Goal: Task Accomplishment & Management: Manage account settings

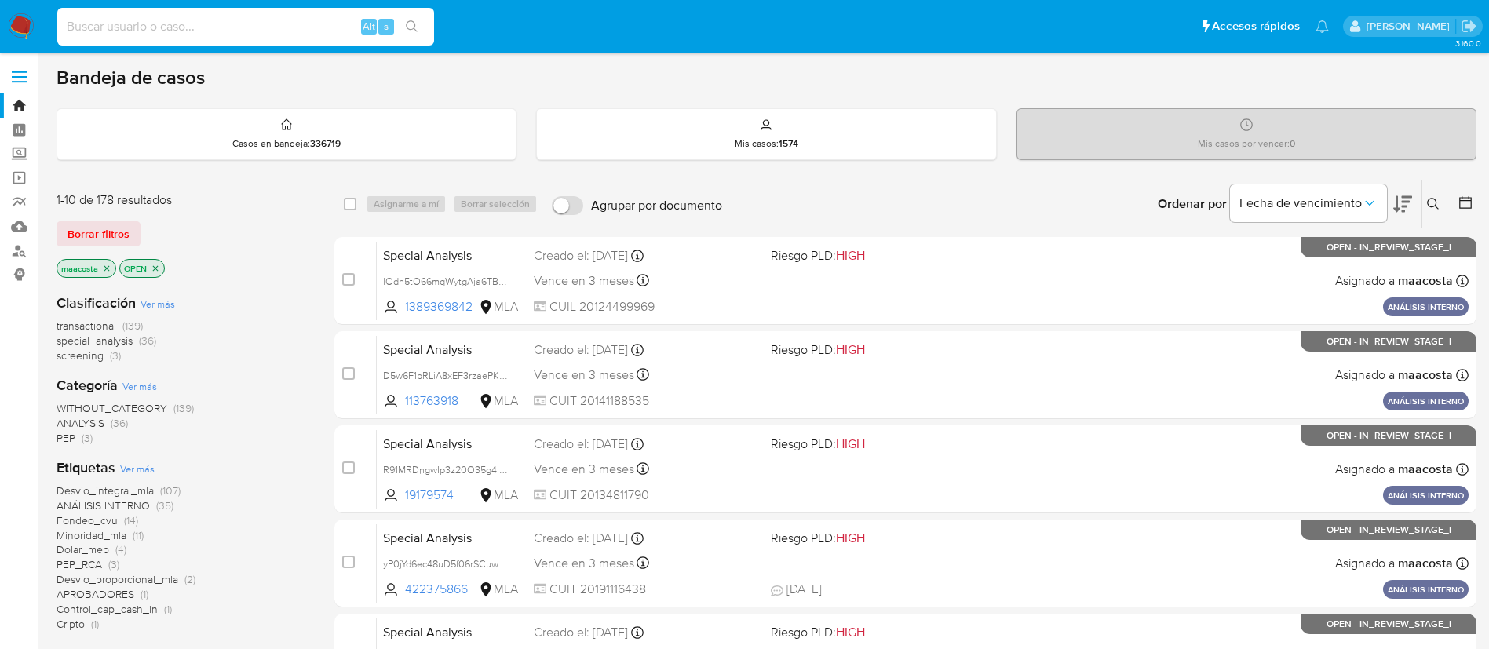
click at [247, 16] on input at bounding box center [245, 26] width 377 height 20
paste input "30499446"
click at [247, 16] on input "30499446" at bounding box center [245, 26] width 377 height 20
type input "30499446"
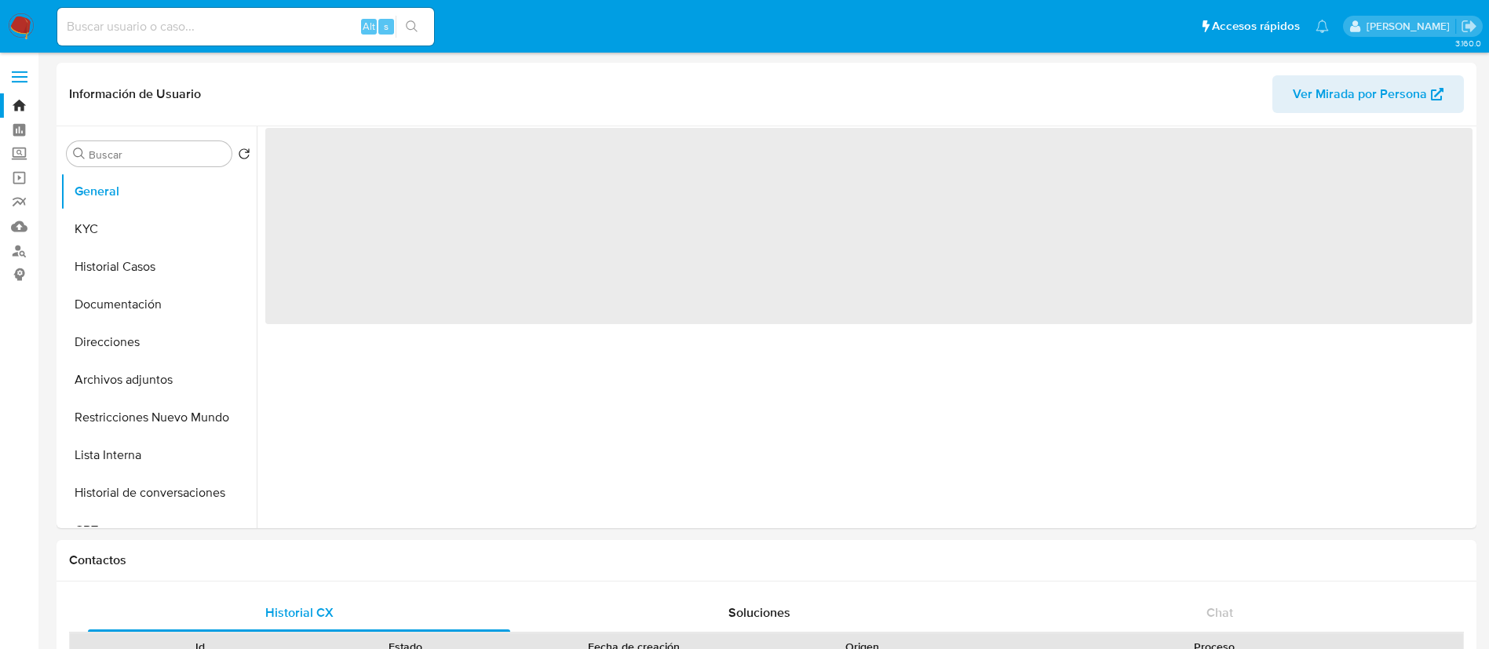
select select "10"
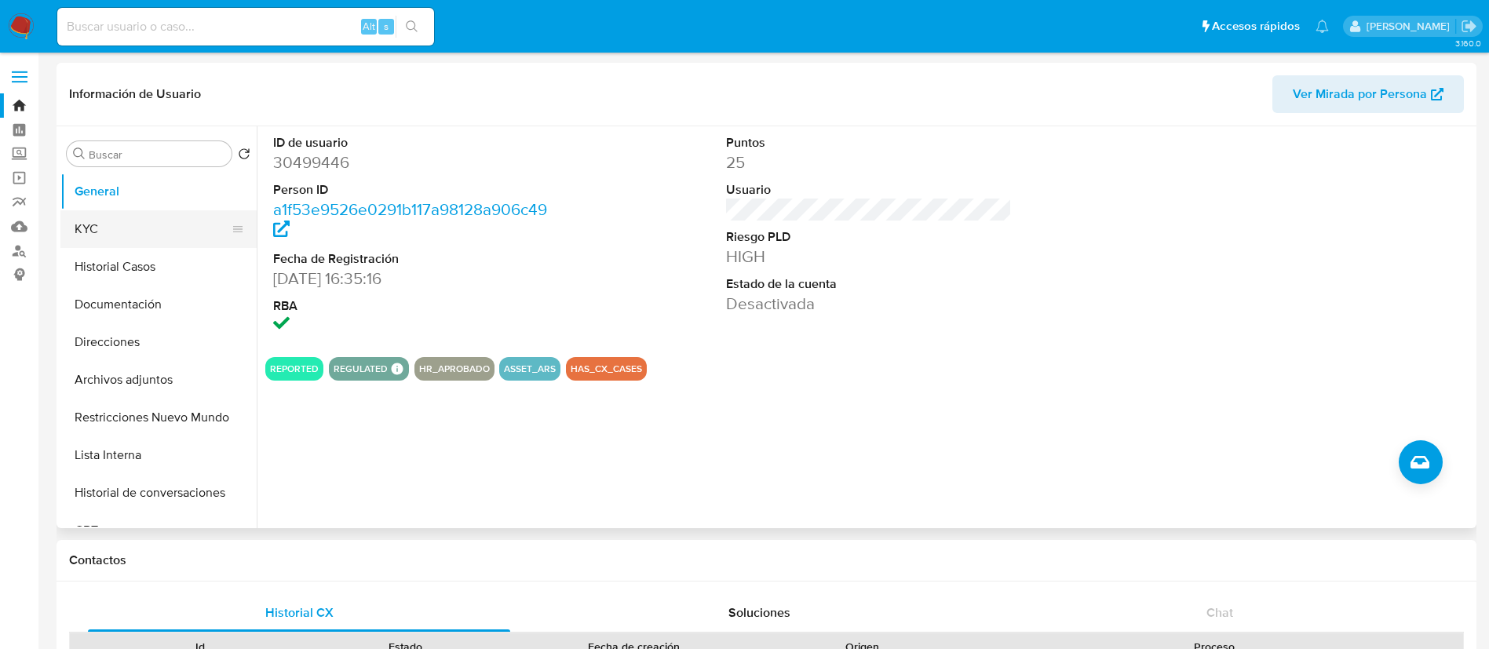
click at [125, 227] on button "KYC" at bounding box center [152, 229] width 184 height 38
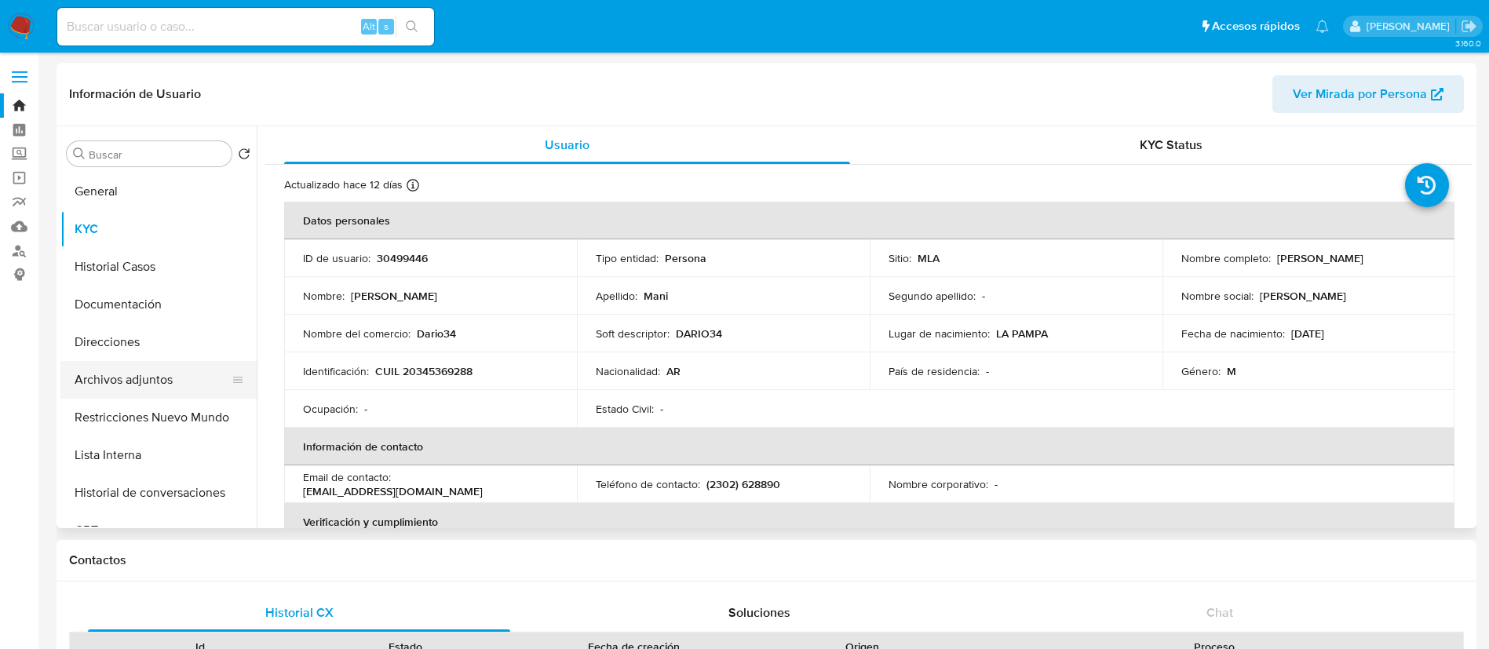
click at [158, 376] on button "Archivos adjuntos" at bounding box center [152, 380] width 184 height 38
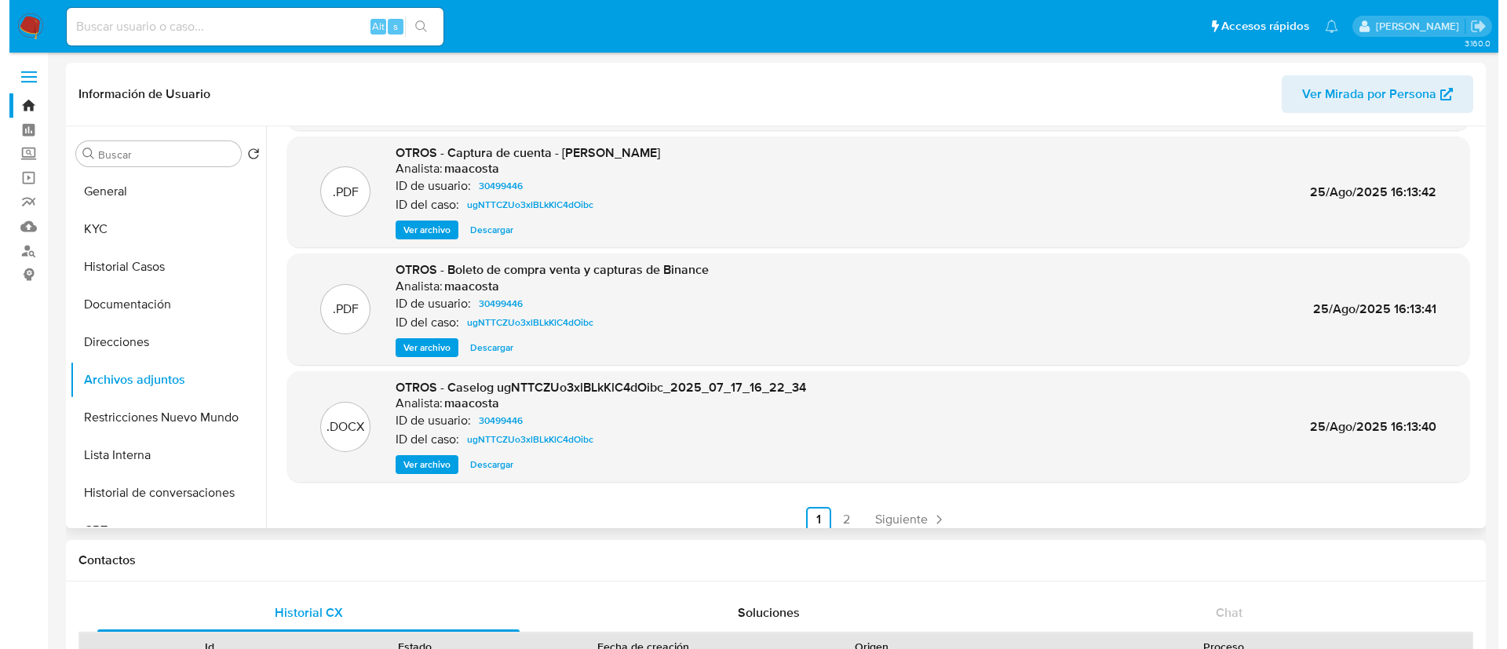
scroll to position [132, 0]
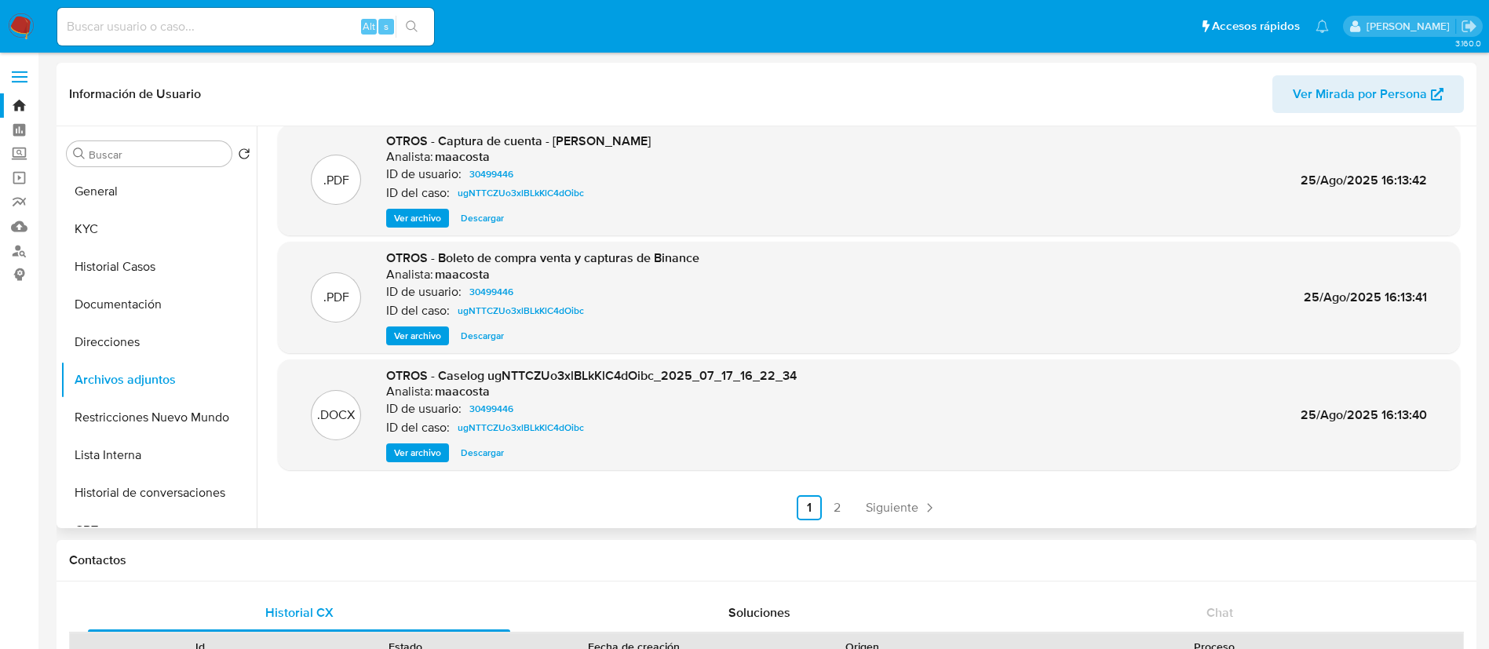
click at [420, 450] on span "Ver archivo" at bounding box center [417, 453] width 47 height 16
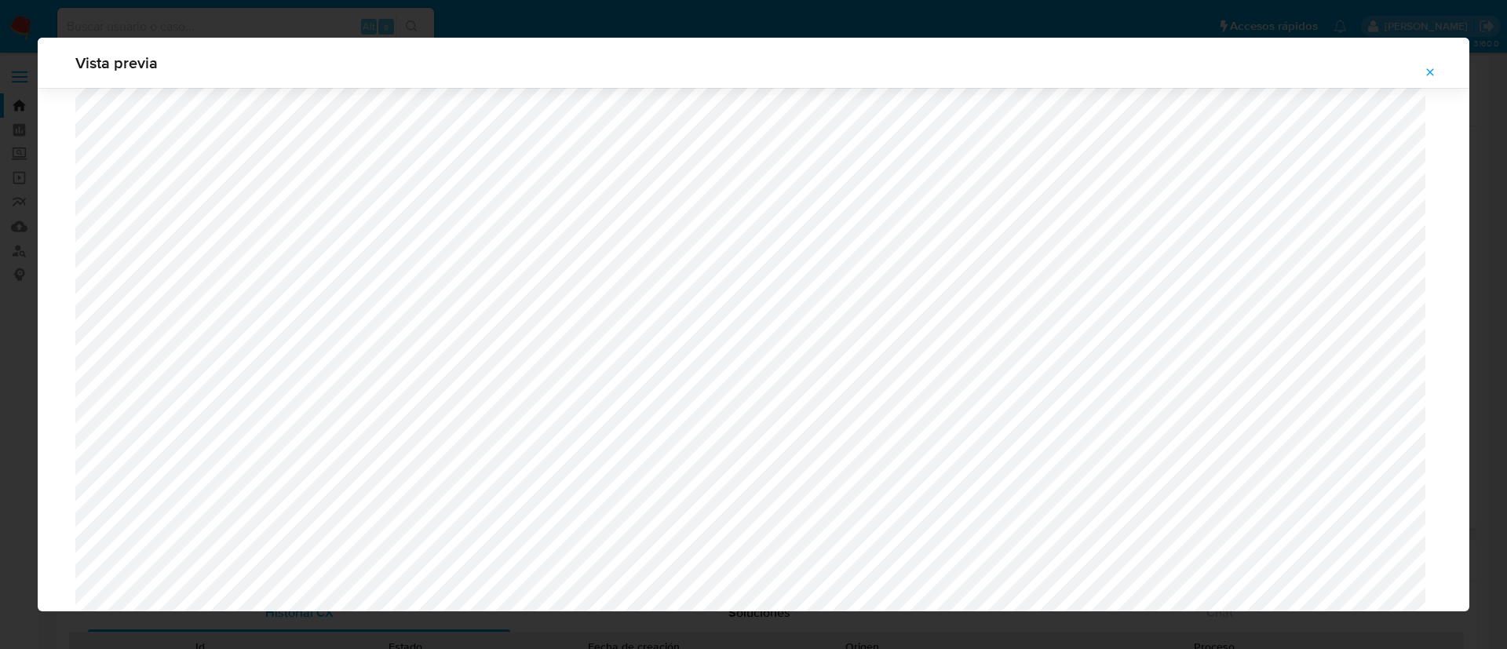
scroll to position [999, 0]
click at [1426, 71] on icon "Attachment preview" at bounding box center [1429, 72] width 13 height 13
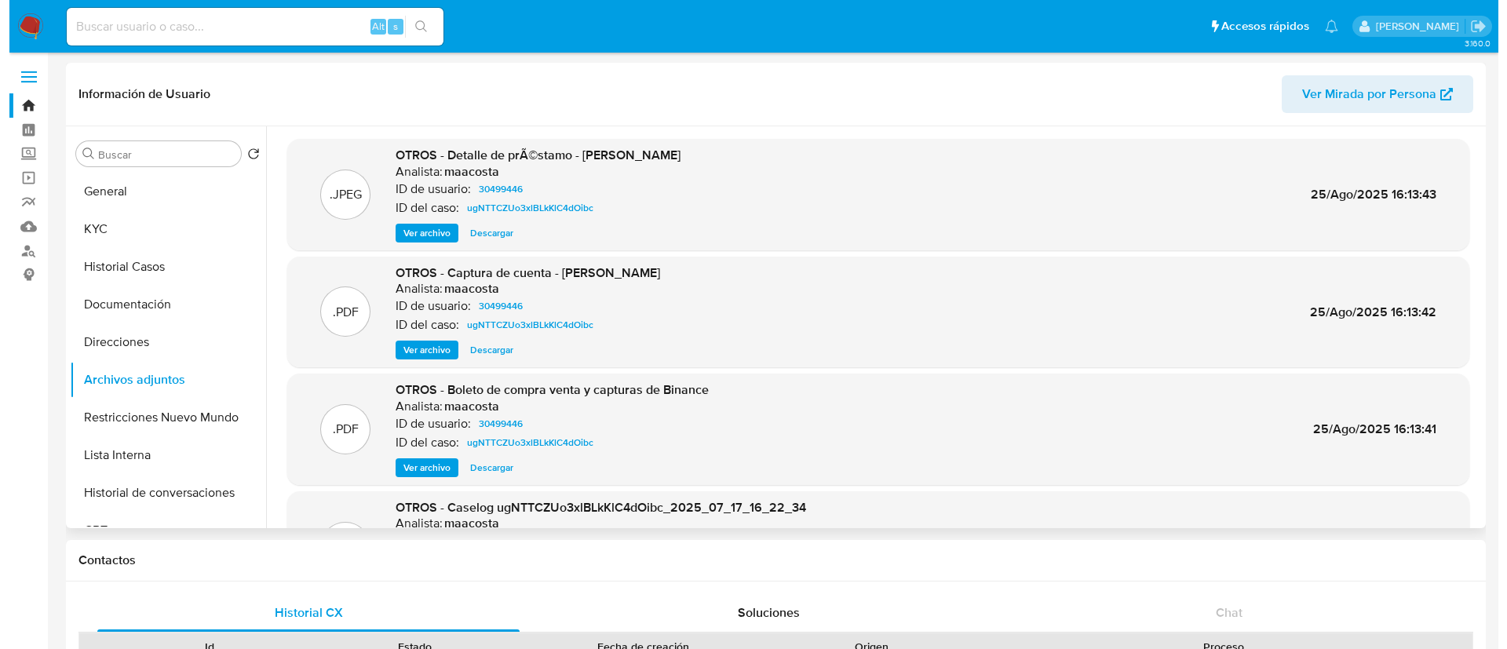
scroll to position [132, 0]
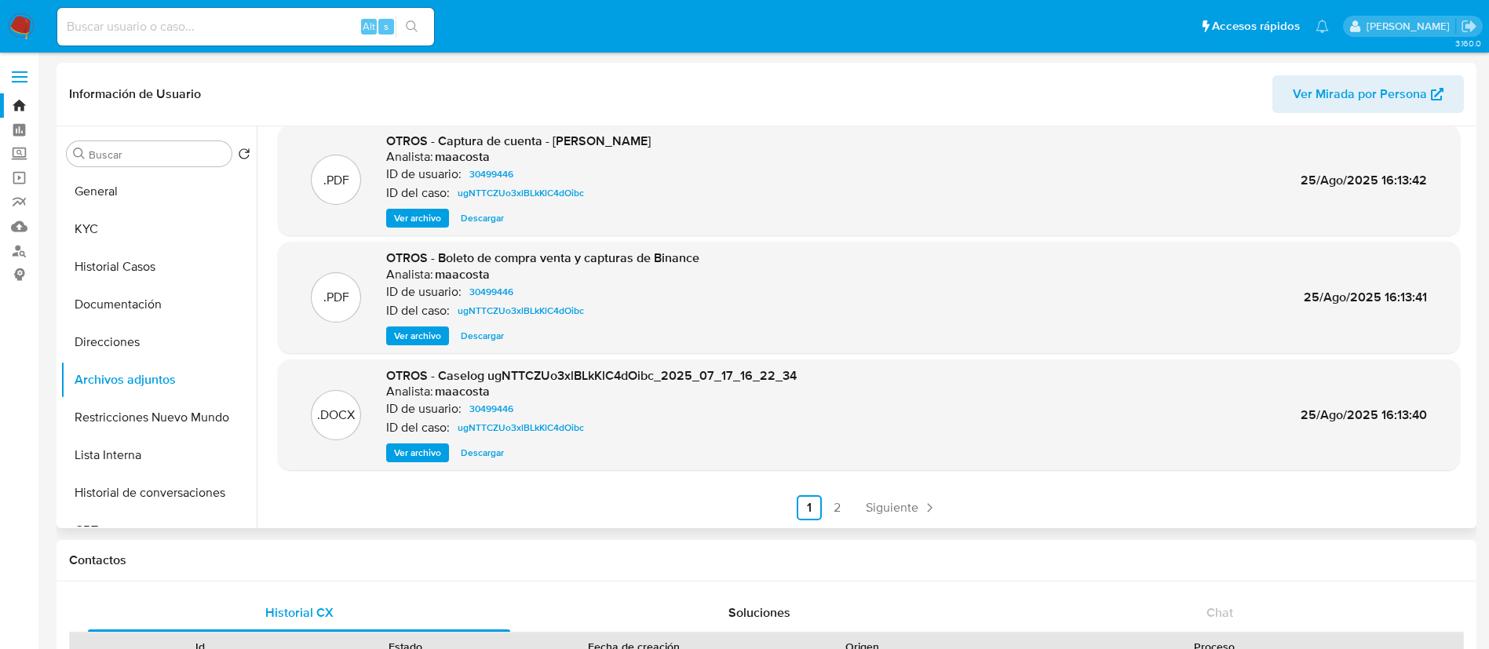
click at [421, 337] on span "Ver archivo" at bounding box center [417, 336] width 47 height 16
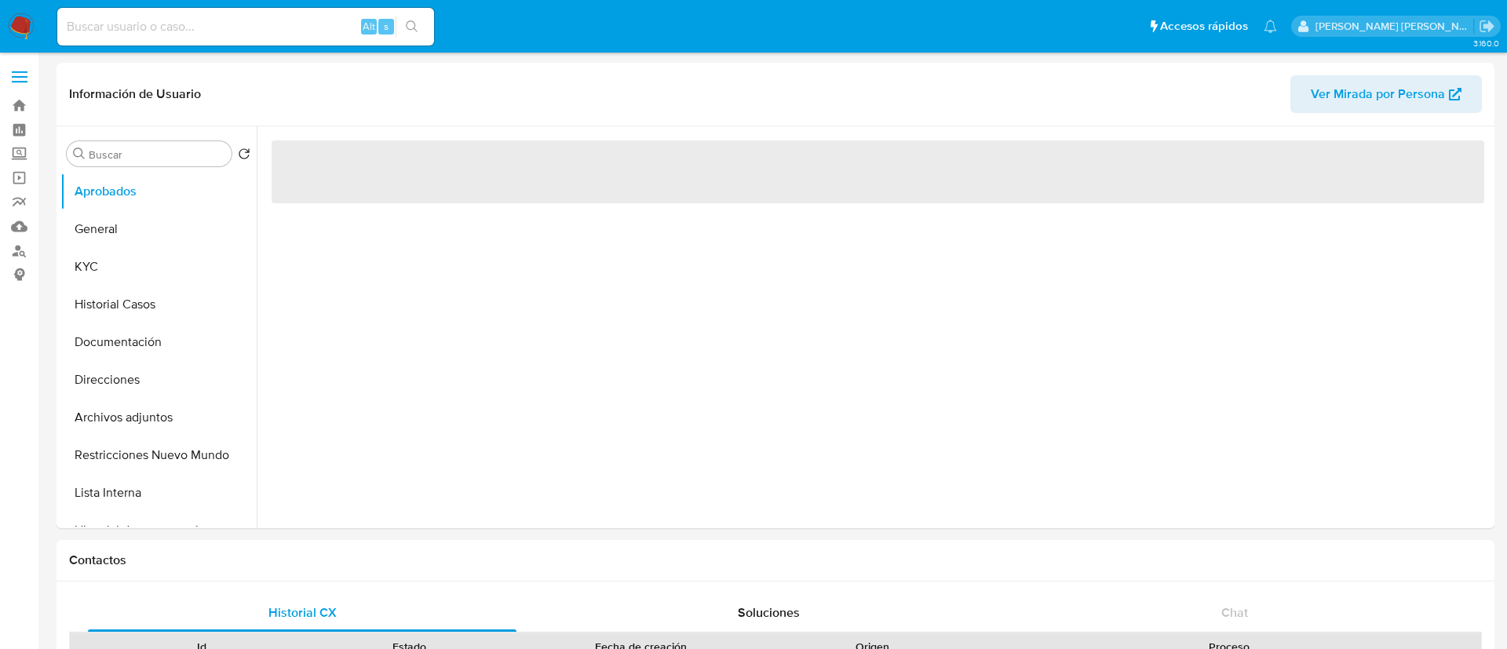
select select "10"
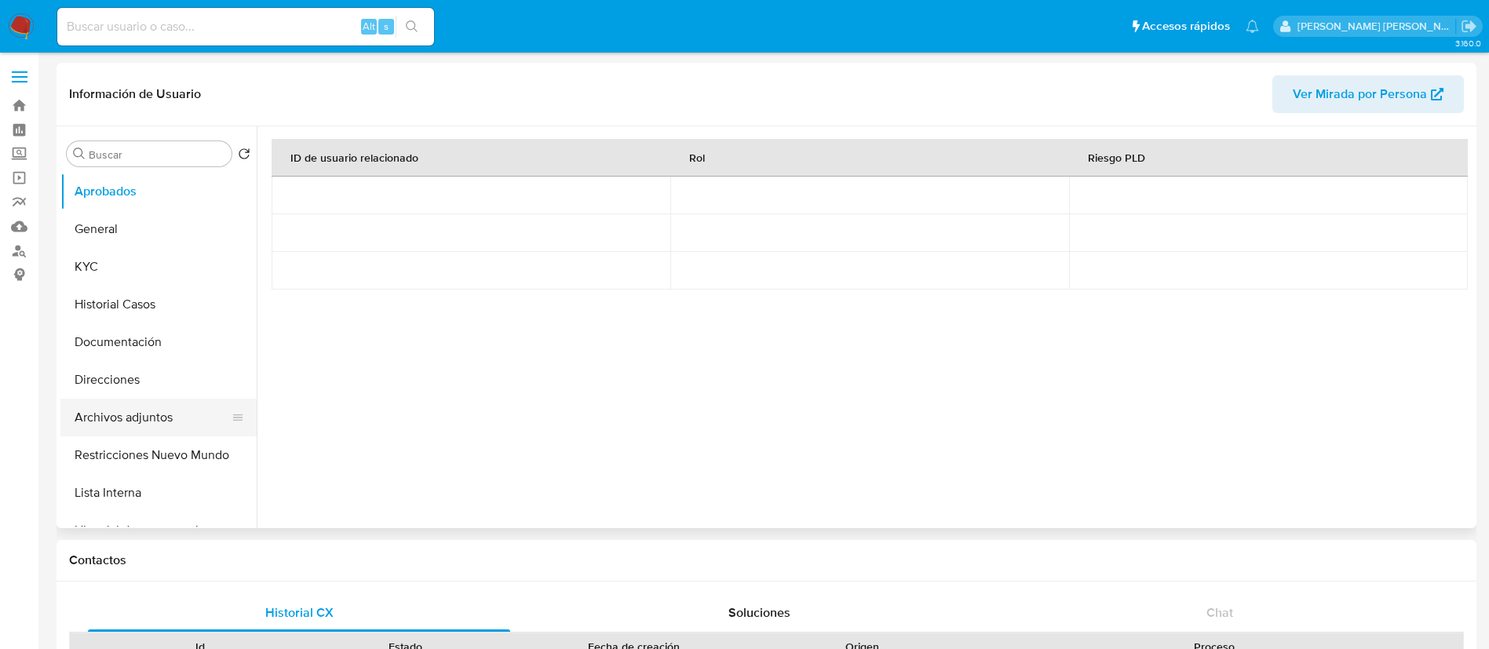
click at [135, 425] on button "Archivos adjuntos" at bounding box center [152, 418] width 184 height 38
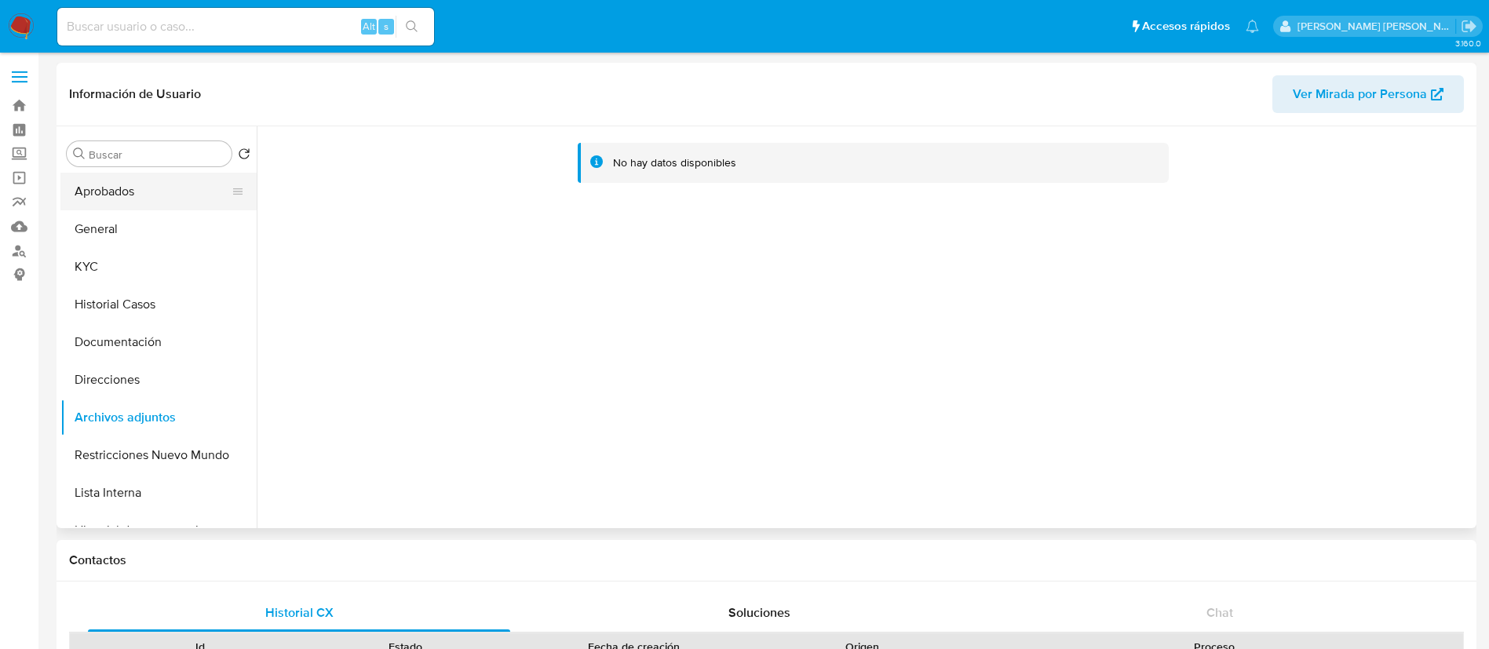
click at [136, 195] on button "Aprobados" at bounding box center [152, 192] width 184 height 38
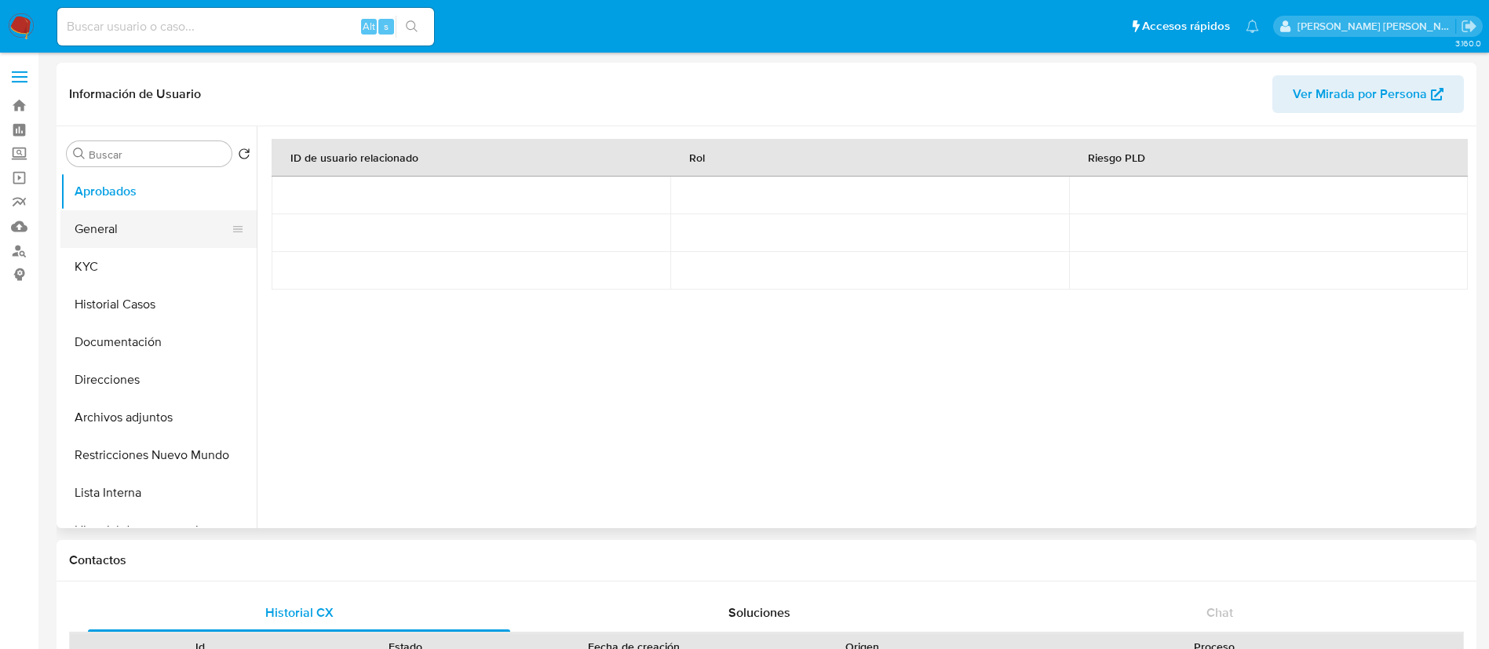
click at [133, 242] on button "General" at bounding box center [152, 229] width 184 height 38
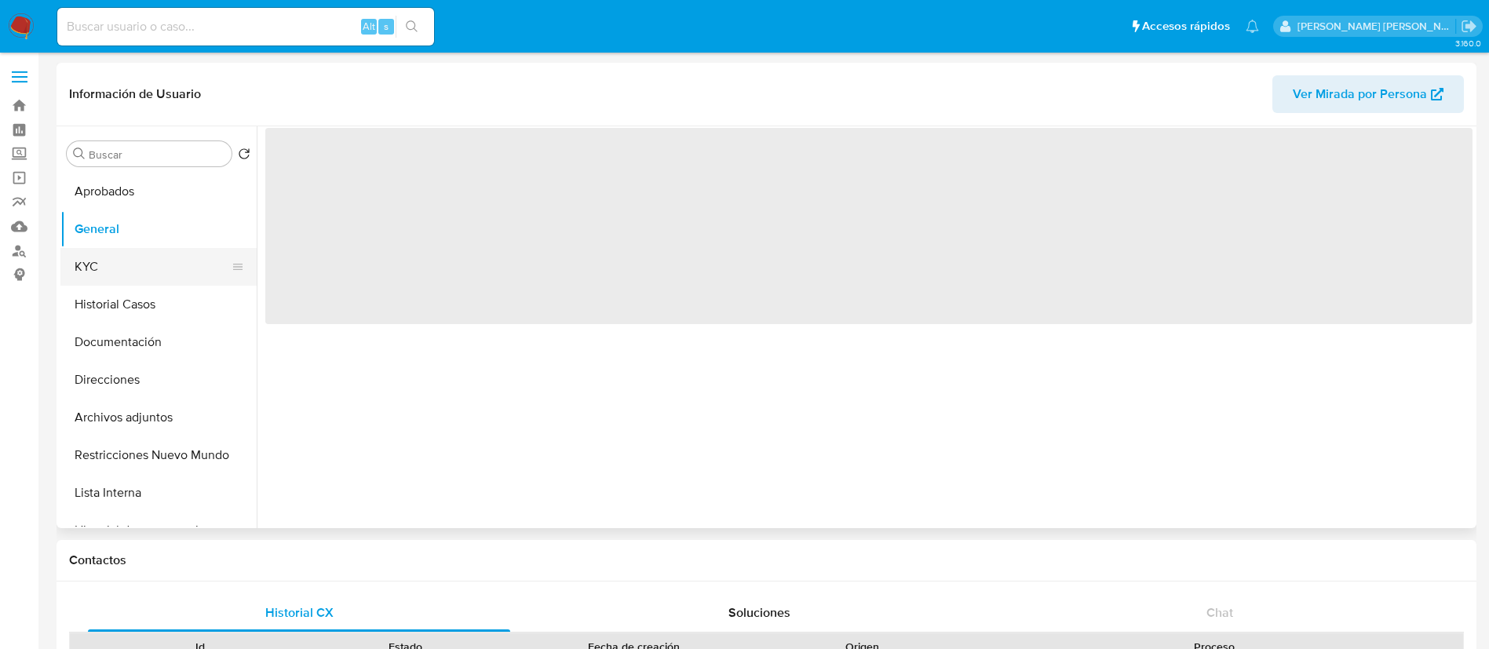
click at [124, 268] on button "KYC" at bounding box center [152, 267] width 184 height 38
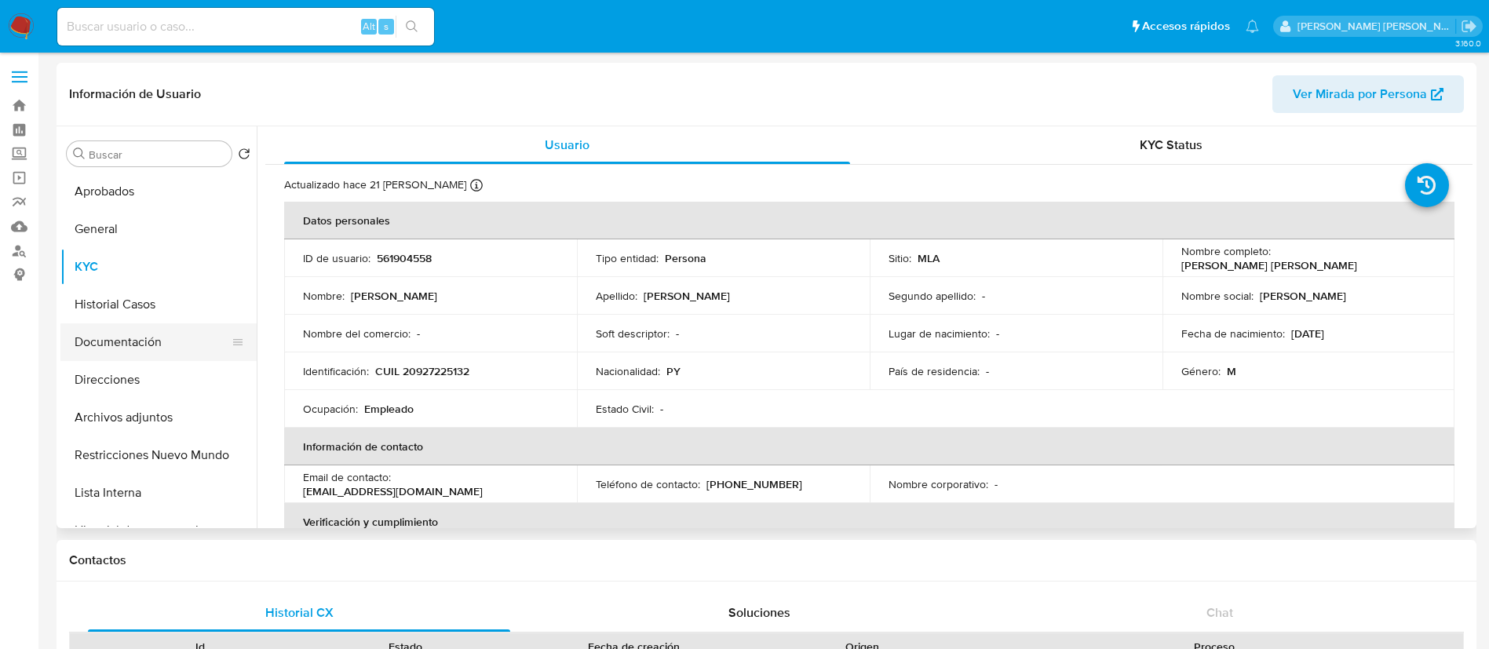
click at [147, 341] on button "Documentación" at bounding box center [152, 342] width 184 height 38
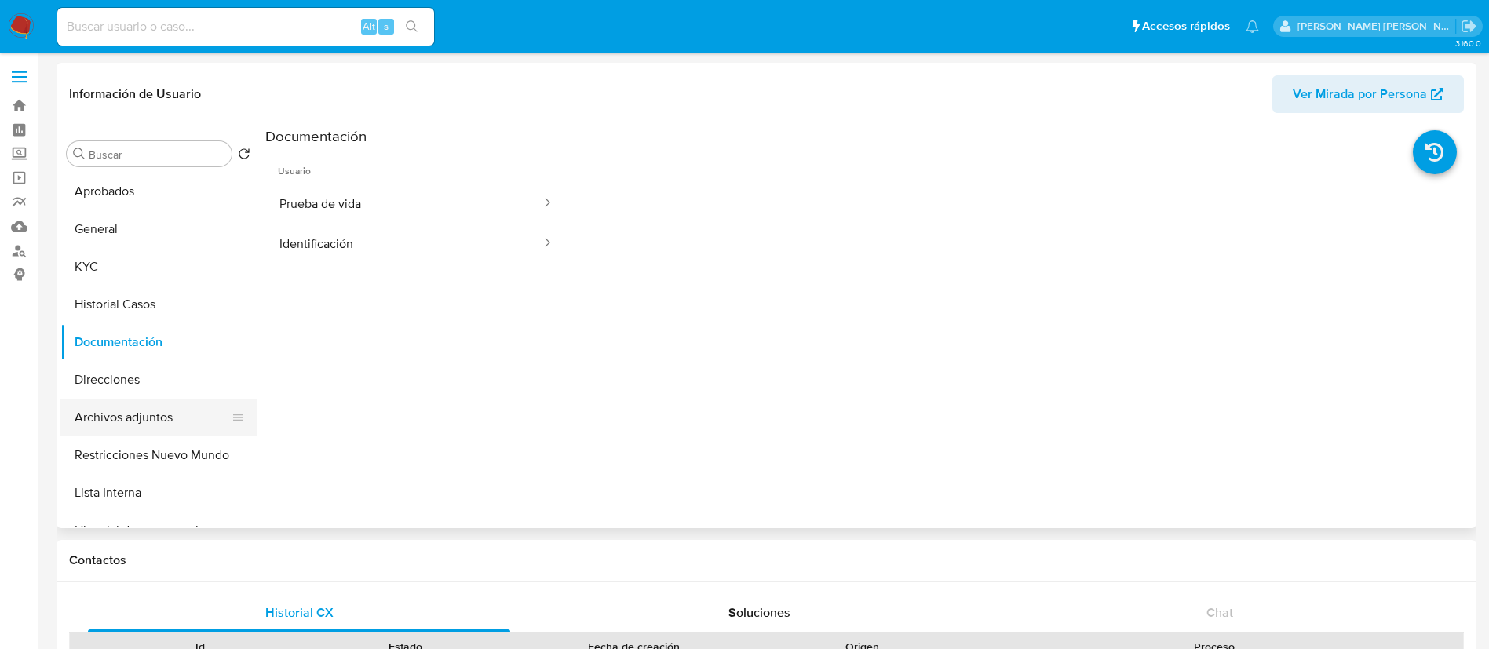
click at [122, 425] on button "Archivos adjuntos" at bounding box center [152, 418] width 184 height 38
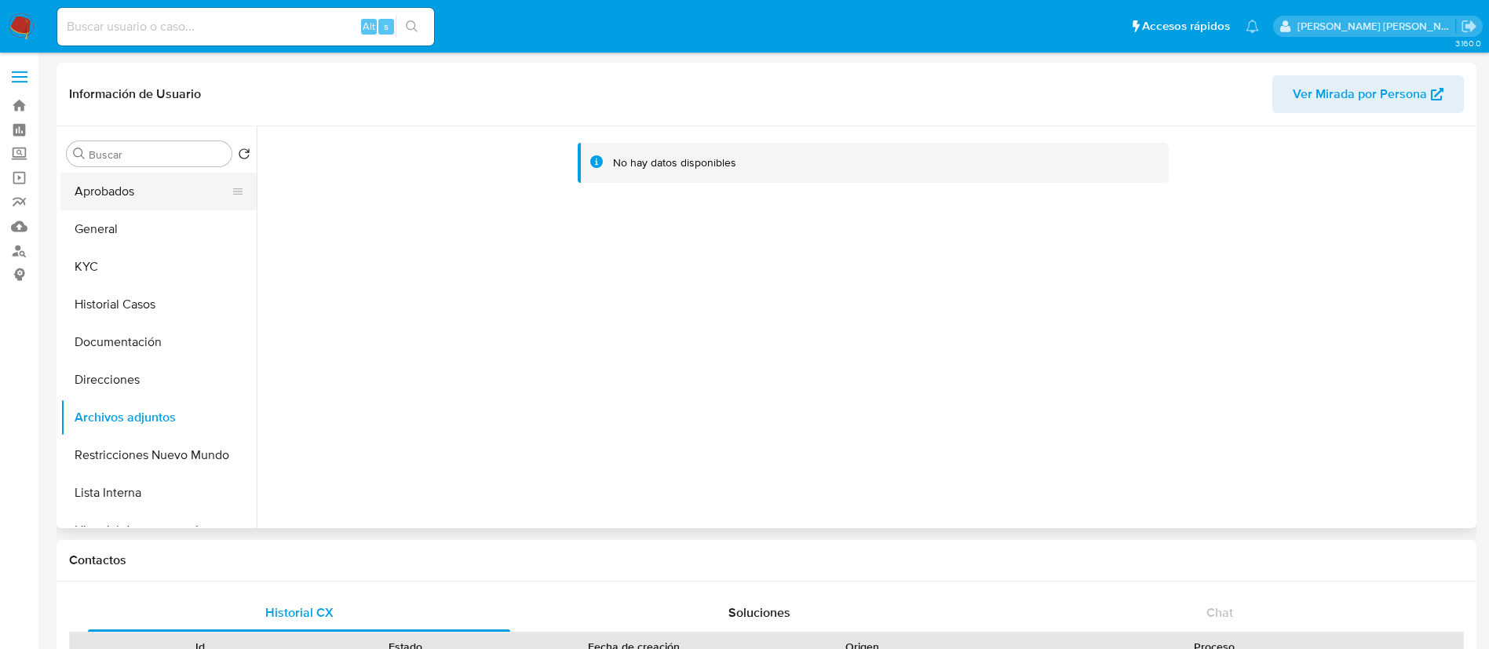
click at [135, 195] on button "Aprobados" at bounding box center [152, 192] width 184 height 38
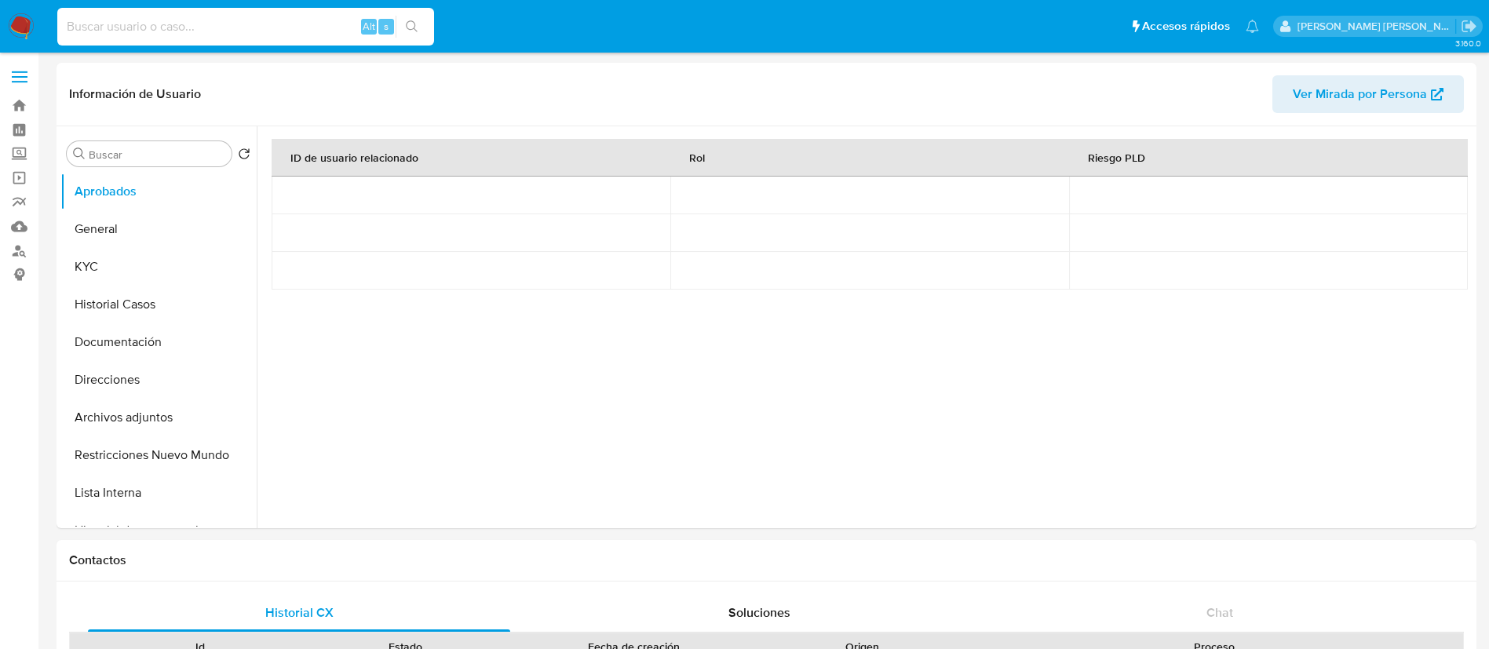
paste input "413169121"
click at [301, 27] on input "413169121" at bounding box center [245, 26] width 377 height 20
type input "413169121"
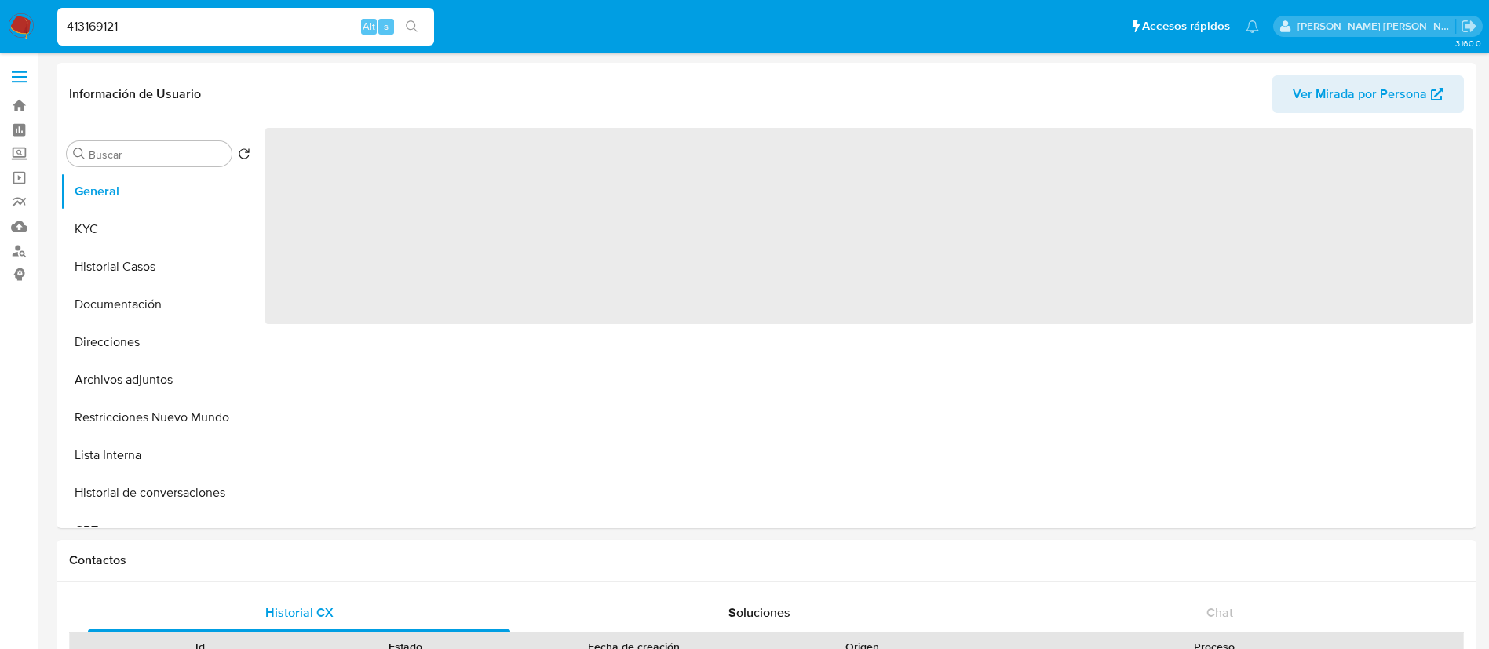
select select "10"
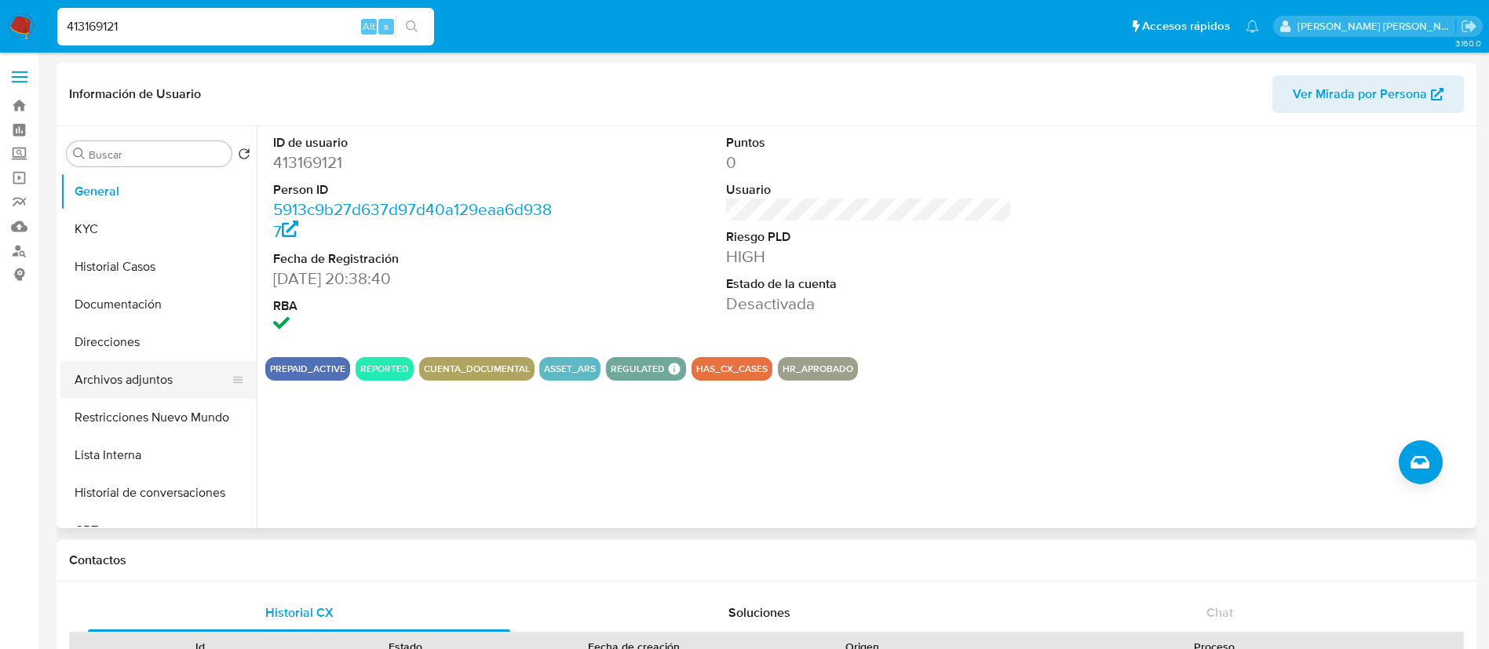
click at [142, 388] on button "Archivos adjuntos" at bounding box center [152, 380] width 184 height 38
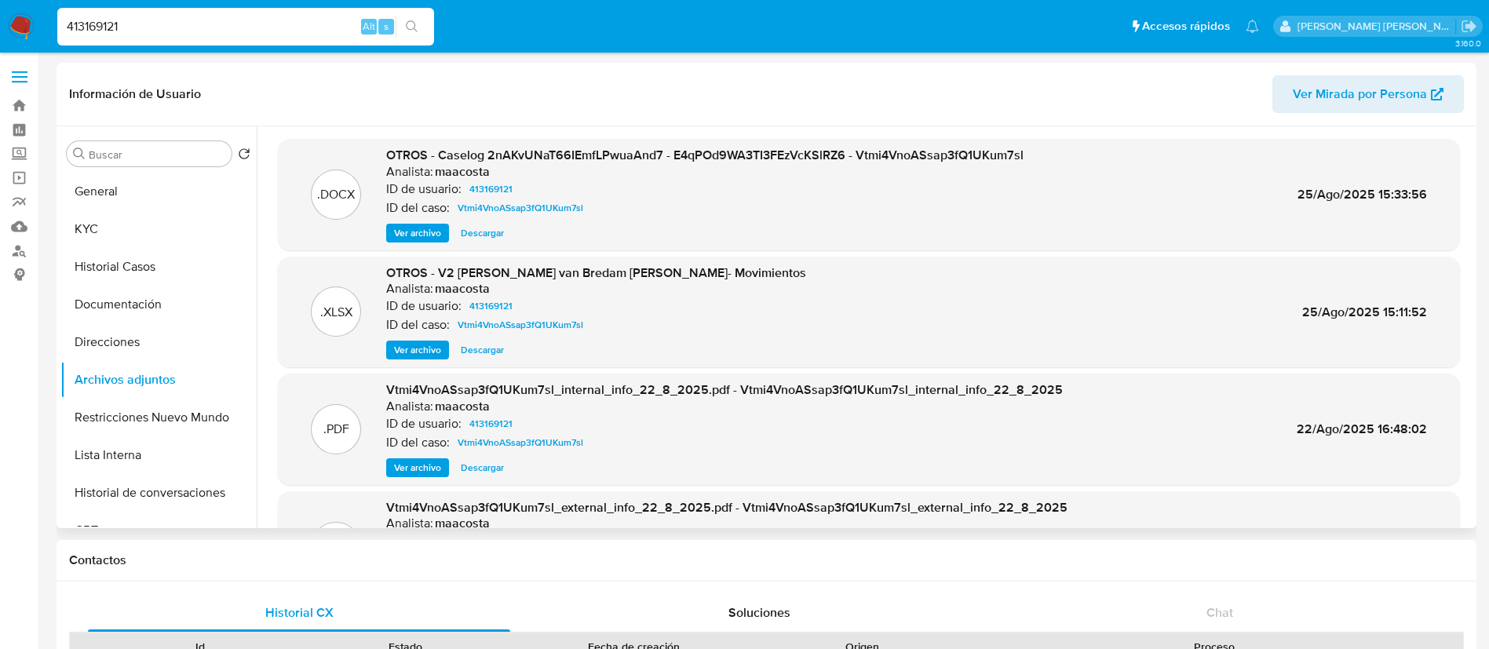
click at [414, 228] on span "Ver archivo" at bounding box center [417, 233] width 47 height 16
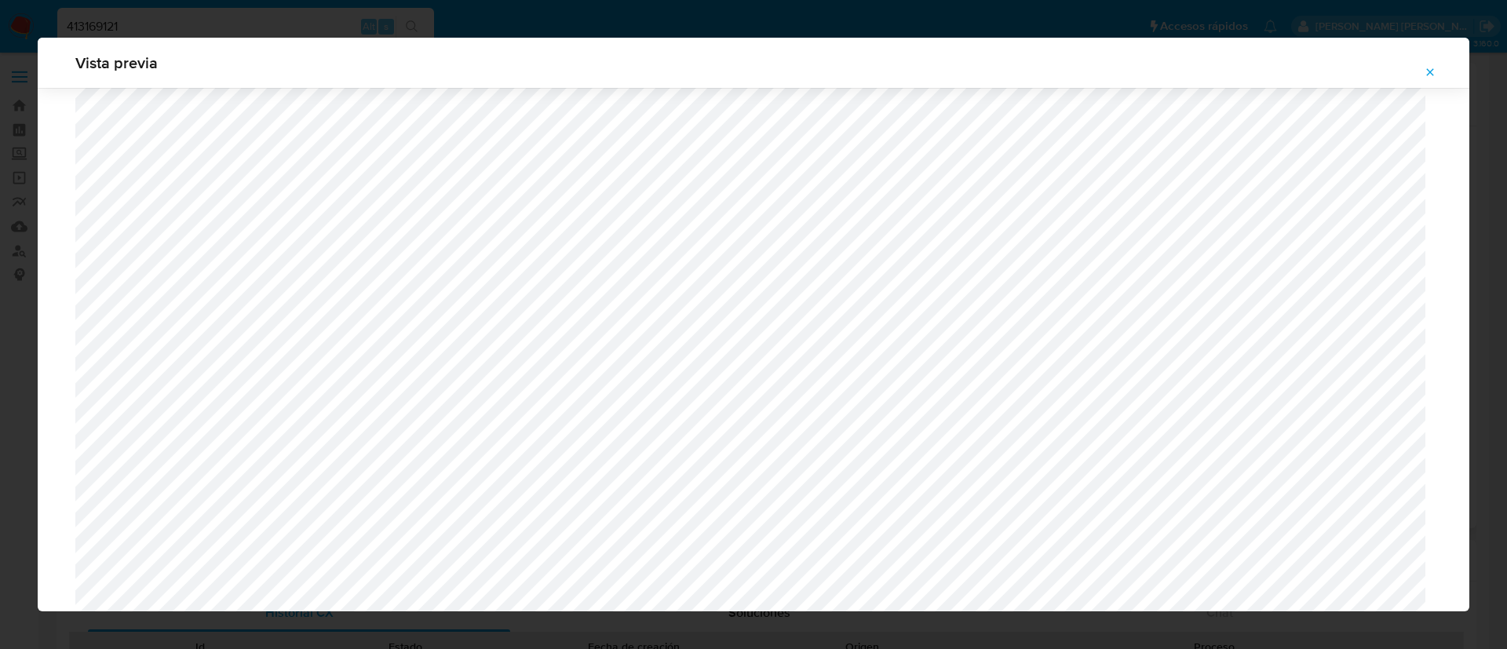
scroll to position [1102, 0]
click at [457, 19] on div "Vista previa" at bounding box center [753, 324] width 1507 height 649
click at [1434, 71] on icon "Attachment preview" at bounding box center [1429, 72] width 13 height 13
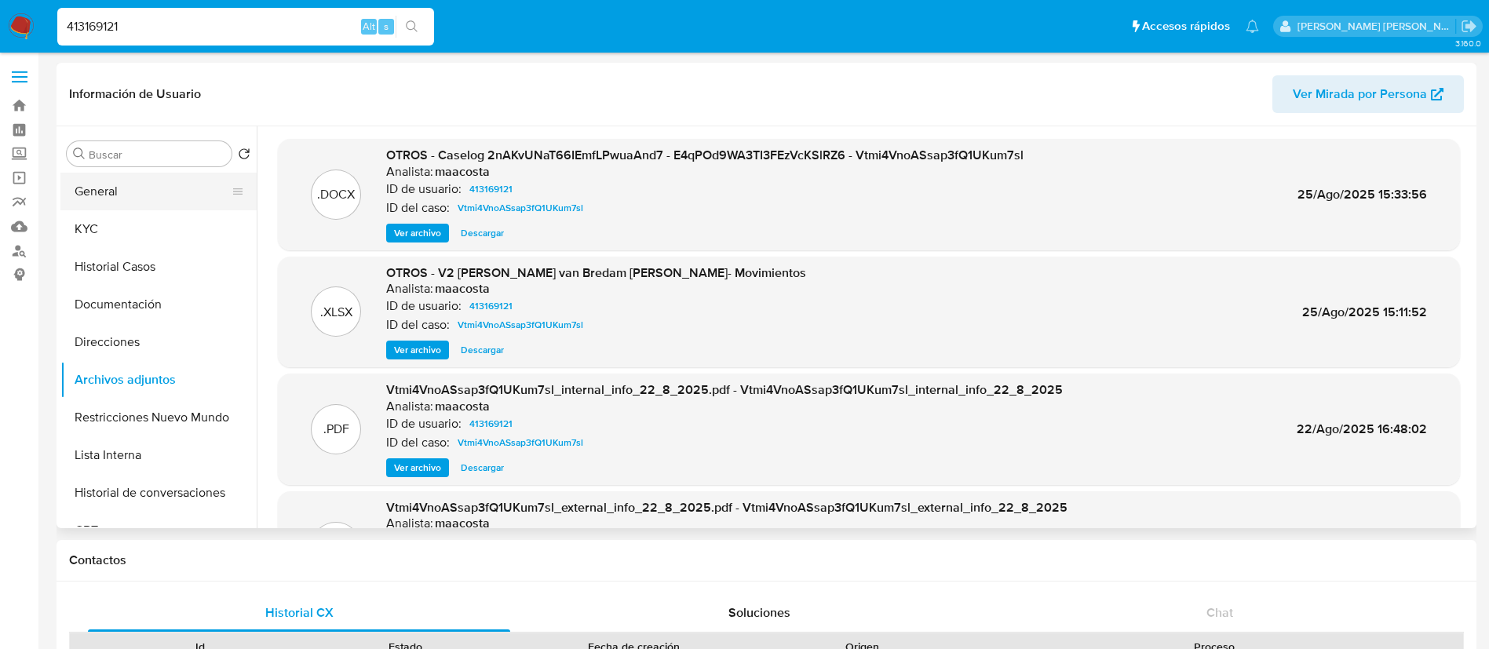
click at [117, 196] on button "General" at bounding box center [152, 192] width 184 height 38
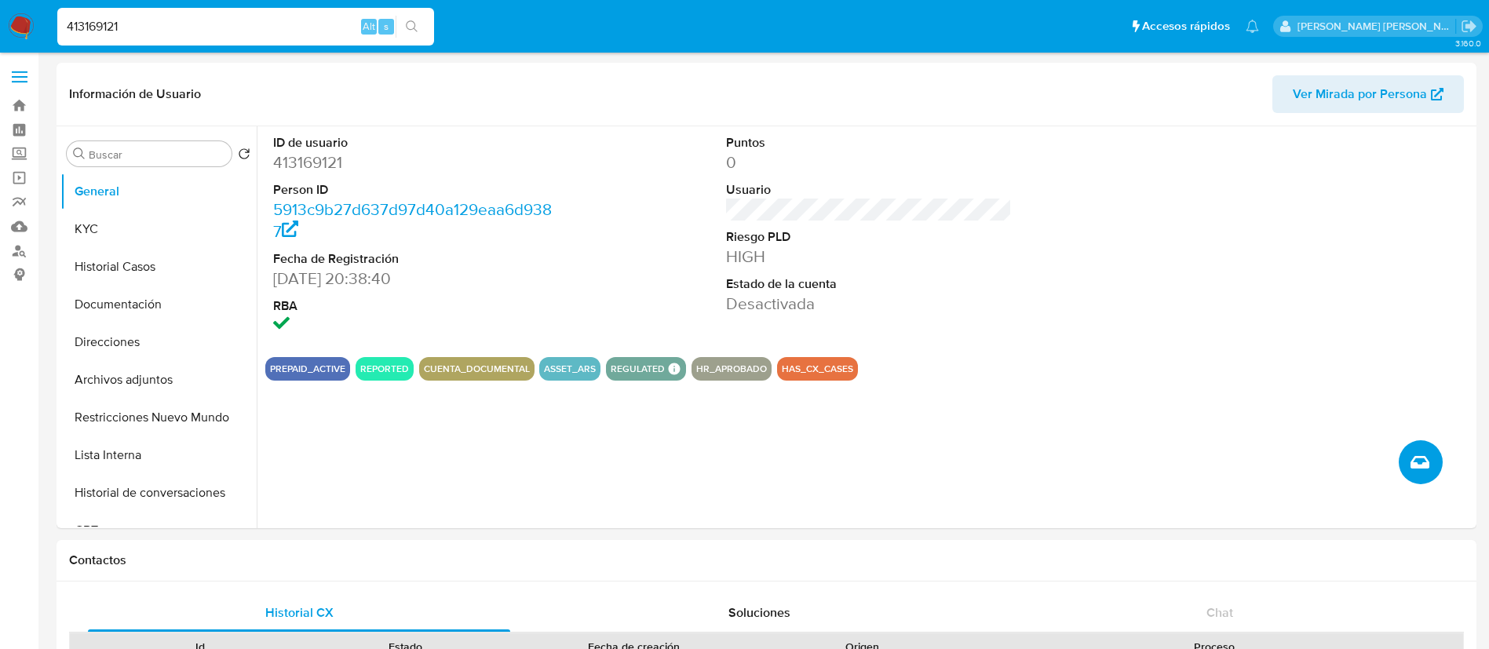
click at [1426, 454] on icon "Crear caso manual" at bounding box center [1419, 462] width 19 height 19
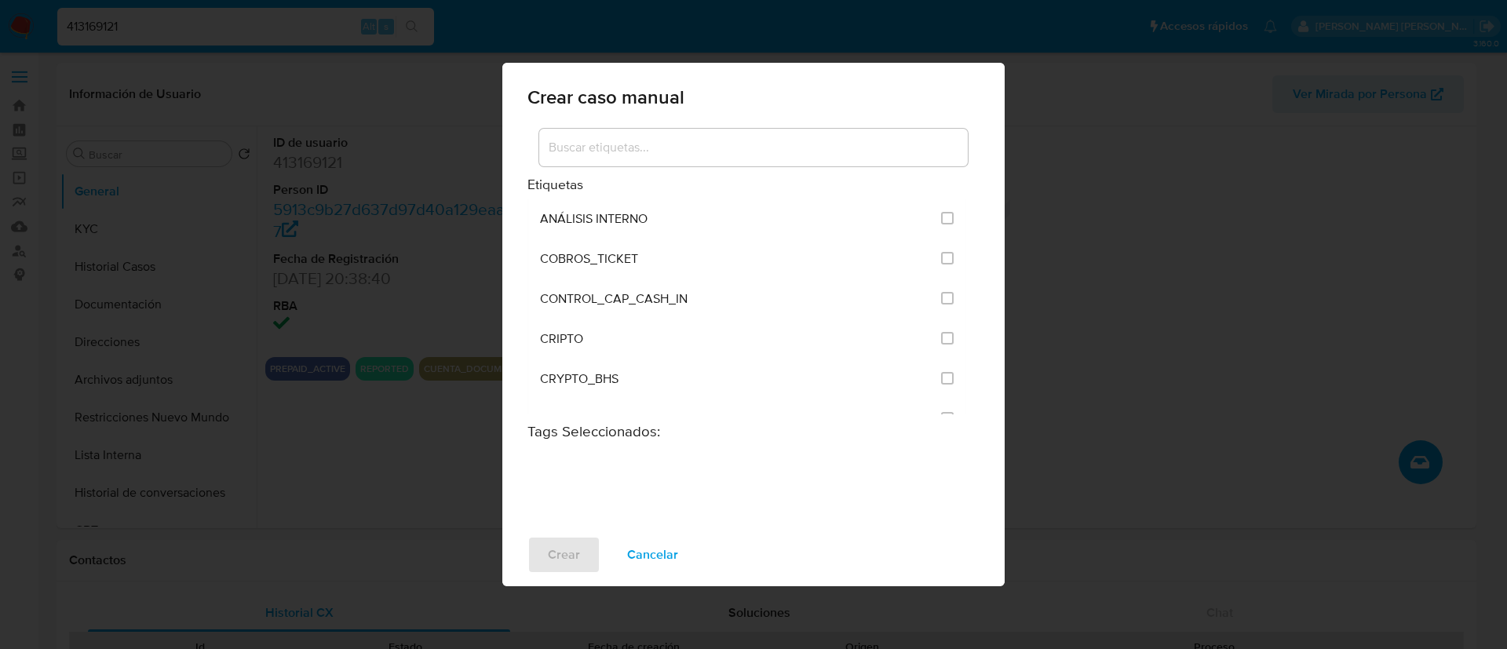
click at [585, 139] on input at bounding box center [753, 147] width 428 height 20
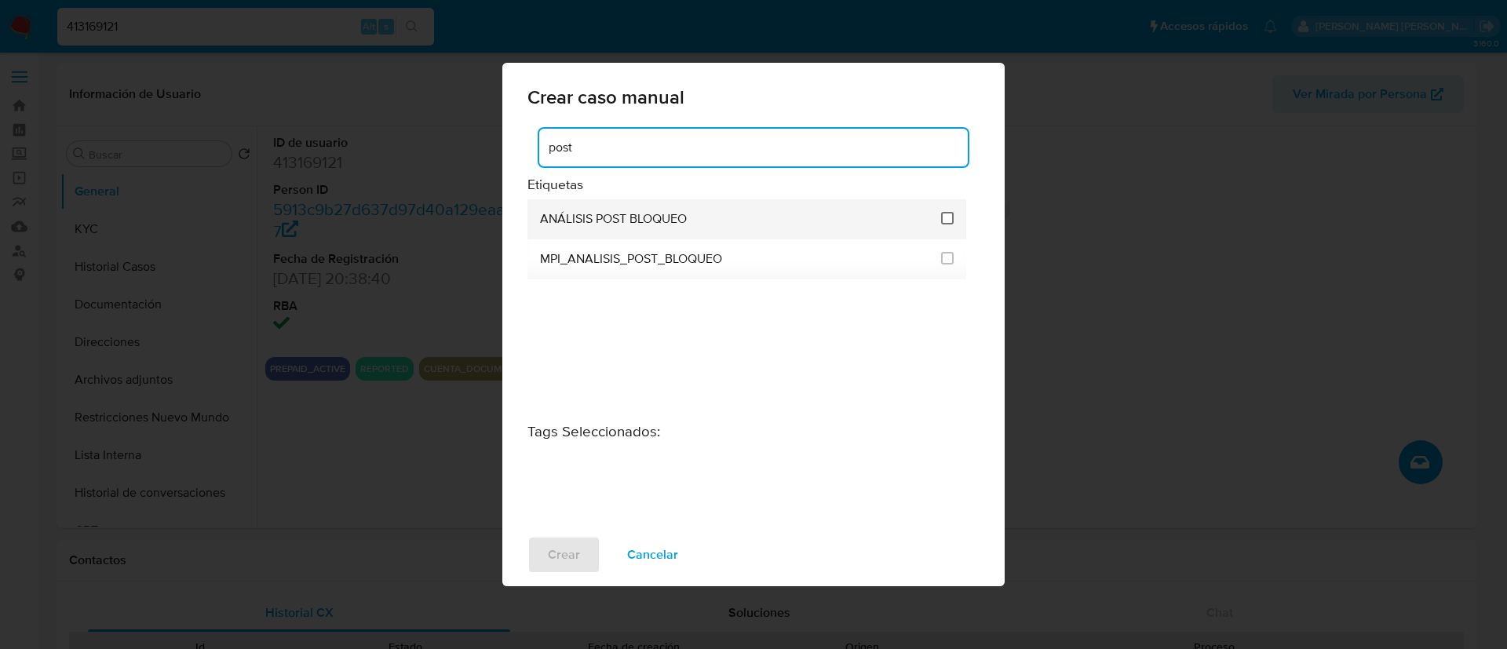
type input "post"
click at [949, 222] on input "3249" at bounding box center [947, 218] width 13 height 13
checkbox input "true"
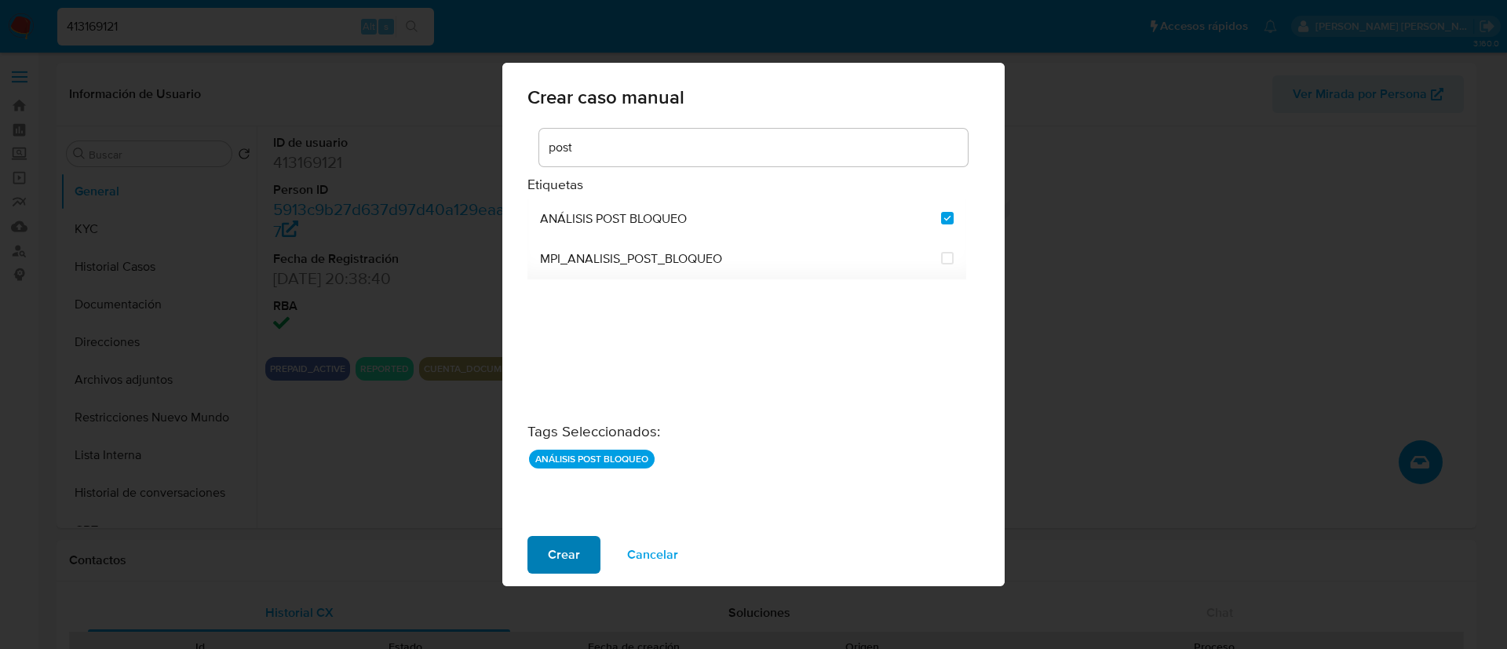
click at [552, 548] on span "Crear" at bounding box center [564, 555] width 32 height 35
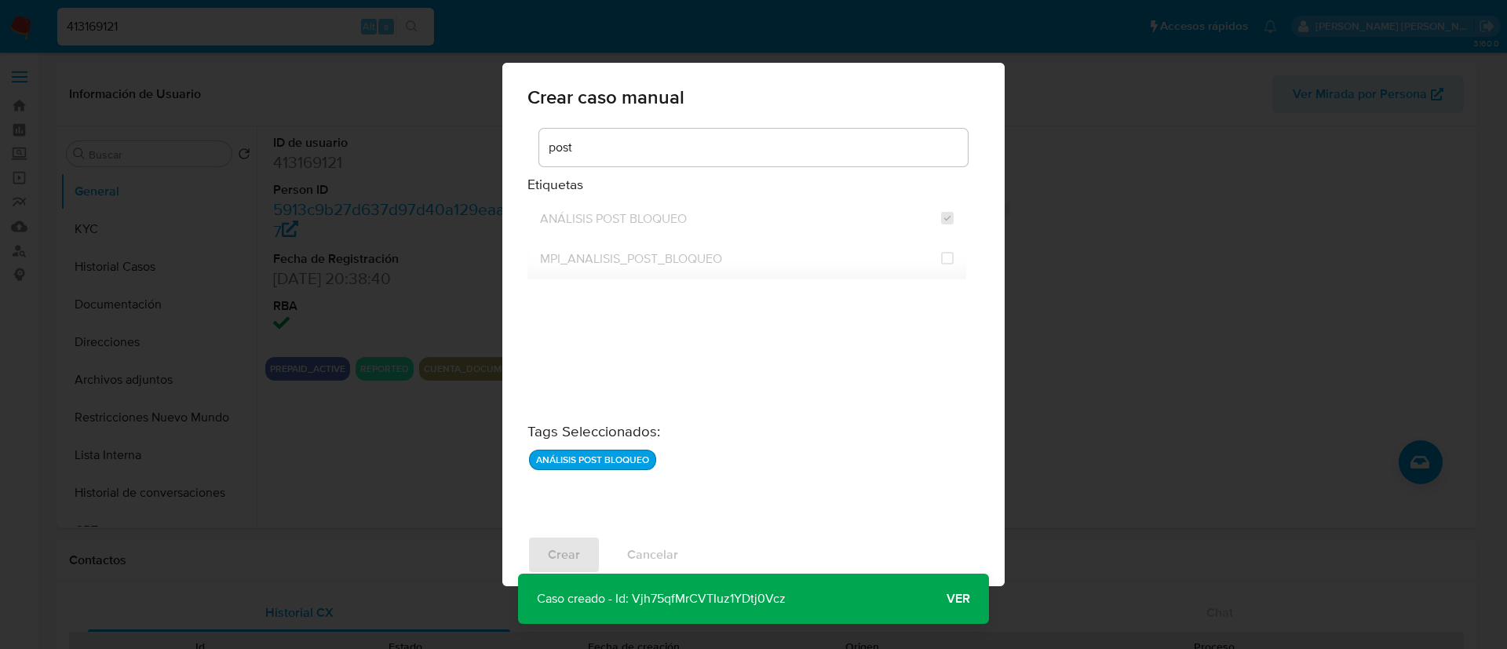
click at [953, 599] on span "Ver" at bounding box center [958, 599] width 24 height 0
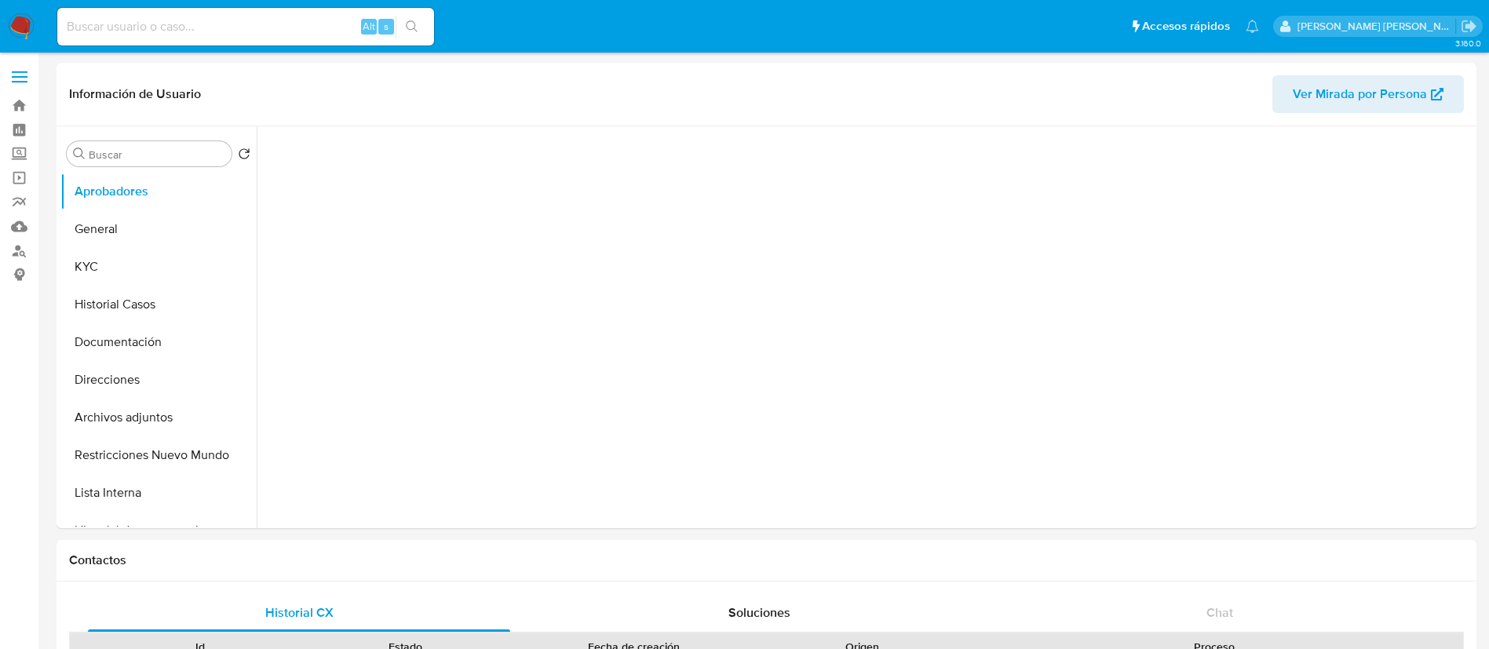
select select "10"
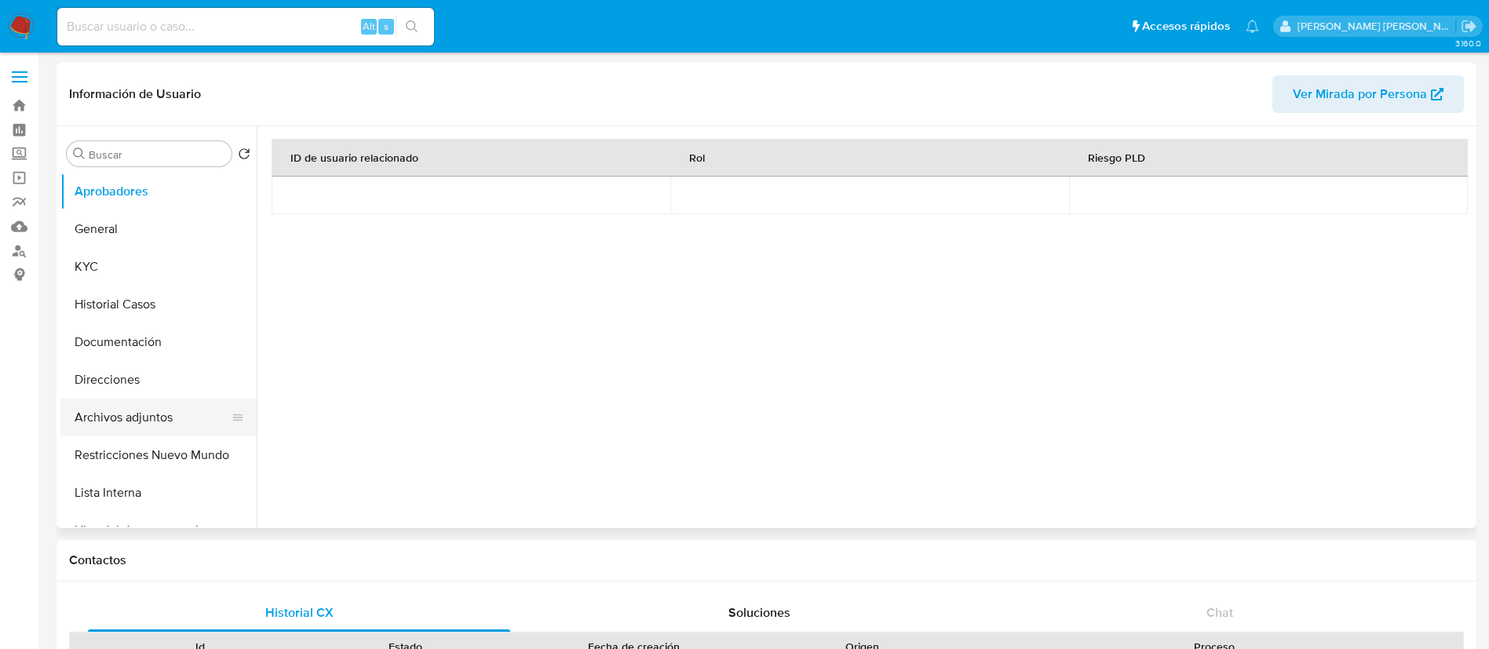
click at [113, 419] on button "Archivos adjuntos" at bounding box center [152, 418] width 184 height 38
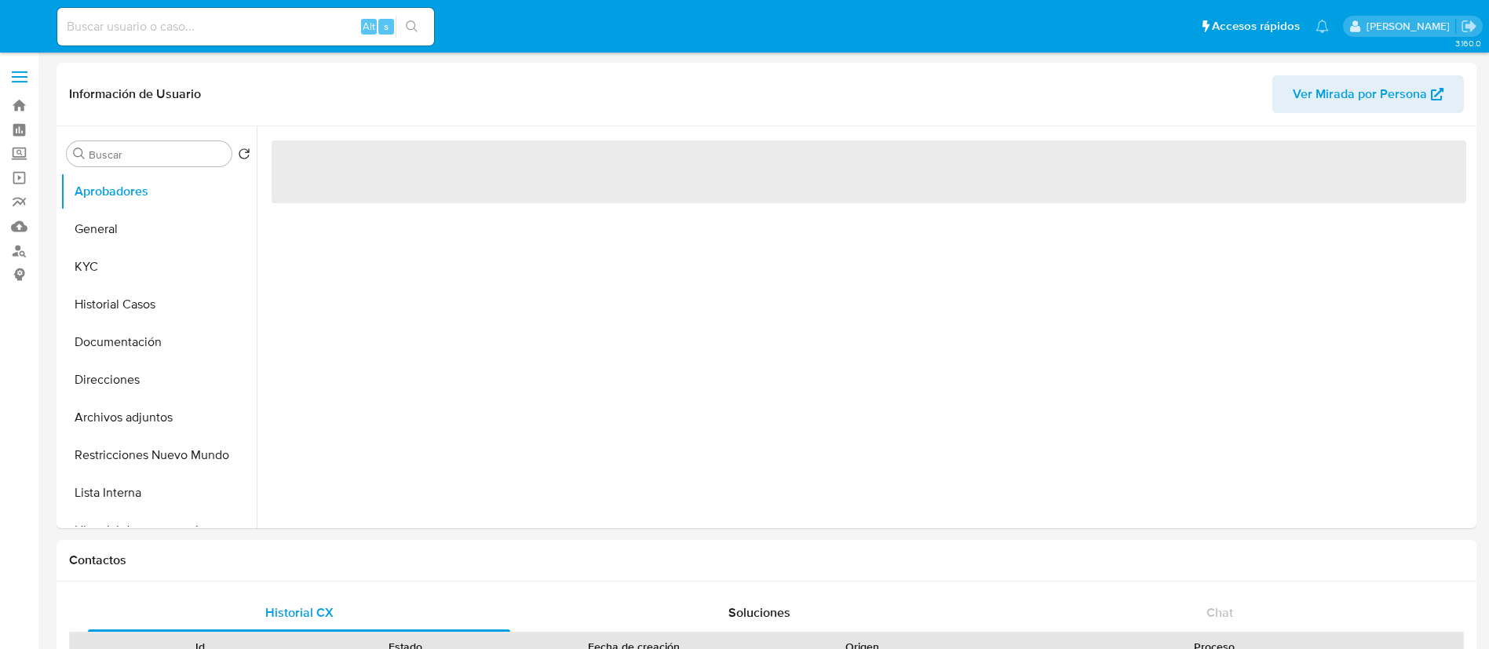
select select "10"
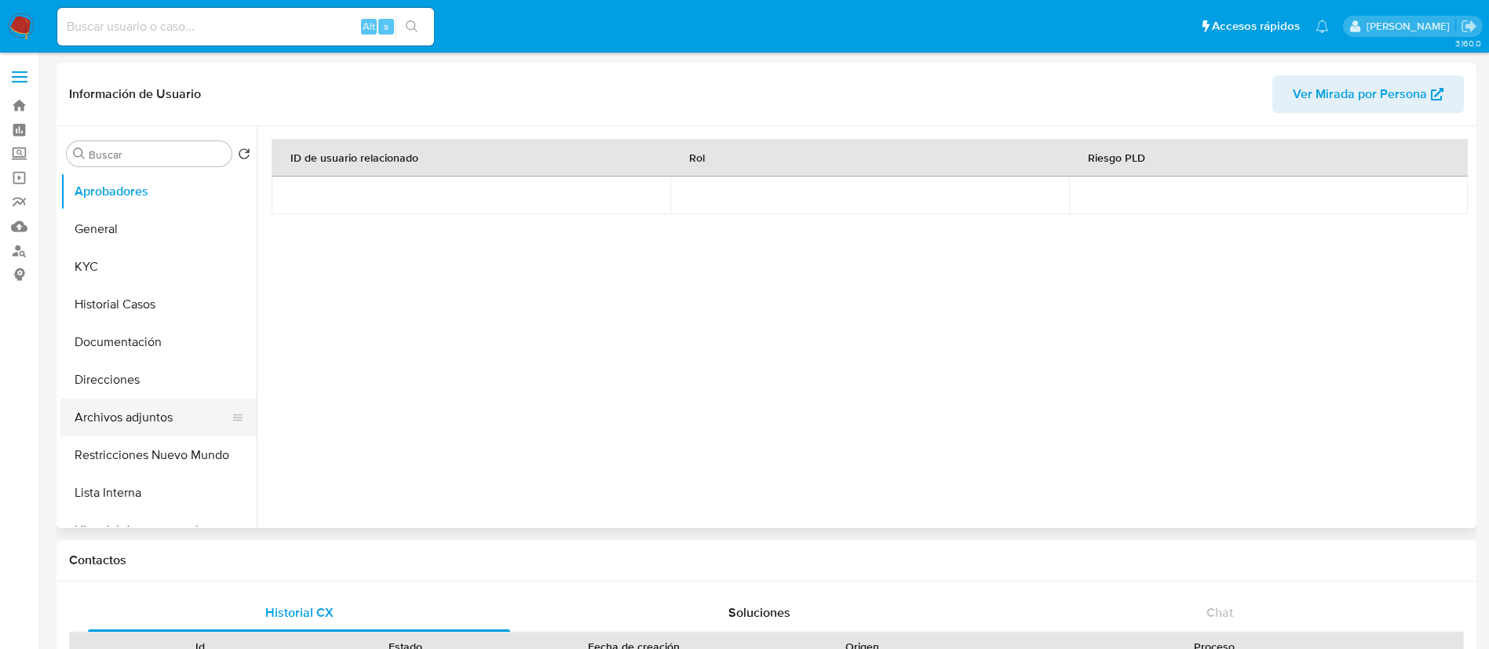
click at [145, 414] on button "Archivos adjuntos" at bounding box center [152, 418] width 184 height 38
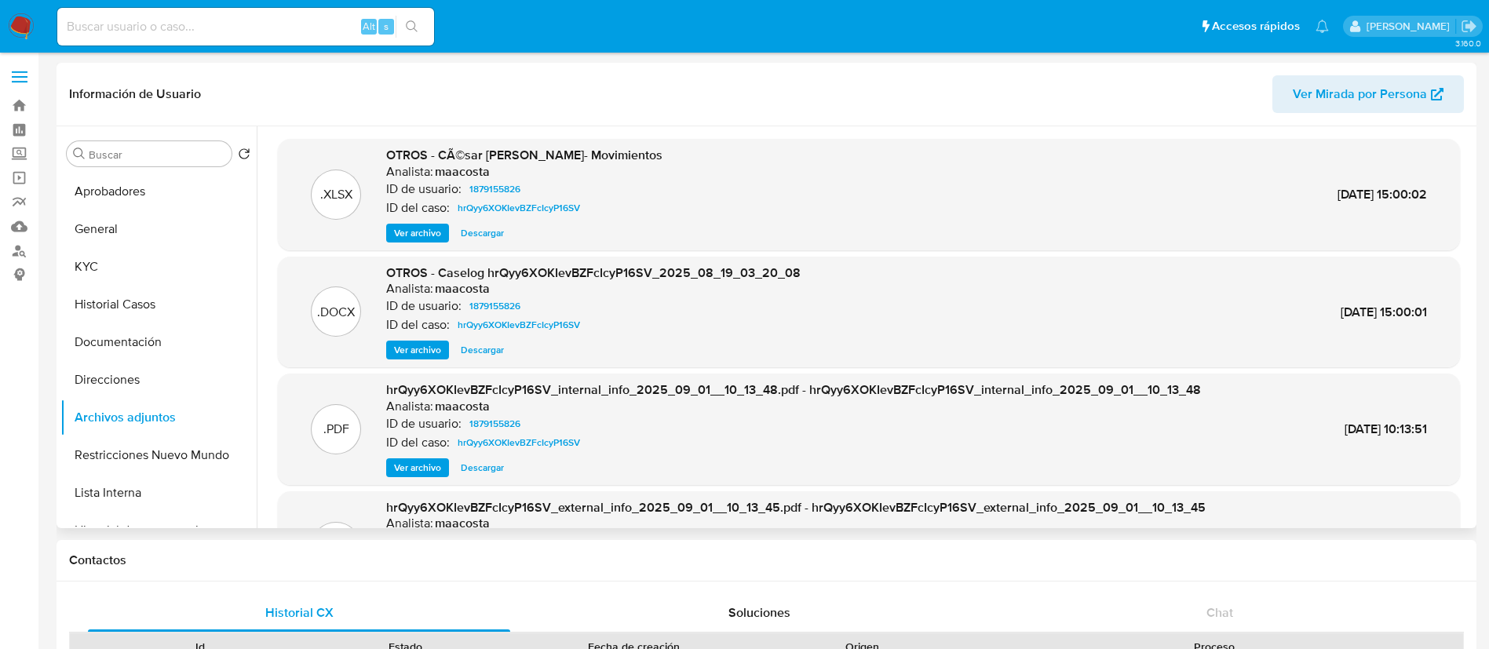
click at [399, 344] on span "Ver archivo" at bounding box center [417, 350] width 47 height 16
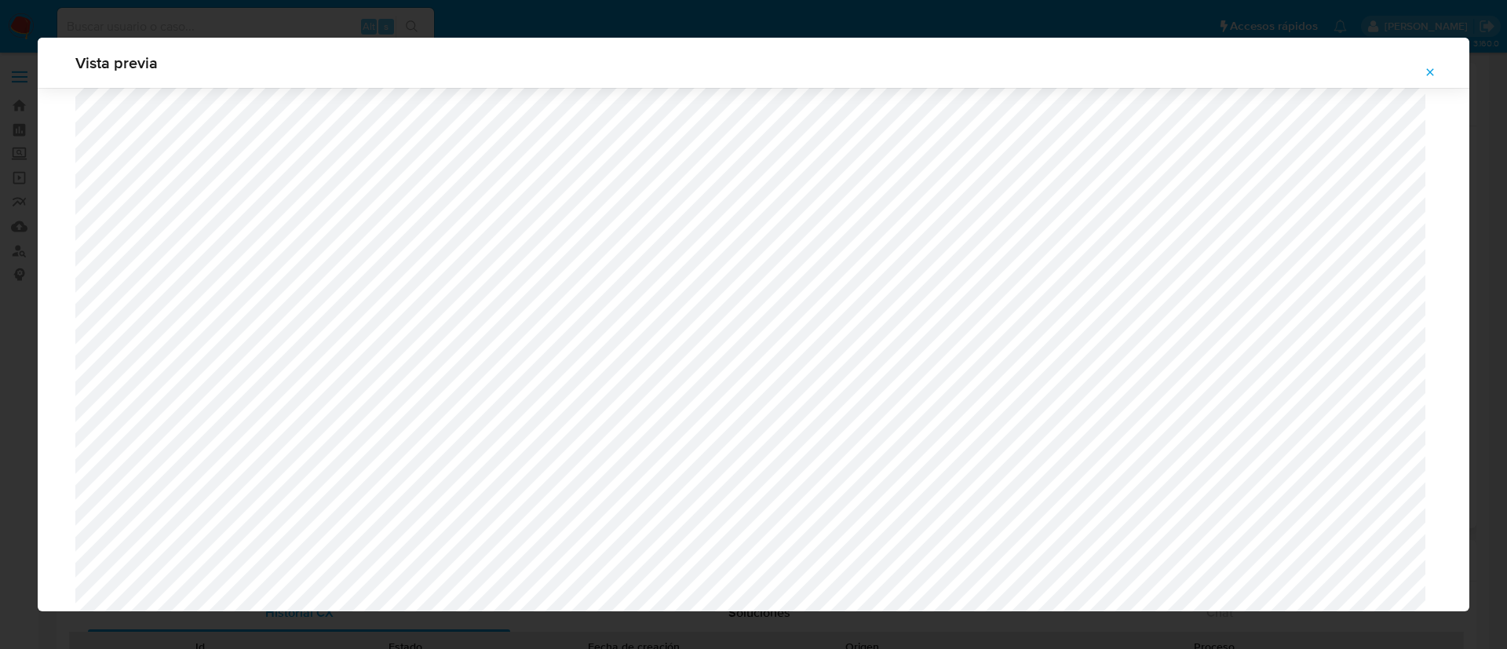
scroll to position [1028, 0]
click at [1436, 74] on button "Attachment preview" at bounding box center [1429, 72] width 35 height 25
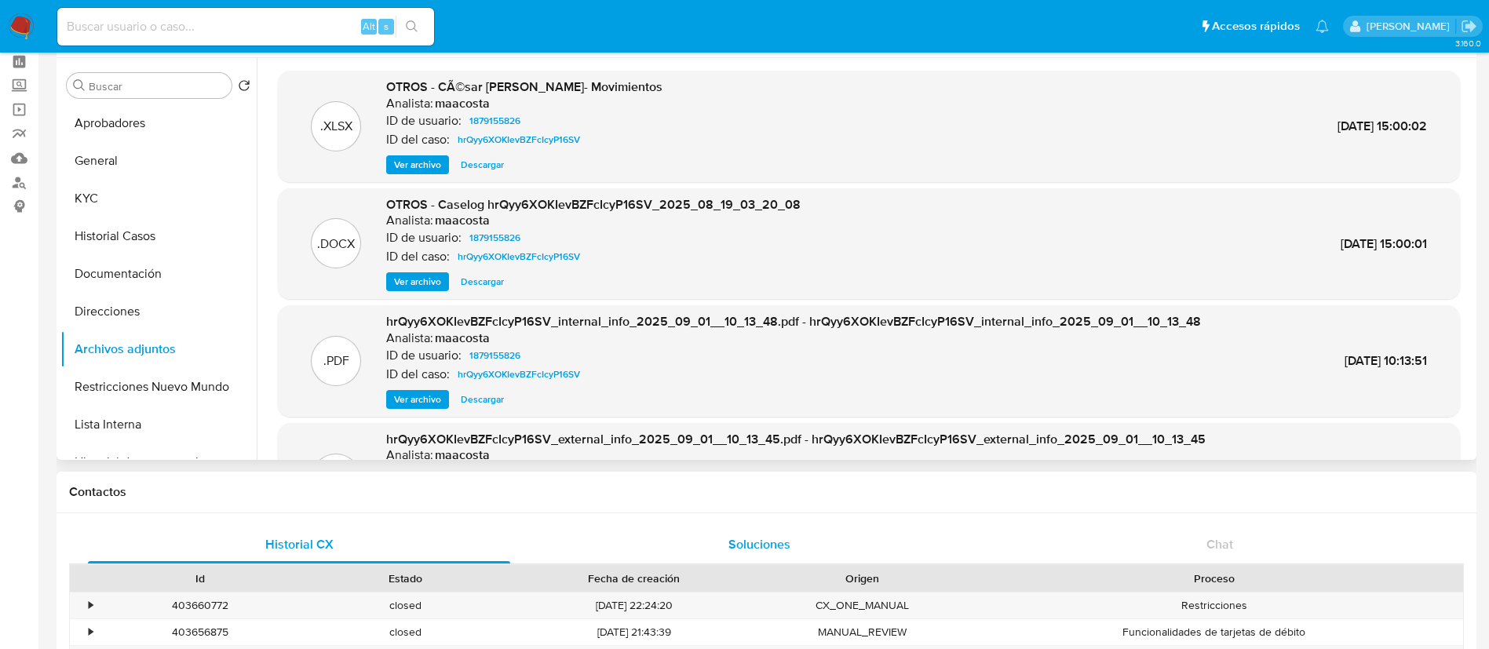
scroll to position [70, 0]
click at [131, 383] on button "Restricciones Nuevo Mundo" at bounding box center [152, 385] width 184 height 38
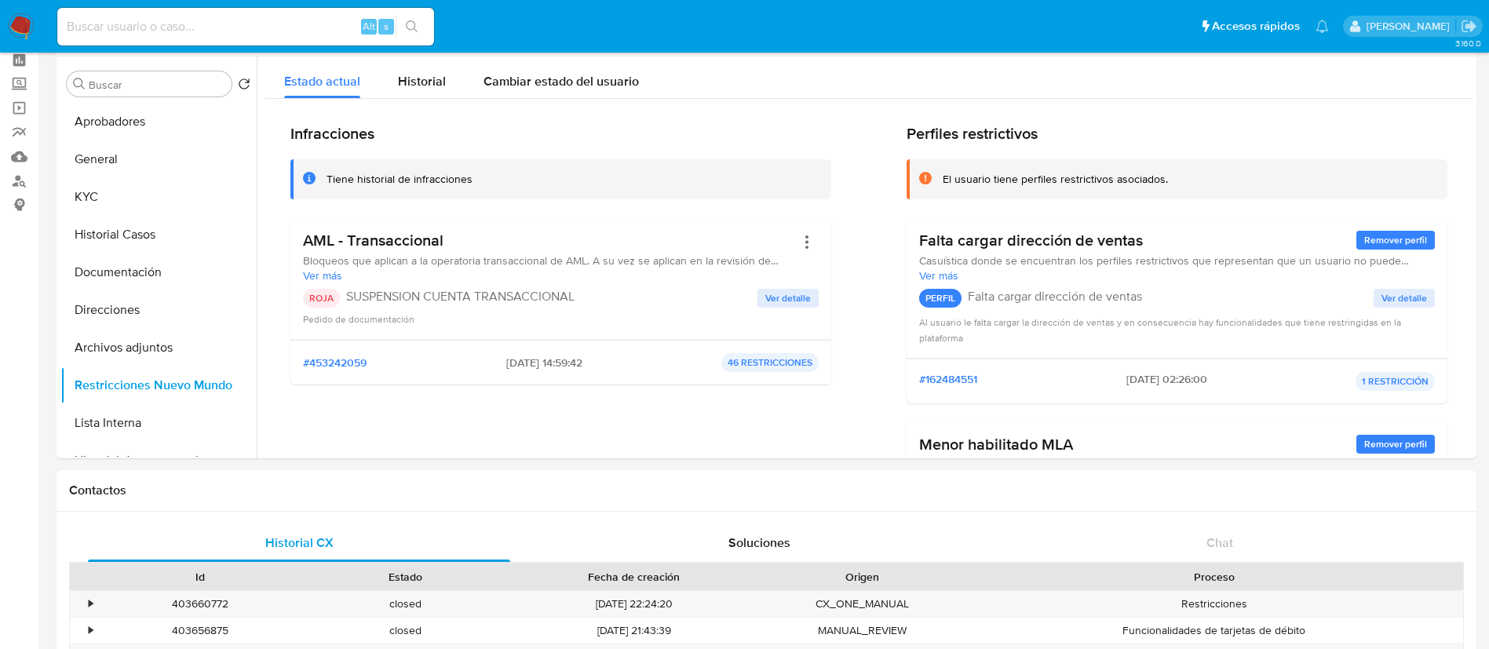
click at [774, 290] on span "Ver detalle" at bounding box center [788, 298] width 46 height 16
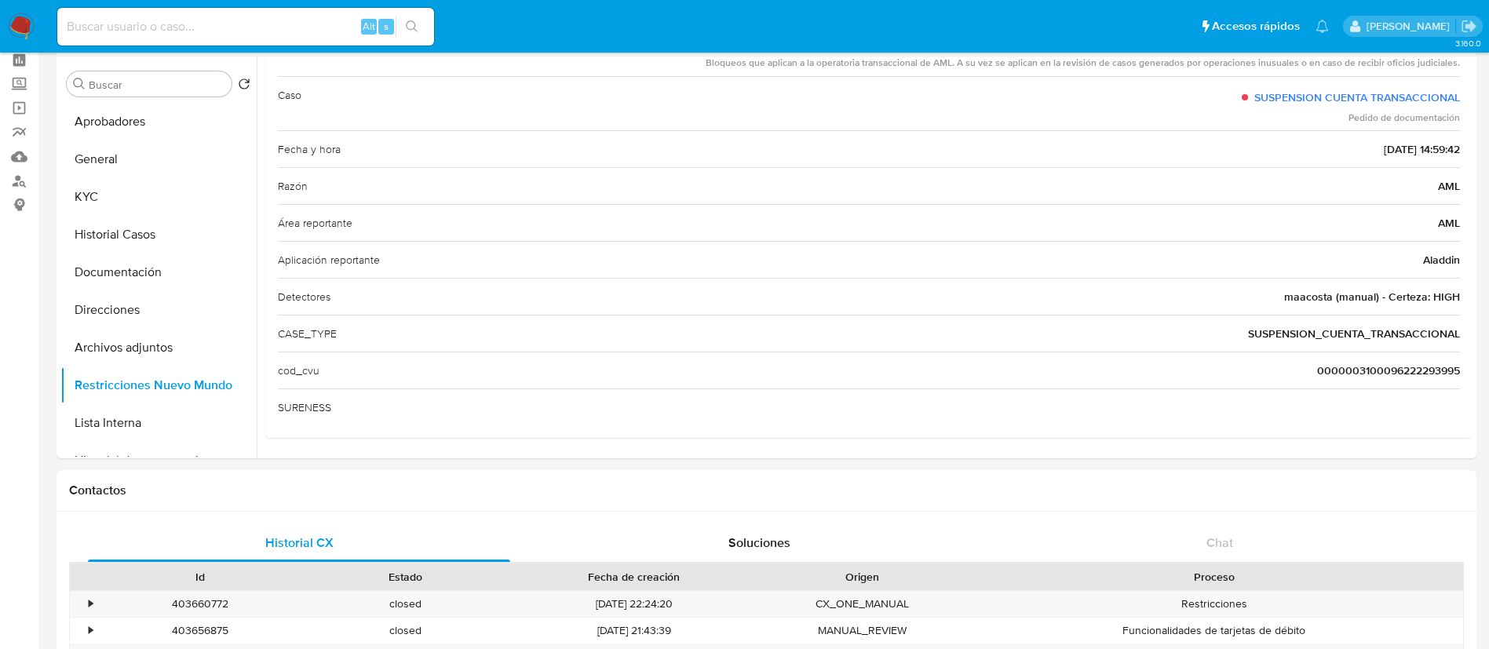
scroll to position [0, 0]
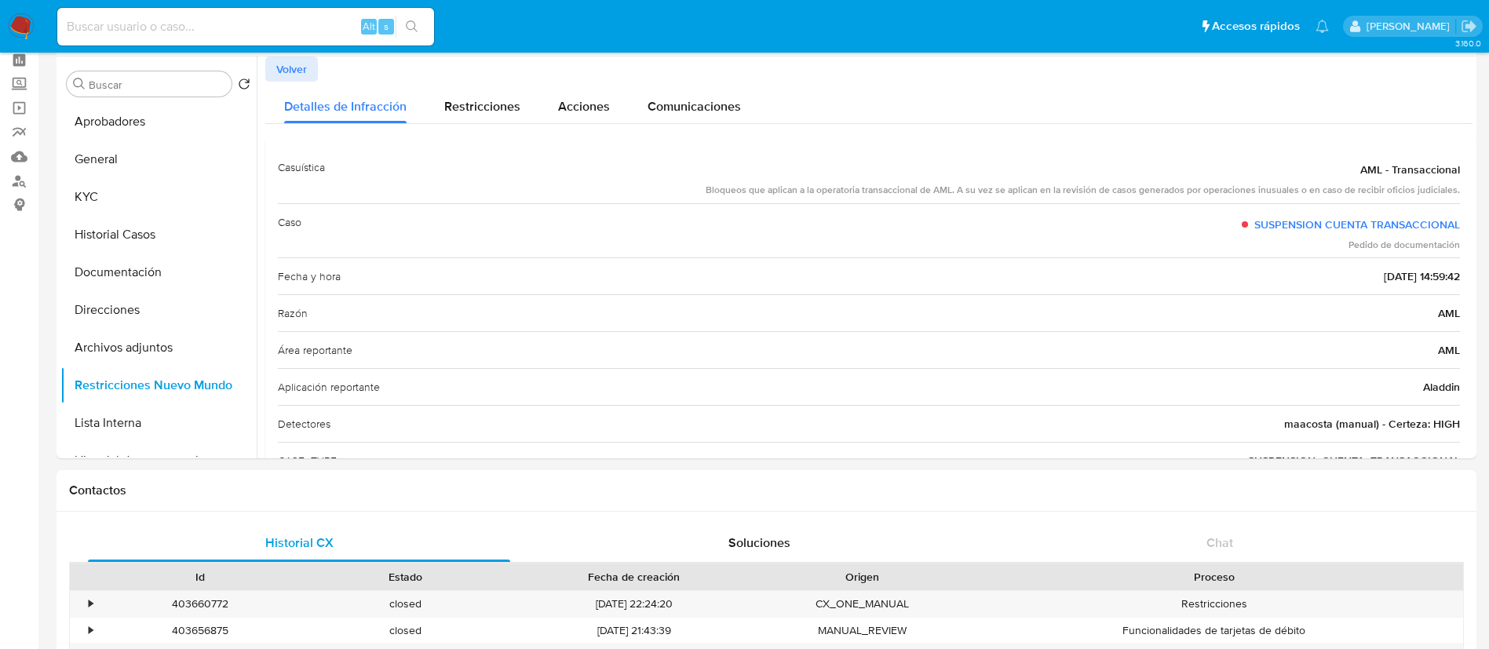
click at [304, 72] on span "Volver" at bounding box center [291, 69] width 31 height 22
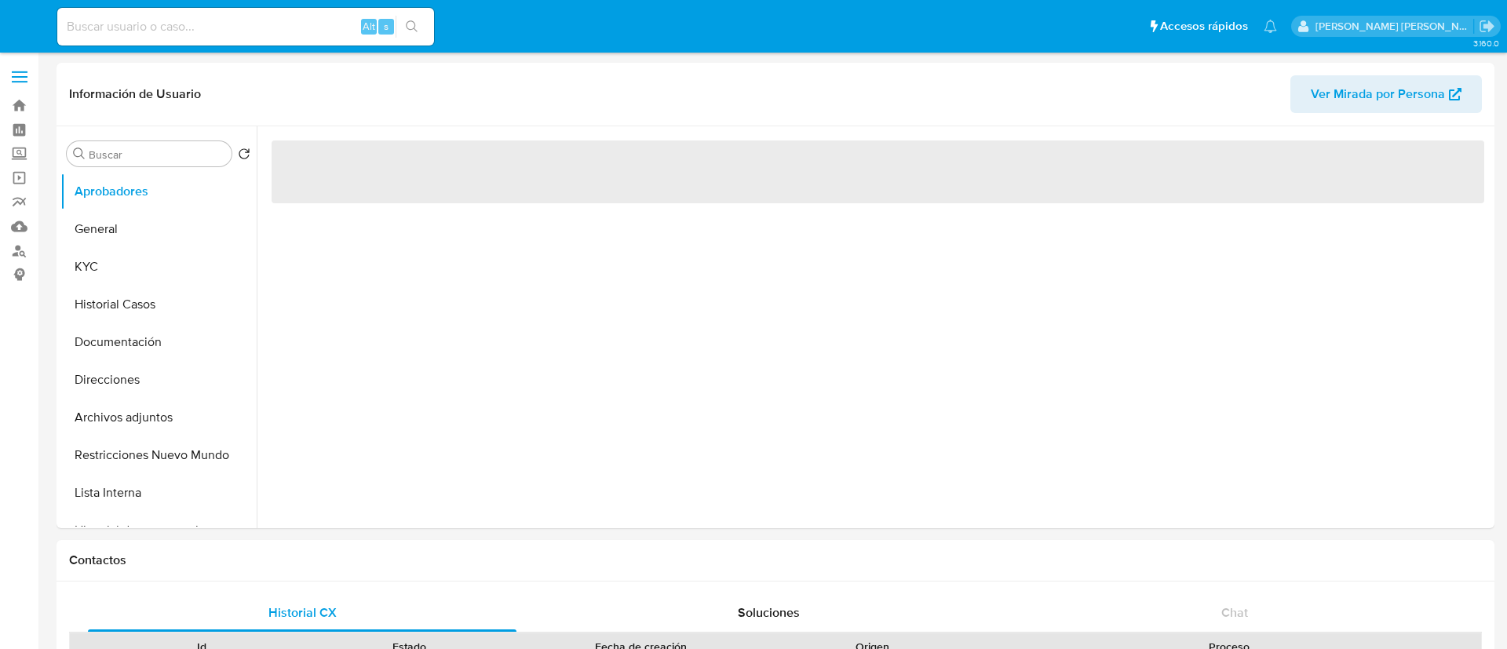
select select "10"
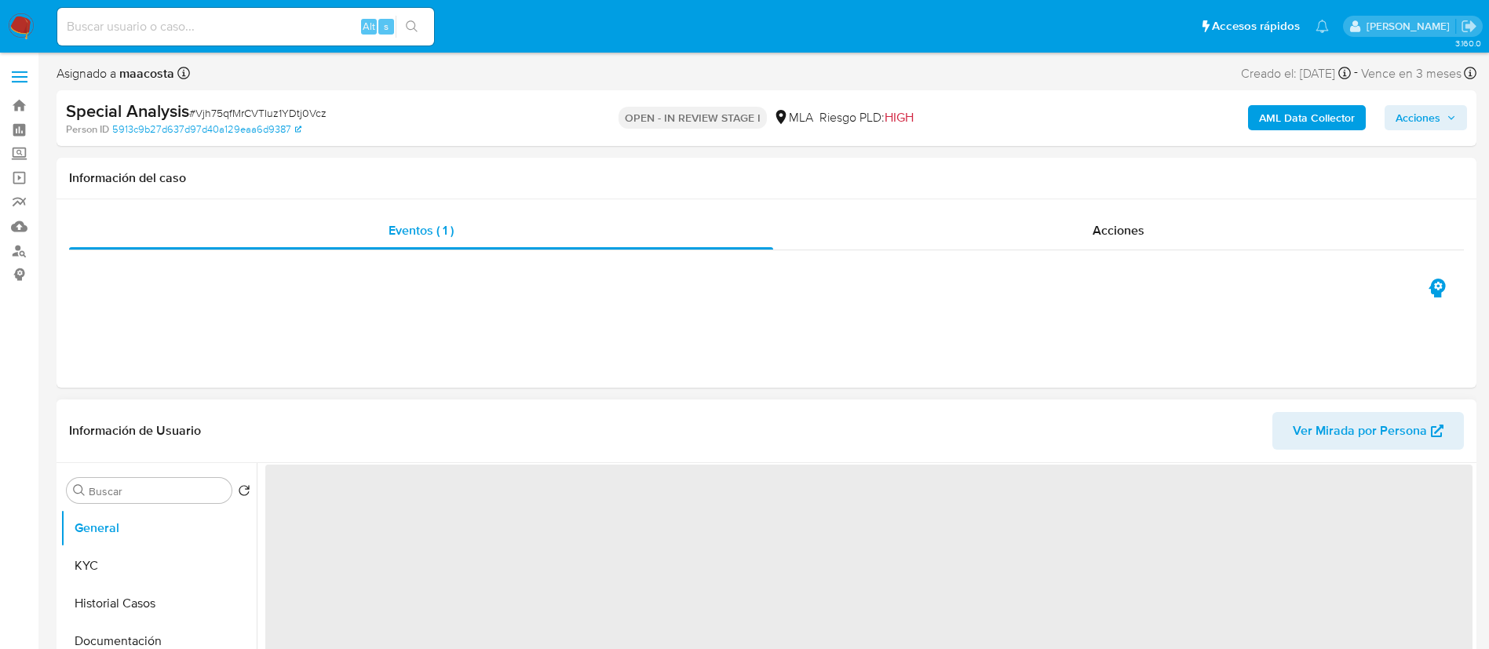
select select "10"
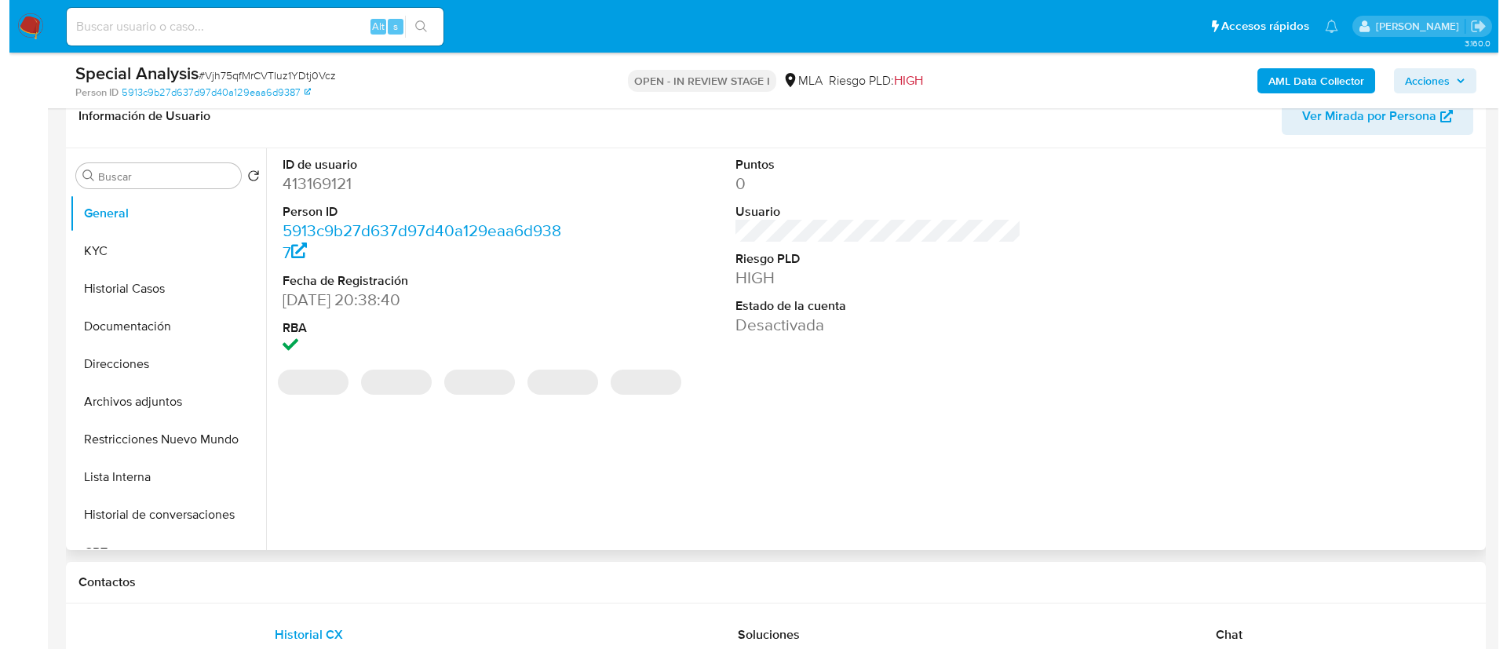
scroll to position [252, 0]
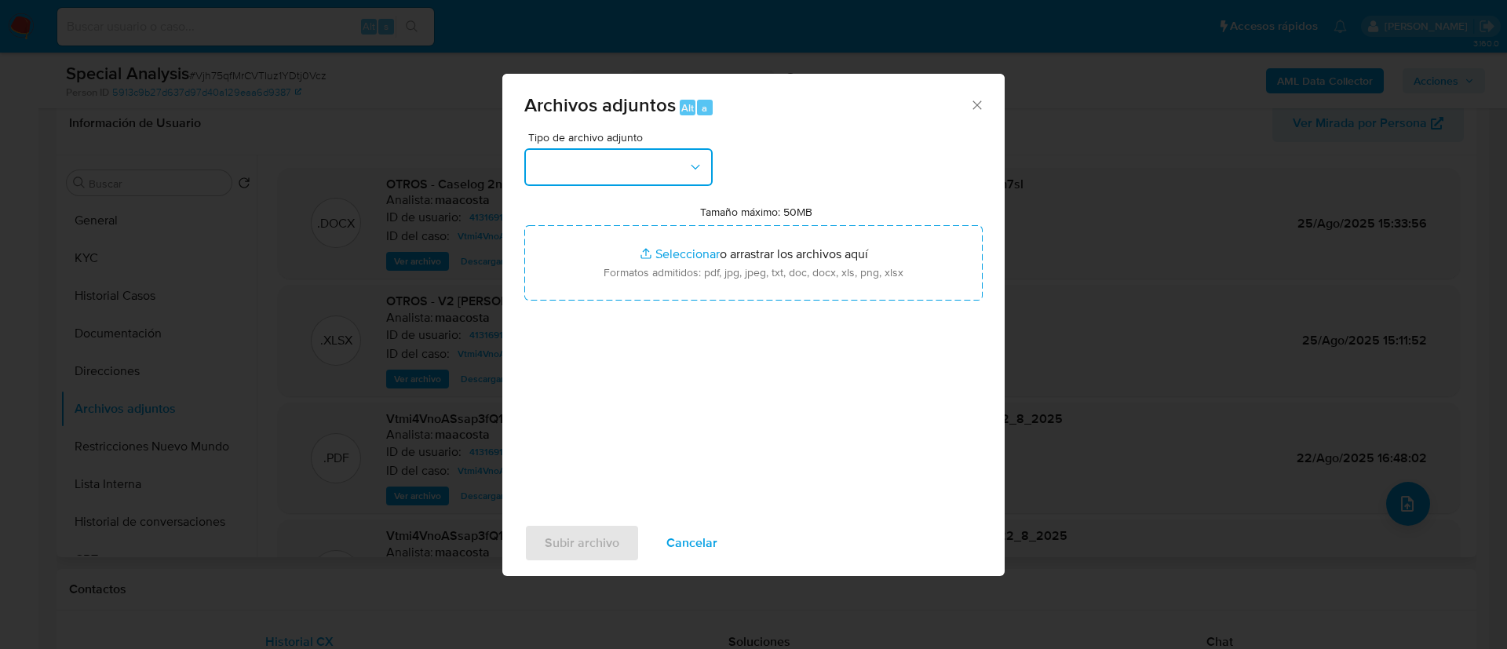
click at [625, 166] on button "button" at bounding box center [618, 167] width 188 height 38
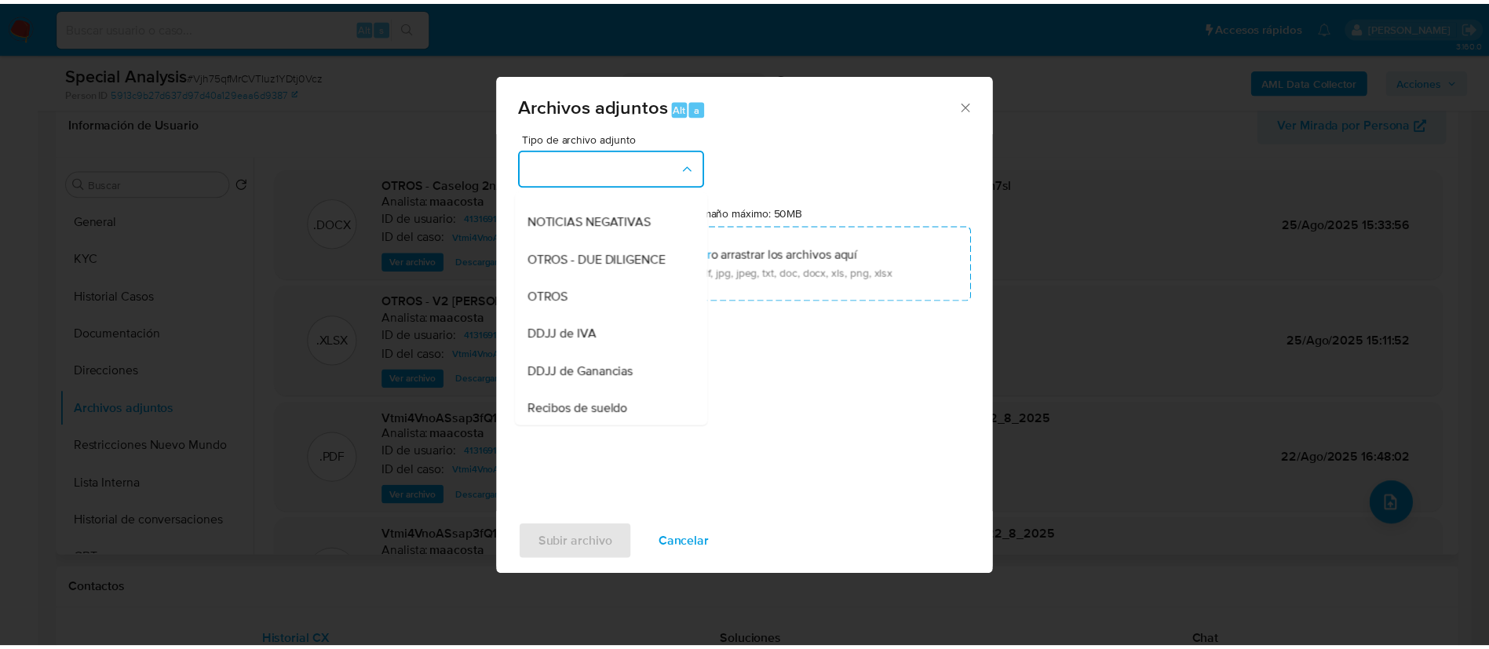
scroll to position [217, 0]
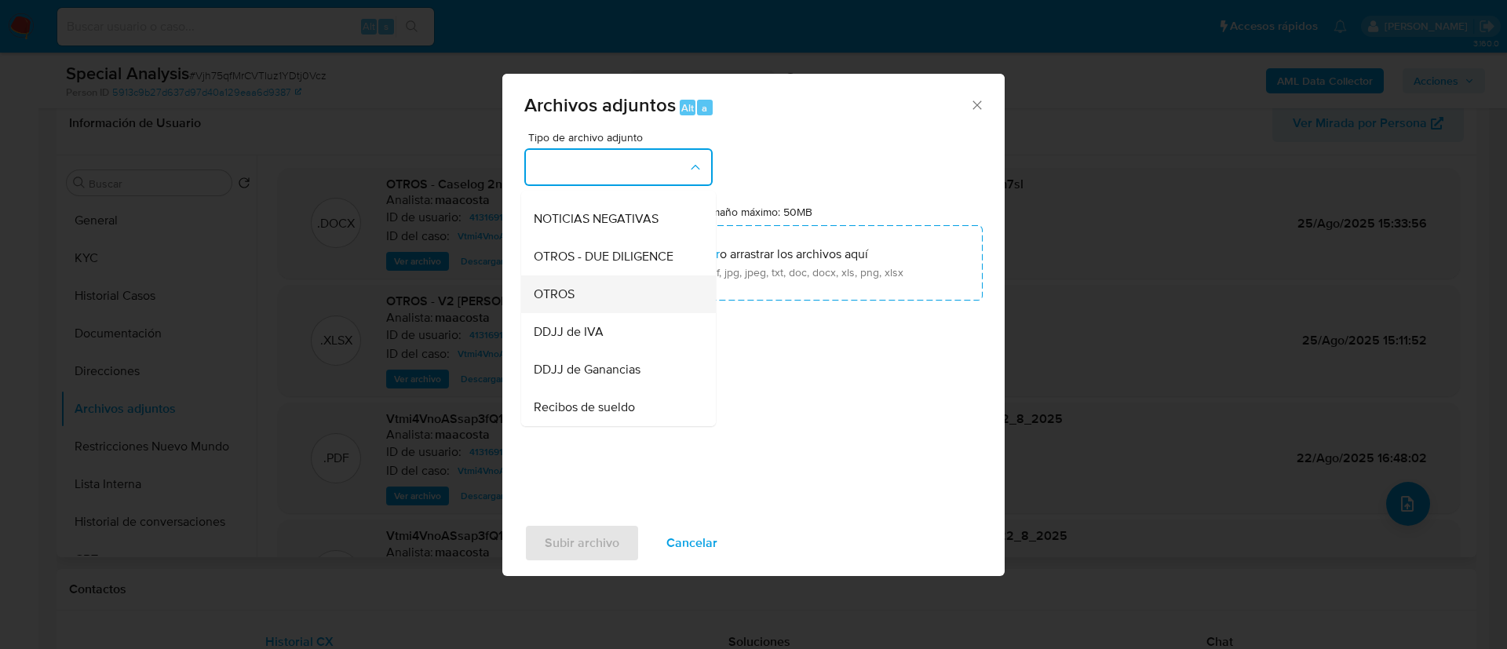
click at [576, 313] on div "OTROS" at bounding box center [614, 294] width 160 height 38
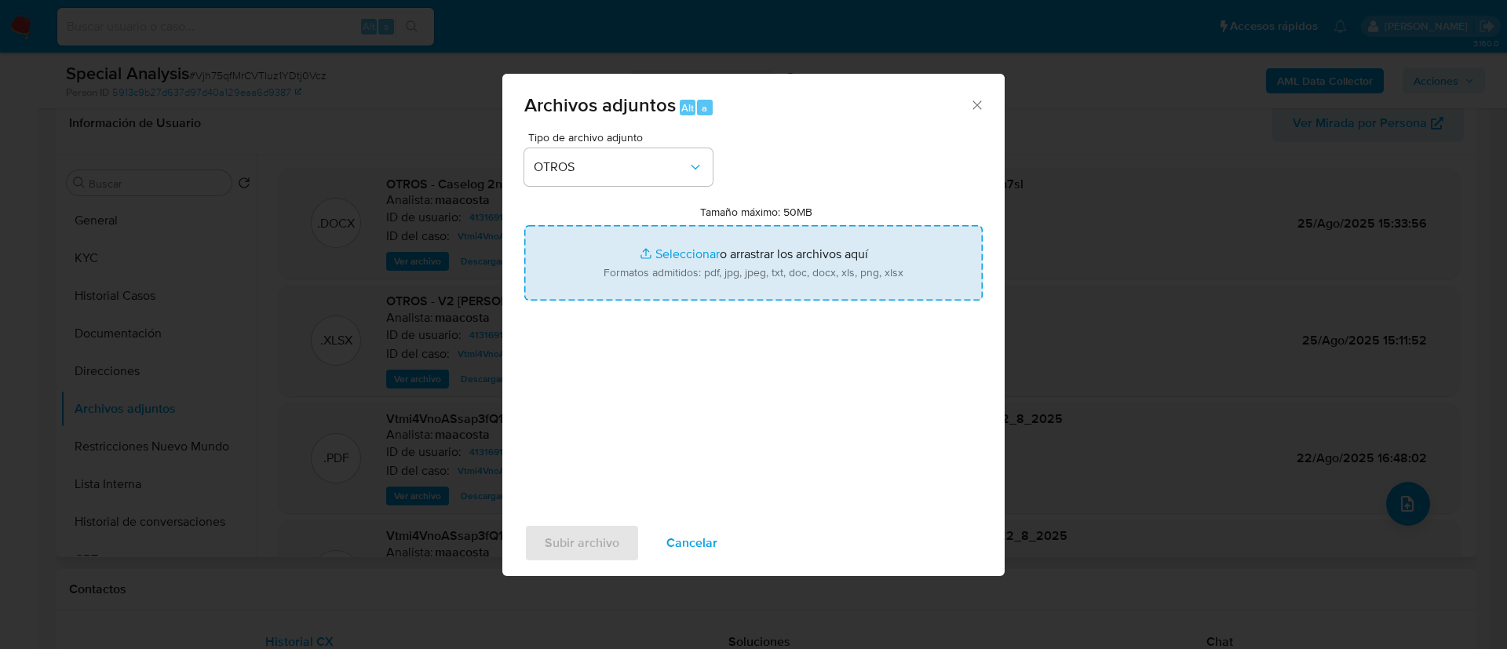
type input "C:\fakepath\VAN BREDAM HUDSON FRANCO DANIEL documentación.pdf"
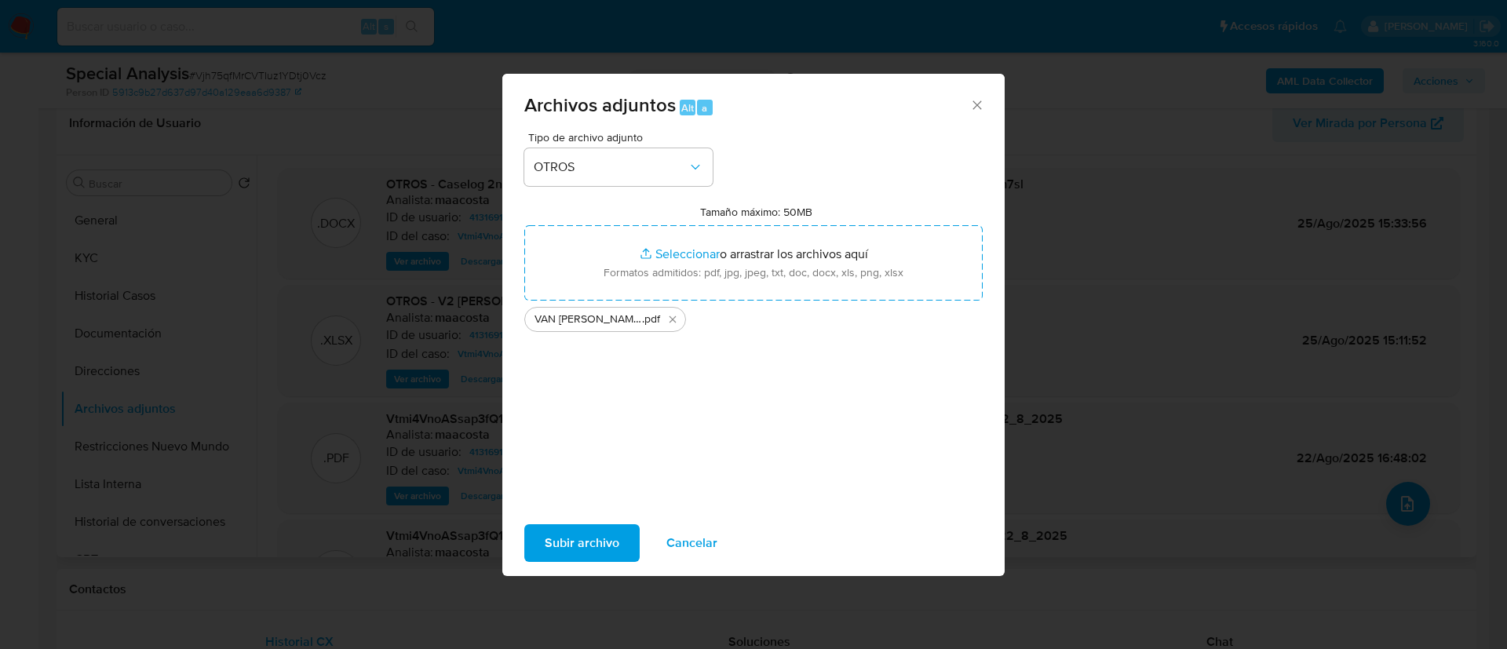
click at [578, 541] on span "Subir archivo" at bounding box center [582, 543] width 75 height 35
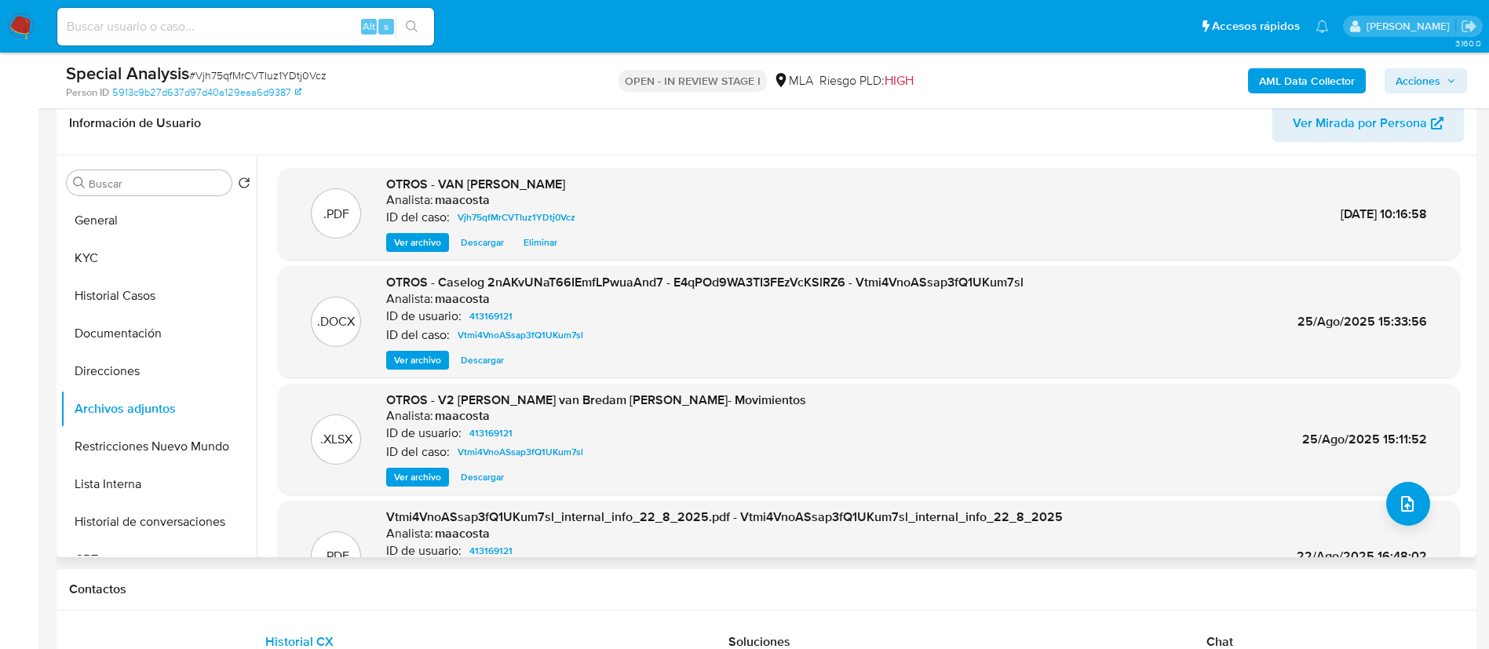
click at [1418, 74] on span "Acciones" at bounding box center [1417, 80] width 45 height 25
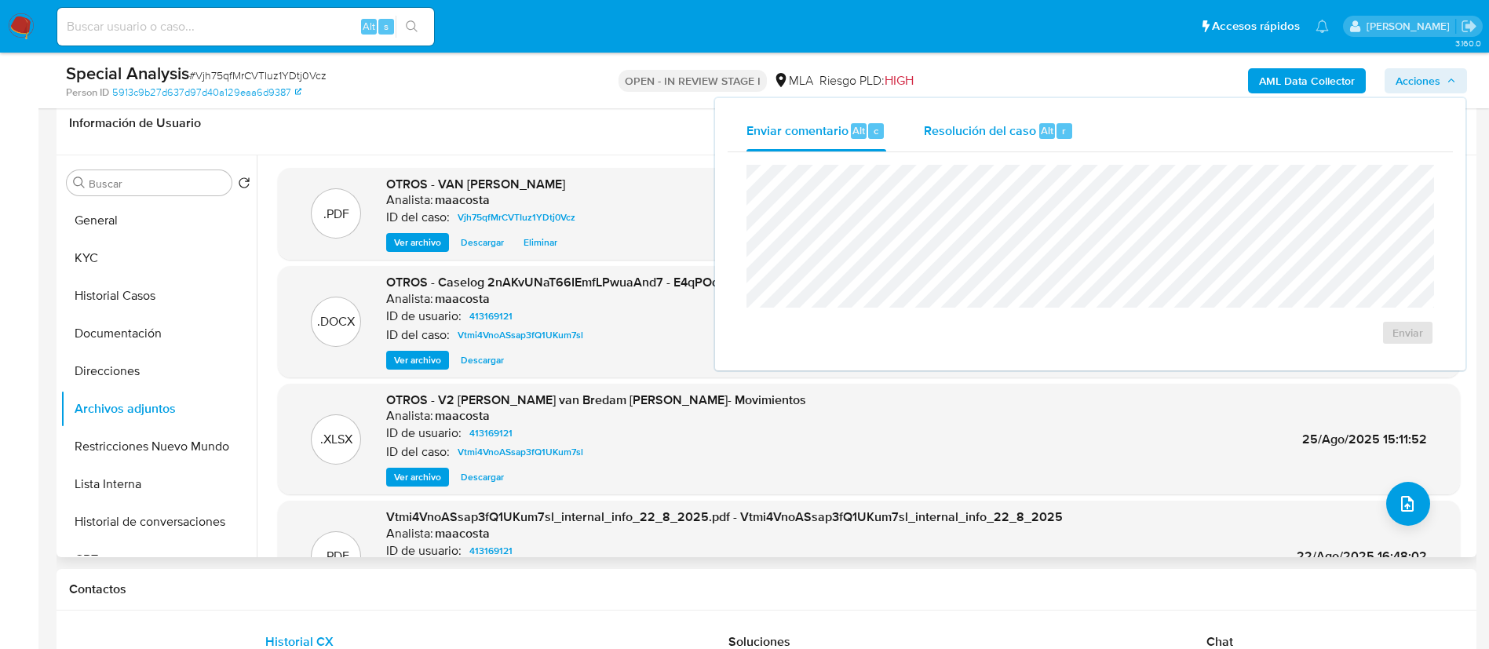
click at [988, 135] on span "Resolución del caso" at bounding box center [980, 130] width 112 height 18
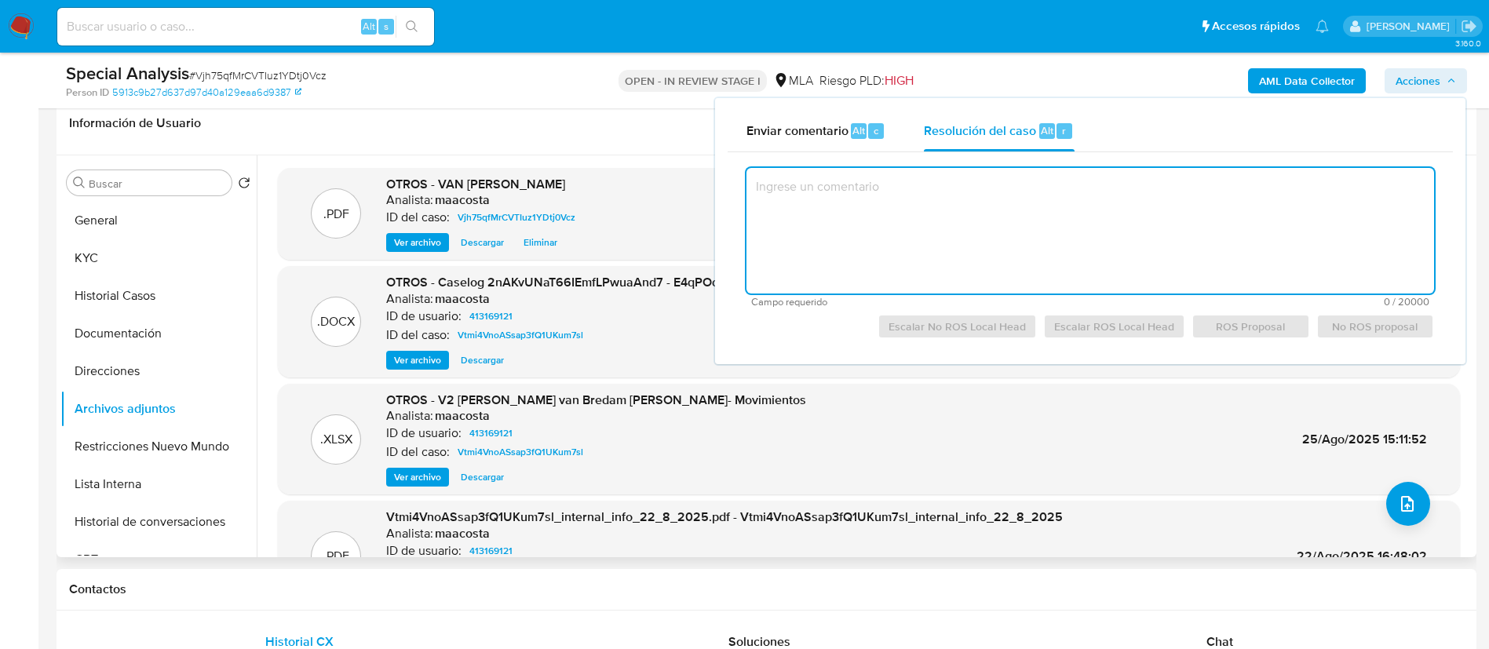
click at [978, 221] on textarea at bounding box center [1089, 231] width 687 height 126
paste textarea "El cliente XXX - CUIT XXX se encuentra registrado como Monotributista categoría…"
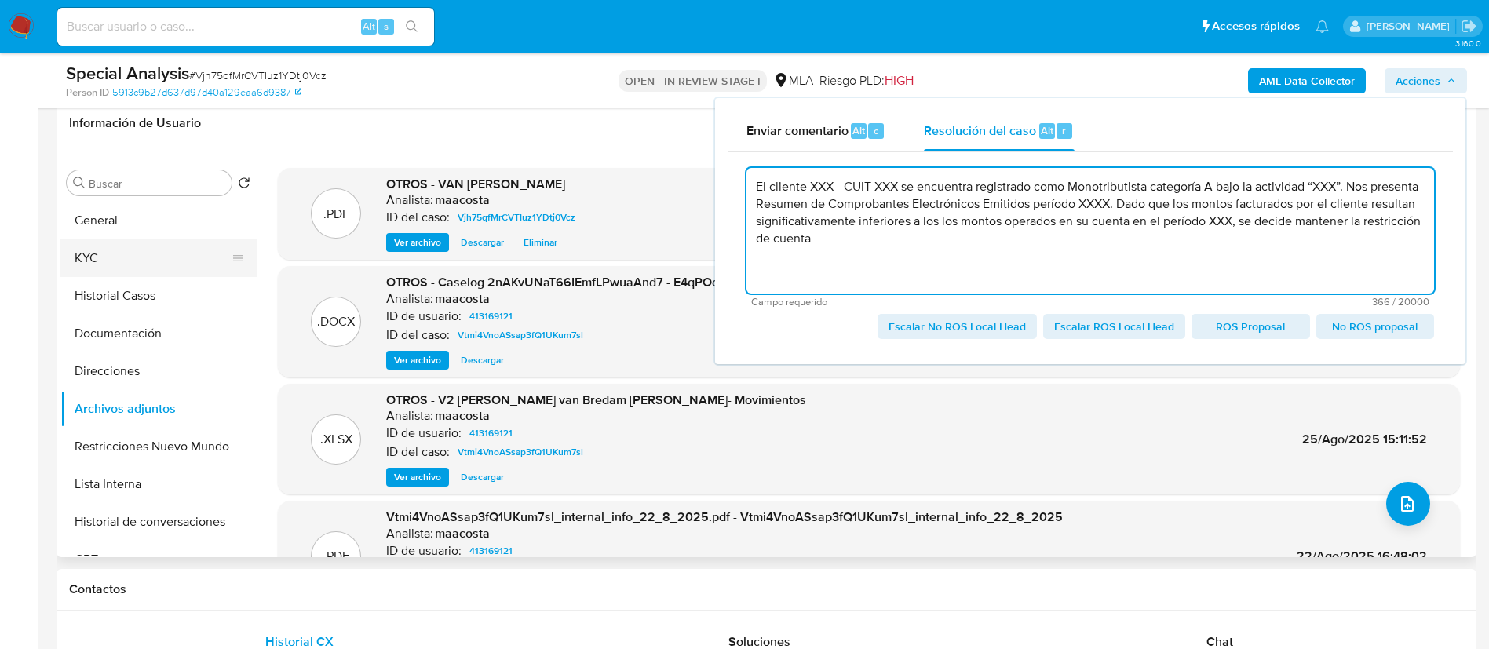
type textarea "El cliente XXX - CUIT XXX se encuentra registrado como Monotributista categoría…"
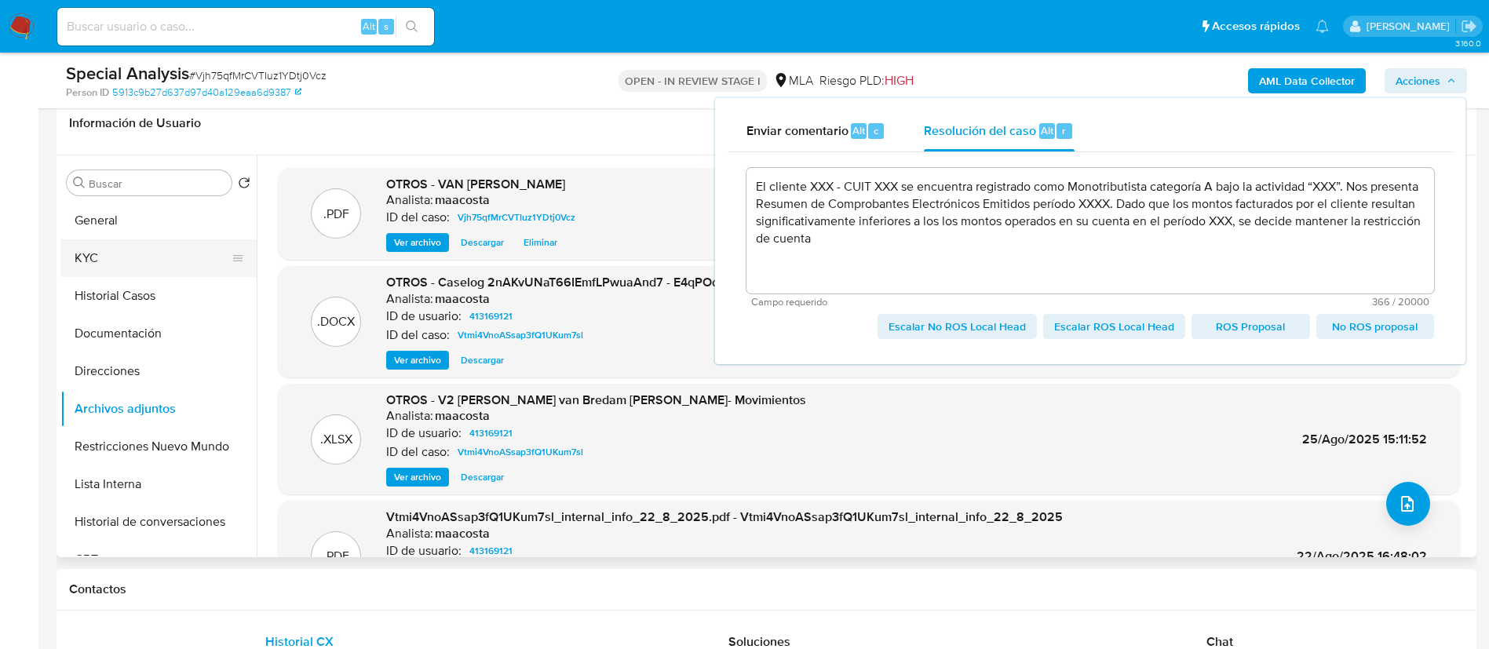
click at [106, 256] on button "KYC" at bounding box center [152, 258] width 184 height 38
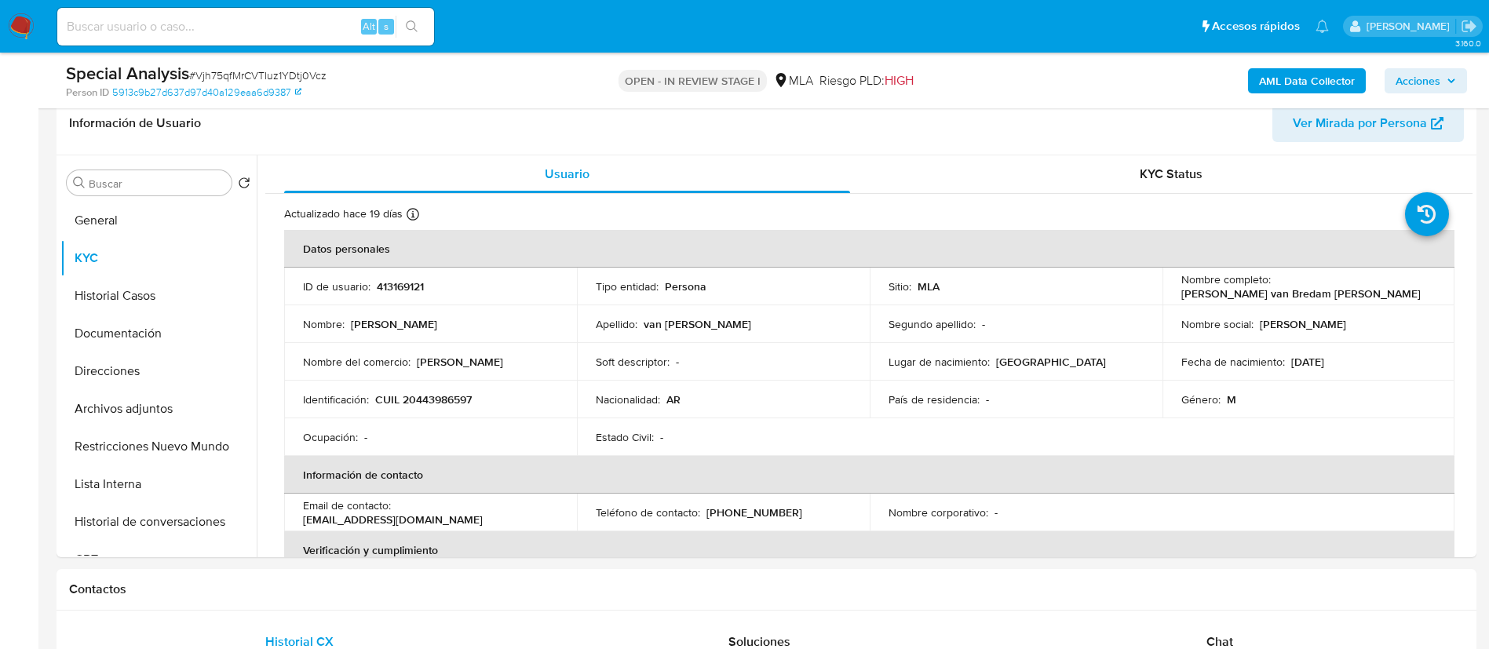
click at [1199, 293] on p "Franco Daniel van Bredam Hudson" at bounding box center [1300, 293] width 239 height 14
copy div "Nombre completo : Franco Daniel van Bredam Hudson"
drag, startPoint x: 377, startPoint y: 395, endPoint x: 481, endPoint y: 399, distance: 104.4
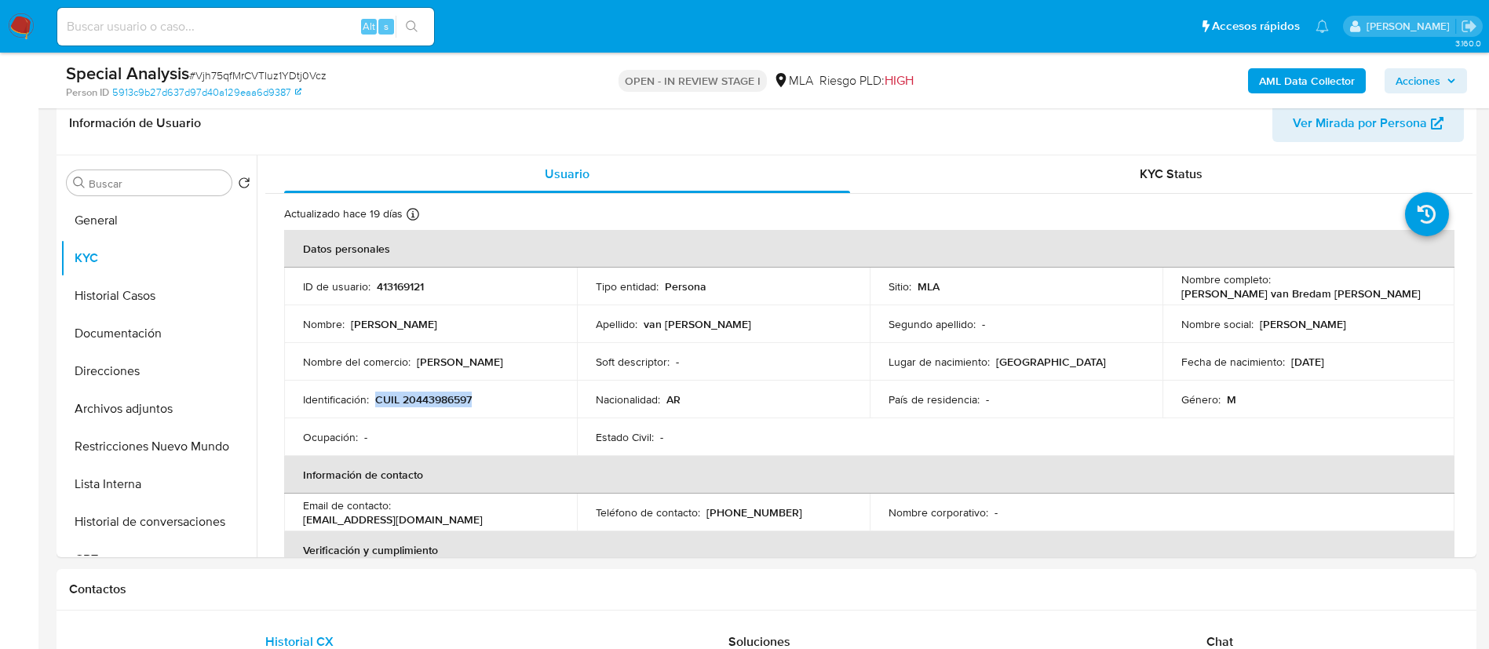
click at [481, 399] on div "Identificación : CUIL 20443986597" at bounding box center [430, 399] width 255 height 14
copy p "CUIL 20443986597"
click at [1434, 69] on span "Acciones" at bounding box center [1417, 80] width 45 height 25
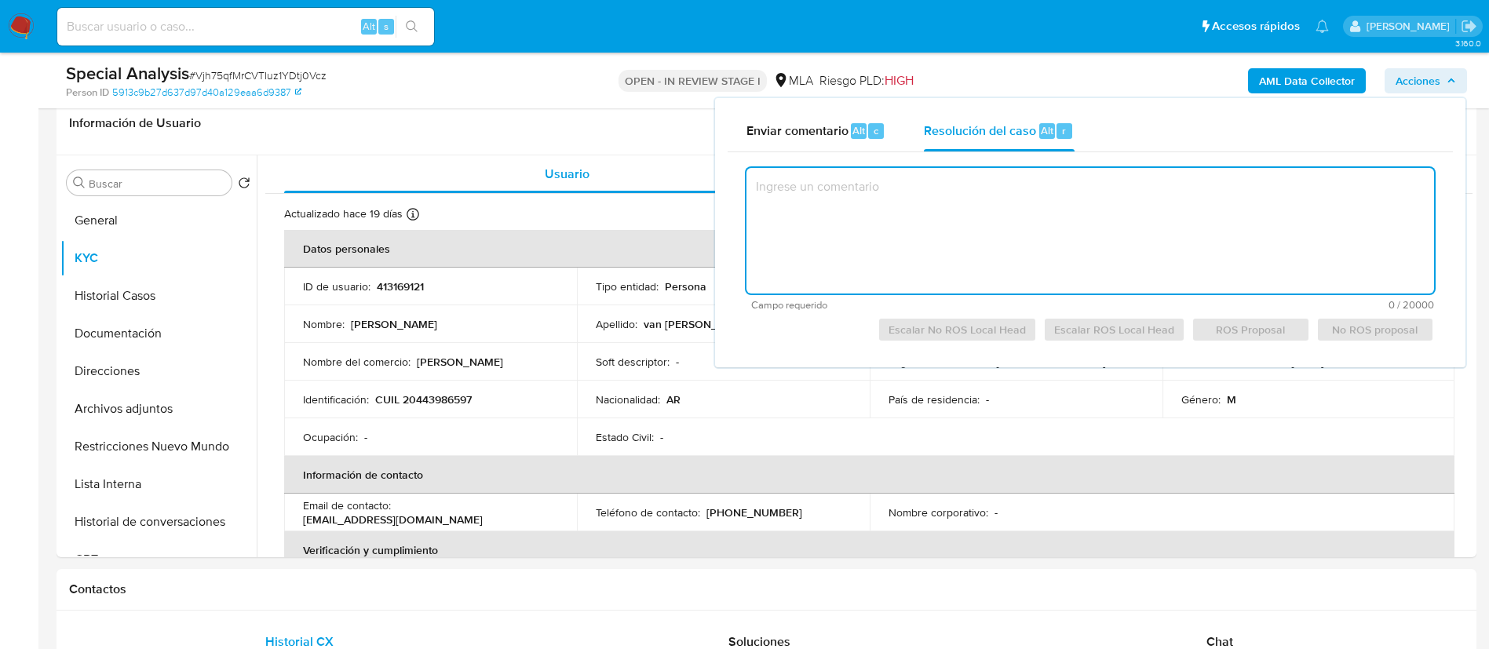
click at [960, 183] on textarea at bounding box center [1089, 231] width 687 height 126
paste textarea "Nombre completo: Franco Daniel van Bredam Hudson CUIL 20443986597"
type textarea "Nombre completo: Franco Daniel van Bredam Hudson CUIL 20443986597"
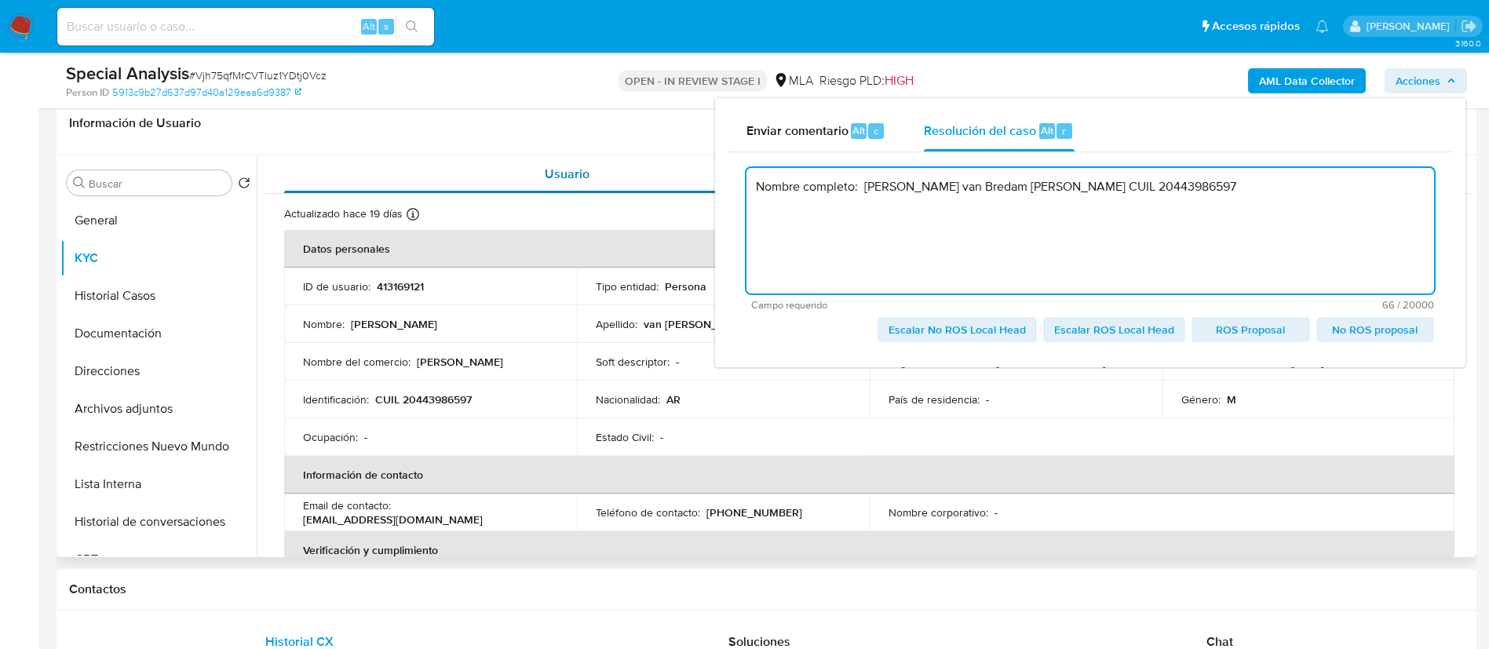
drag, startPoint x: 868, startPoint y: 185, endPoint x: 594, endPoint y: 191, distance: 273.9
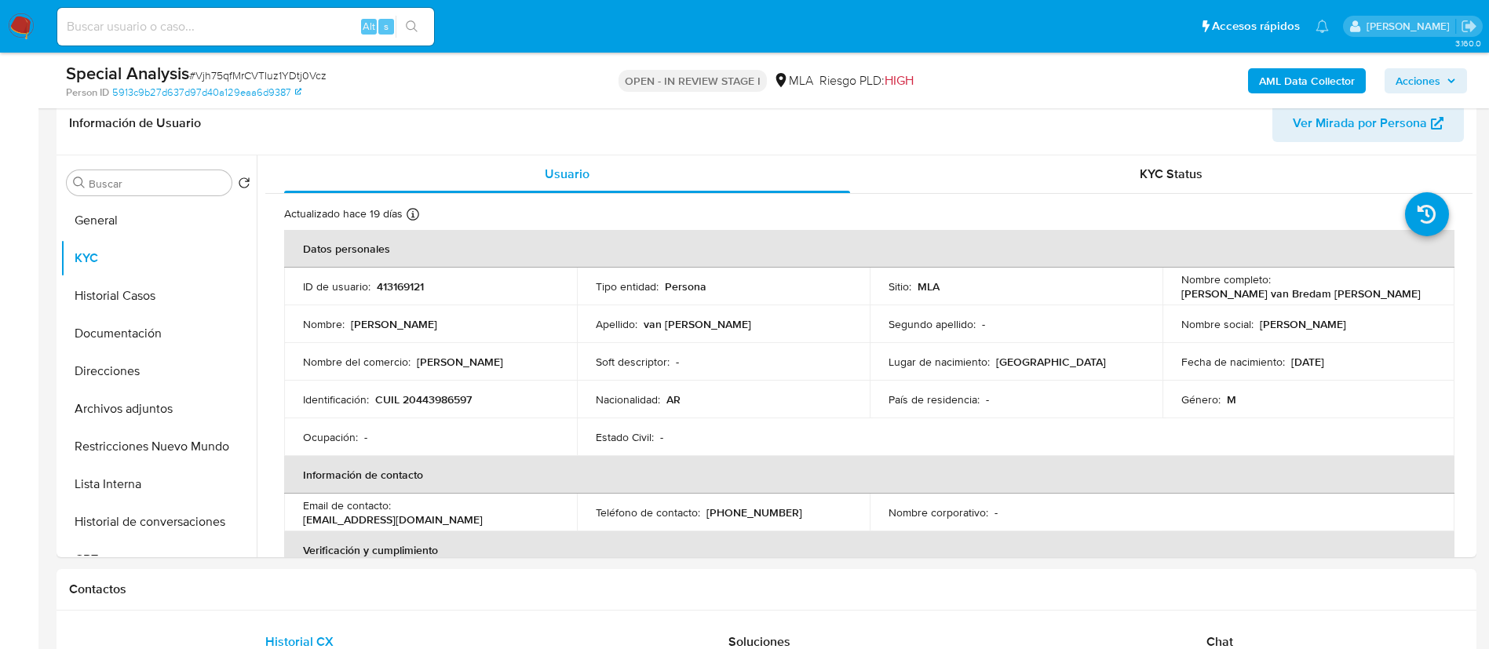
click at [1417, 68] on span "Acciones" at bounding box center [1417, 80] width 45 height 25
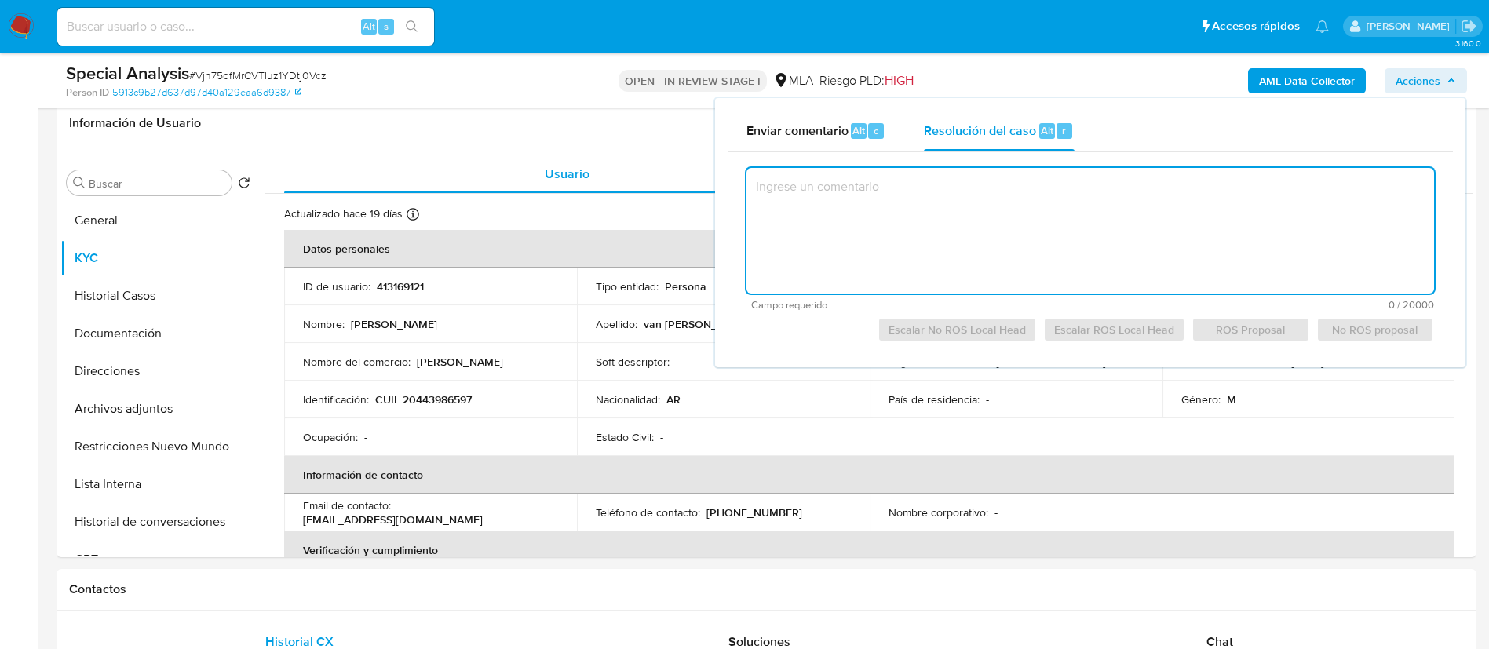
click at [1038, 213] on textarea at bounding box center [1089, 231] width 687 height 126
paste textarea "Nombre completo: Franco Daniel van Bredam Hudson CUIL 20443986597"
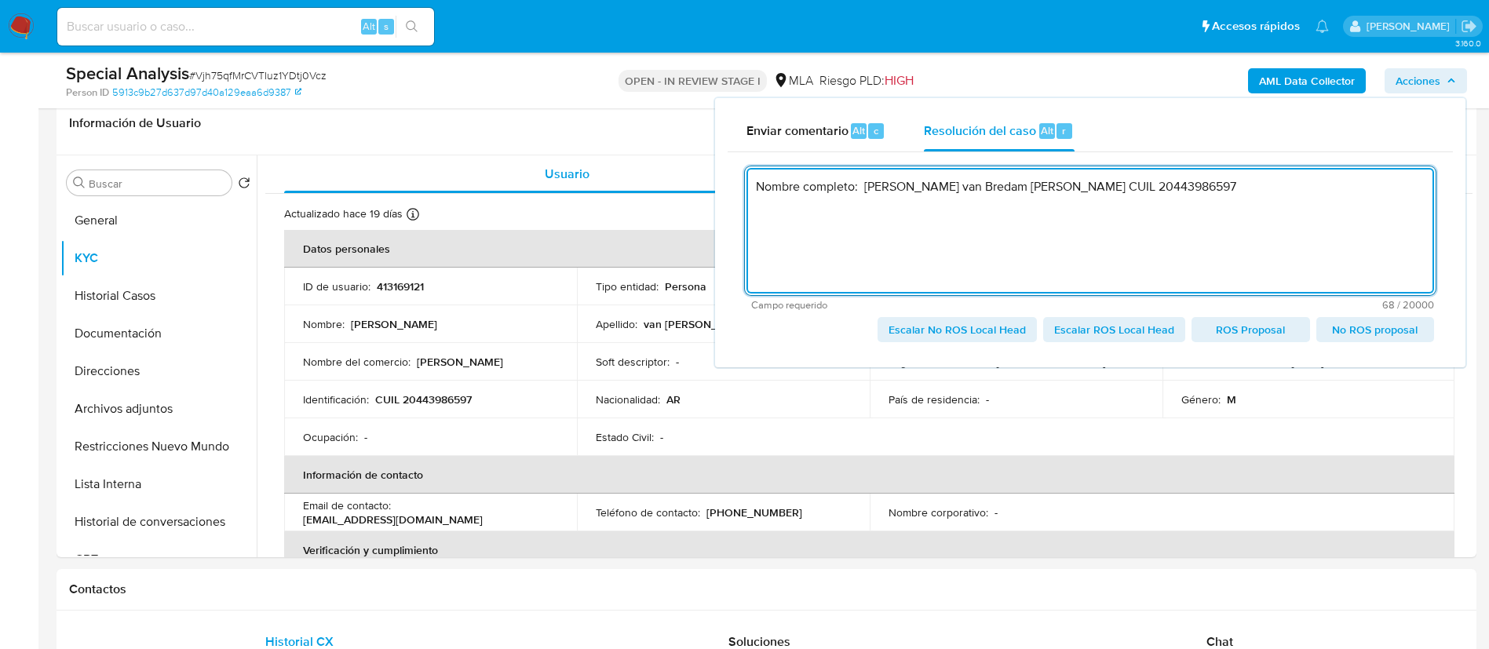
paste textarea "El cliente XXX - CUIT XXX se encuentra registrado como Monotributista categoría…"
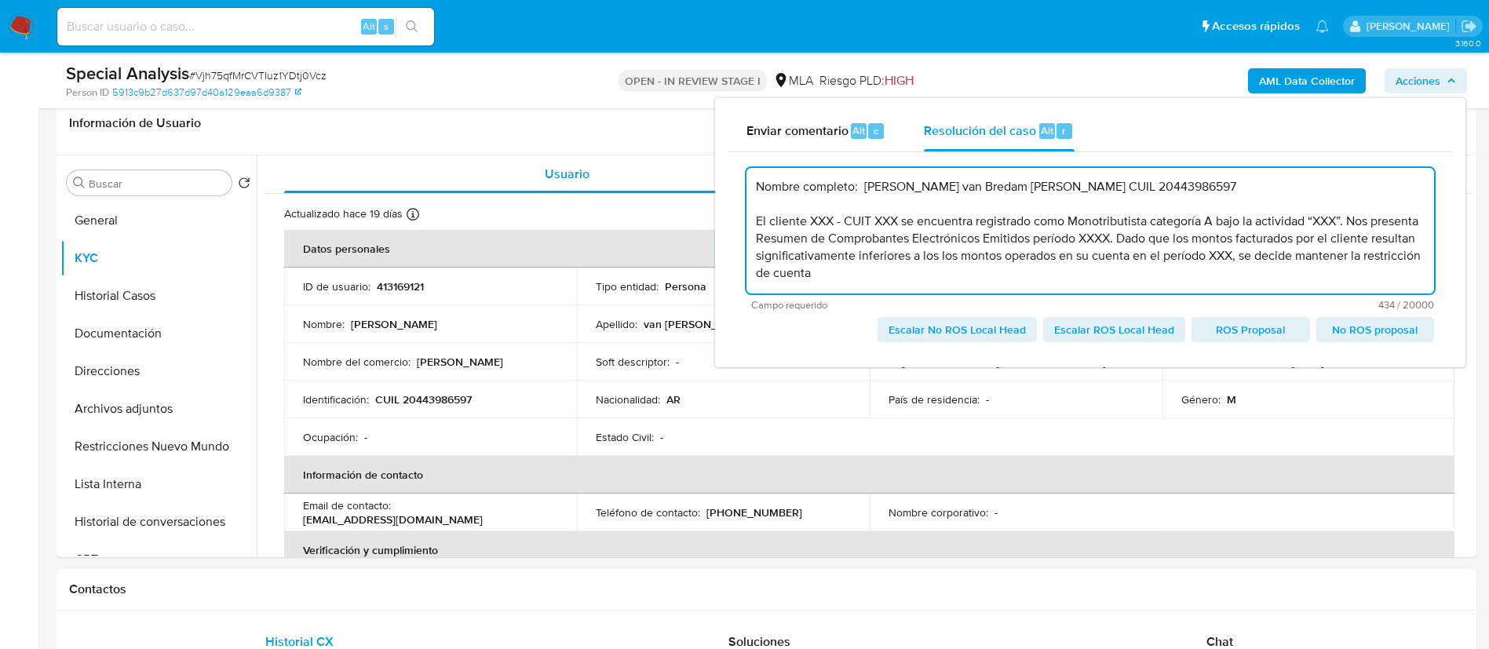
drag, startPoint x: 863, startPoint y: 187, endPoint x: 1168, endPoint y: 186, distance: 305.2
click at [1168, 186] on textarea "Nombre completo: Franco Daniel van Bredam Hudson CUIL 20443986597 El cliente XX…" at bounding box center [1089, 231] width 687 height 126
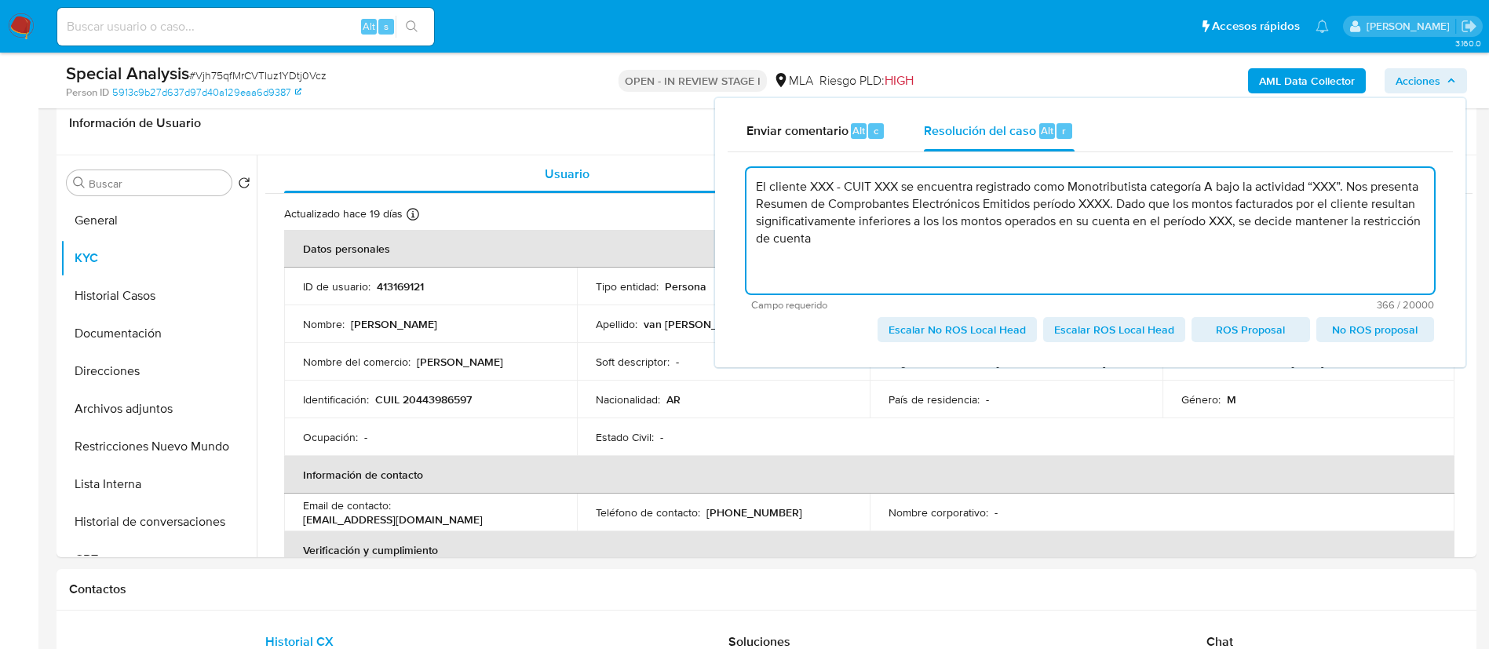
drag, startPoint x: 809, startPoint y: 186, endPoint x: 902, endPoint y: 184, distance: 92.6
click at [902, 184] on textarea "El cliente XXX - CUIT XXX se encuentra registrado como Monotributista categoría…" at bounding box center [1089, 231] width 687 height 126
paste textarea "Franco Daniel van Bredam Hudson CUIL 20443986597"
click at [758, 206] on textarea "El cliente Franco Daniel van Bredam Hudson CUIL 20443986597 se encuentra regist…" at bounding box center [1089, 231] width 687 height 126
click at [877, 199] on textarea "El cliente Franco Daniel van Bredam Hudson CUIL 20443986597 se encuentra regist…" at bounding box center [1089, 231] width 687 height 126
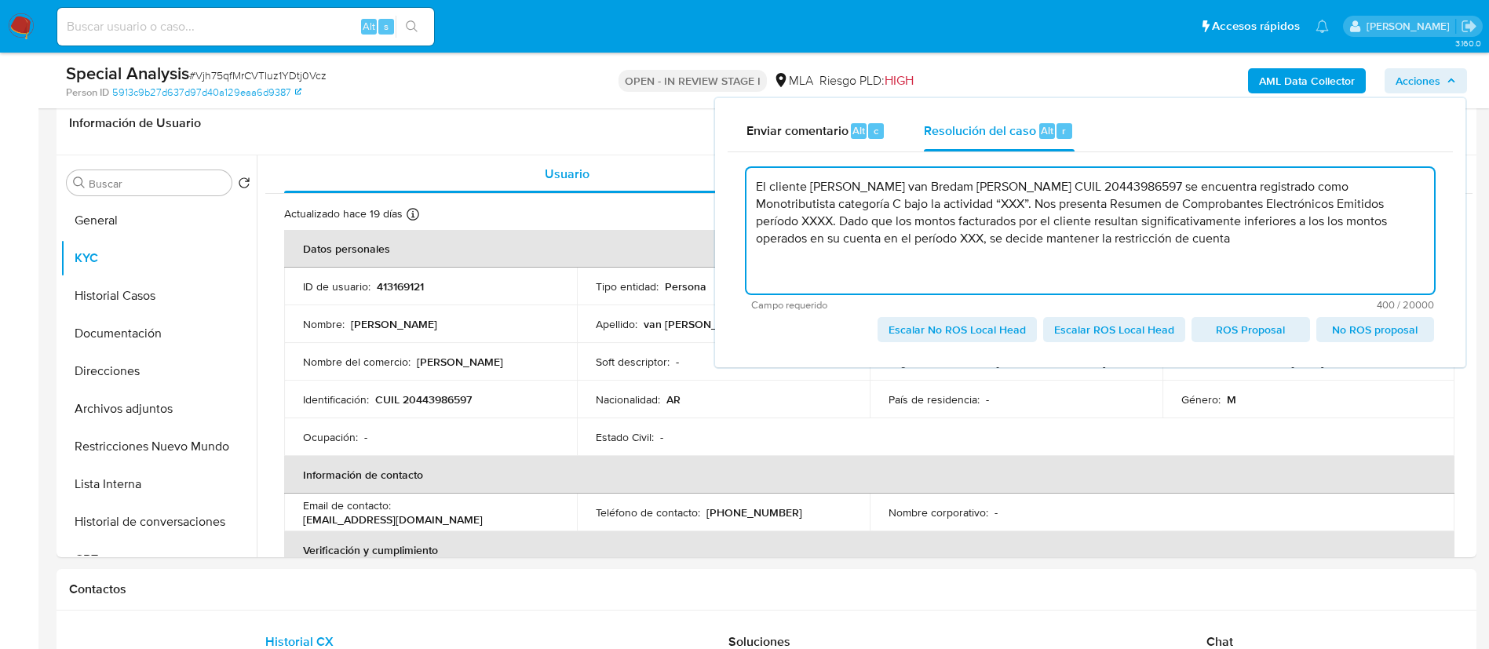
click at [877, 199] on textarea "El cliente Franco Daniel van Bredam Hudson CUIL 20443986597 se encuentra regist…" at bounding box center [1089, 231] width 687 height 126
paste textarea "- SERVICIOS COMBINADOS DE GESTIÓN ADMINISTRATIVA DE OFICINAS"
click at [874, 200] on textarea "El cliente Franco Daniel van Bredam Hudson CUIL 20443986597 se encuentra regist…" at bounding box center [1089, 231] width 687 height 126
click at [768, 205] on textarea "El cliente Franco Daniel van Bredam Hudson CUIL 20443986597 se encuentra regist…" at bounding box center [1089, 231] width 687 height 126
paste textarea "01-08-2025"
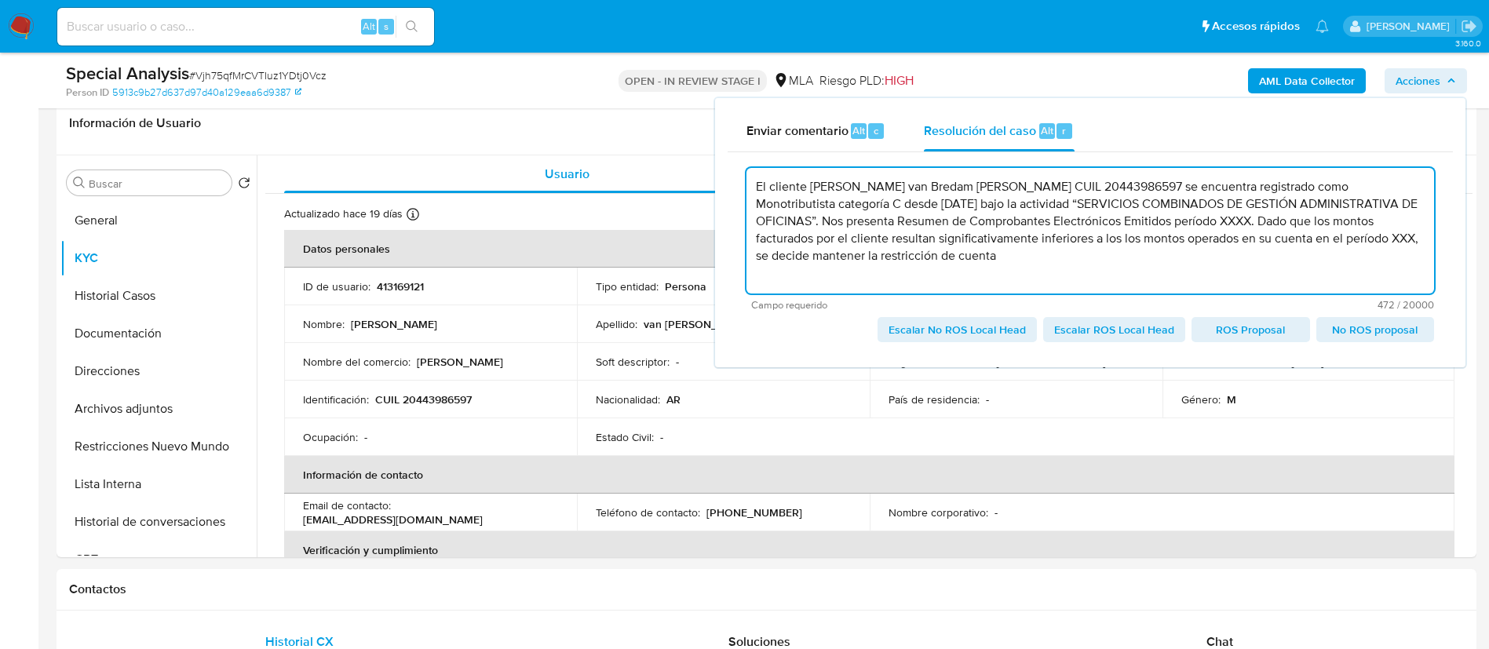
click at [1381, 209] on textarea "El cliente Franco Daniel van Bredam Hudson CUIL 20443986597 se encuentra regist…" at bounding box center [1089, 231] width 687 height 126
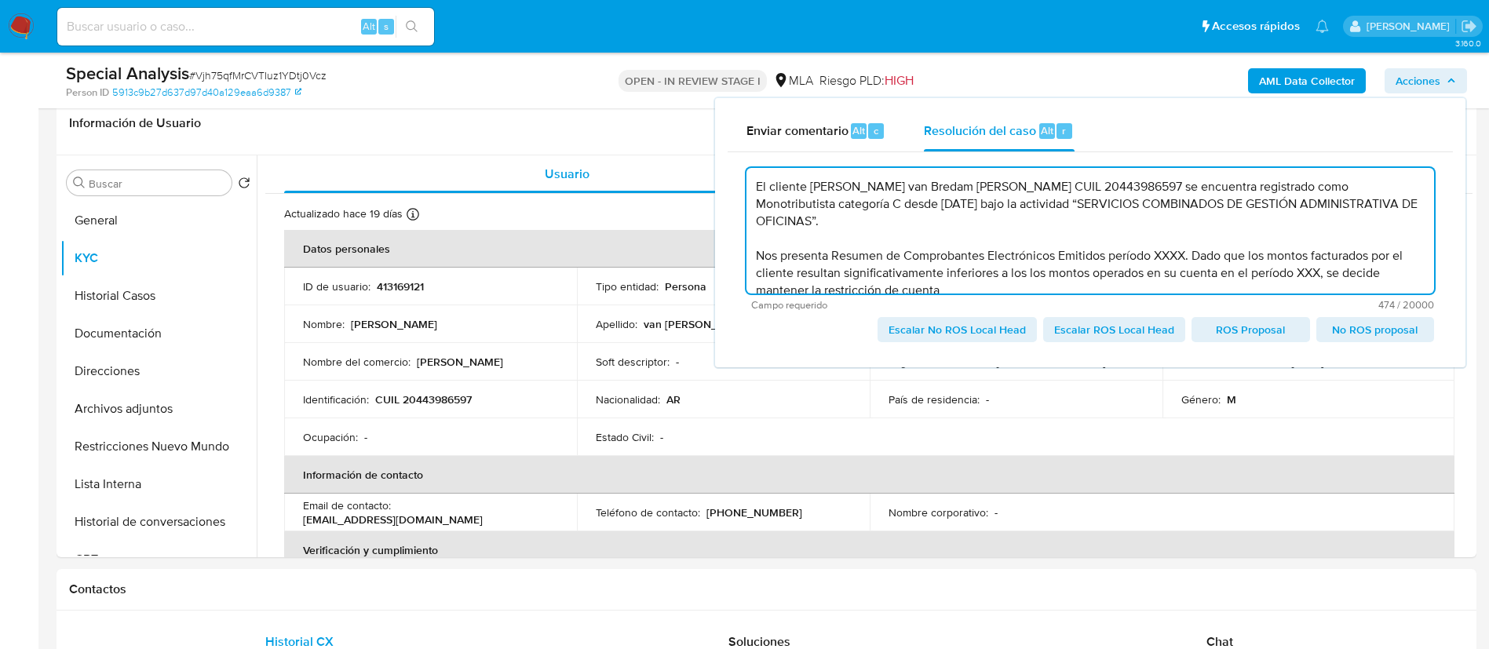
click at [827, 241] on textarea "El cliente Franco Daniel van Bredam Hudson CUIL 20443986597 se encuentra regist…" at bounding box center [1089, 231] width 687 height 126
click at [1045, 244] on textarea "El cliente Franco Daniel van Bredam Hudson CUIL 20443986597 se encuentra regist…" at bounding box center [1089, 231] width 687 height 126
paste textarea "Comprobantes electrónicos emitidos Período 2025 donde declara: Factura C por un…"
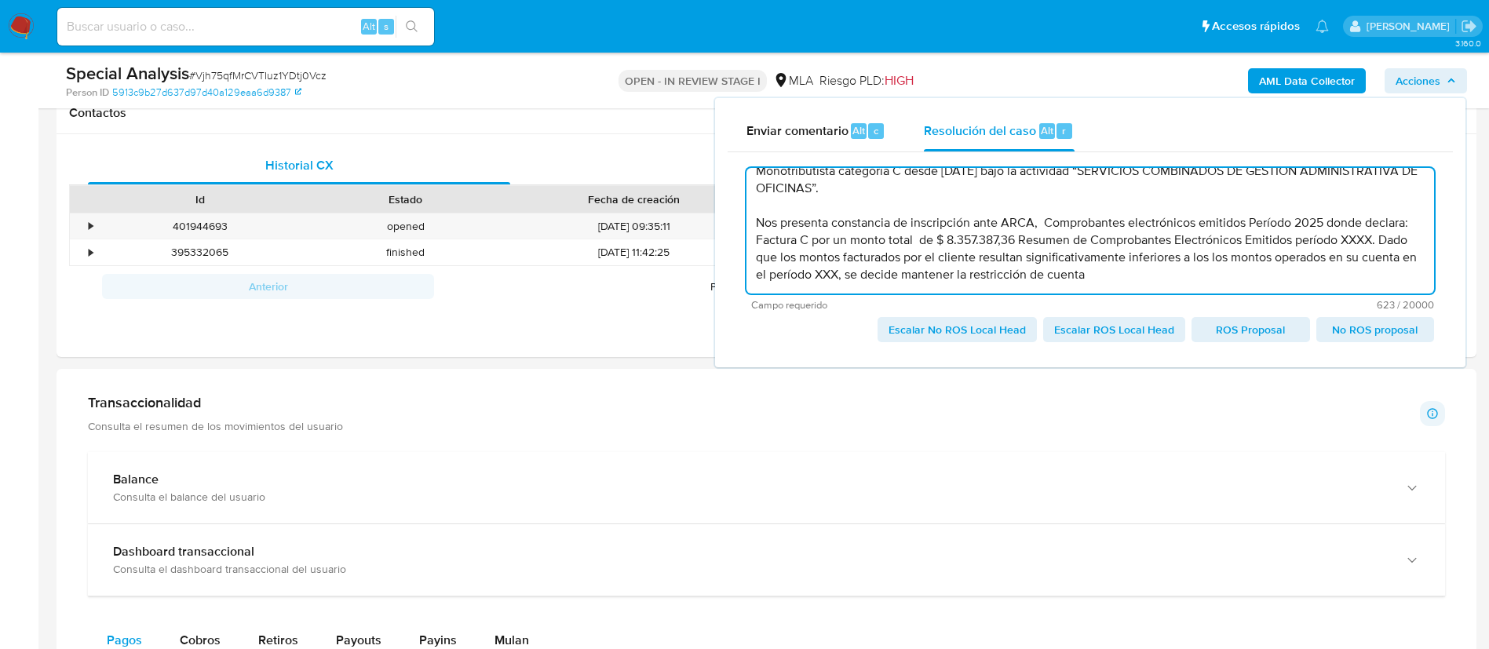
scroll to position [819, 0]
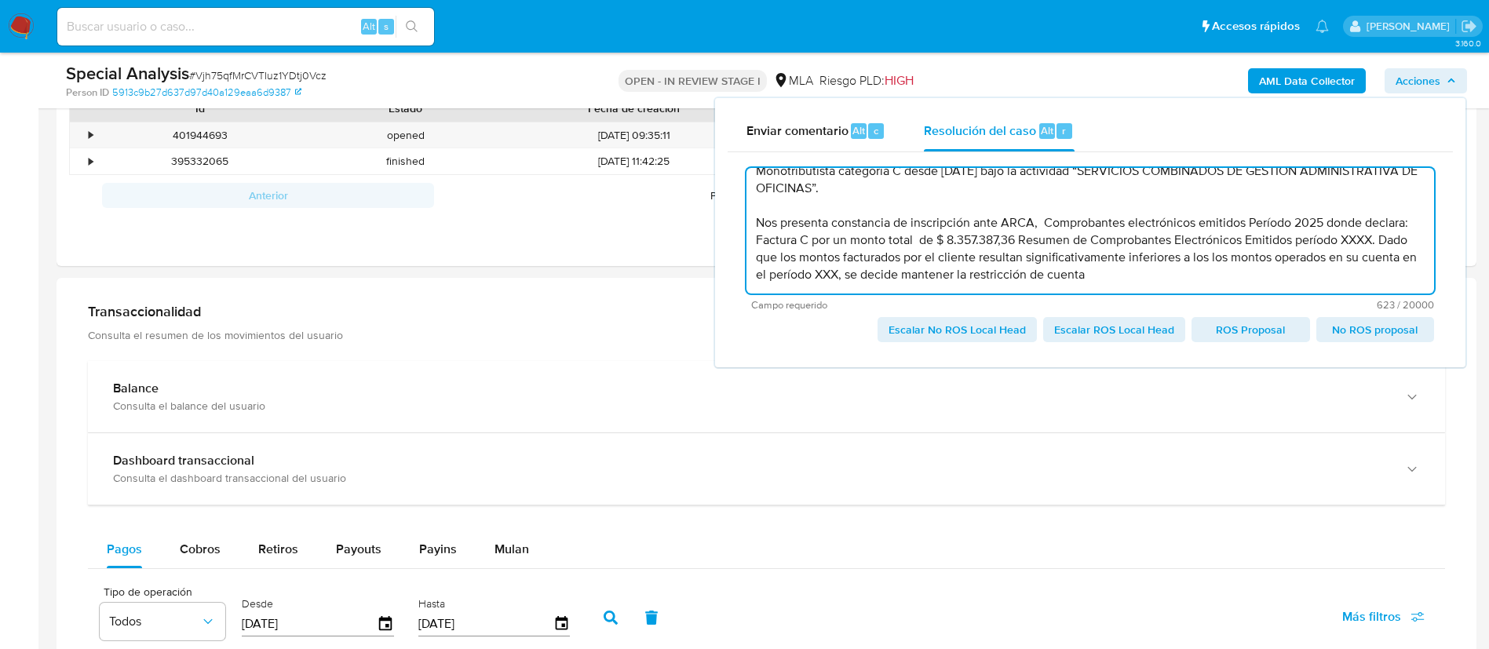
click at [1237, 221] on textarea "El cliente Franco Daniel van Bredam Hudson CUIL 20443986597 se encuentra regist…" at bounding box center [1089, 231] width 687 height 126
click at [0, 0] on lt-span "emitidos ," at bounding box center [0, 0] width 0 height 0
click at [1068, 239] on textarea "El cliente Franco Daniel van Bredam Hudson CUIL 20443986597 se encuentra regist…" at bounding box center [1089, 231] width 687 height 126
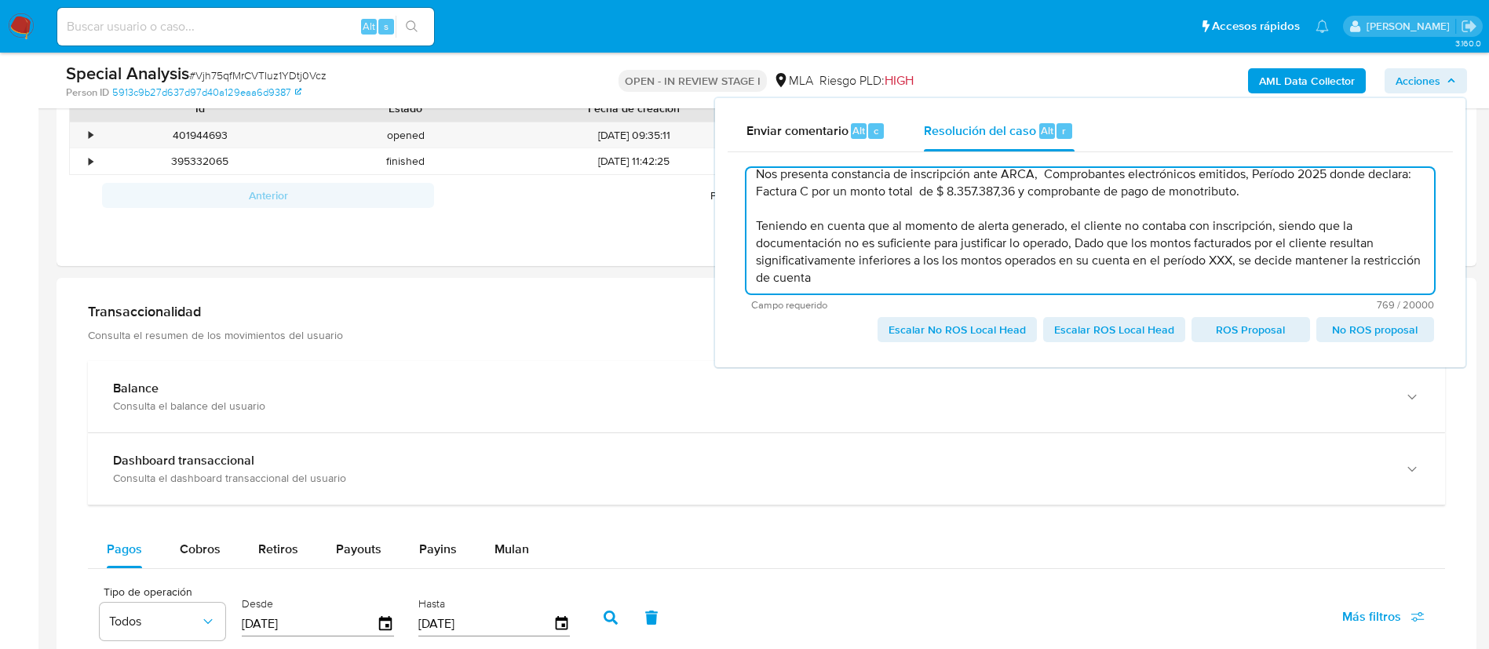
scroll to position [85, 0]
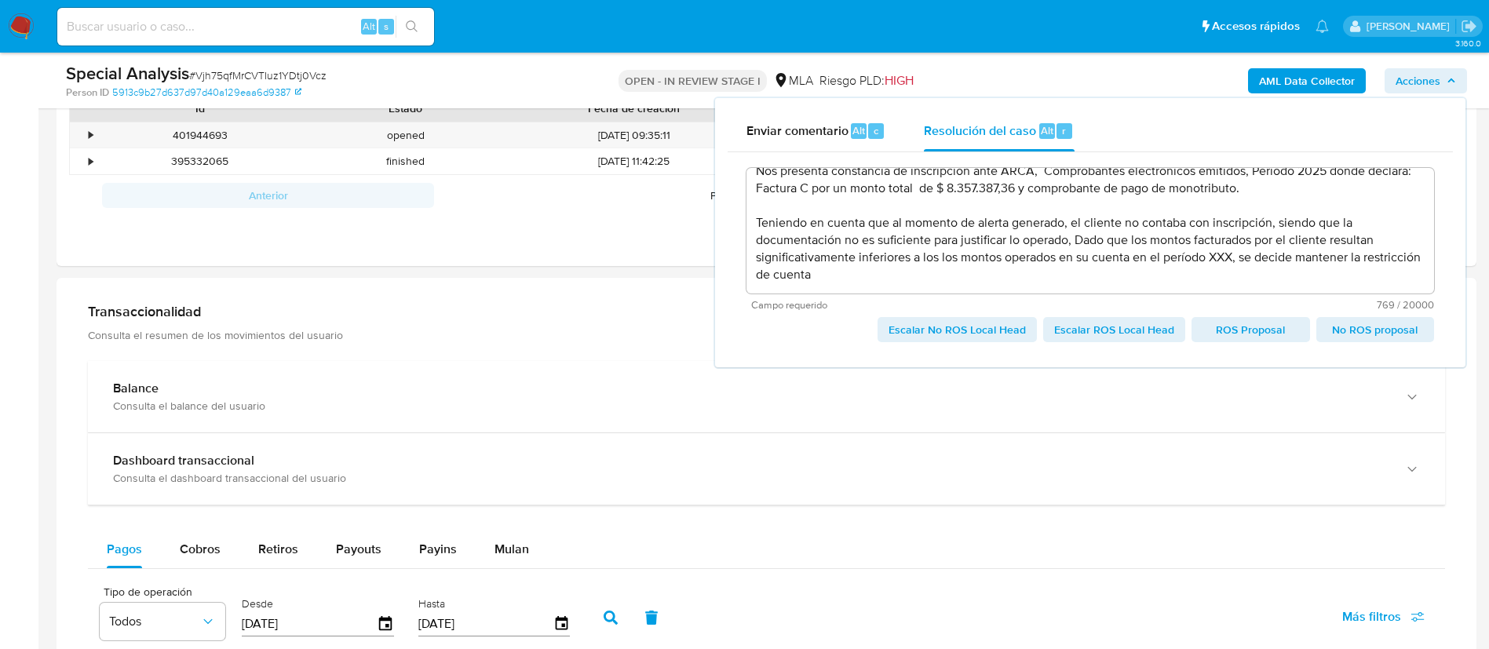
drag, startPoint x: 1078, startPoint y: 242, endPoint x: 1234, endPoint y: 253, distance: 155.8
click at [1234, 253] on textarea "El cliente Franco Daniel van Bredam Hudson CUIL 20443986597 se encuentra regist…" at bounding box center [1089, 231] width 687 height 126
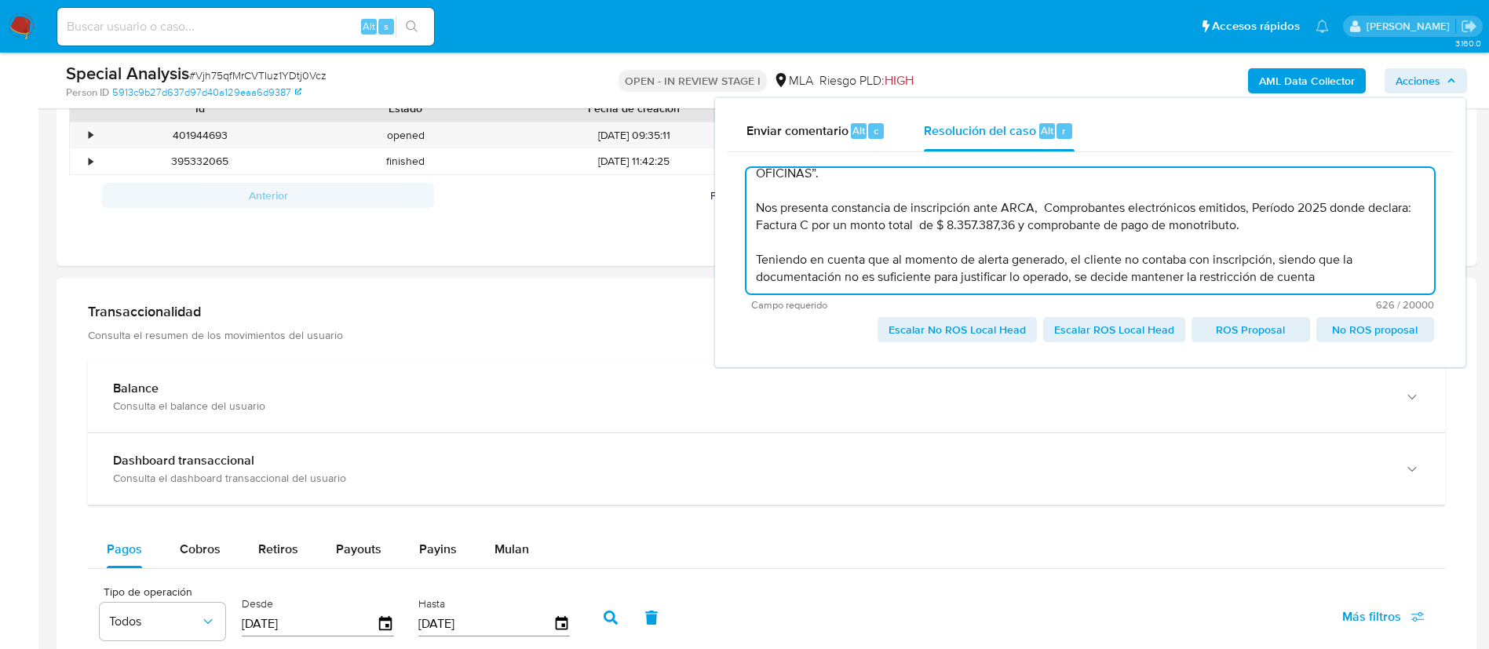
scroll to position [0, 0]
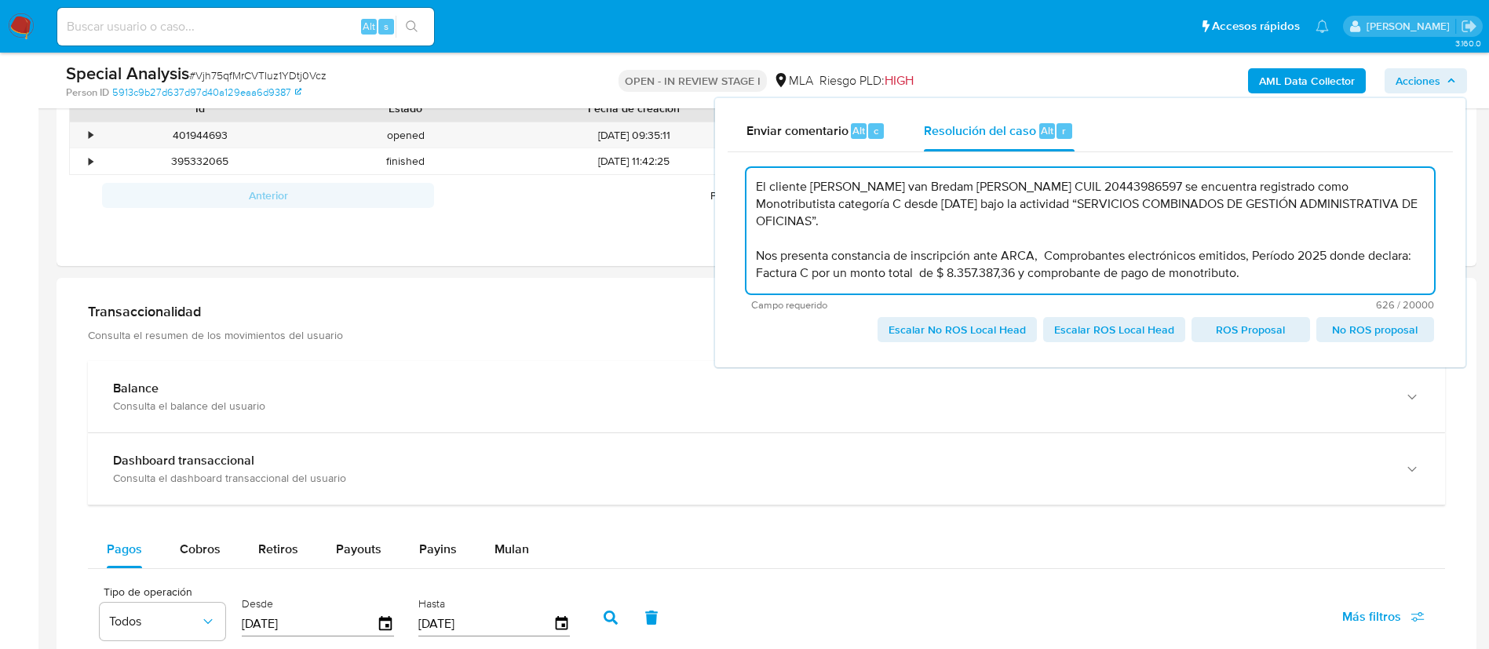
type textarea "El cliente Franco Daniel van Bredam Hudson CUIL 20443986597 se encuentra regist…"
click at [1354, 229] on textarea "El cliente Franco Daniel van Bredam Hudson CUIL 20443986597 se encuentra regist…" at bounding box center [1089, 231] width 687 height 126
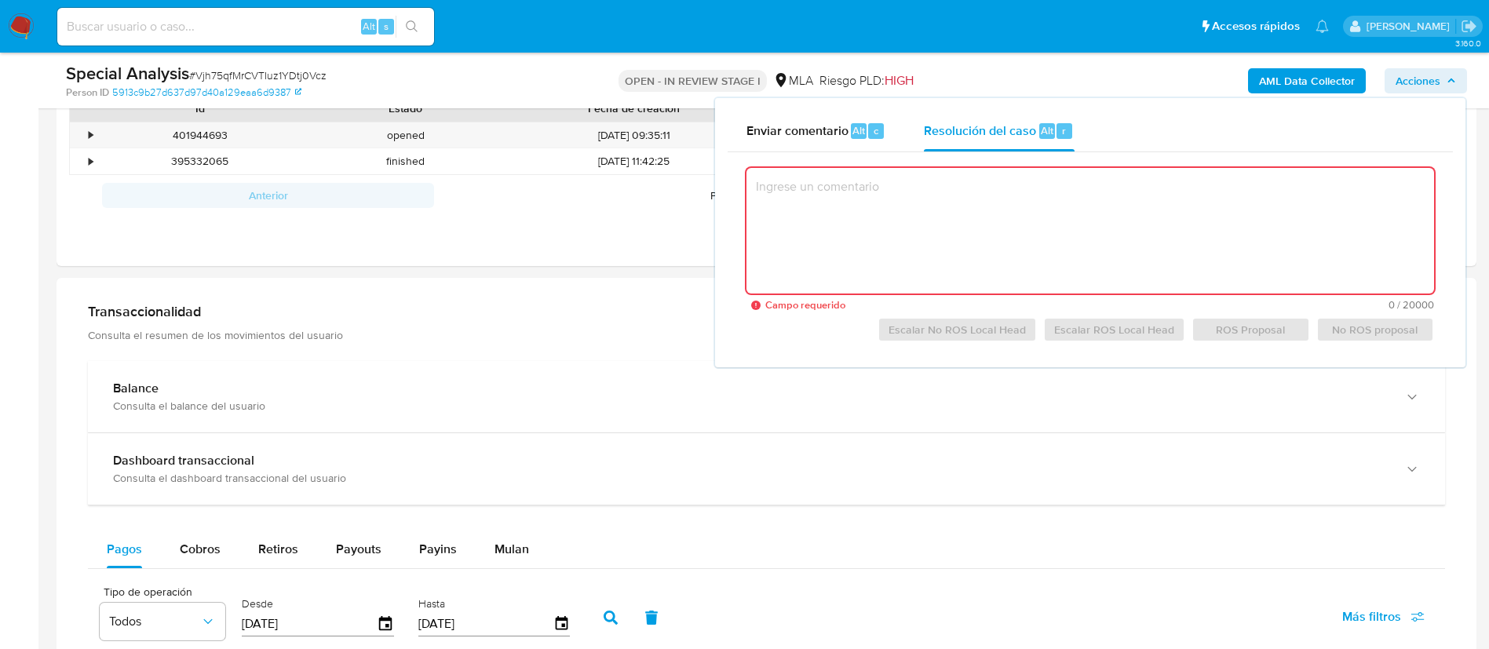
click at [1394, 214] on textarea at bounding box center [1089, 231] width 687 height 126
click at [0, 360] on aside "Bandeja Tablero Screening Búsqueda en Listas Watchlist Herramientas Operaciones…" at bounding box center [19, 563] width 38 height 2764
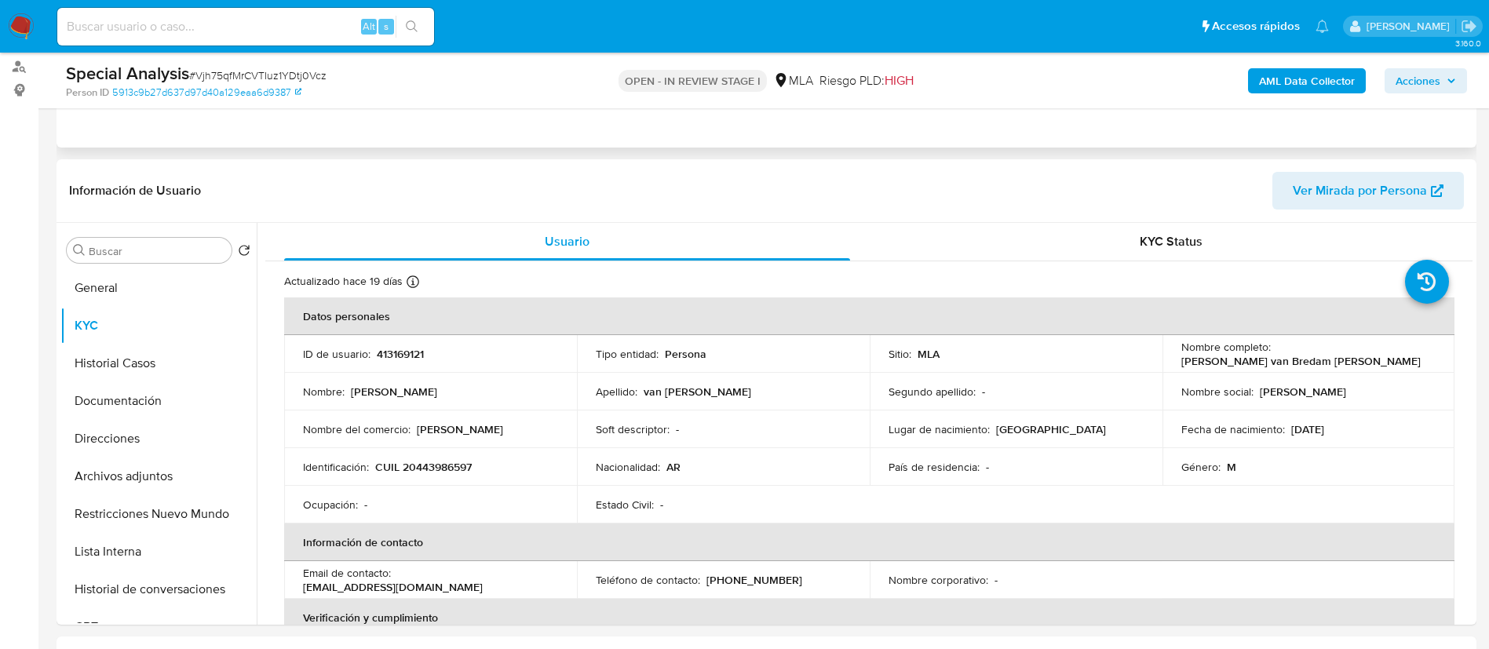
scroll to position [166, 0]
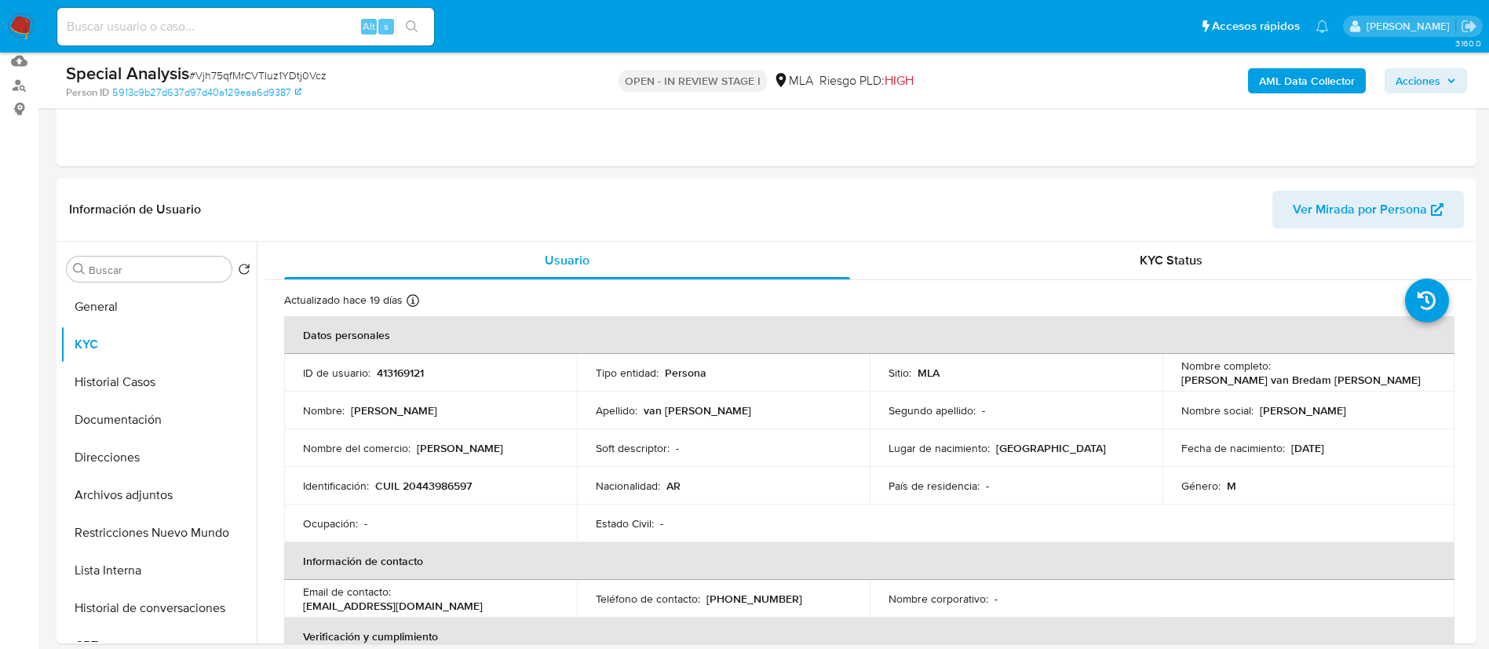
click at [1433, 85] on span "Acciones" at bounding box center [1417, 80] width 45 height 25
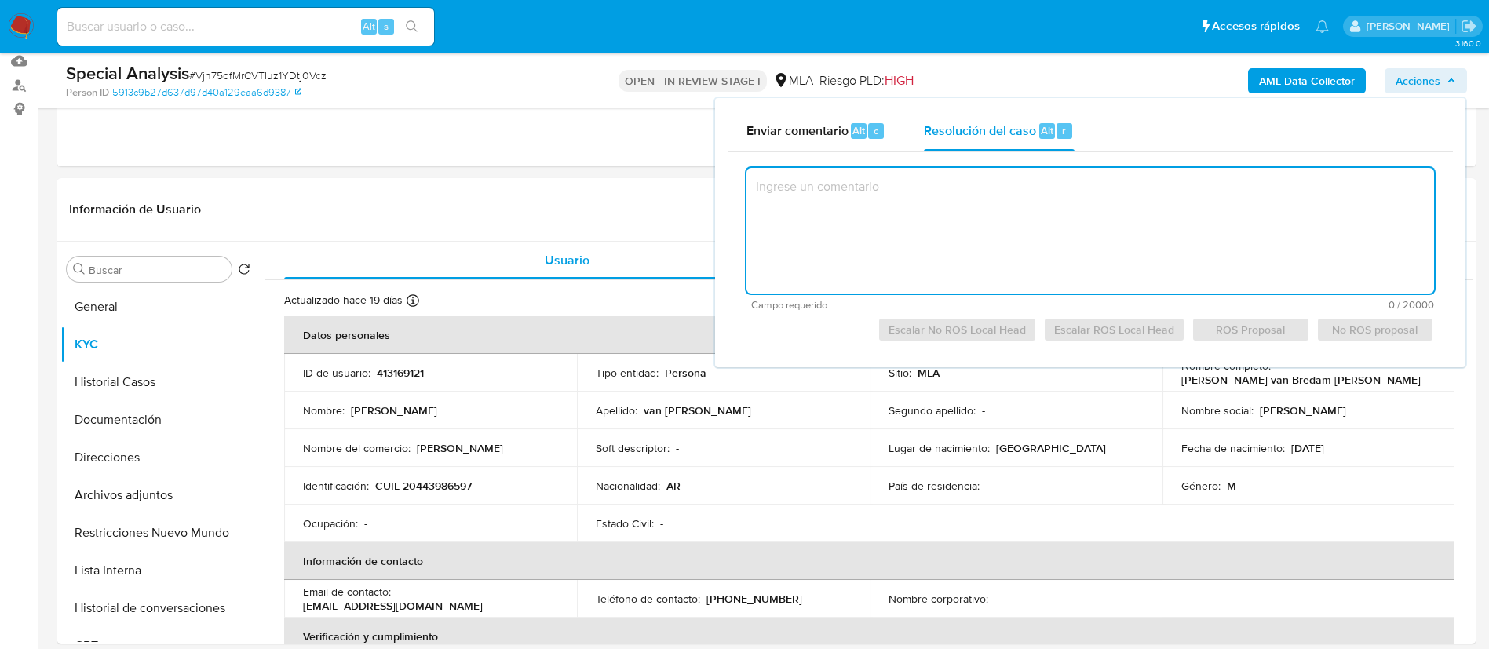
click at [983, 202] on textarea at bounding box center [1089, 231] width 687 height 126
paste textarea "El cliente Franco Daniel van Bredam Hudson CUIL 20443986597 se encuentra regist…"
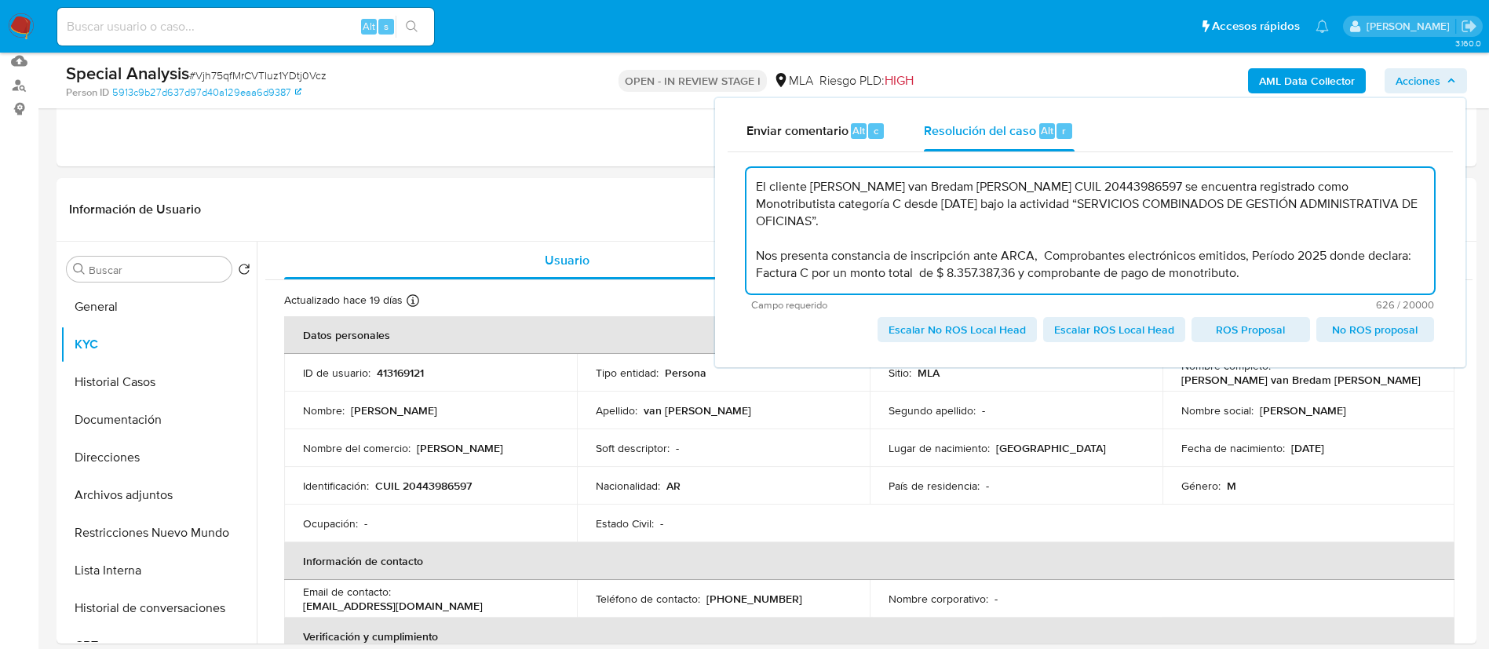
scroll to position [50, 0]
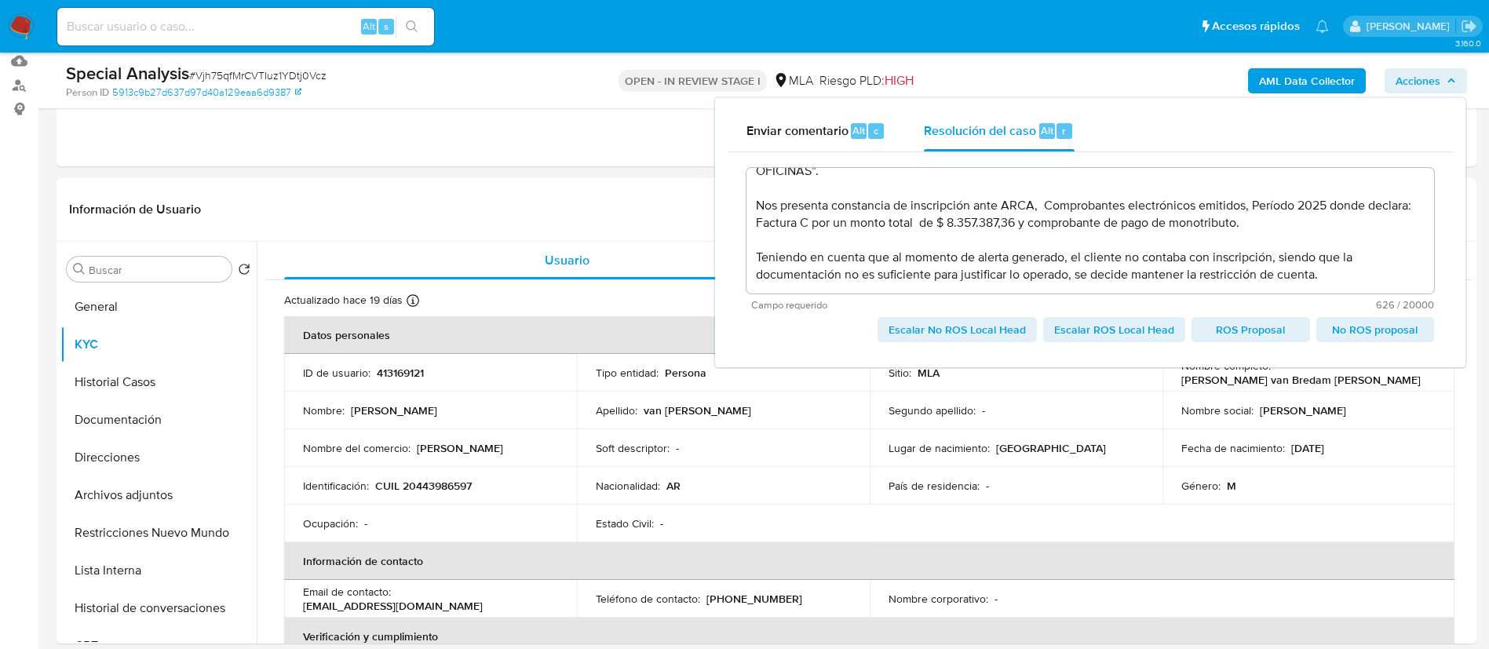
click at [944, 332] on span "Escalar No ROS Local Head" at bounding box center [956, 330] width 137 height 22
type textarea "El cliente Franco Daniel van Bredam Hudson CUIL 20443986597 se encuentra regist…"
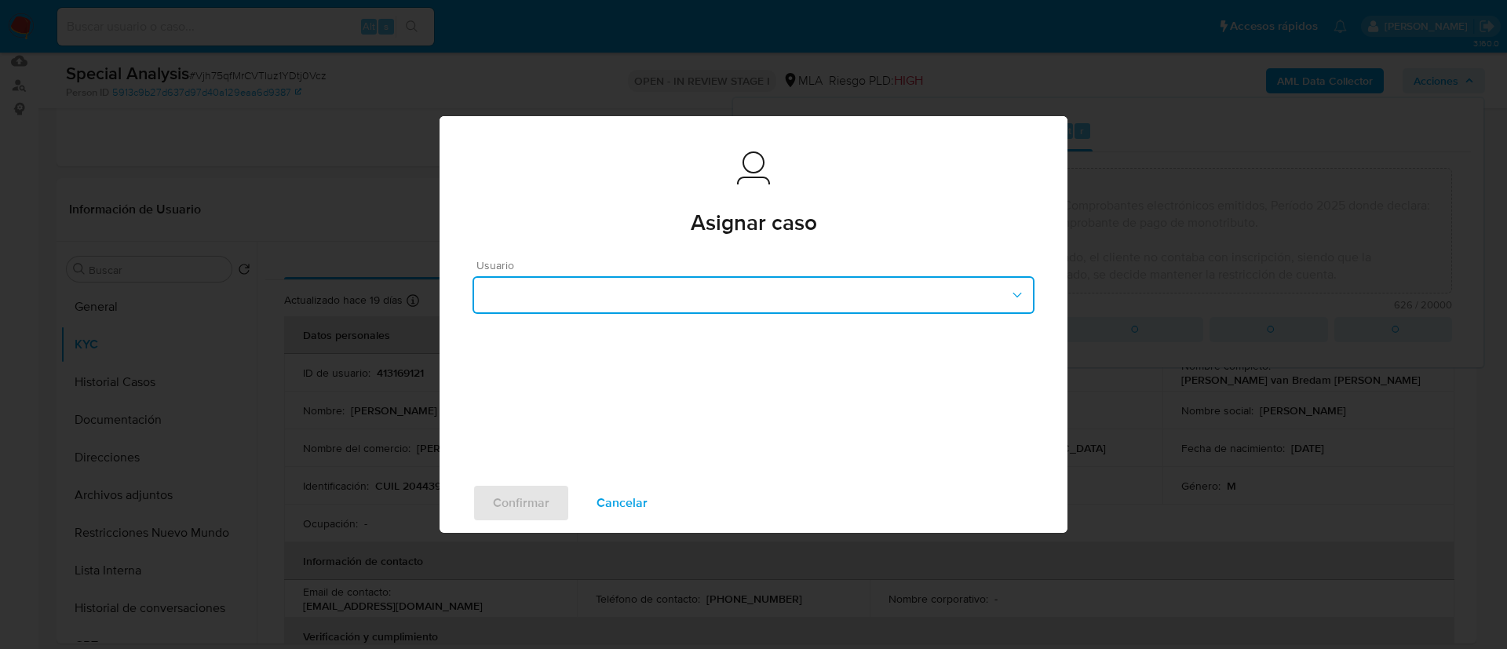
click at [558, 293] on button "button" at bounding box center [753, 295] width 562 height 38
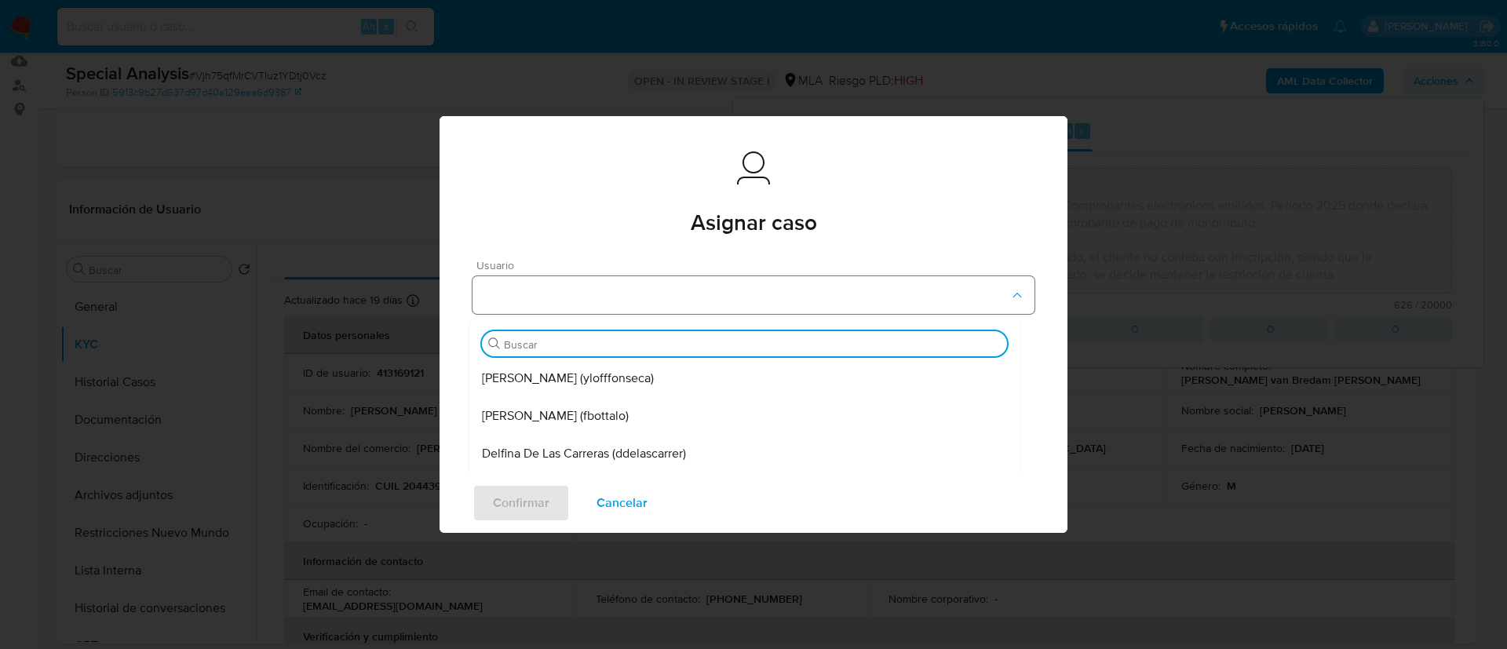
type input "r"
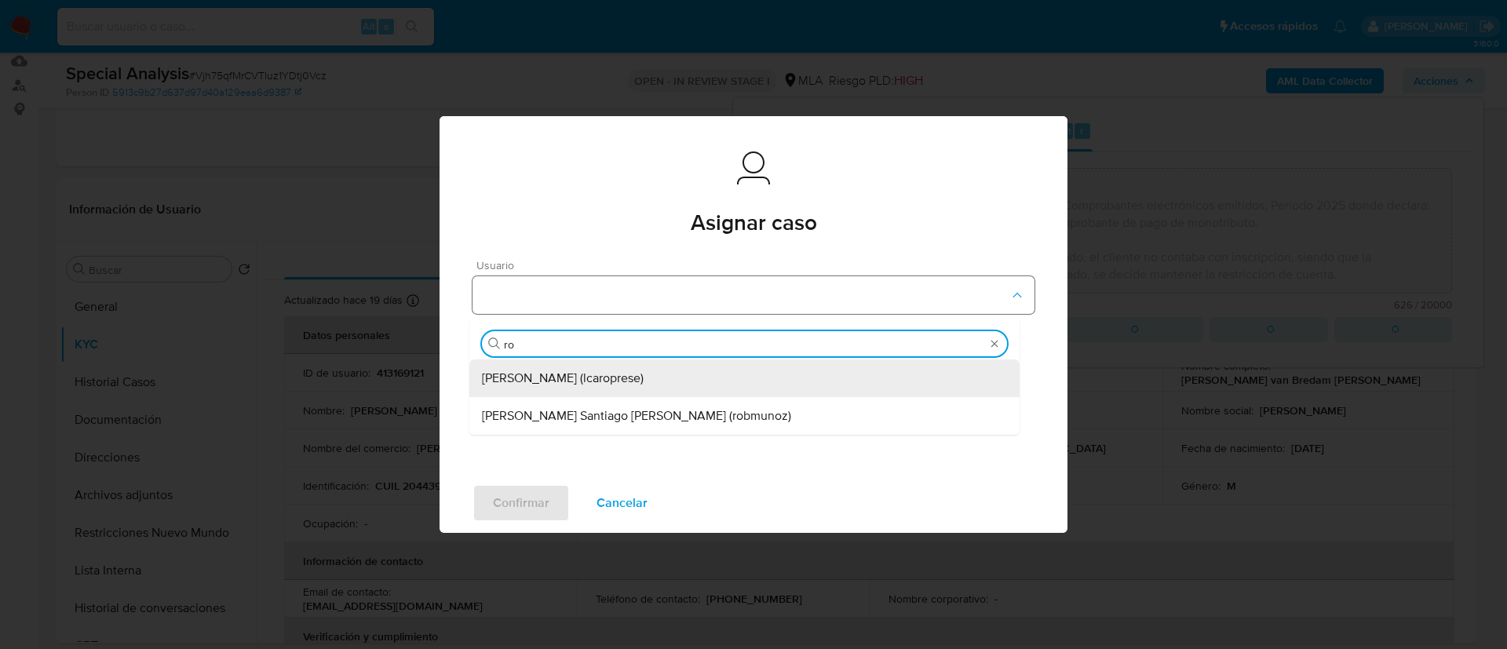
type input "rob"
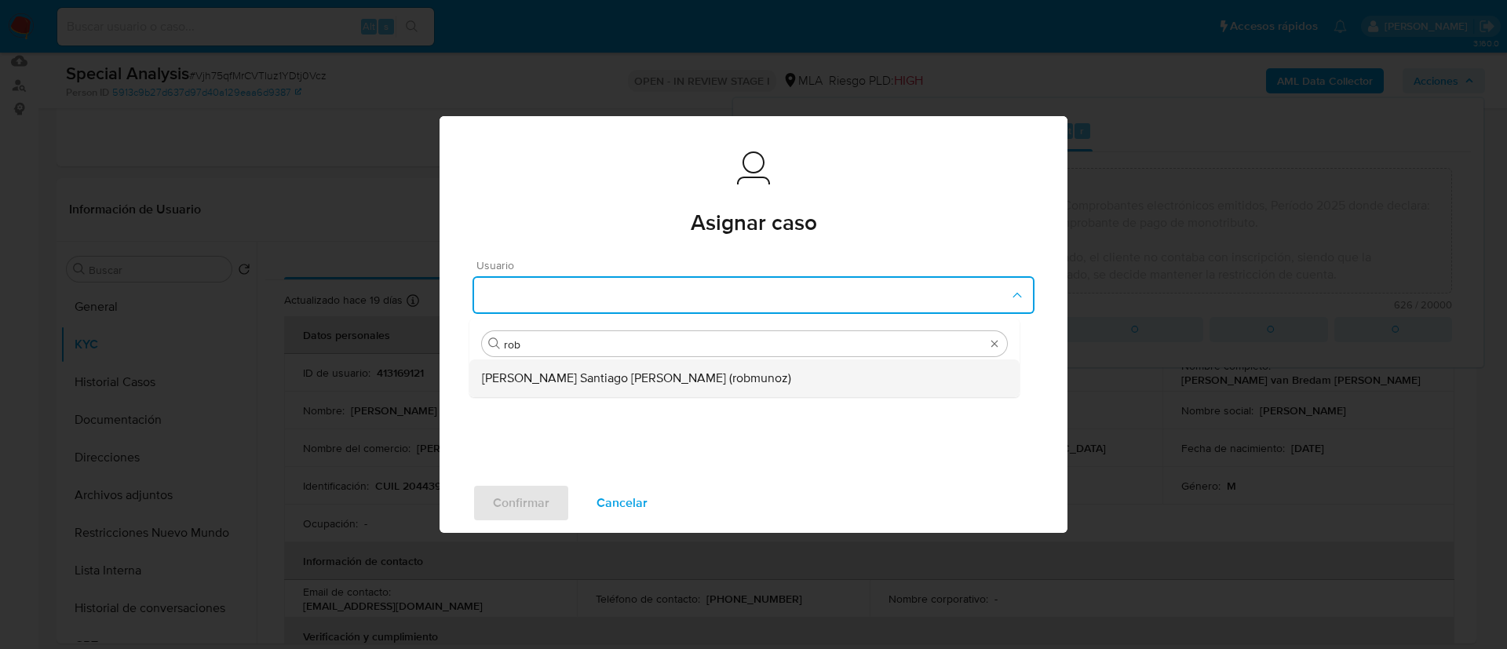
click at [555, 380] on span "Roberto Santiago Munoz (robmunoz)" at bounding box center [636, 378] width 309 height 16
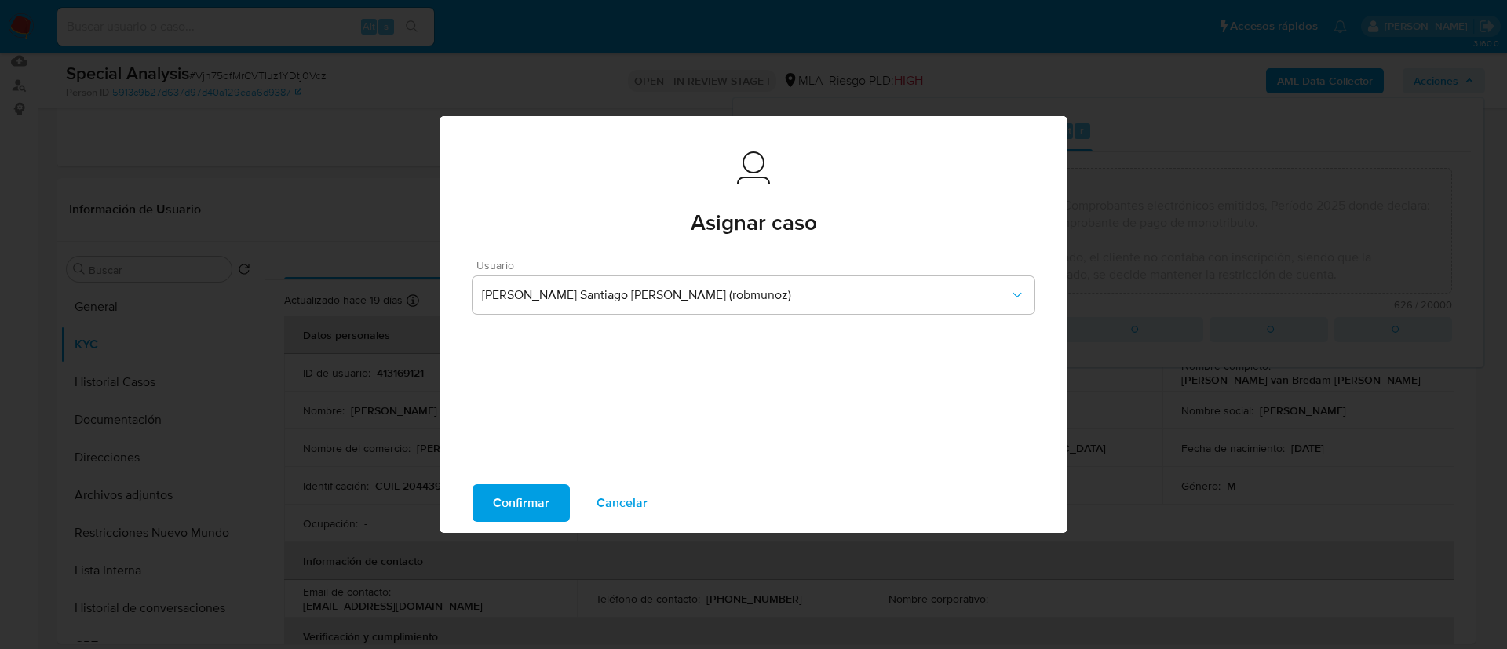
click at [519, 501] on span "Confirmar" at bounding box center [521, 503] width 56 height 35
type textarea "El cliente Franco Daniel van Bredam Hudson CUIL 20443986597 se encuentra regist…"
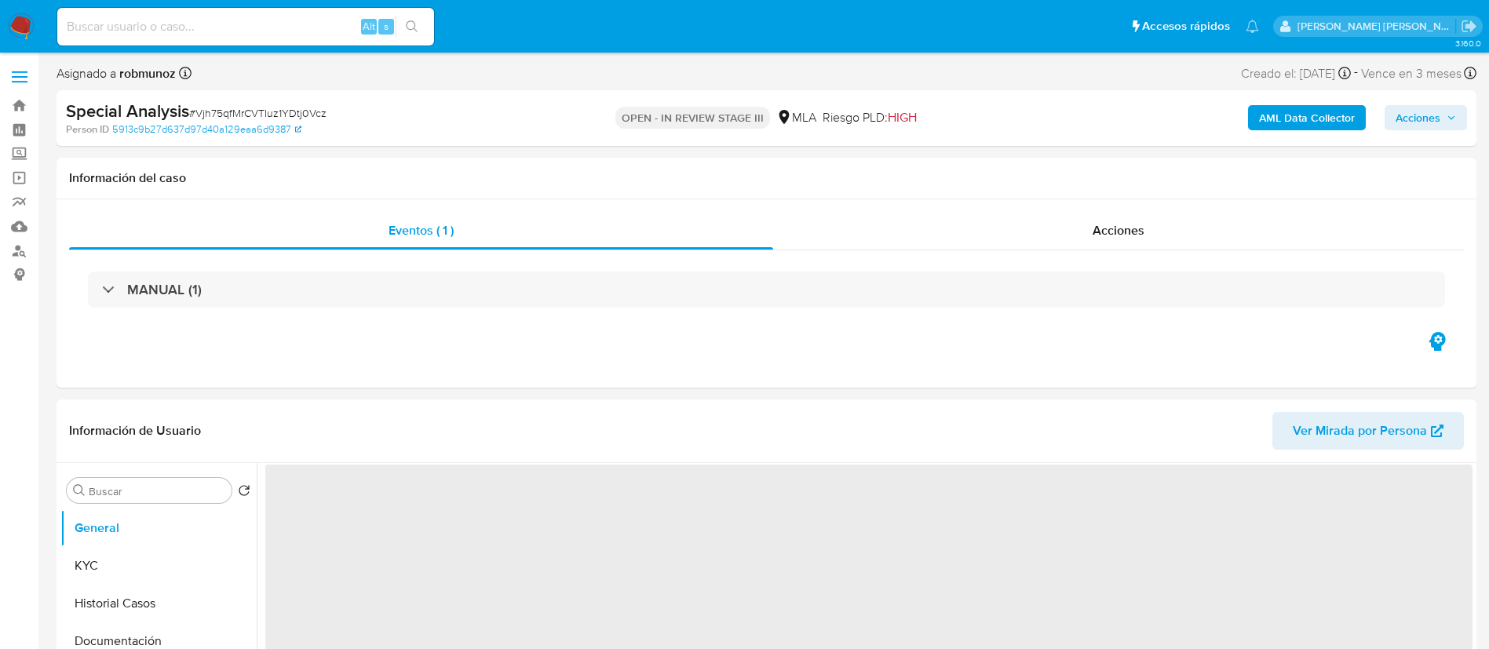
select select "10"
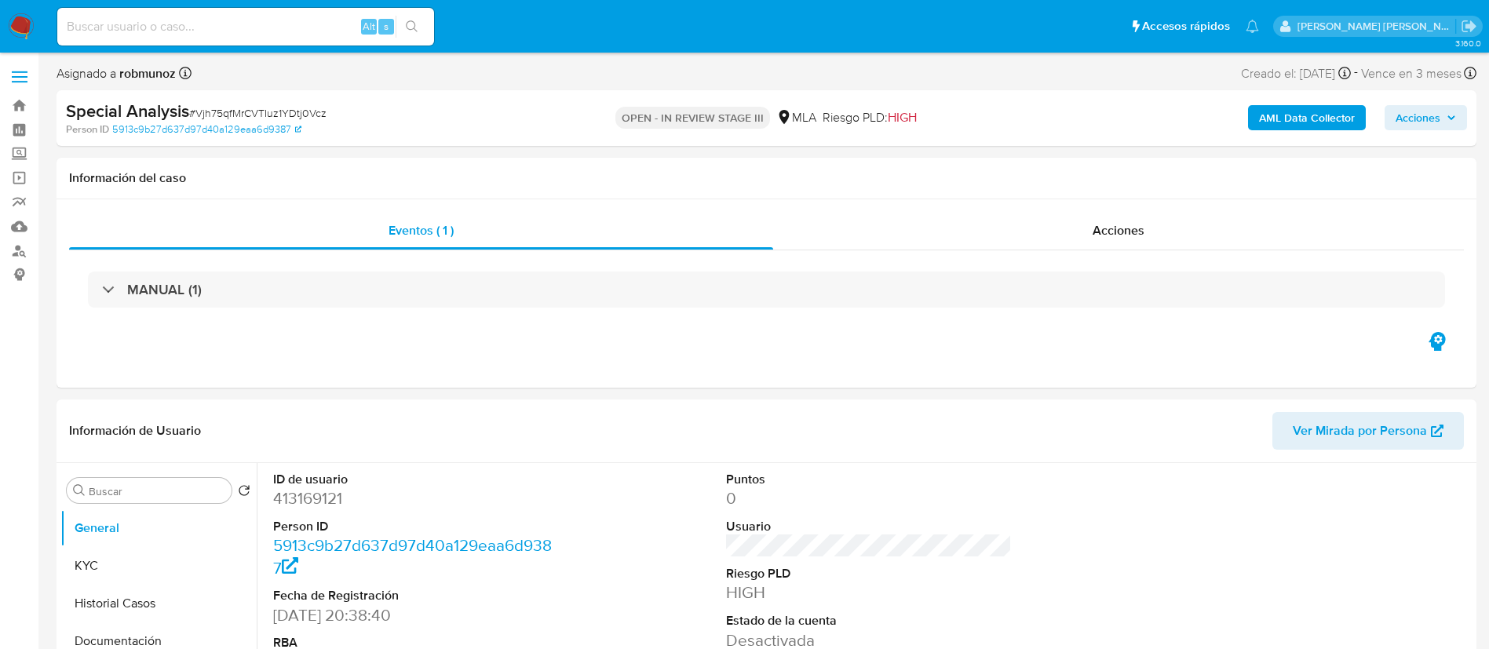
click at [1406, 123] on span "Acciones" at bounding box center [1417, 117] width 45 height 25
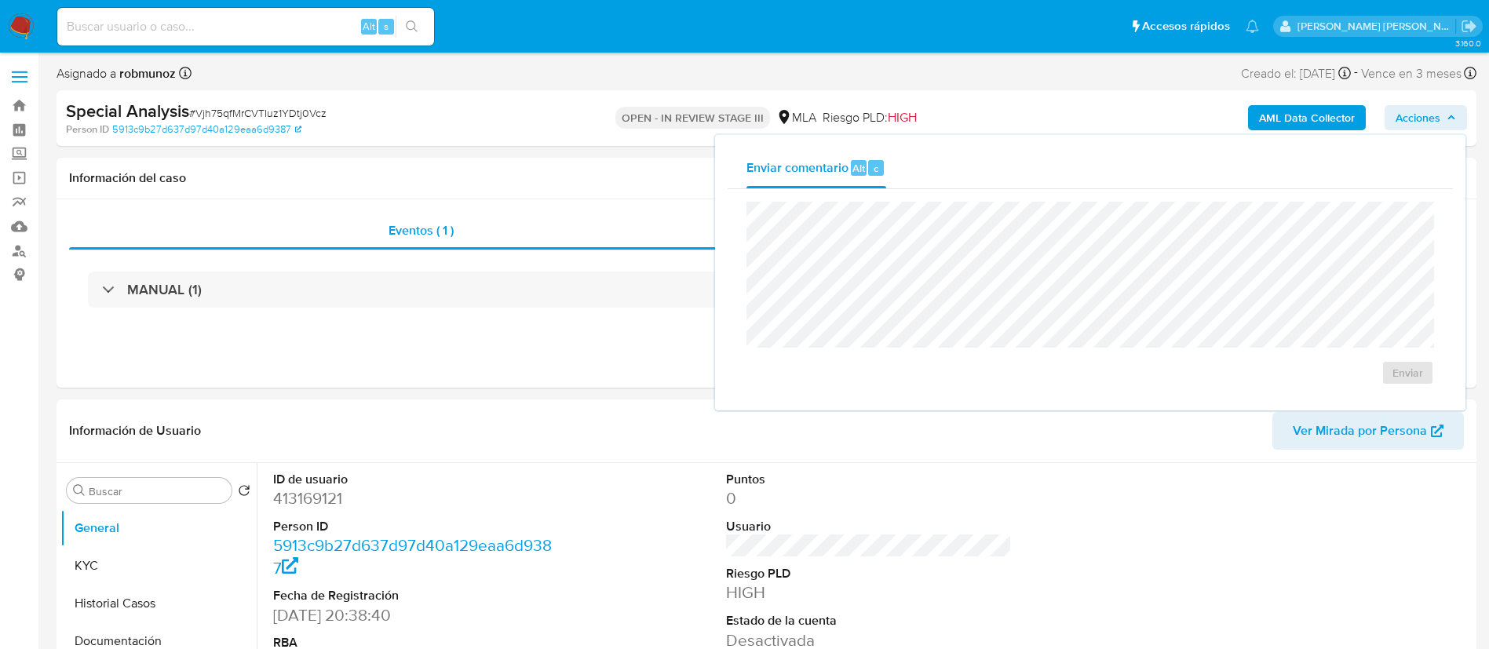
click at [547, 115] on div "OPEN - IN REVIEW STAGE III MLA Riesgo PLD: HIGH" at bounding box center [766, 118] width 463 height 37
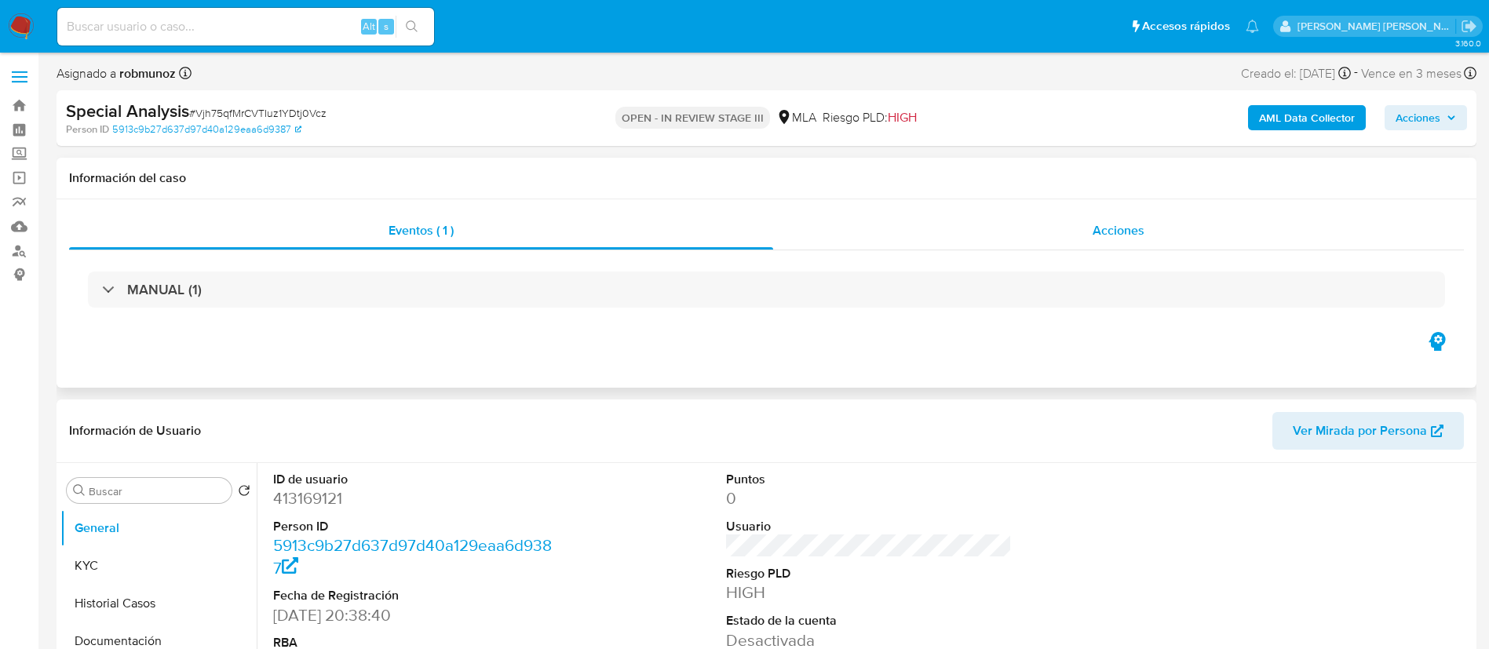
click at [1146, 241] on div "Acciones" at bounding box center [1118, 231] width 691 height 38
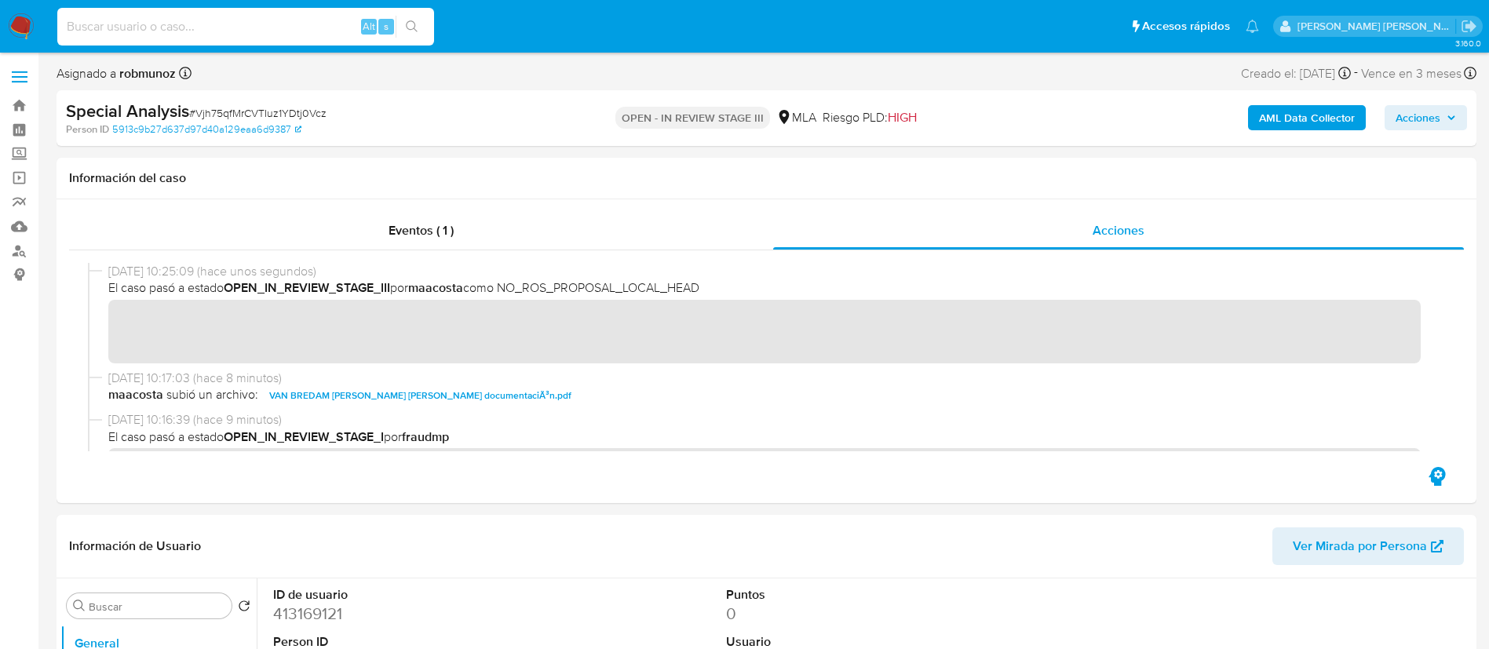
click at [303, 21] on input at bounding box center [245, 26] width 377 height 20
paste input "243054447"
type input "243054447"
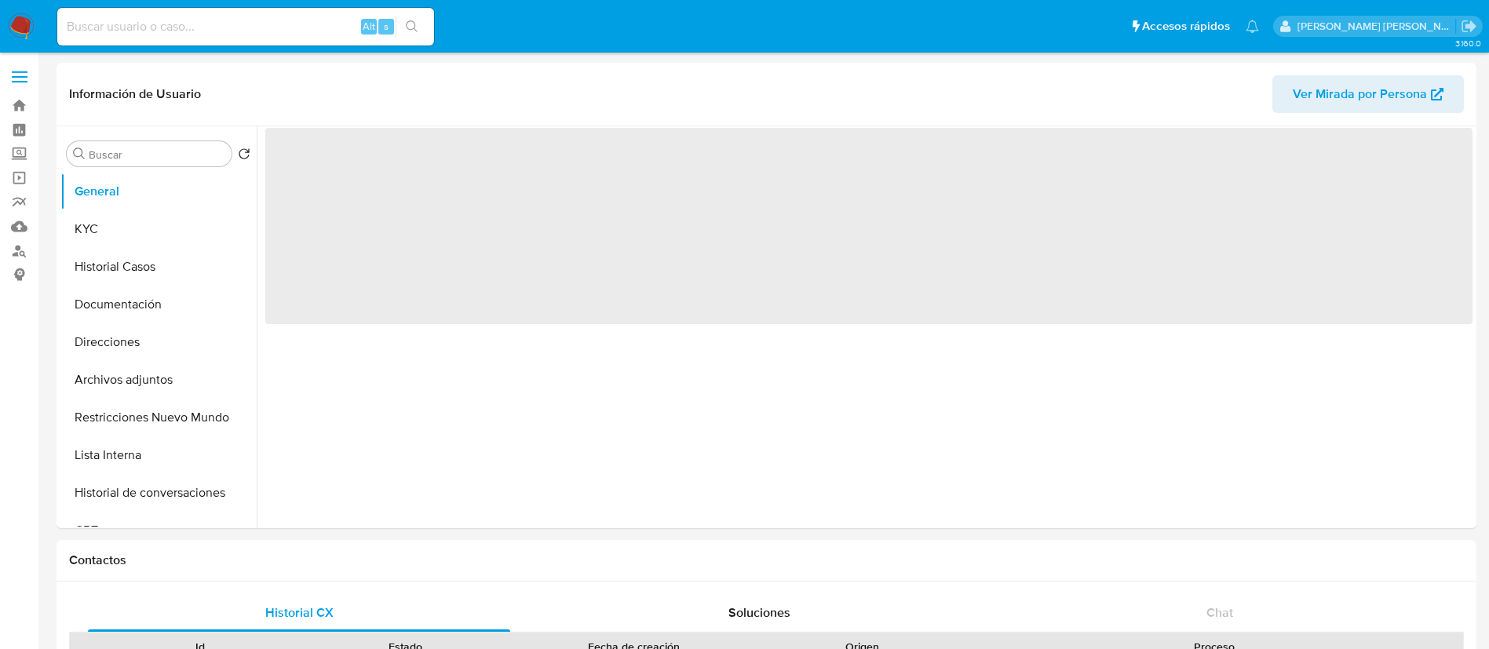
select select "10"
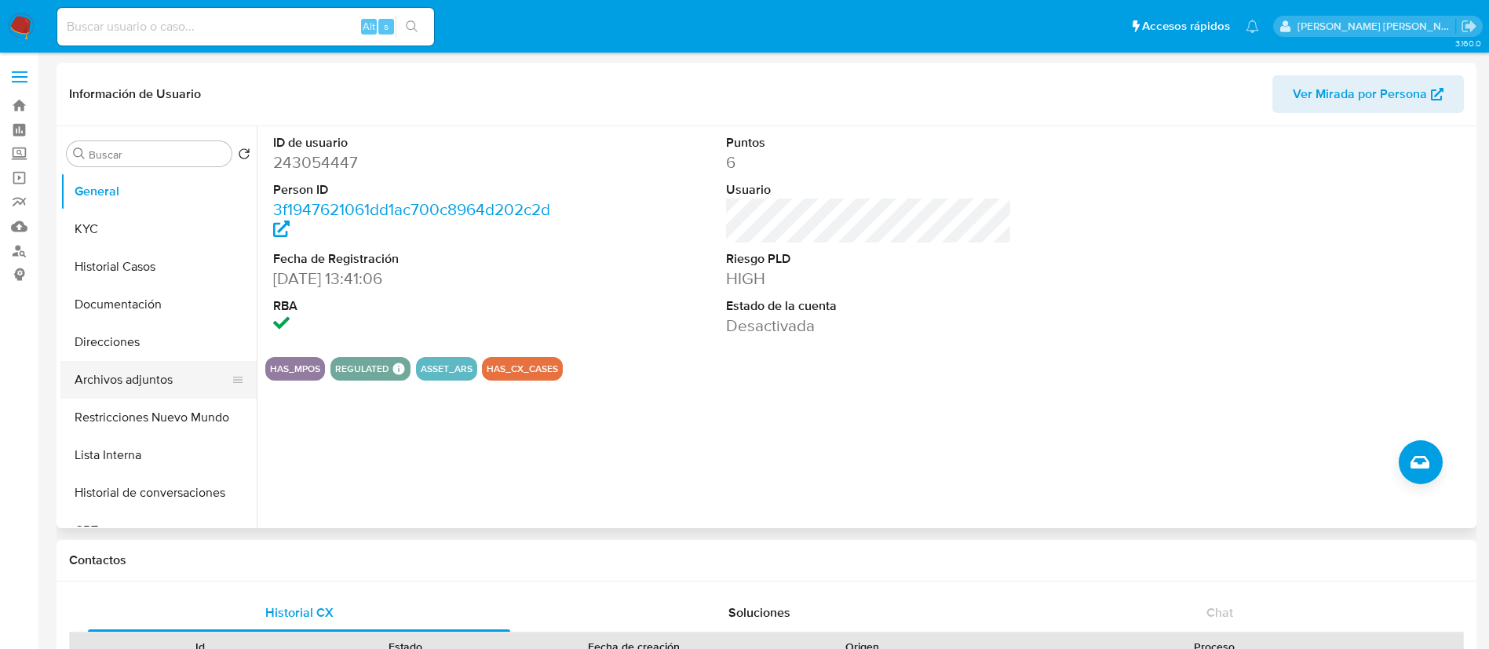
click at [142, 370] on button "Archivos adjuntos" at bounding box center [152, 380] width 184 height 38
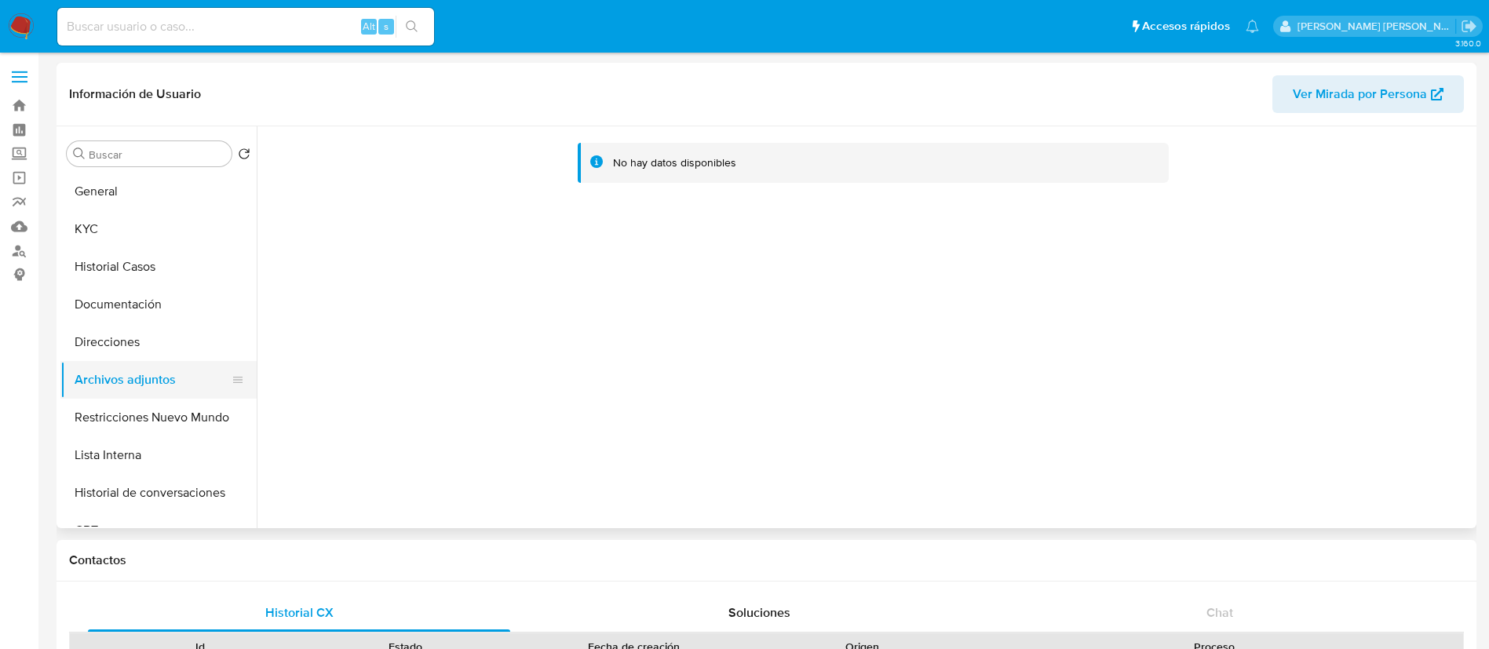
scroll to position [9, 0]
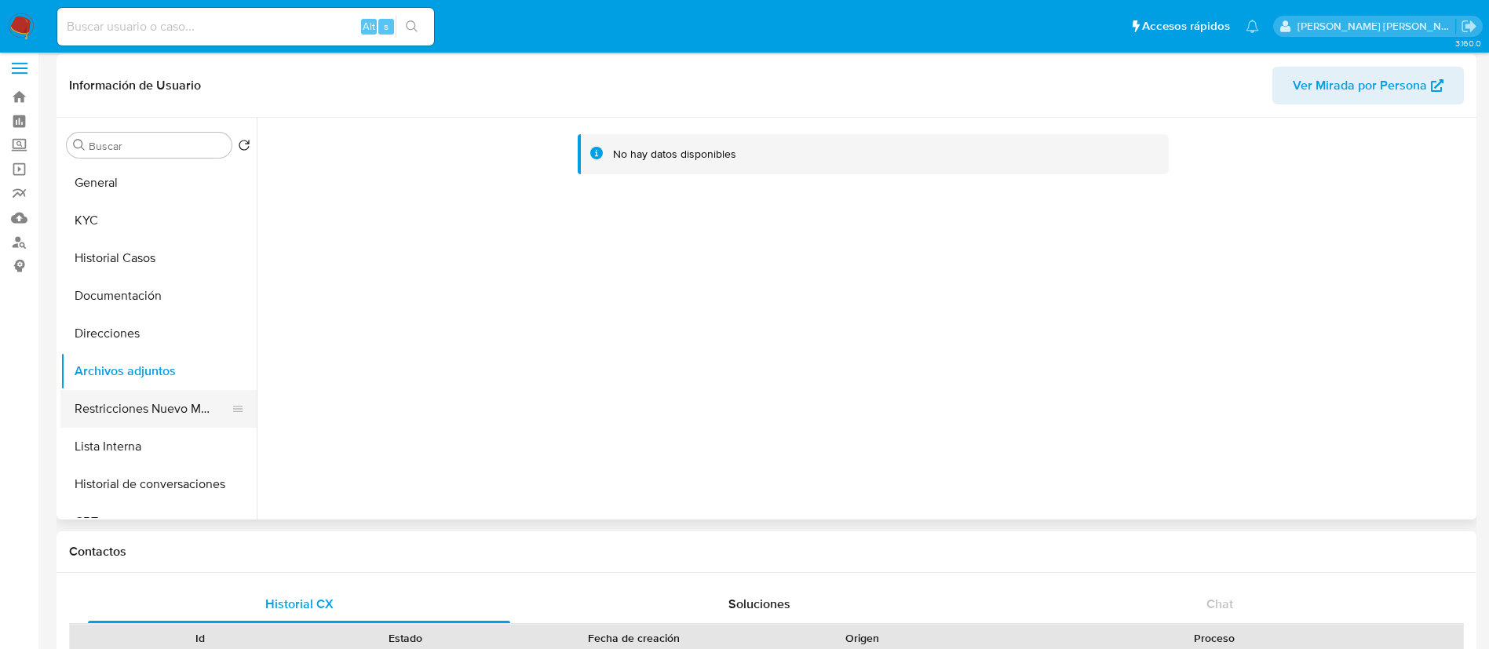
click at [148, 403] on button "Restricciones Nuevo Mundo" at bounding box center [152, 409] width 184 height 38
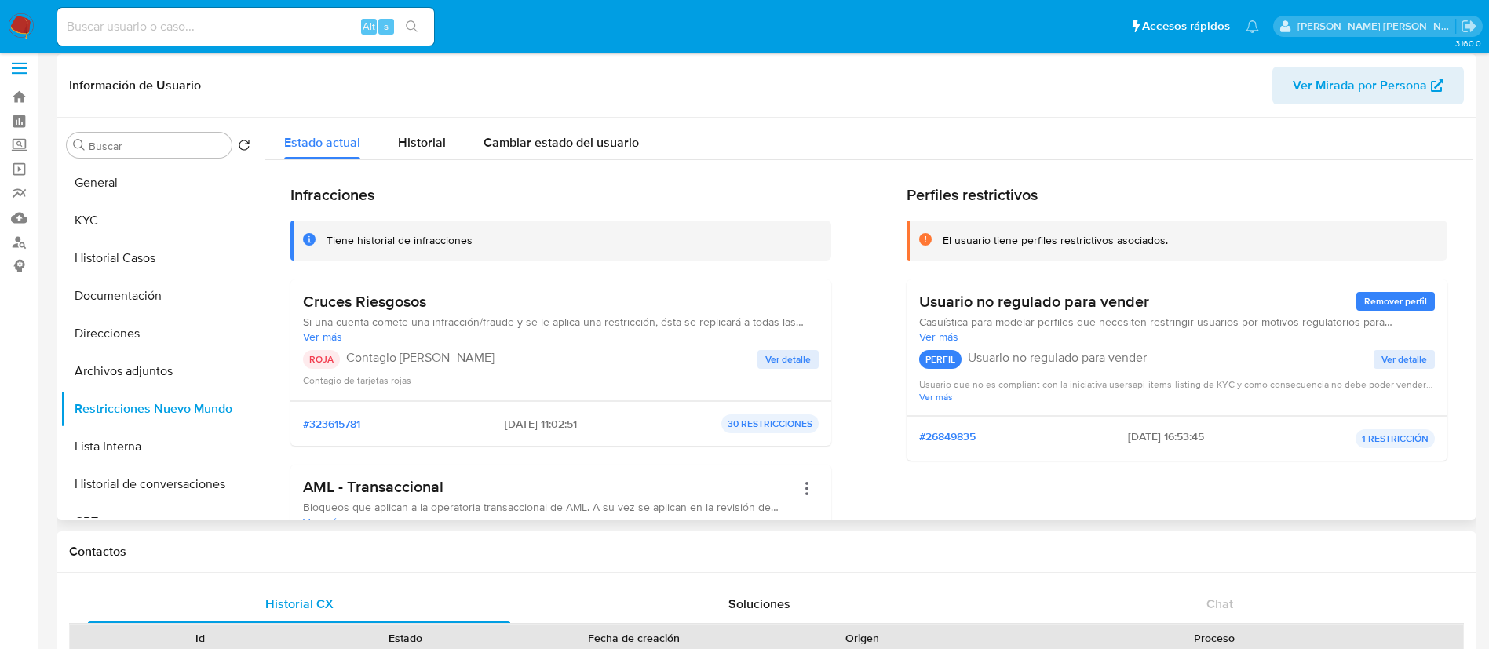
click at [787, 356] on span "Ver detalle" at bounding box center [788, 360] width 46 height 16
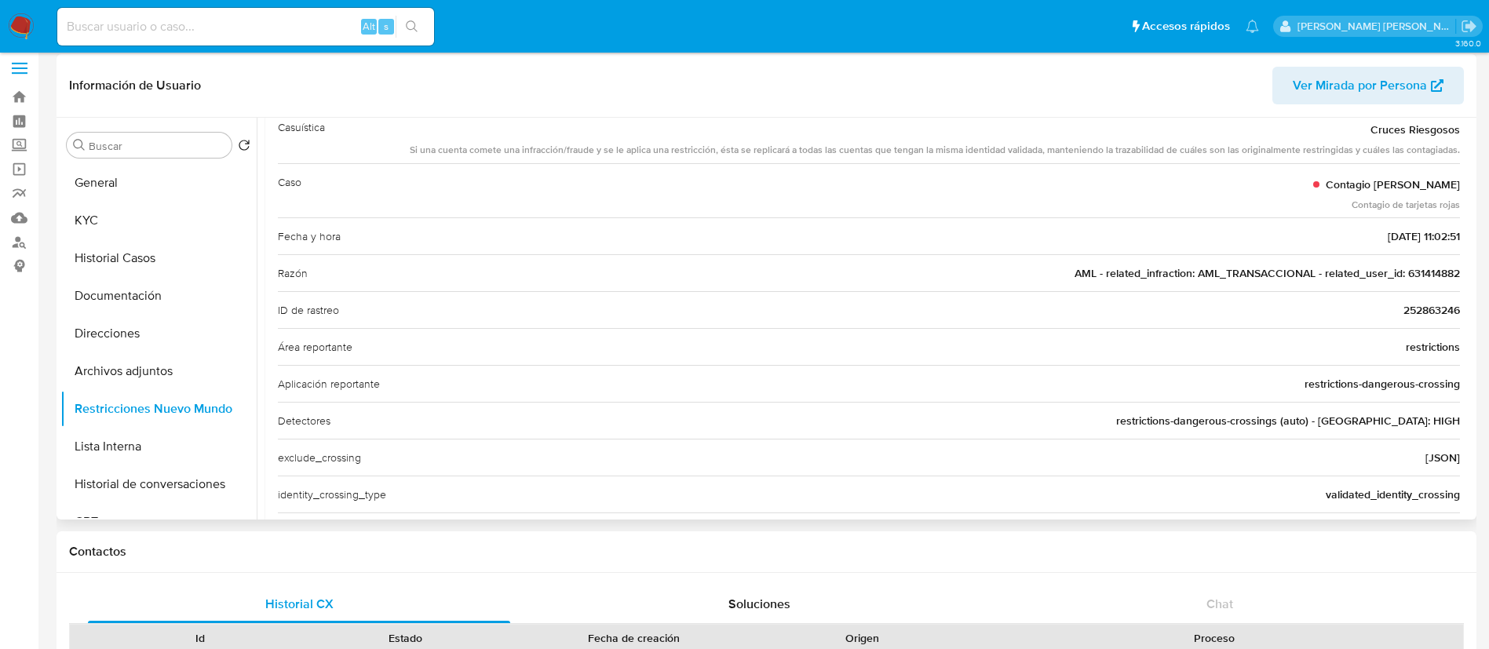
scroll to position [0, 0]
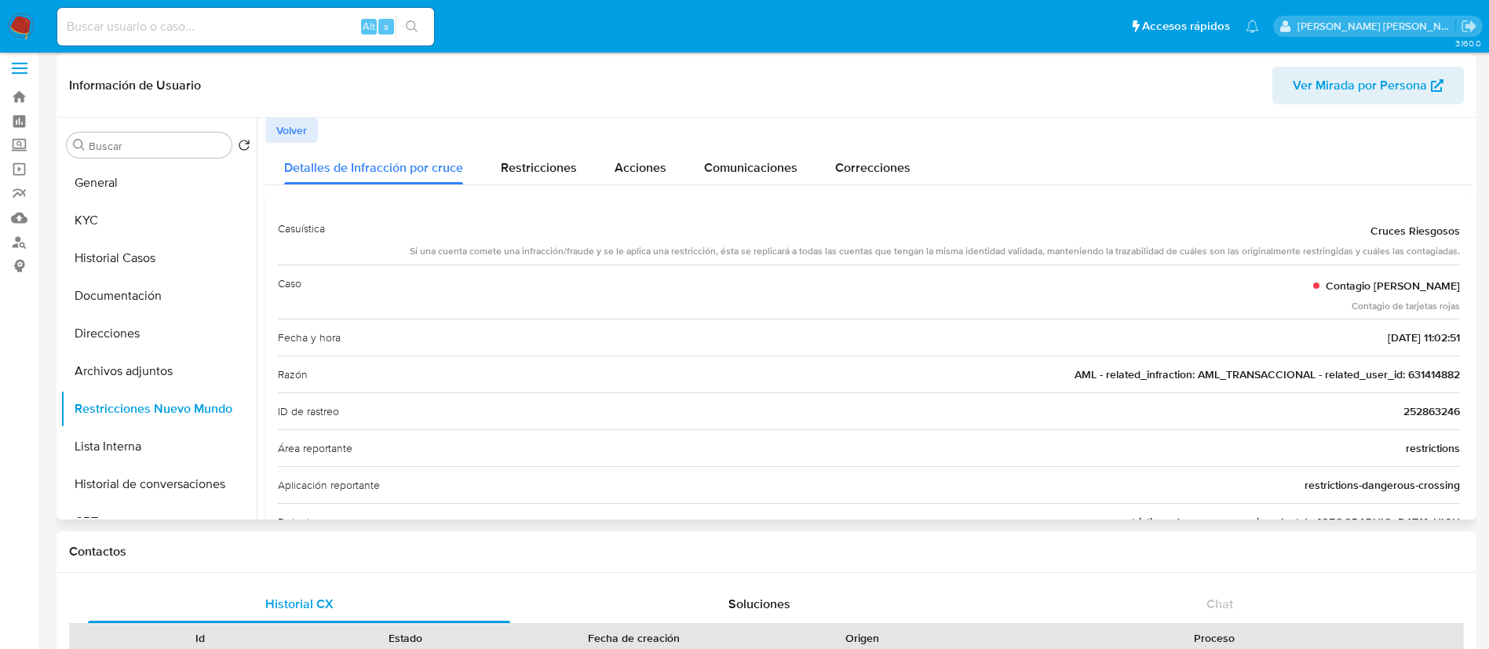
click at [291, 127] on span "Volver" at bounding box center [291, 130] width 31 height 22
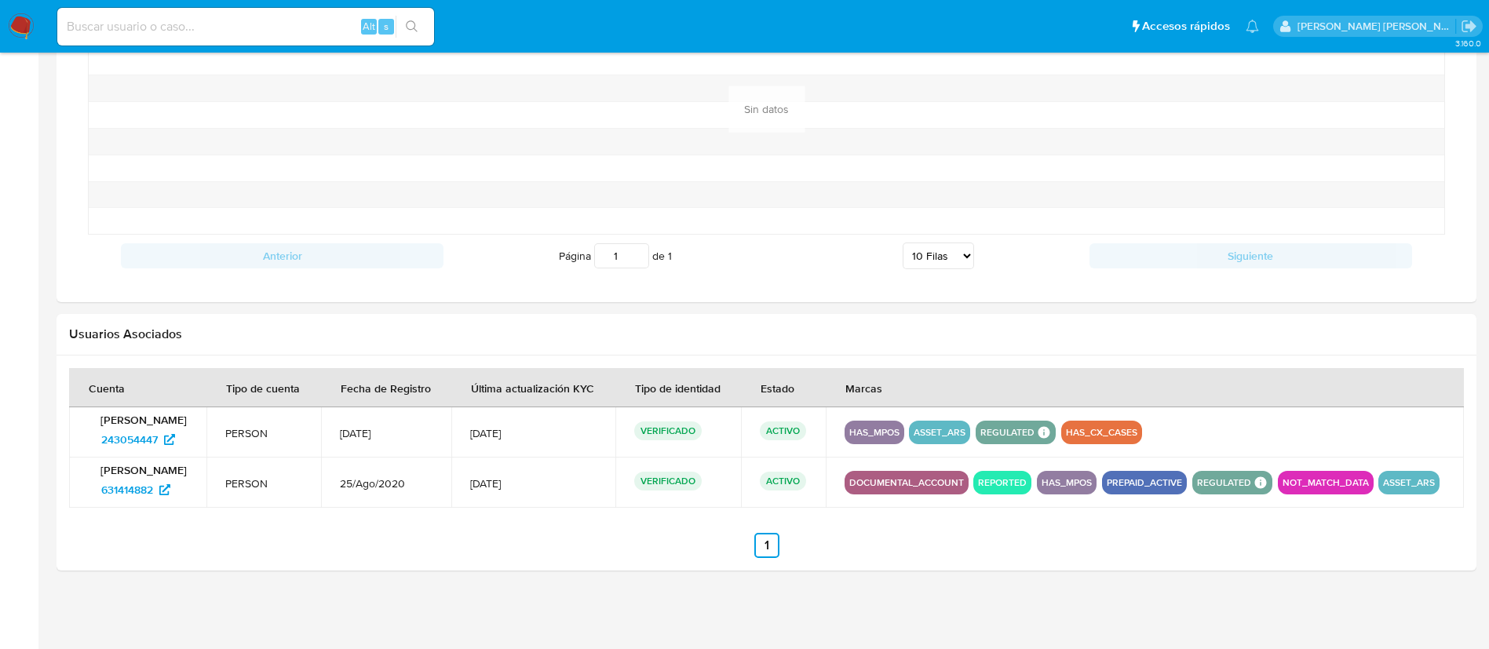
scroll to position [1331, 0]
click at [126, 485] on span "631414882" at bounding box center [127, 489] width 52 height 25
paste input "FfLPNoxA3uvcFlTDYmz0PwRA"
click at [244, 17] on input "FfLPNoxA3uvcFlTDYmz0PwRA" at bounding box center [245, 26] width 377 height 20
type input "FfLPNoxA3uvcFlTDYmz0PwRA"
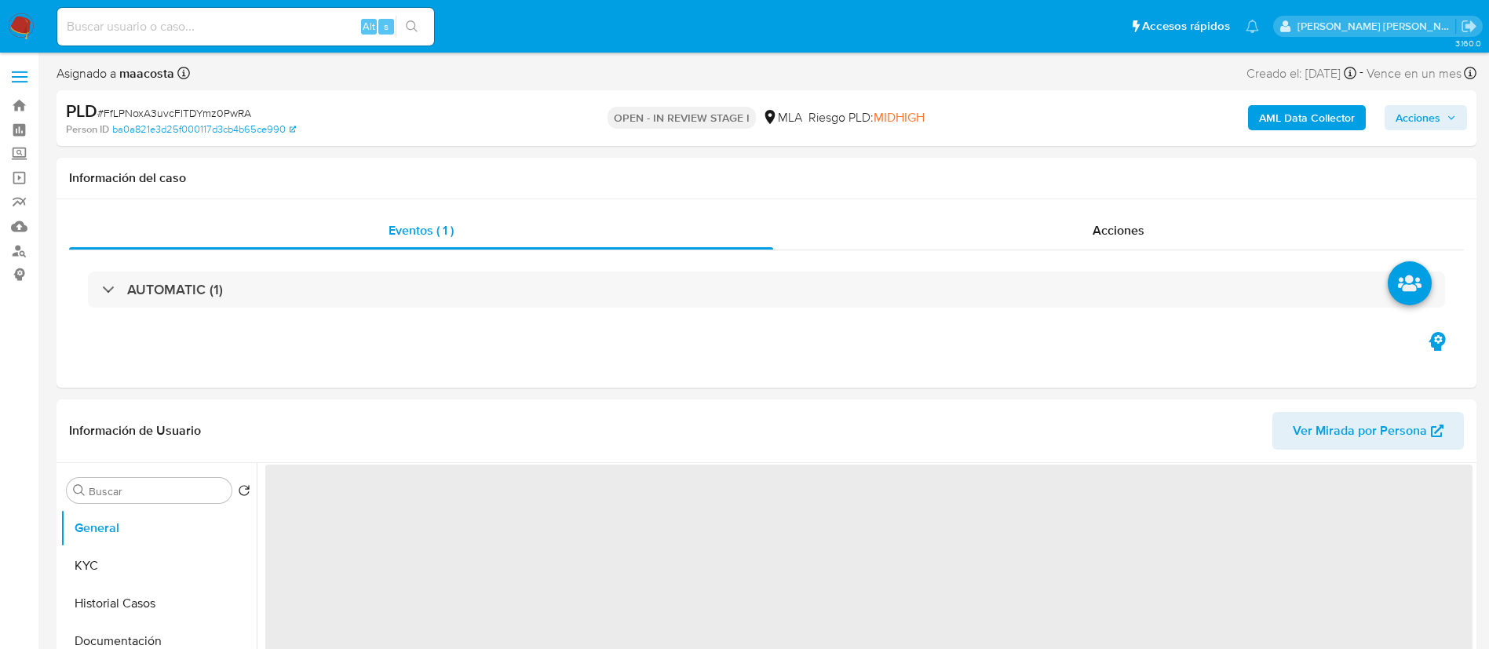
select select "10"
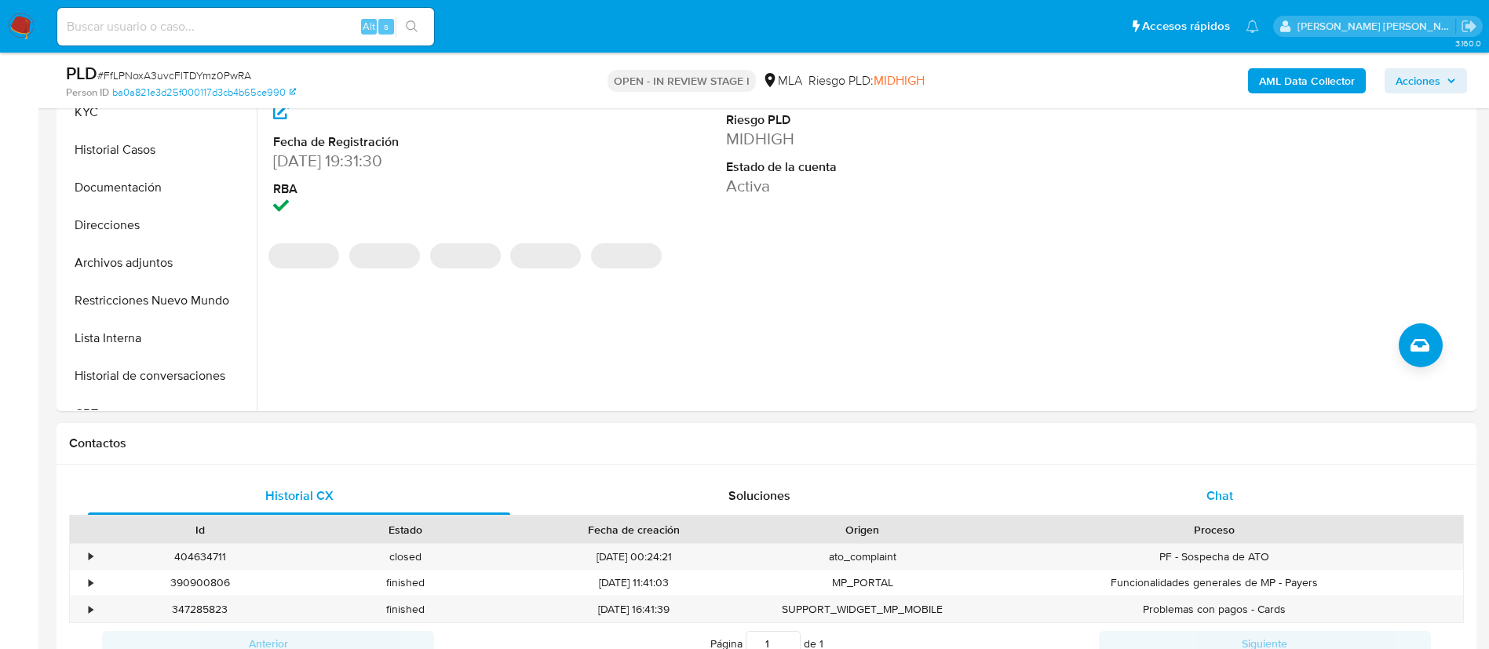
click at [1238, 481] on div "Chat" at bounding box center [1219, 496] width 422 height 38
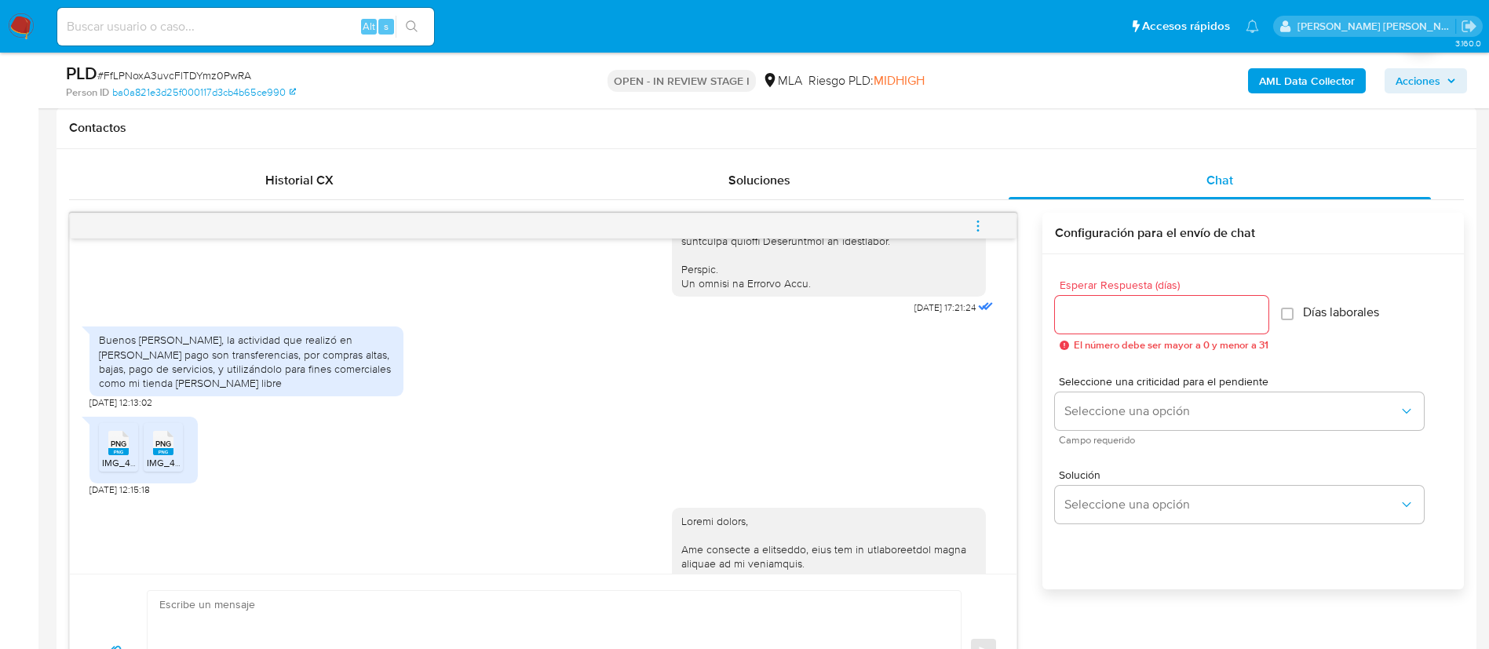
scroll to position [785, 0]
paste input "VhIG8ehkvvegIiTLPhZWXBoh"
click at [326, 32] on input at bounding box center [245, 26] width 377 height 20
type input "VhIG8ehkvvegIiTLPhZWXBoh"
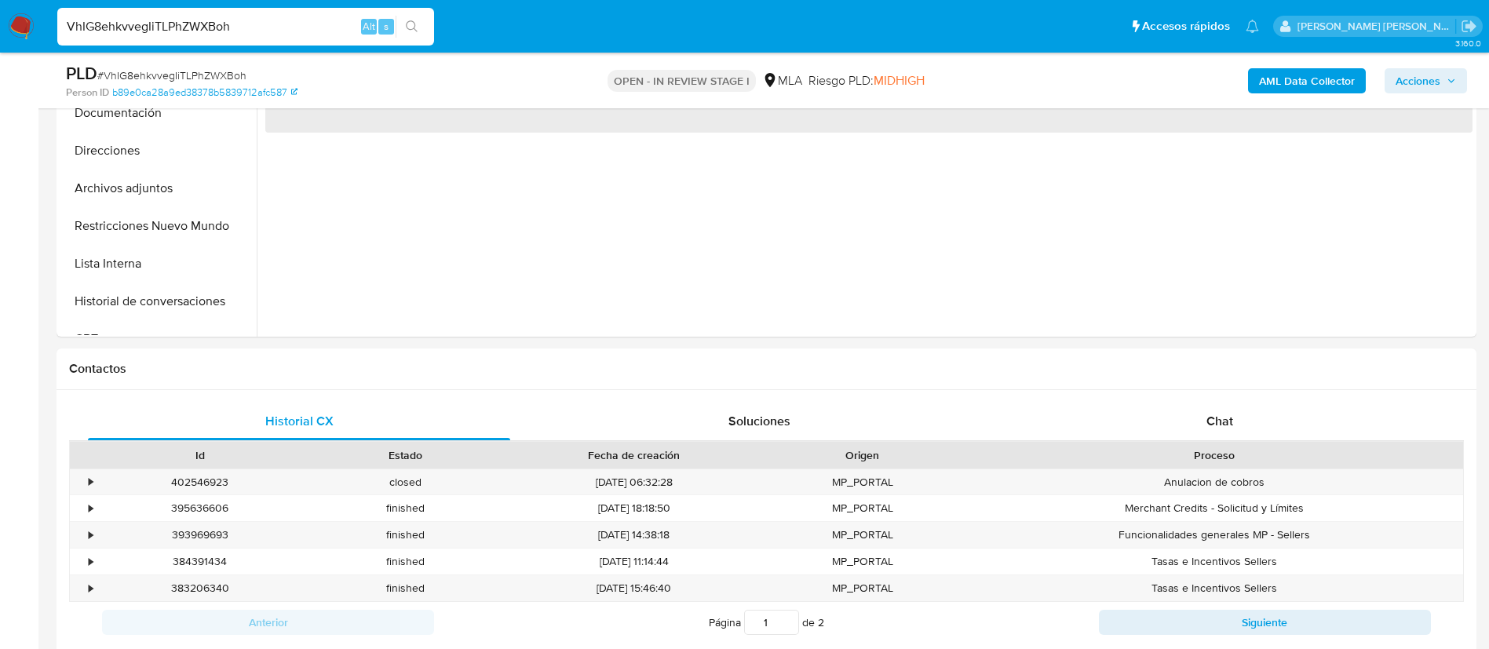
scroll to position [671, 0]
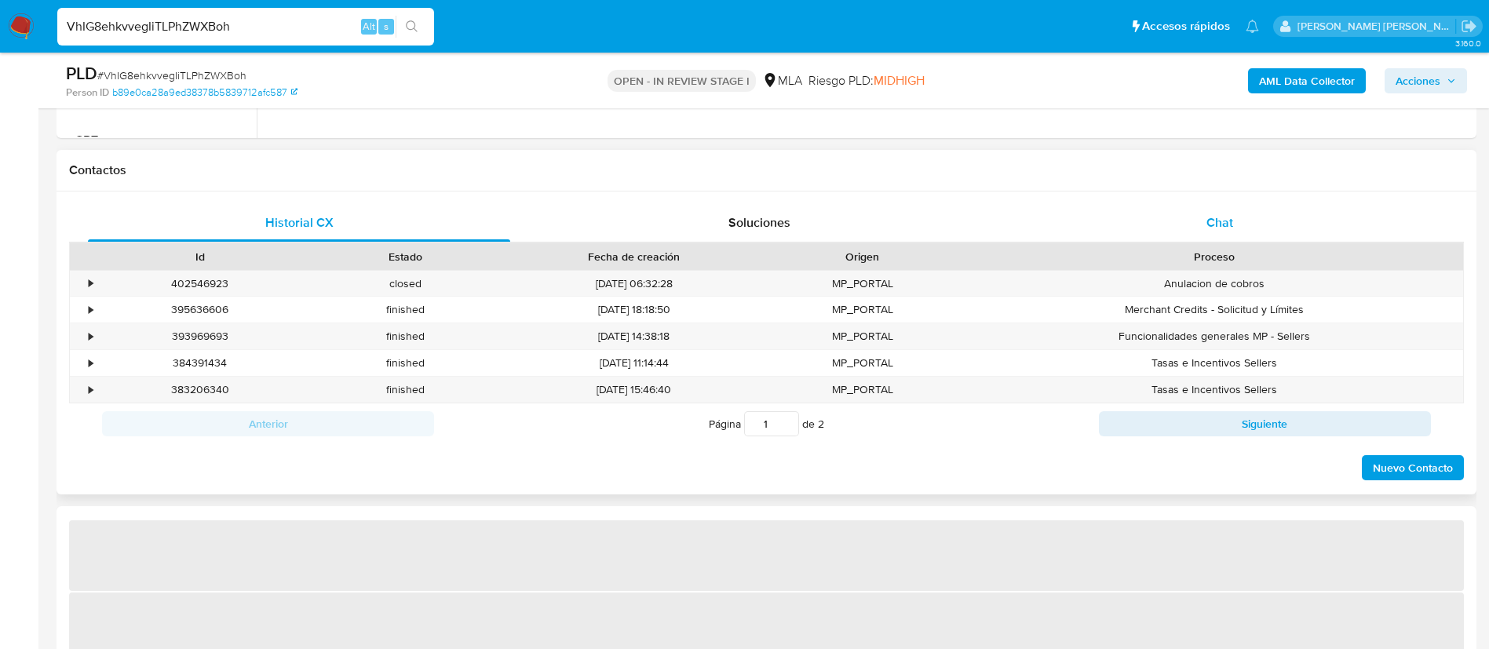
select select "10"
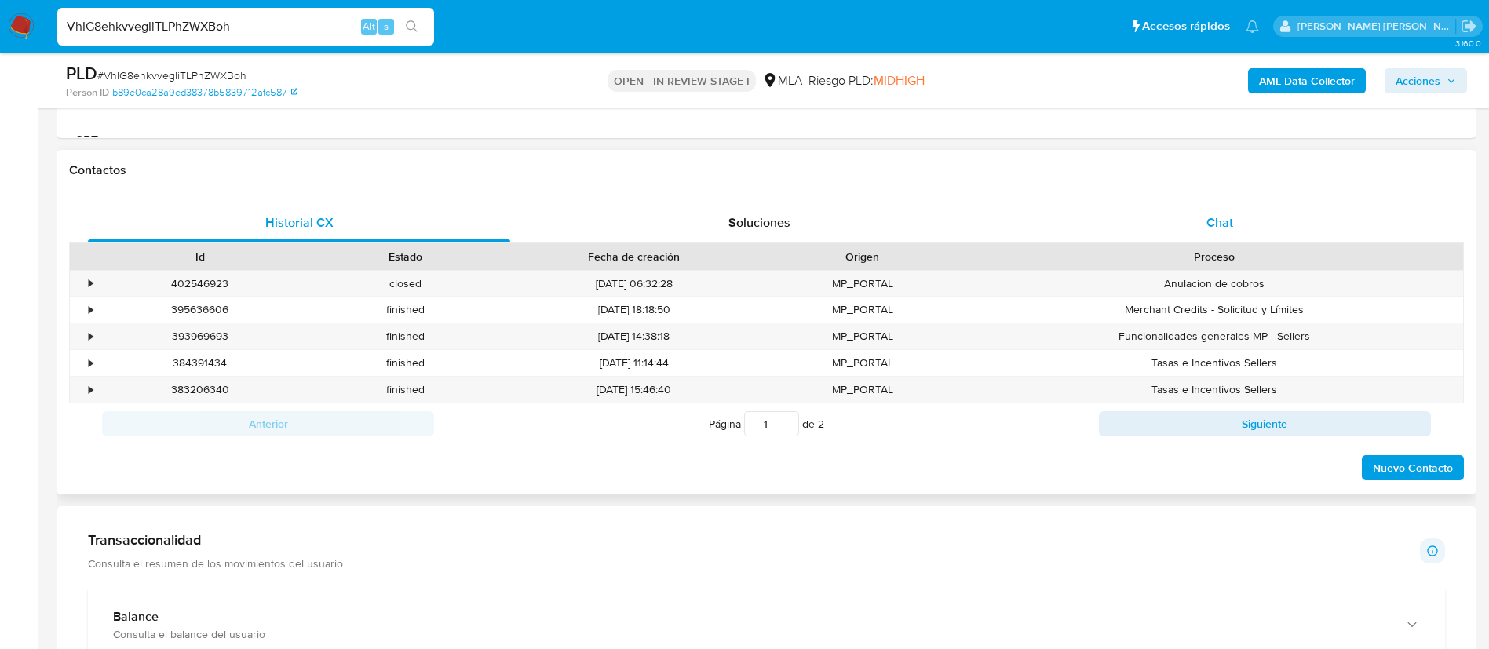
click at [1233, 213] on div "Chat" at bounding box center [1219, 223] width 422 height 38
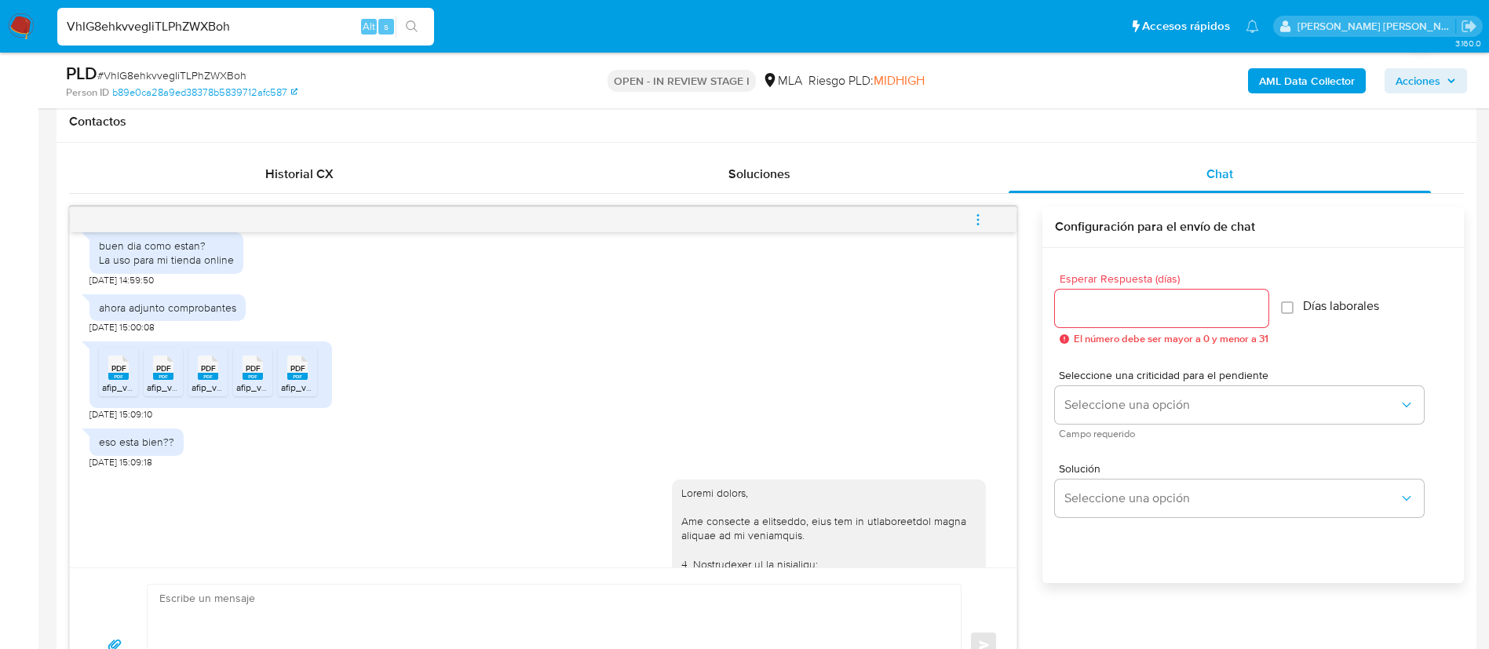
scroll to position [1184, 0]
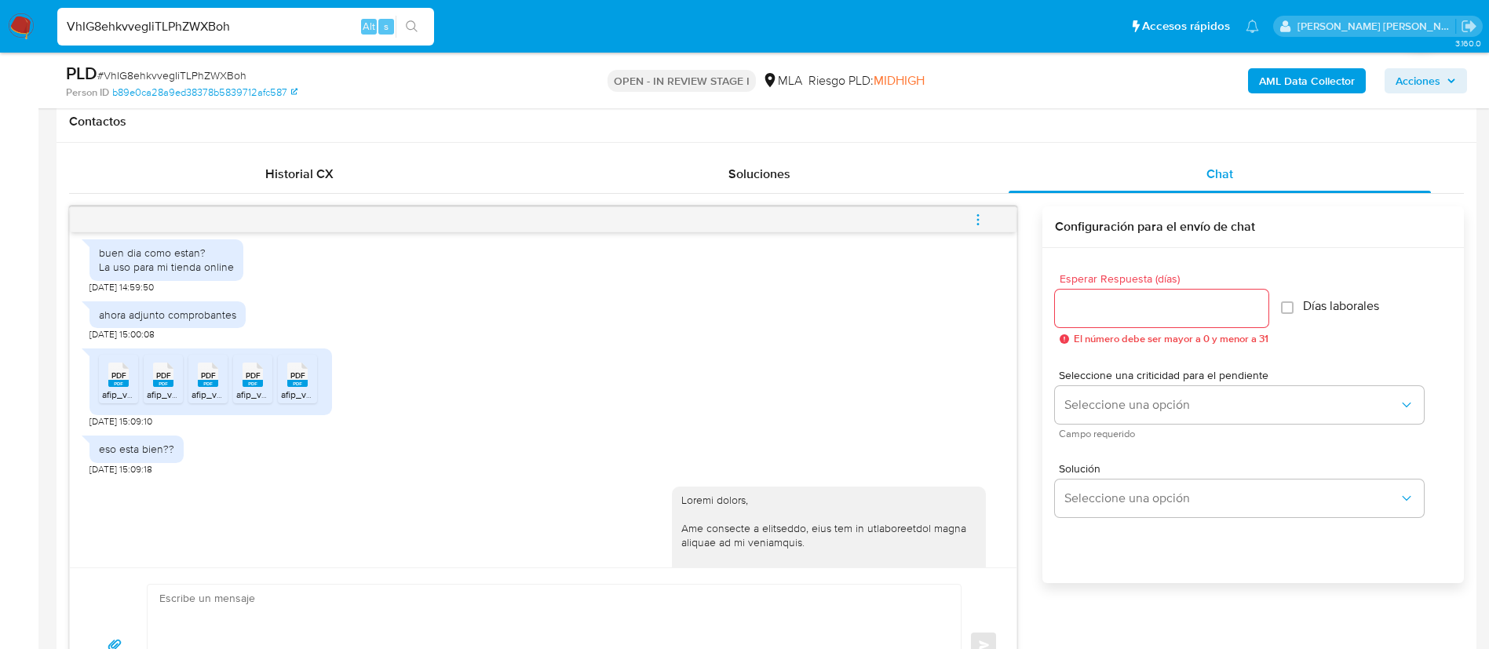
click at [297, 34] on input "VhIG8ehkvvegIiTLPhZWXBoh" at bounding box center [245, 26] width 377 height 20
paste input "ECDbC21POoNQB9HWJGu1mU9E"
type input "ECDbC21POoNQB9HWJGu1mU9E"
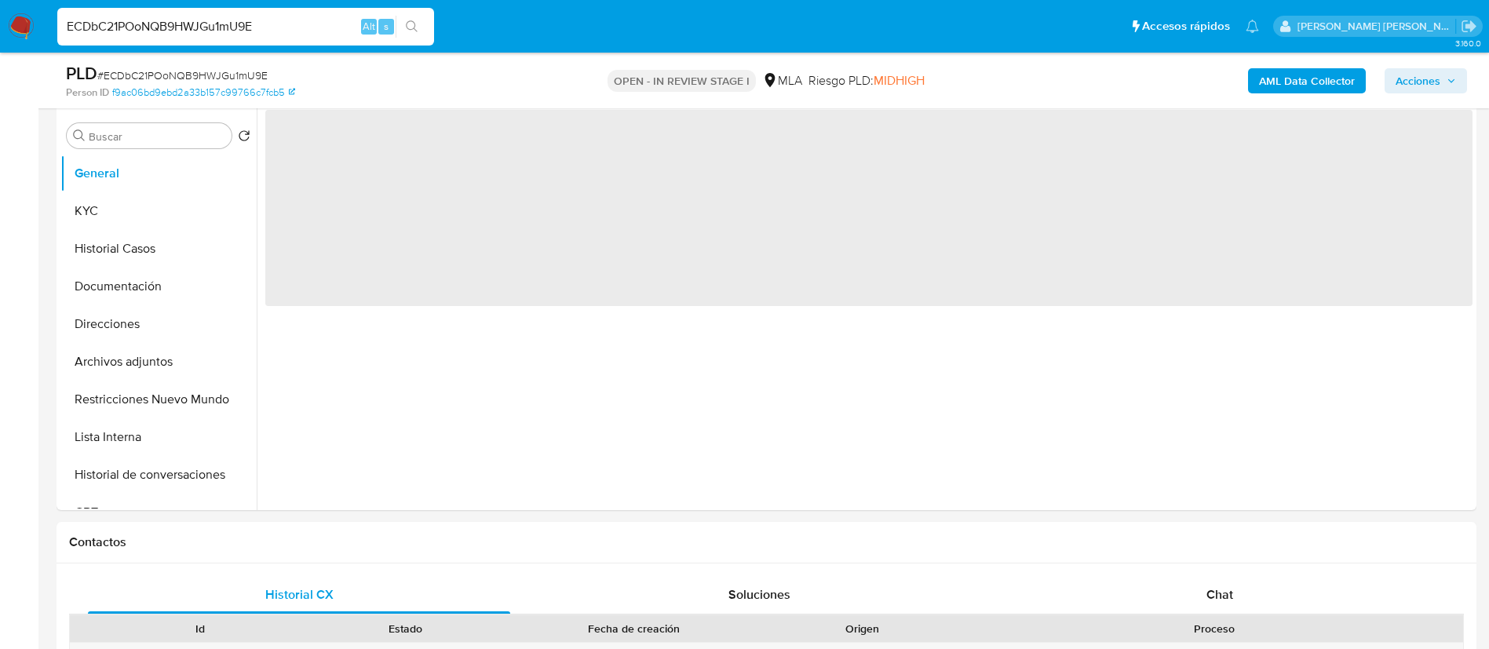
scroll to position [320, 0]
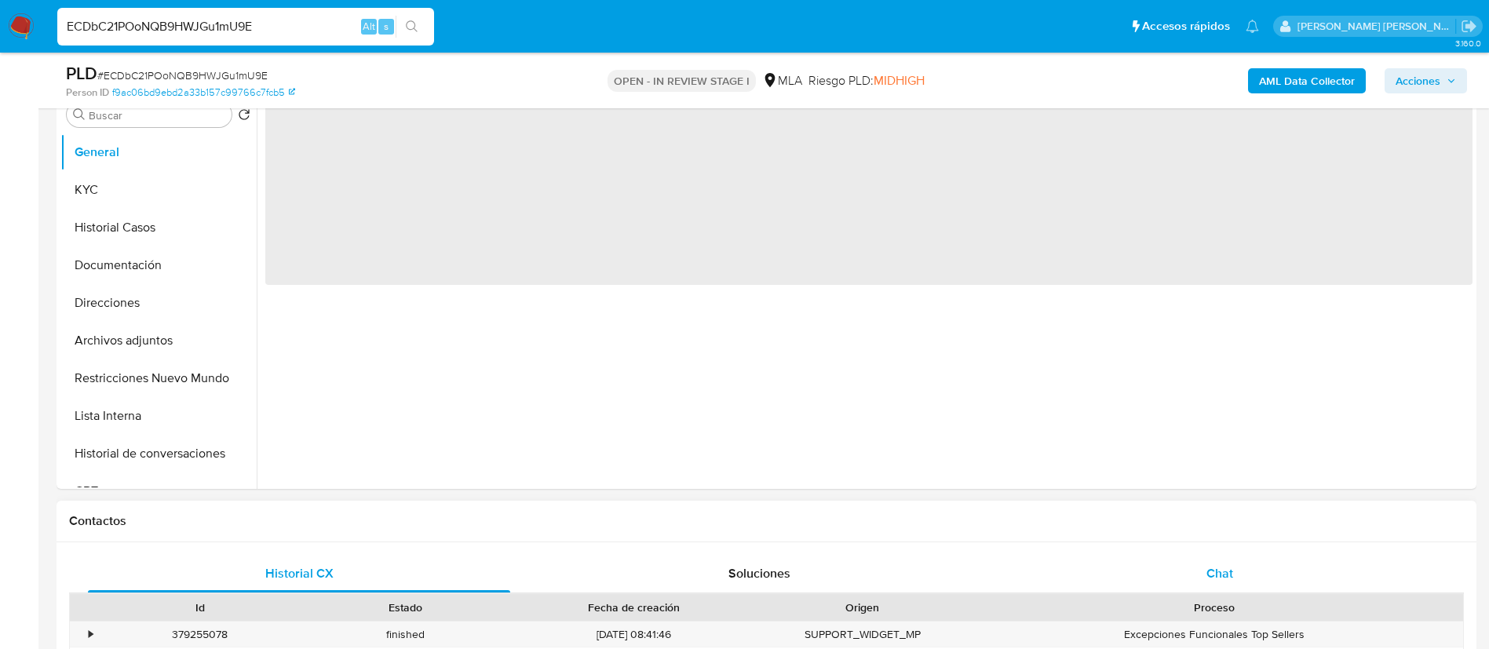
select select "10"
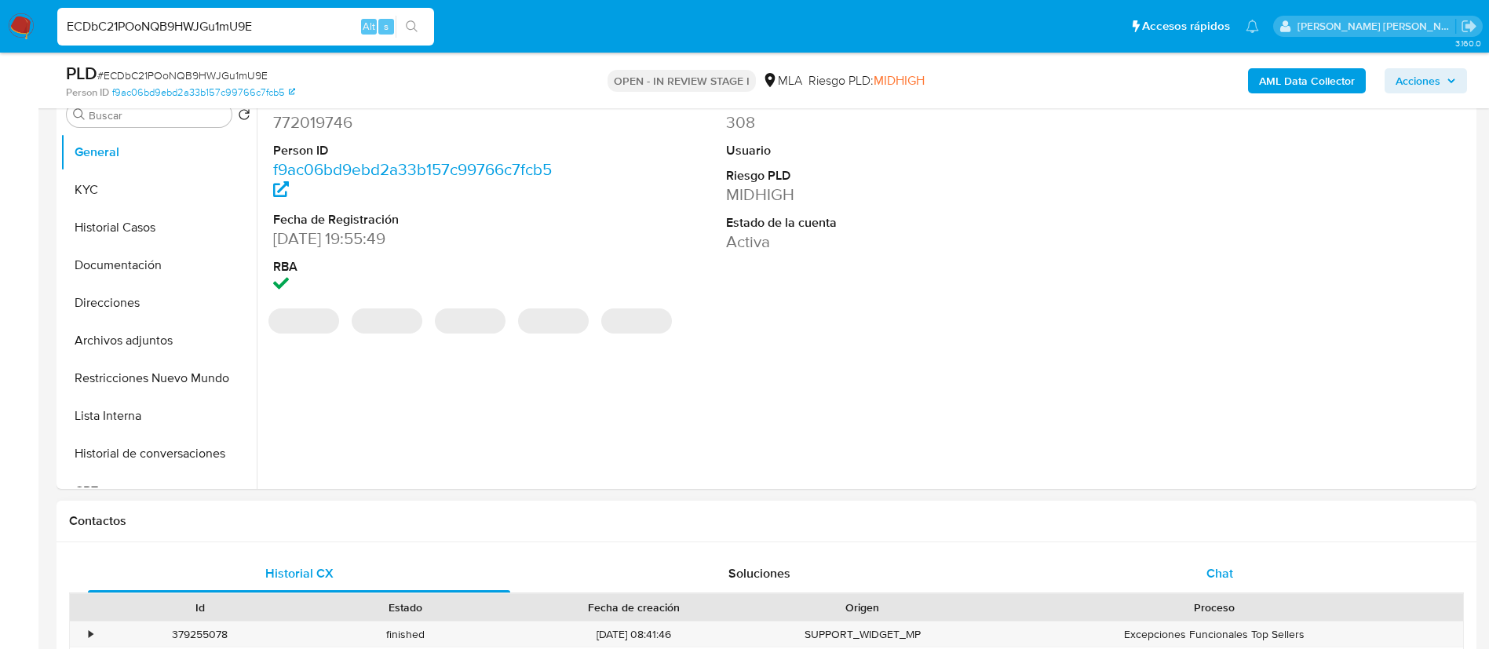
click at [1225, 567] on span "Chat" at bounding box center [1219, 573] width 27 height 18
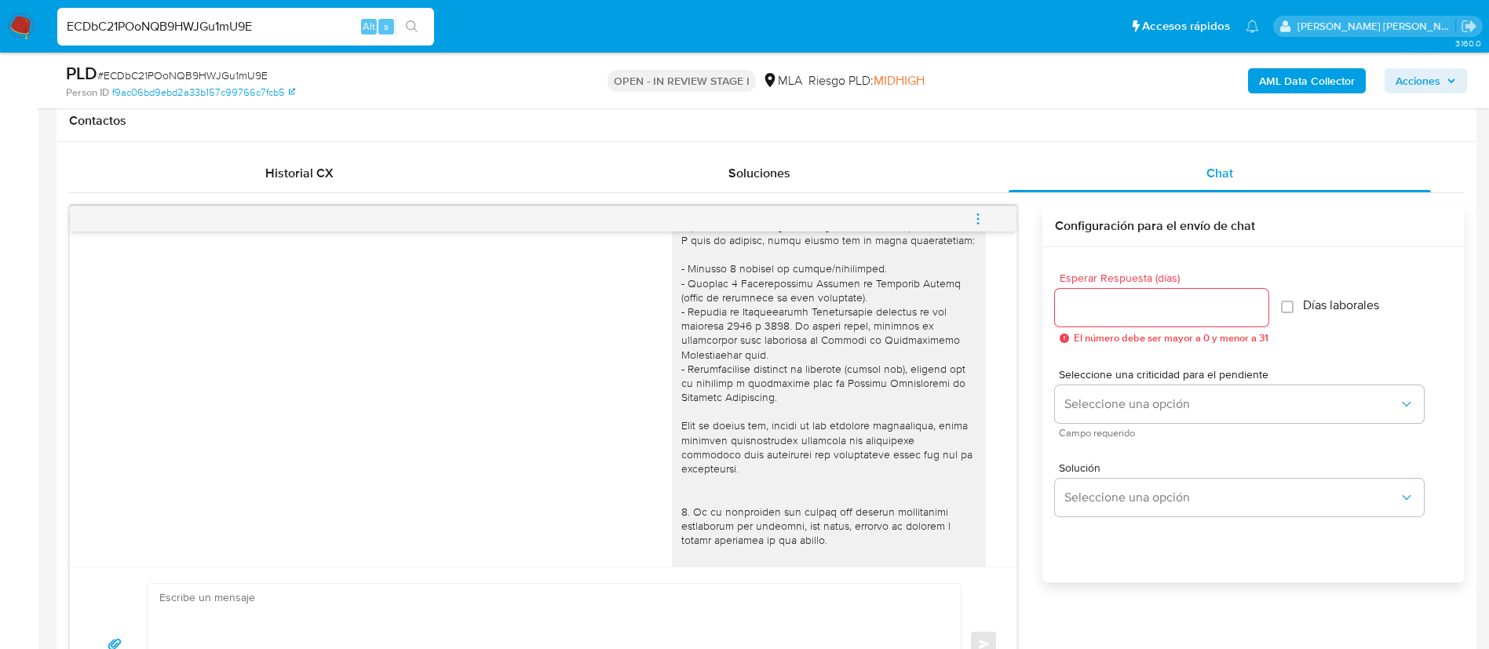
scroll to position [0, 0]
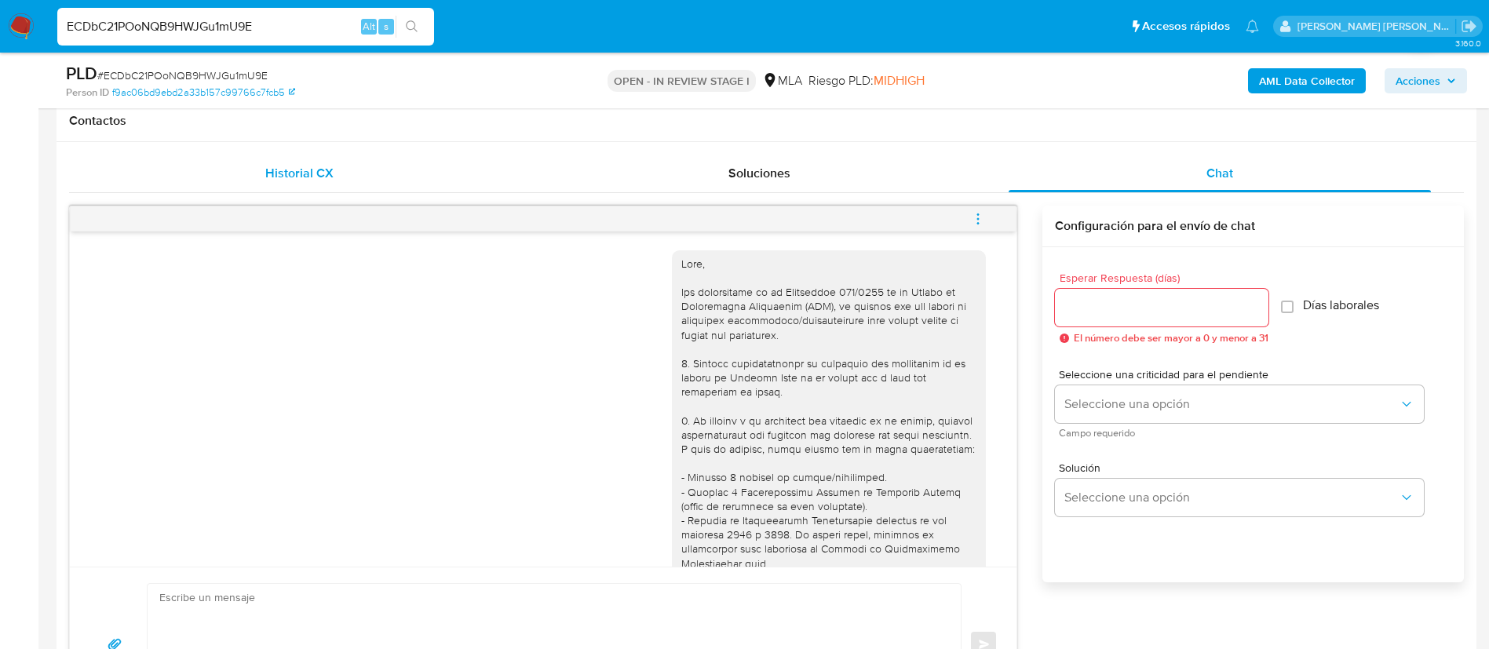
click at [309, 175] on span "Historial CX" at bounding box center [299, 173] width 68 height 18
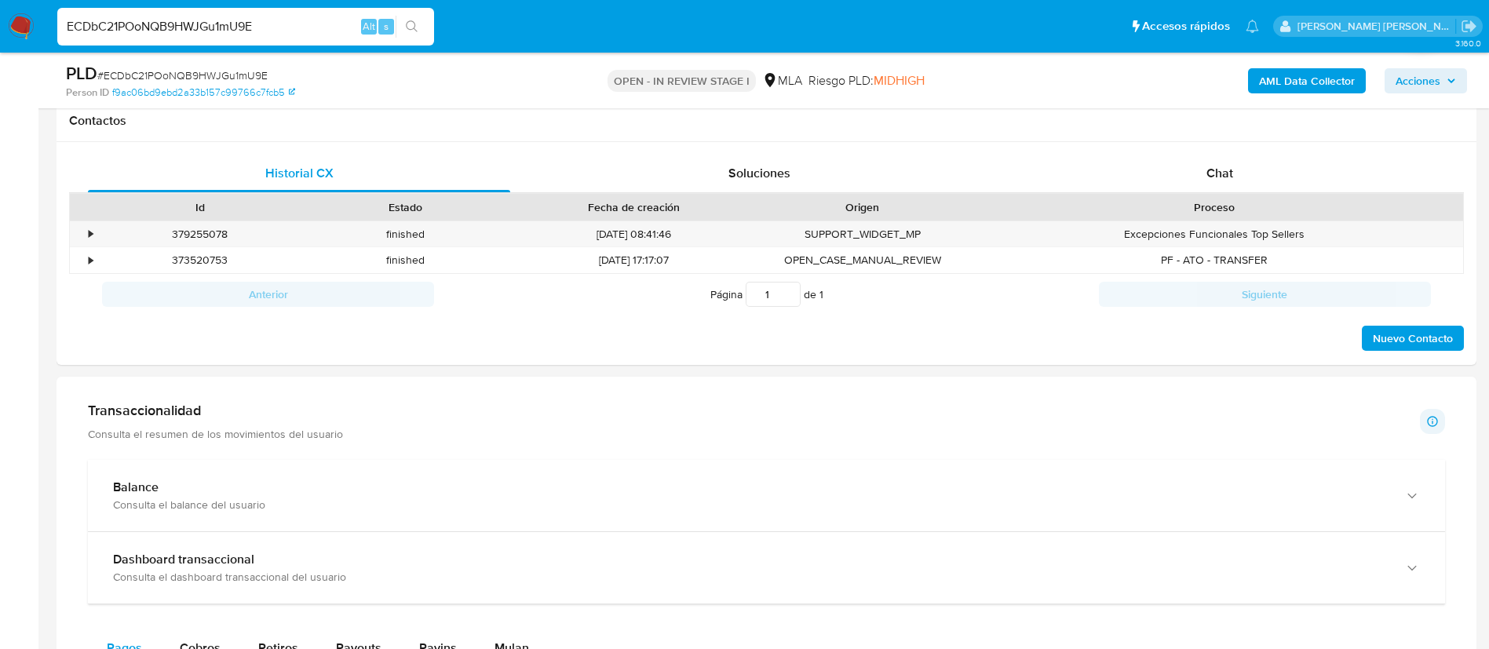
paste input "2QVjre21Zi8eJshoOAw0FBGZ"
click at [306, 30] on input "2QVjre21Zi8eJshoOAw0FBGZ" at bounding box center [245, 26] width 377 height 20
type input "2QVjre21Zi8eJshoOAw0FBGZ"
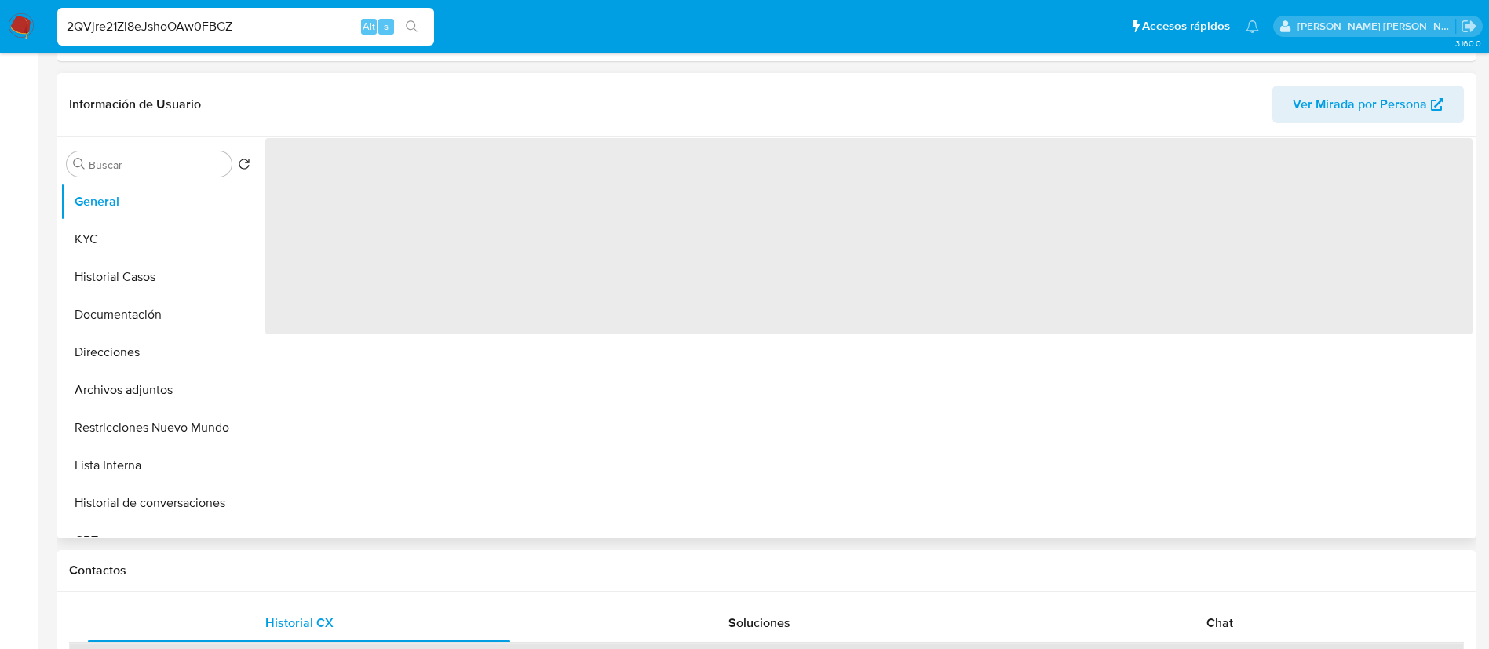
select select "10"
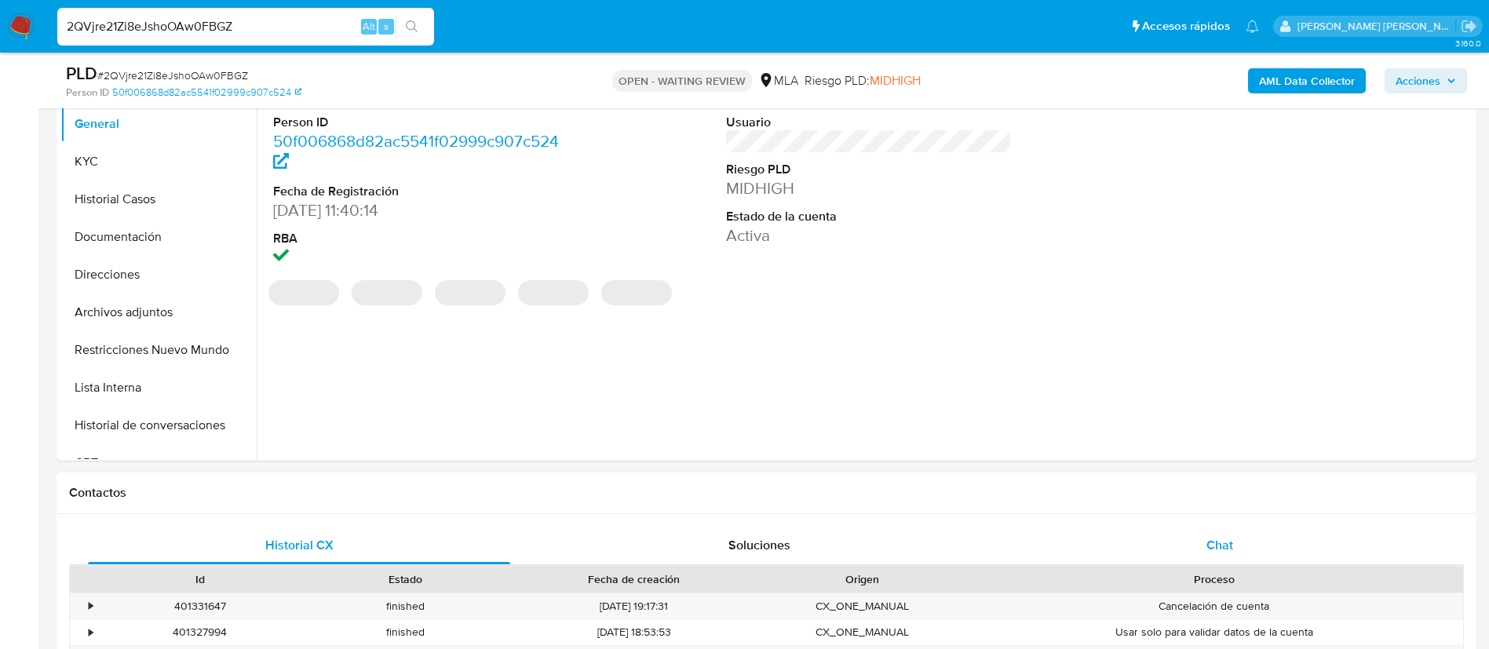
click at [1209, 542] on span "Chat" at bounding box center [1219, 545] width 27 height 18
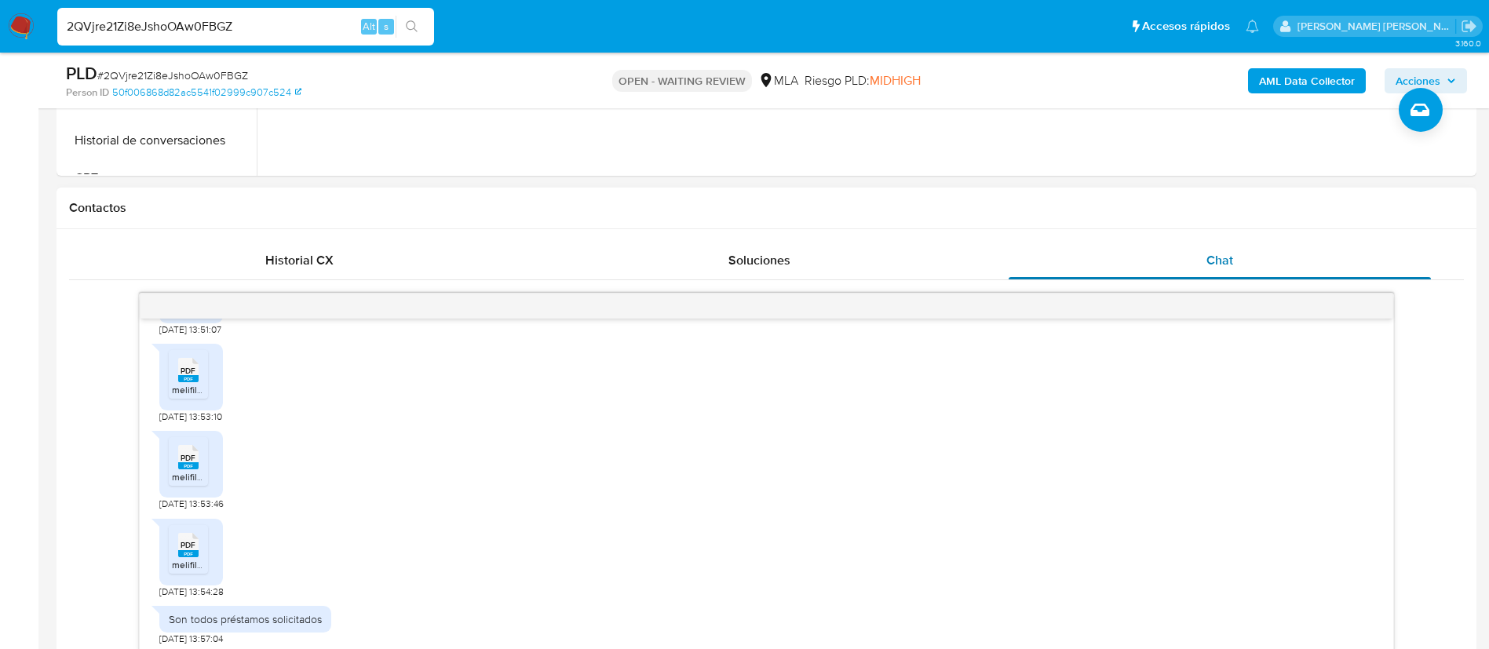
scroll to position [697, 0]
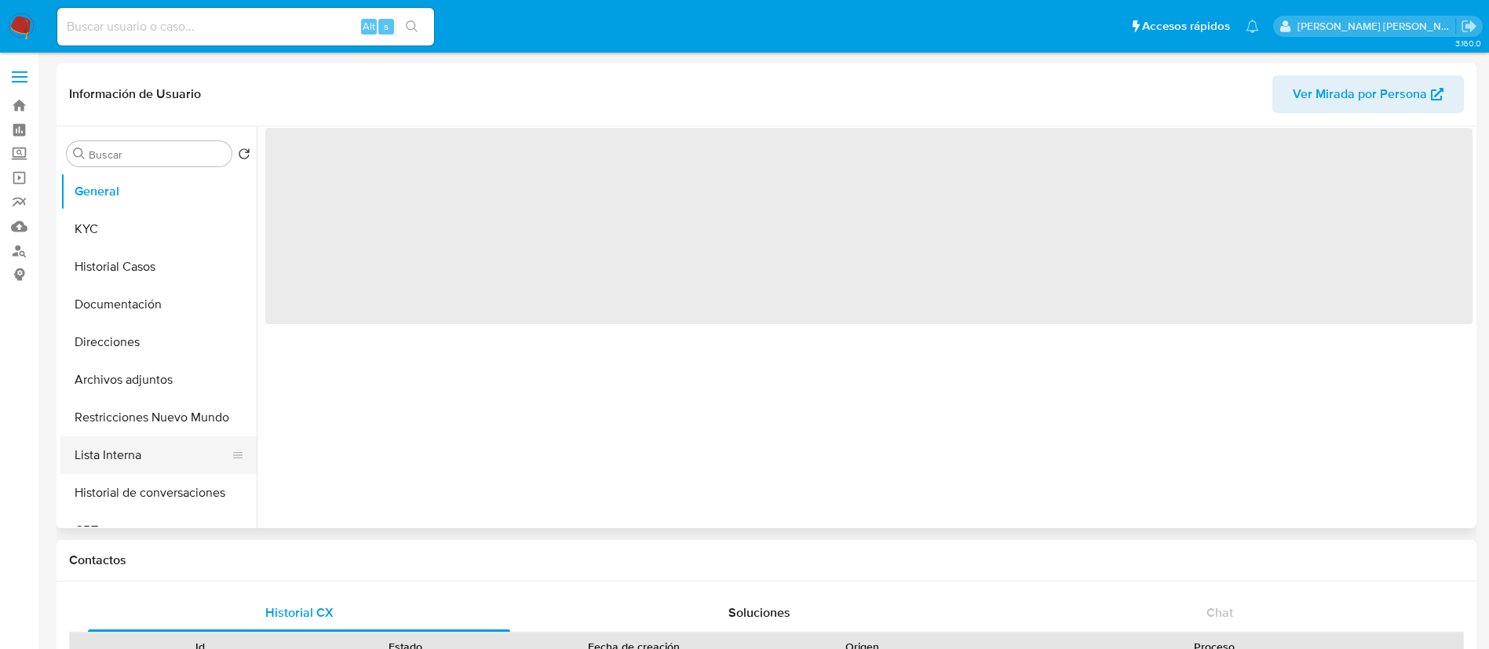
select select "10"
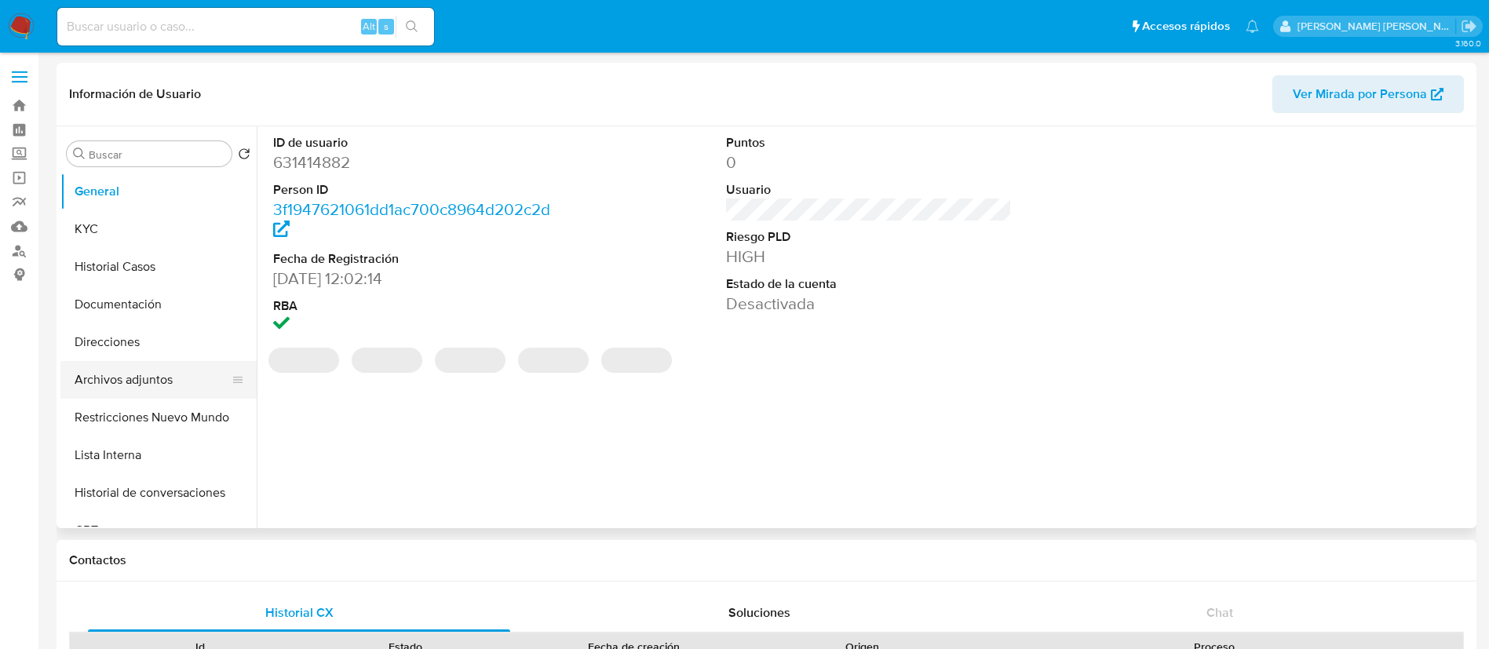
click at [129, 384] on button "Archivos adjuntos" at bounding box center [152, 380] width 184 height 38
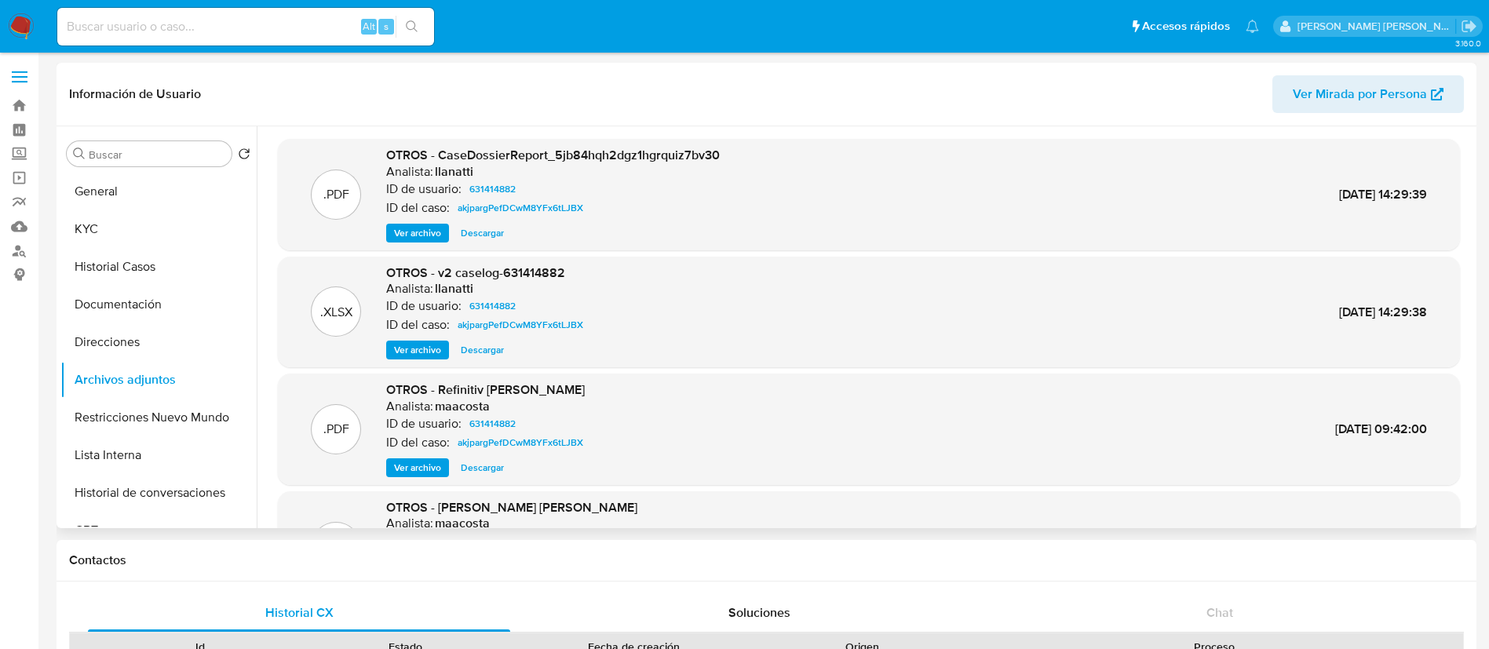
click at [404, 348] on span "Ver archivo" at bounding box center [417, 350] width 47 height 16
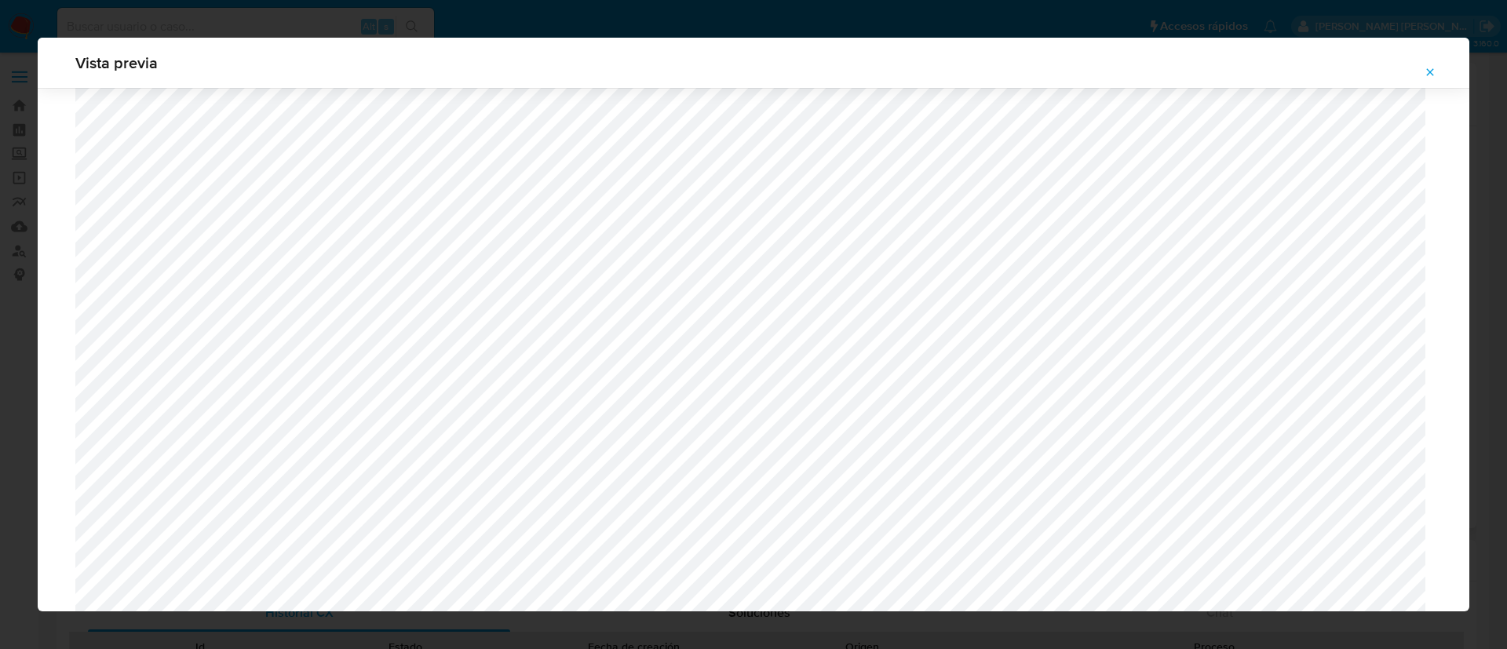
scroll to position [1193, 0]
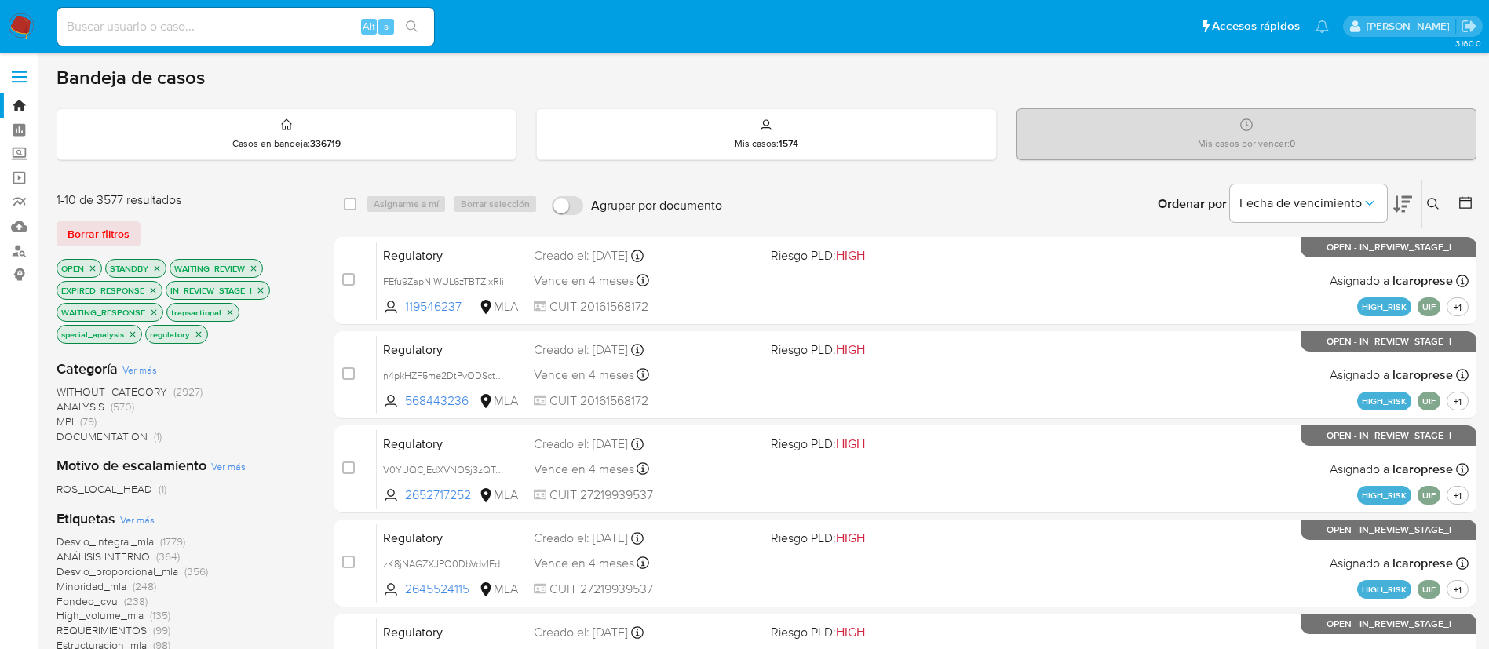
click at [1467, 203] on icon at bounding box center [1465, 203] width 16 height 16
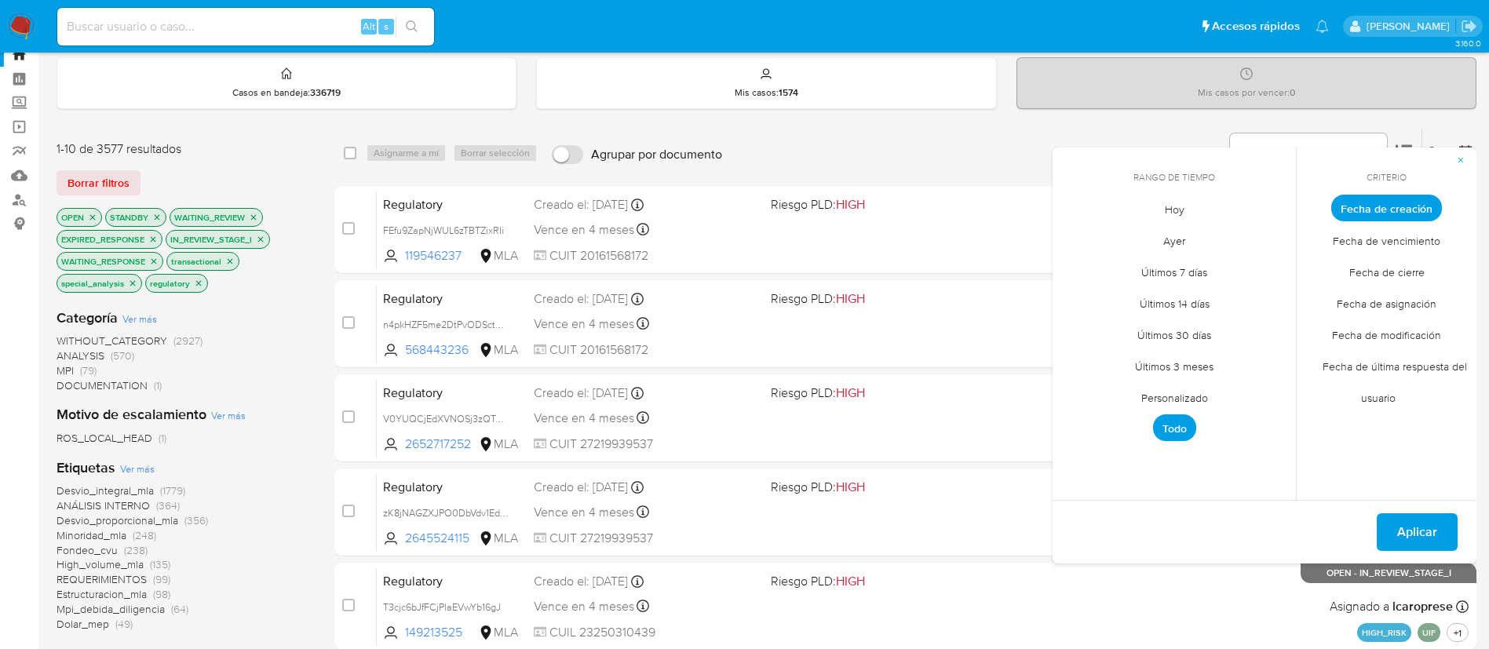
scroll to position [52, 0]
click at [1401, 363] on span "Fecha de última respuesta del usuario" at bounding box center [1386, 381] width 161 height 64
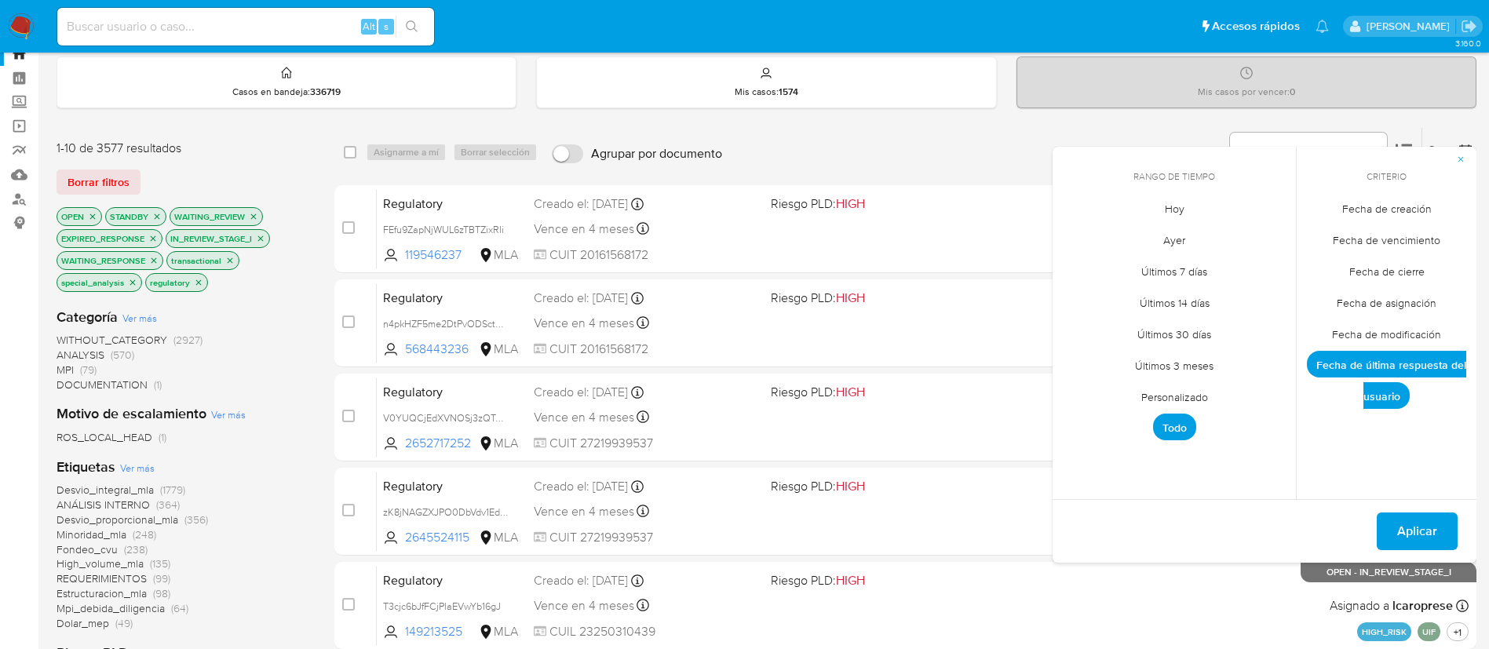
click at [1401, 363] on span "Fecha de última respuesta del usuario" at bounding box center [1386, 380] width 159 height 58
click at [869, 157] on div "Ordenar por Fecha de vencimiento No es posible ordenar los resultados mientras …" at bounding box center [1103, 152] width 746 height 49
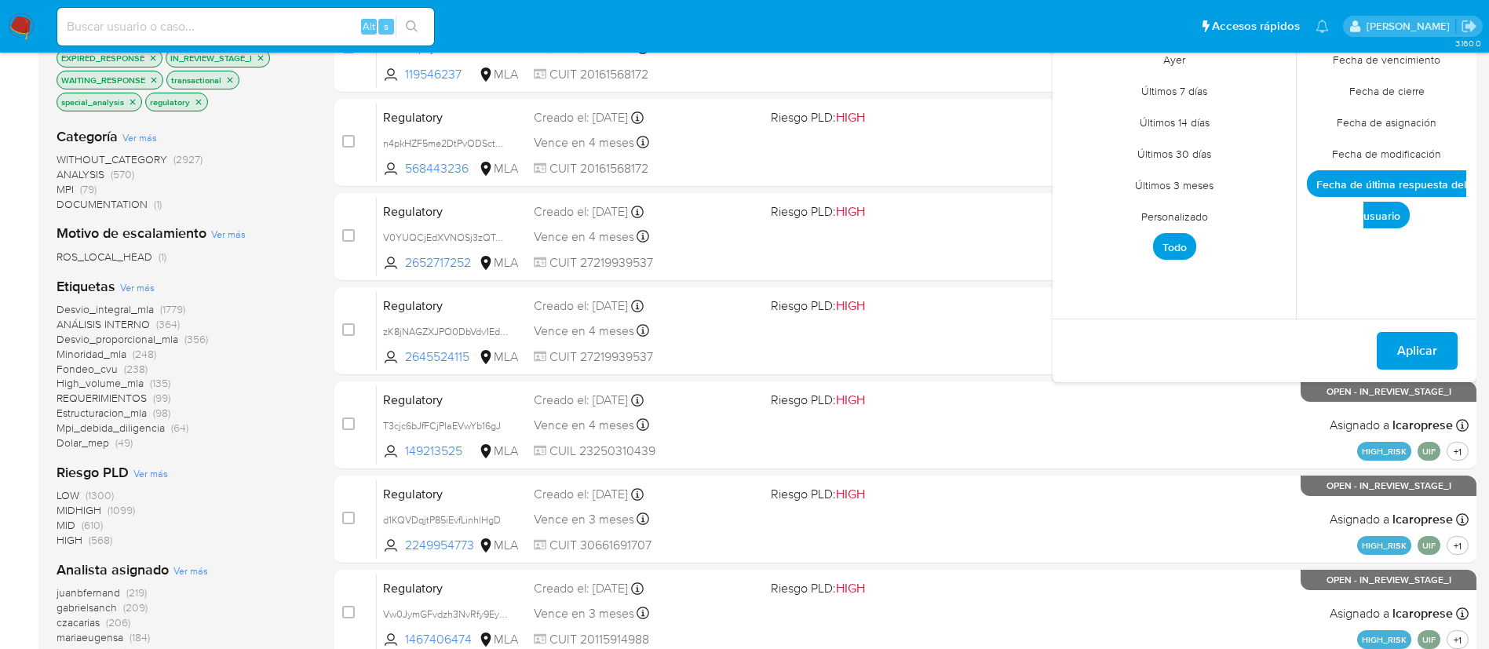
scroll to position [213, 0]
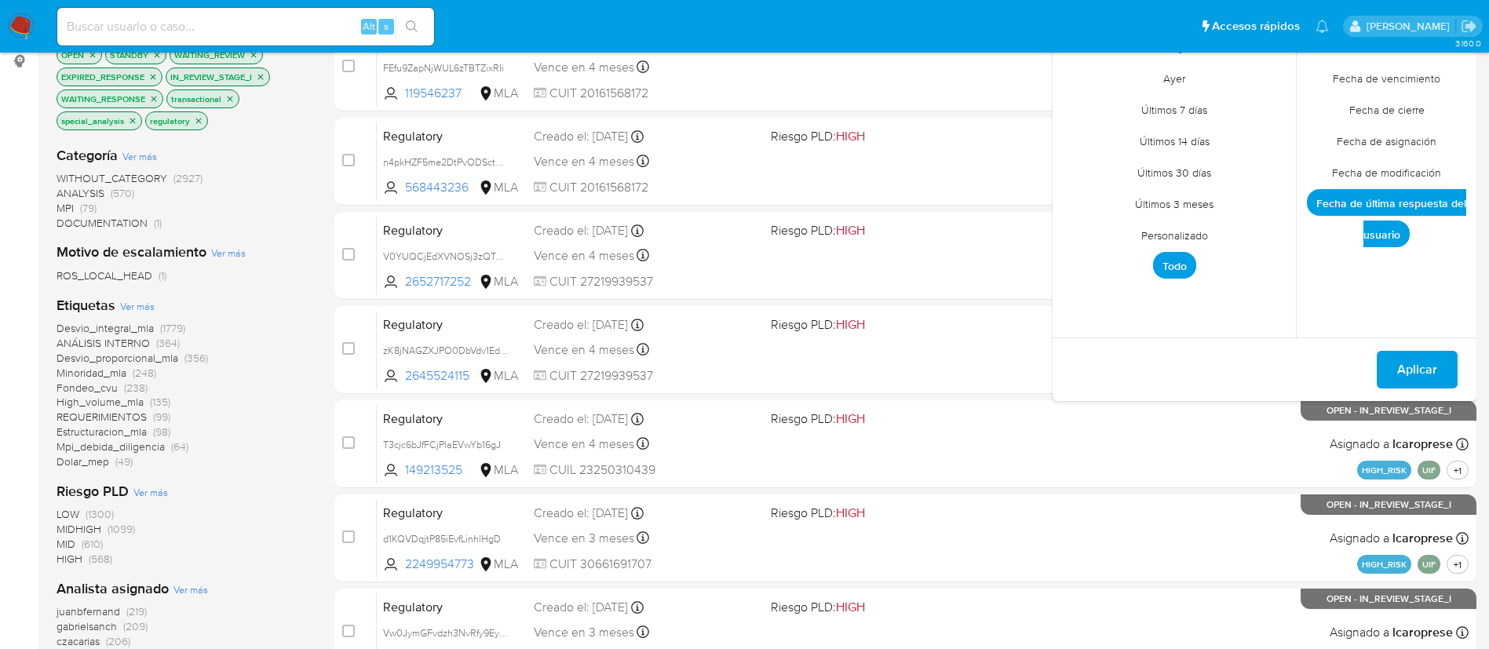
click at [1181, 242] on span "Personalizado" at bounding box center [1174, 235] width 100 height 32
click at [1079, 75] on icon "Mes anterior" at bounding box center [1076, 74] width 19 height 19
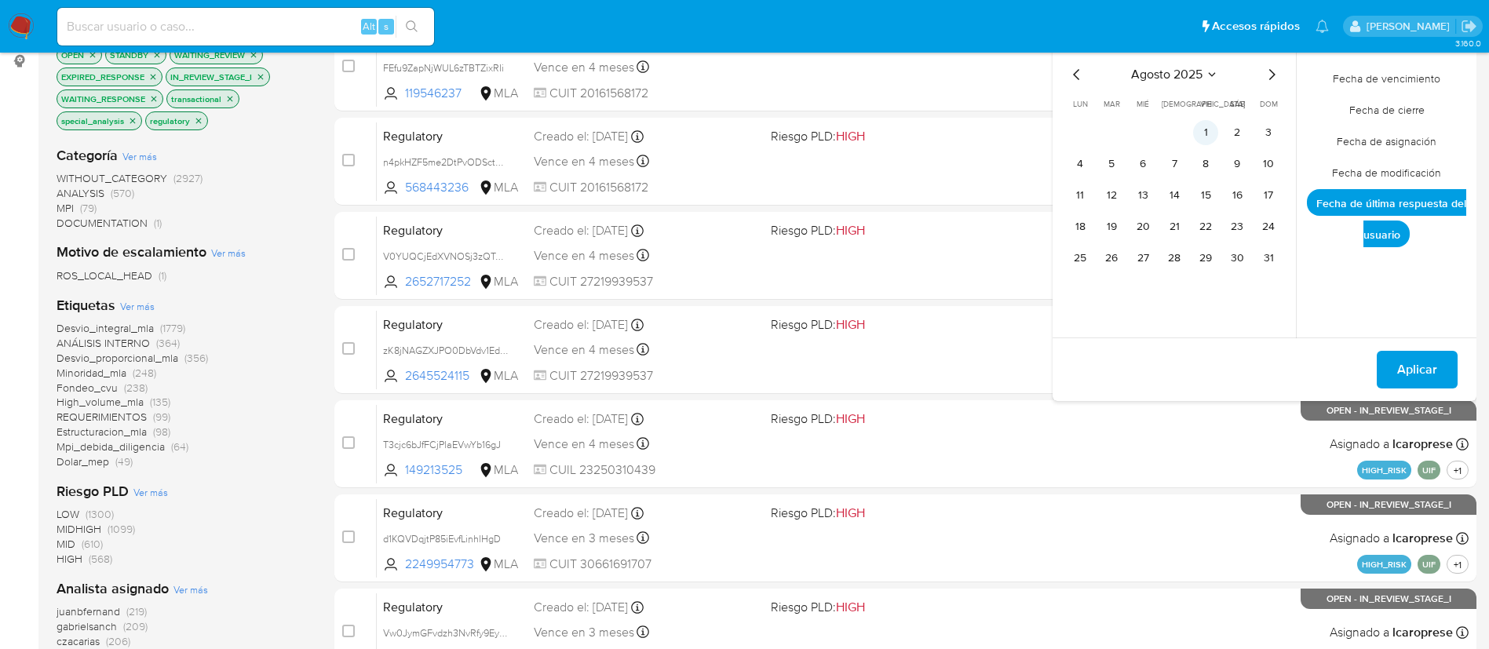
click at [1206, 137] on button "1" at bounding box center [1205, 132] width 25 height 25
click at [1272, 248] on button "31" at bounding box center [1268, 258] width 25 height 25
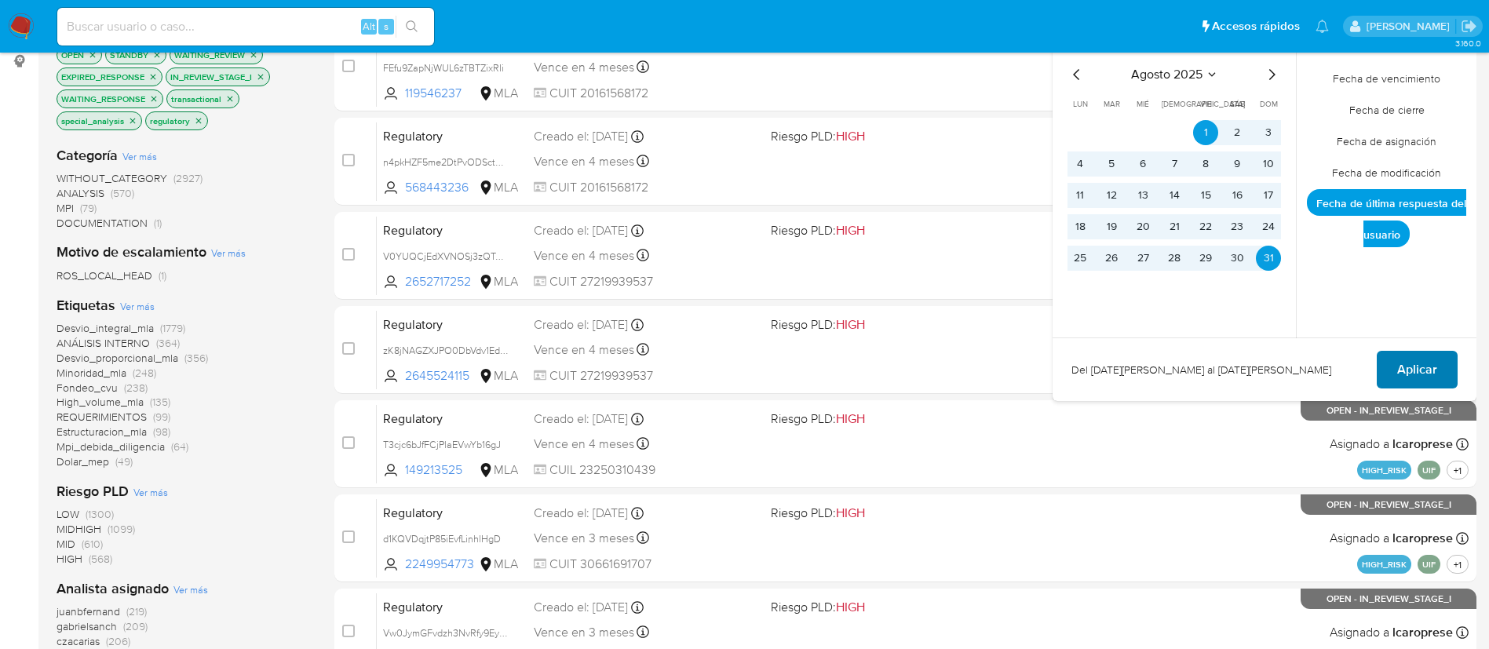
click at [1409, 368] on span "Aplicar" at bounding box center [1417, 369] width 40 height 35
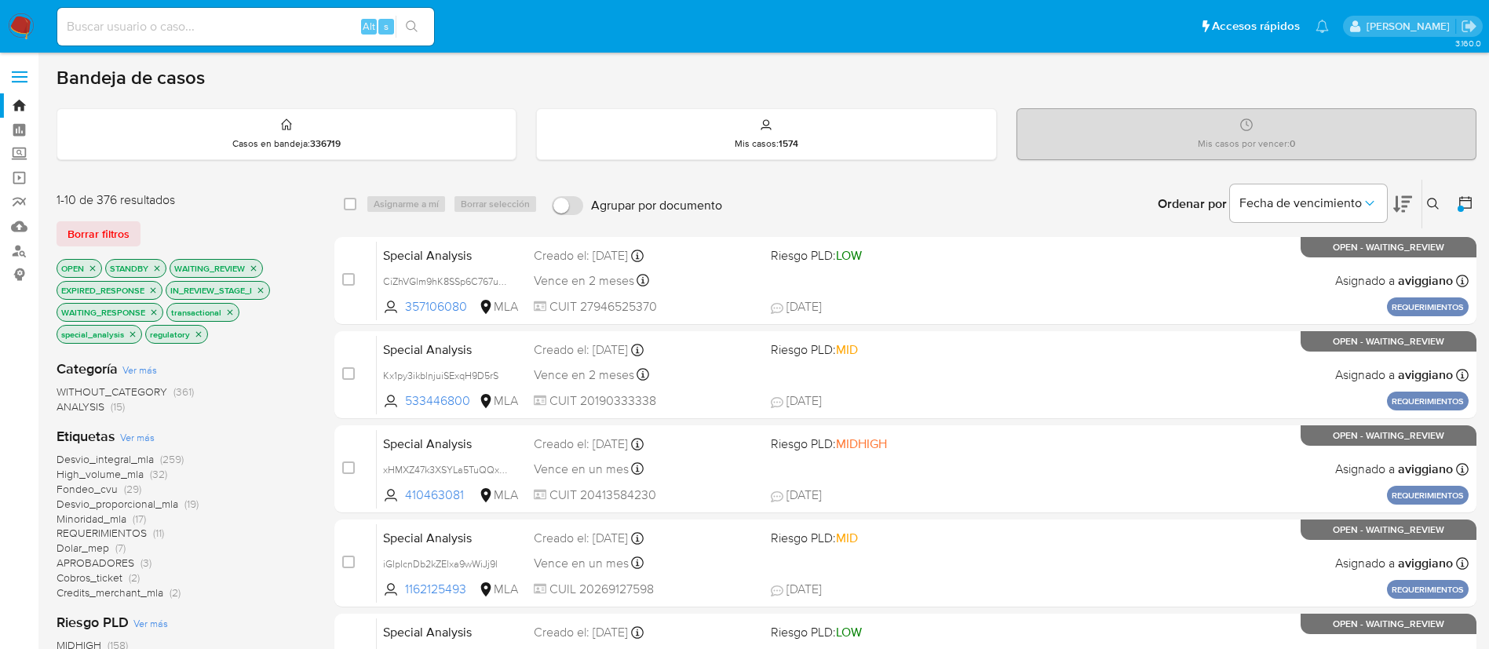
click at [1465, 199] on icon at bounding box center [1465, 203] width 16 height 16
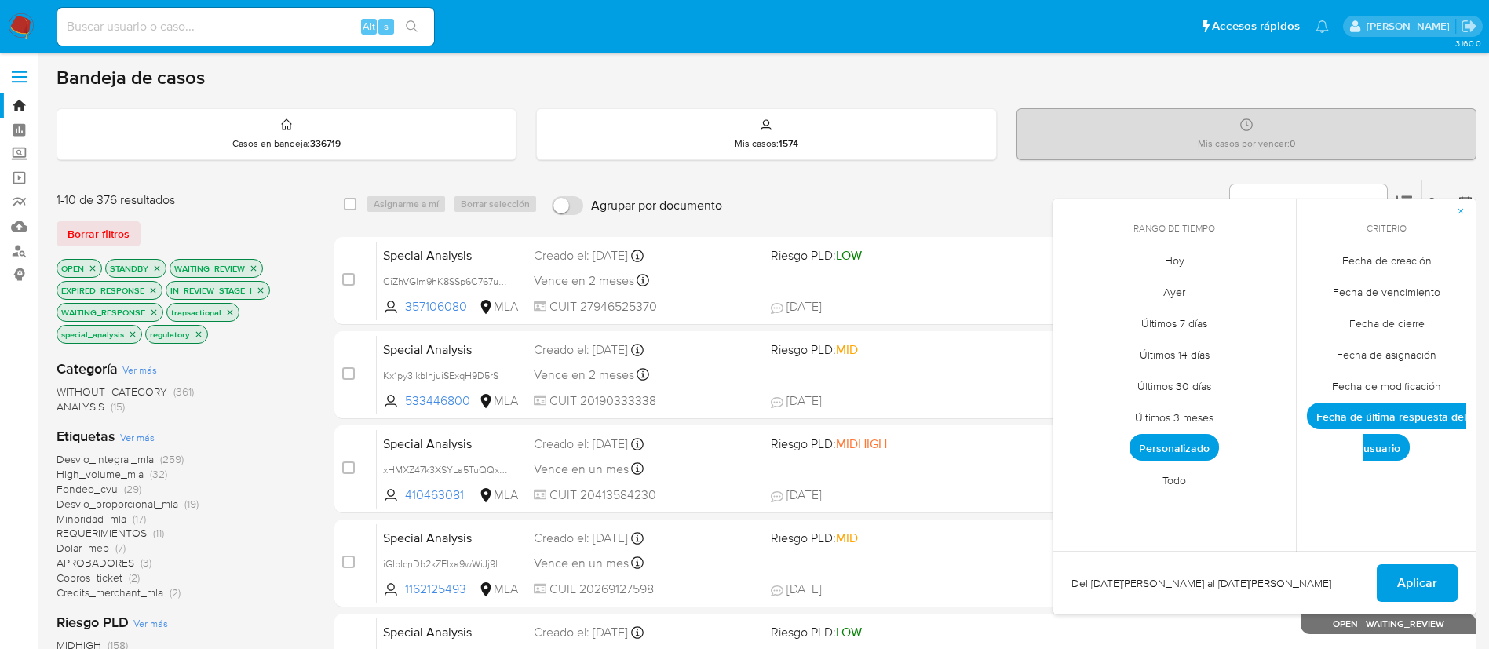
click at [1416, 264] on span "Fecha de creación" at bounding box center [1386, 260] width 122 height 32
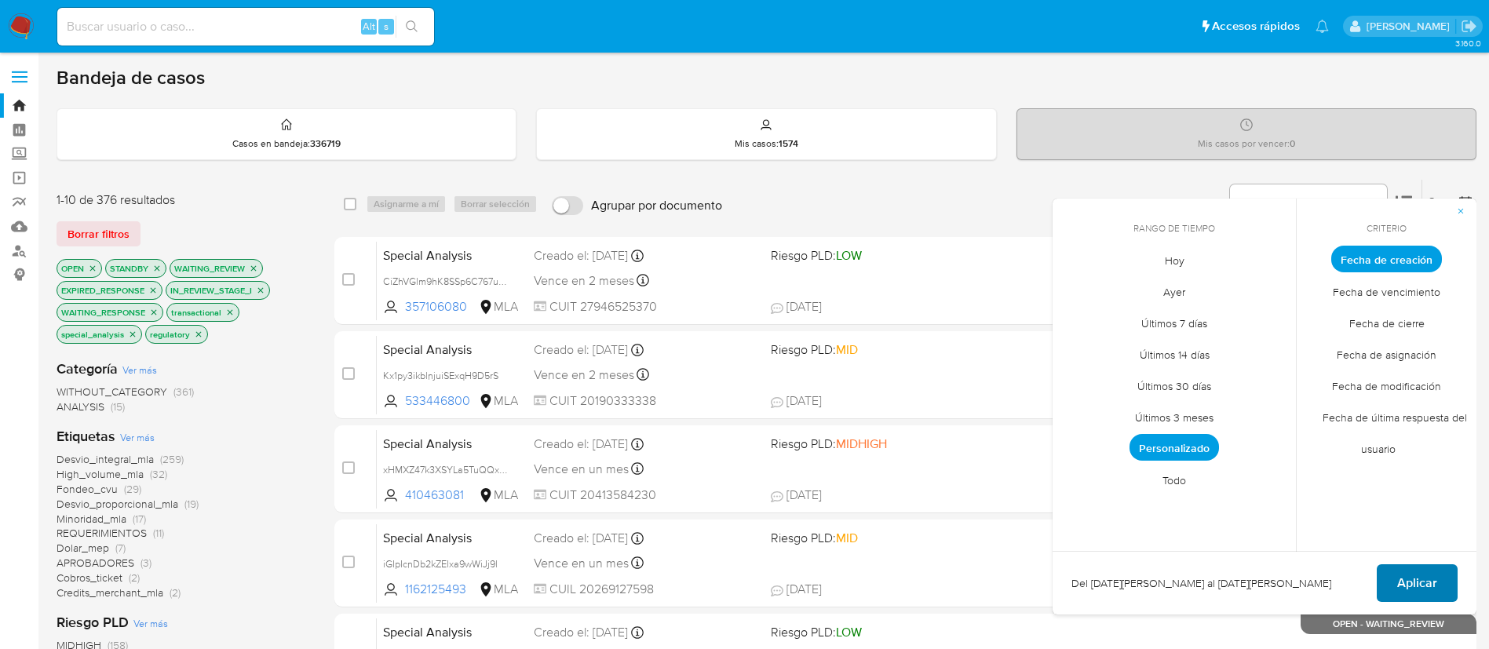
click at [1435, 573] on span "Aplicar" at bounding box center [1417, 583] width 40 height 35
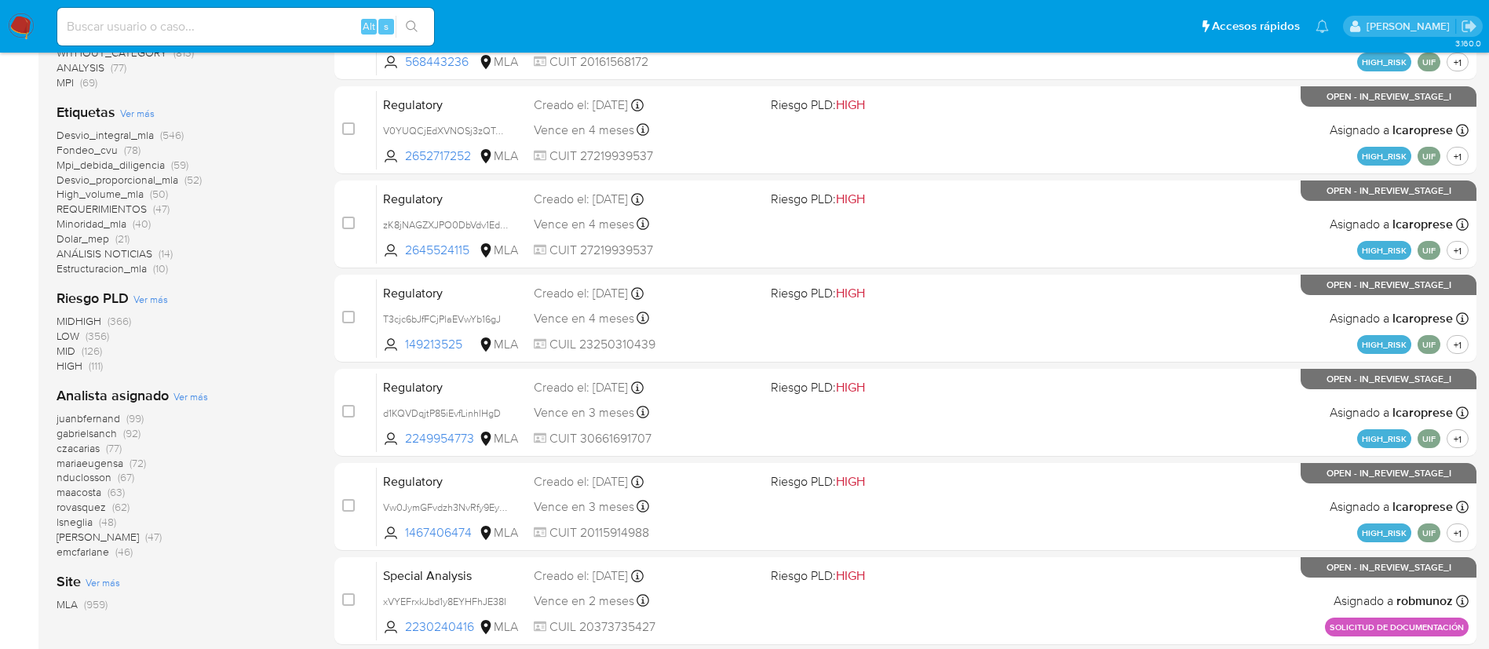
scroll to position [343, 0]
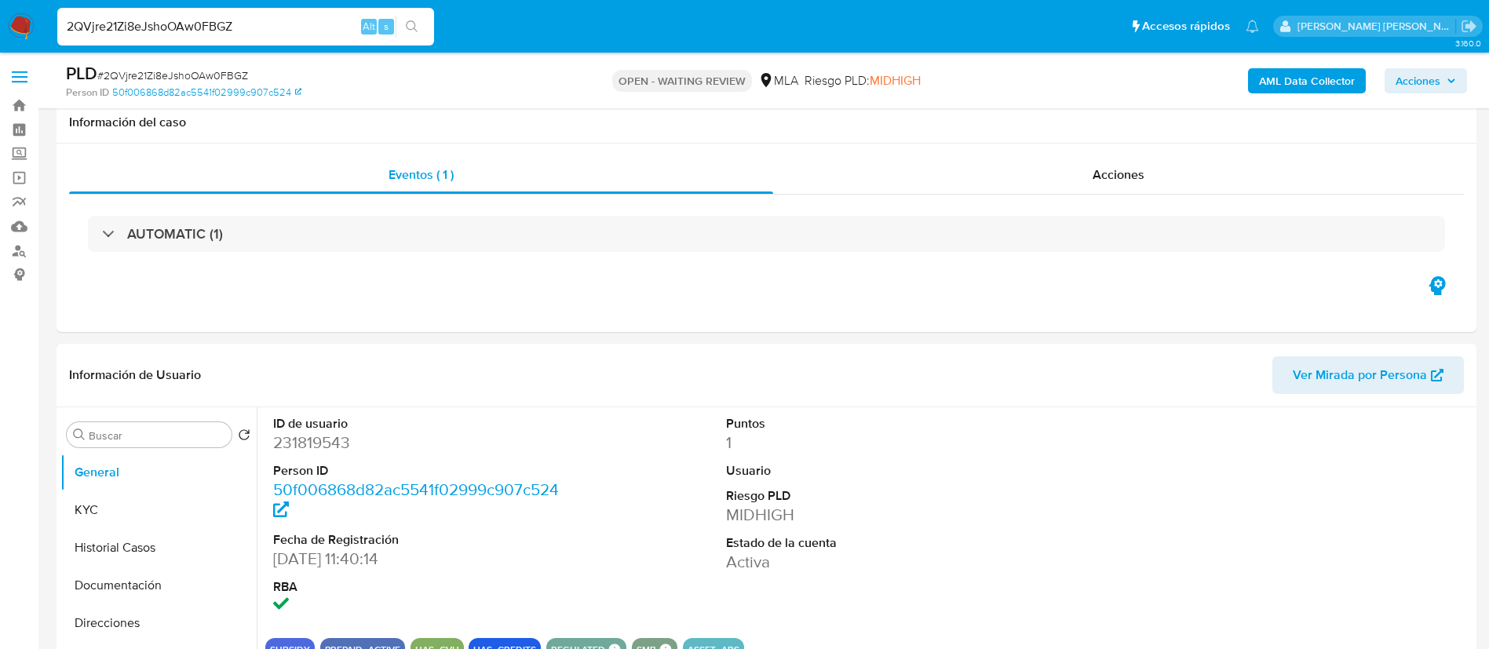
select select "10"
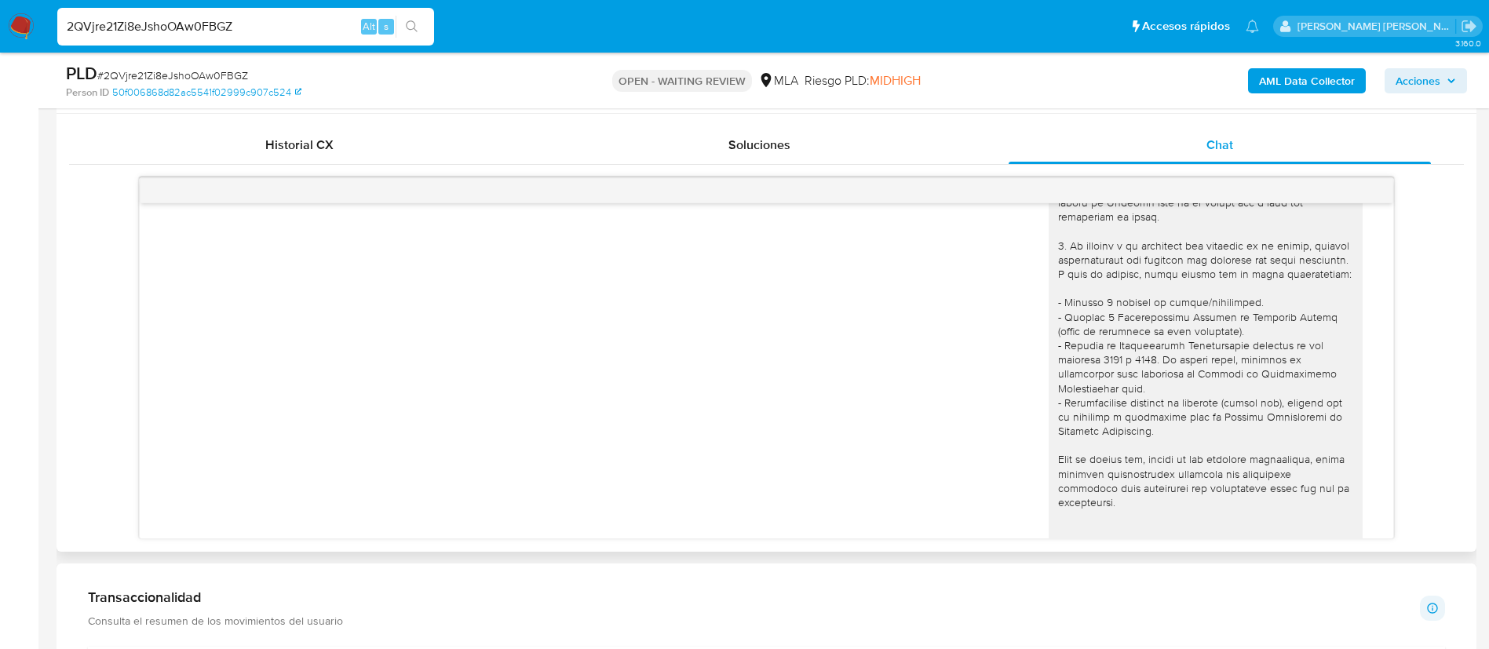
scroll to position [142, 0]
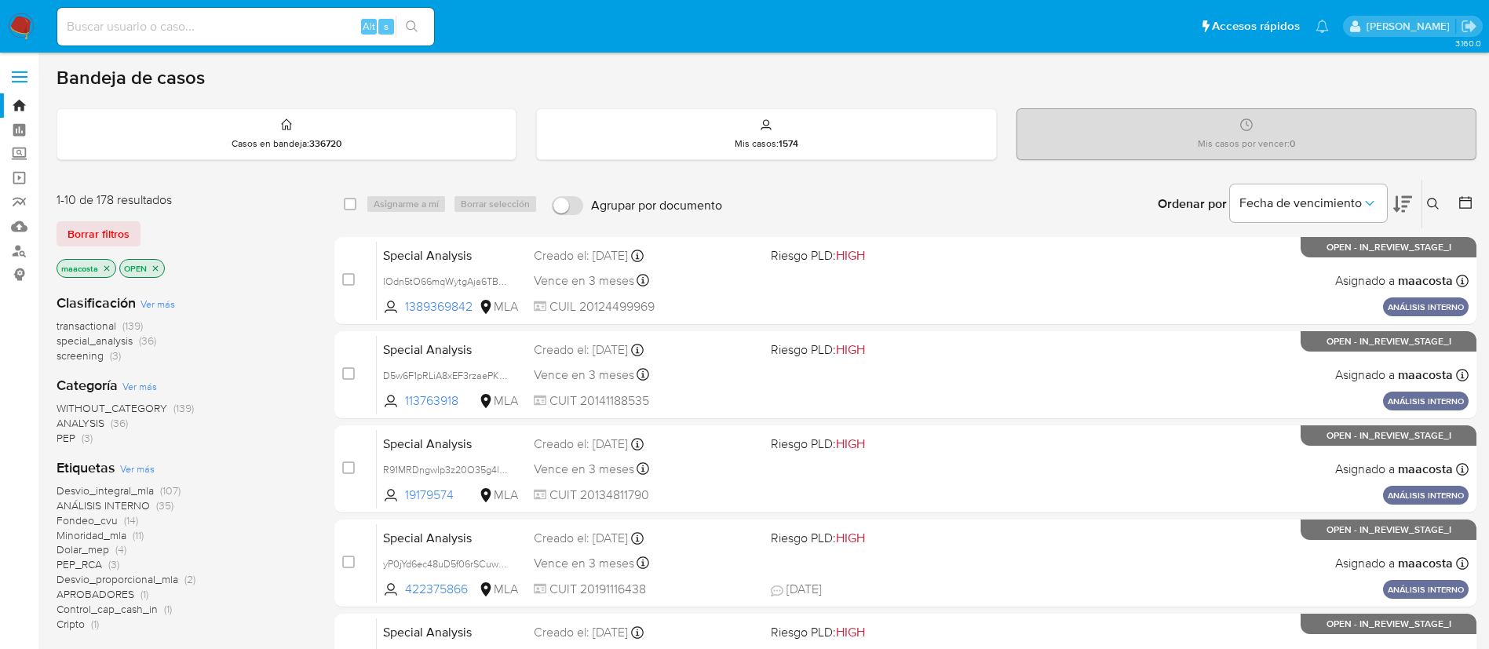
paste input "4WYN3YwMptaclscN0qoHRw5z"
click at [220, 25] on input "4WYN3YwMptaclscN0qoHRw5z" at bounding box center [245, 26] width 377 height 20
type input "4WYN3YwMptaclscN0qoHRw5z"
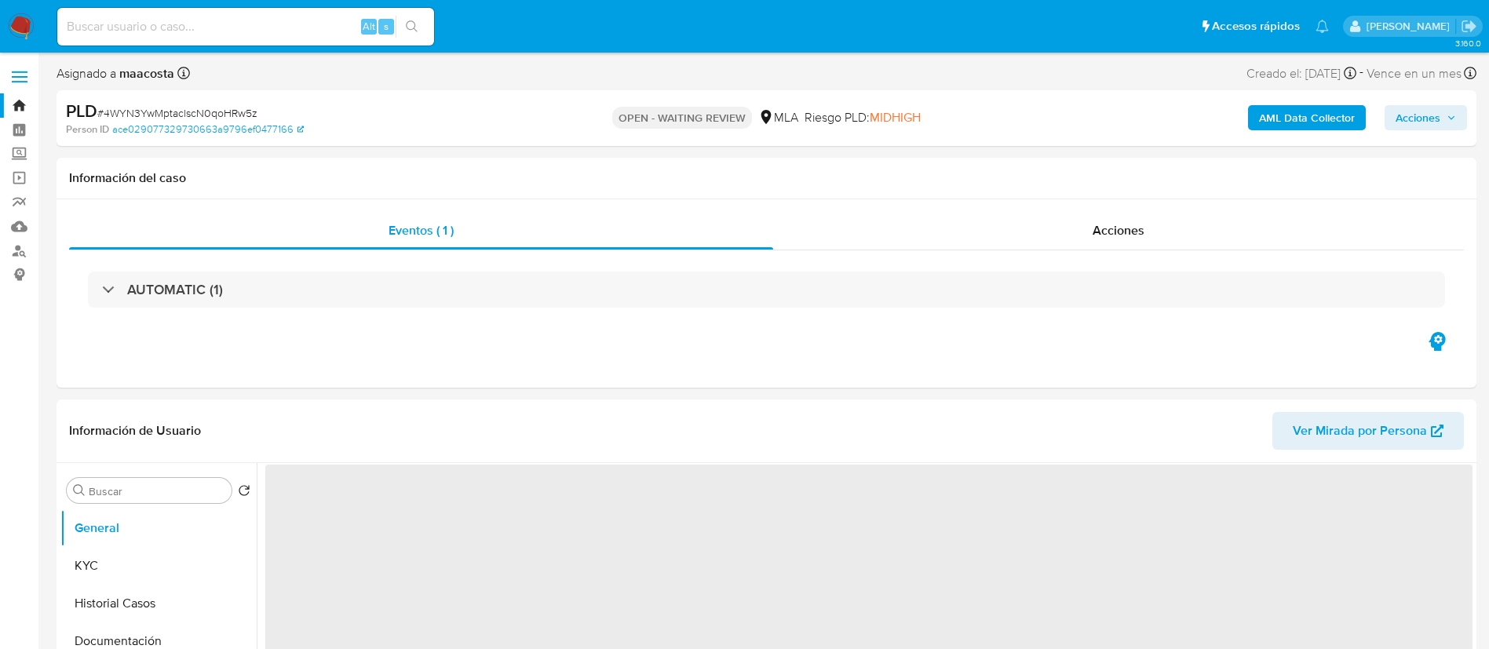
select select "10"
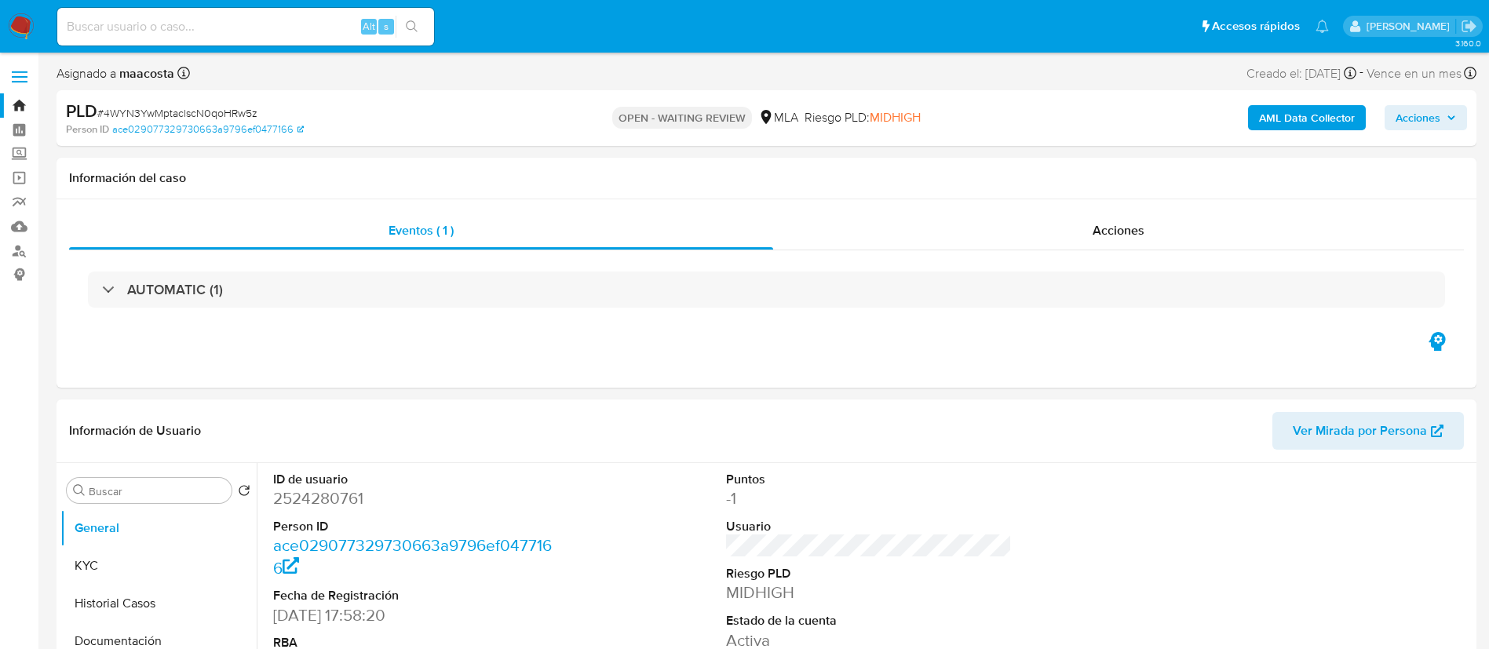
click at [1278, 108] on b "AML Data Collector" at bounding box center [1307, 117] width 96 height 25
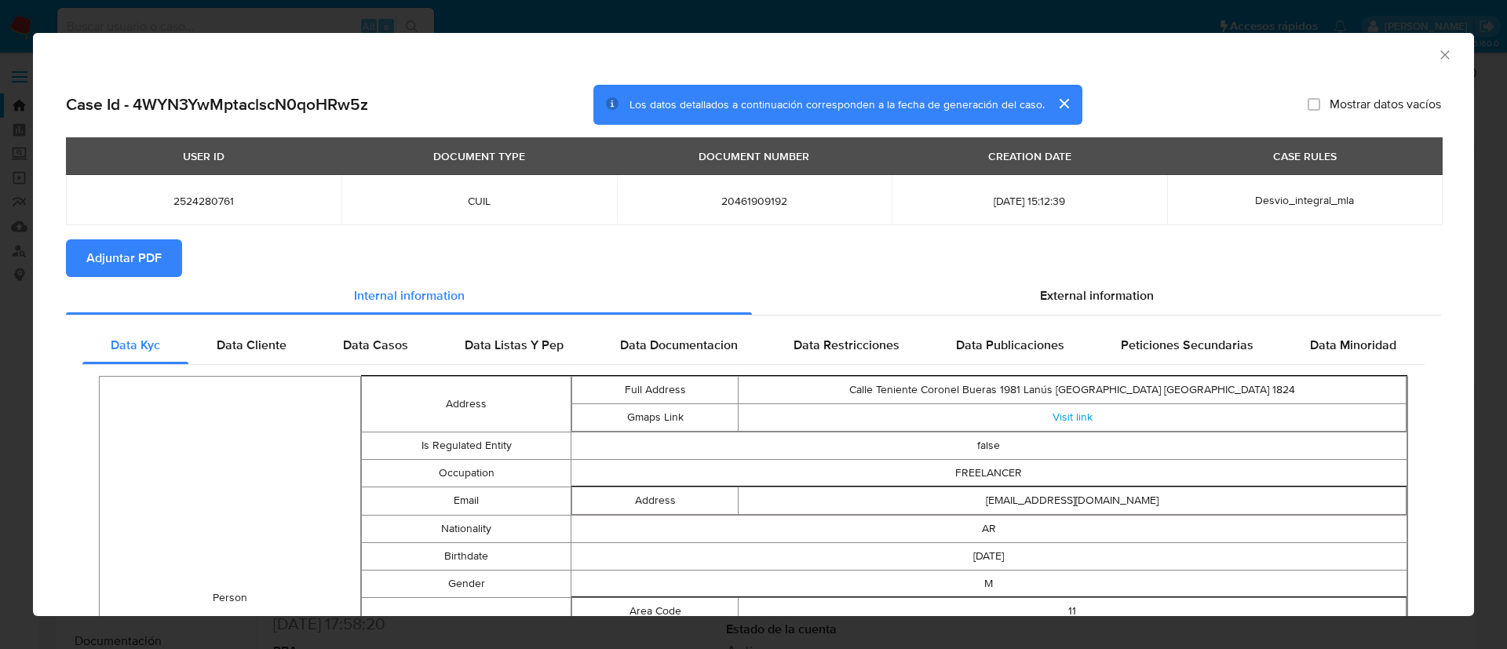
click at [121, 256] on span "Adjuntar PDF" at bounding box center [123, 258] width 75 height 35
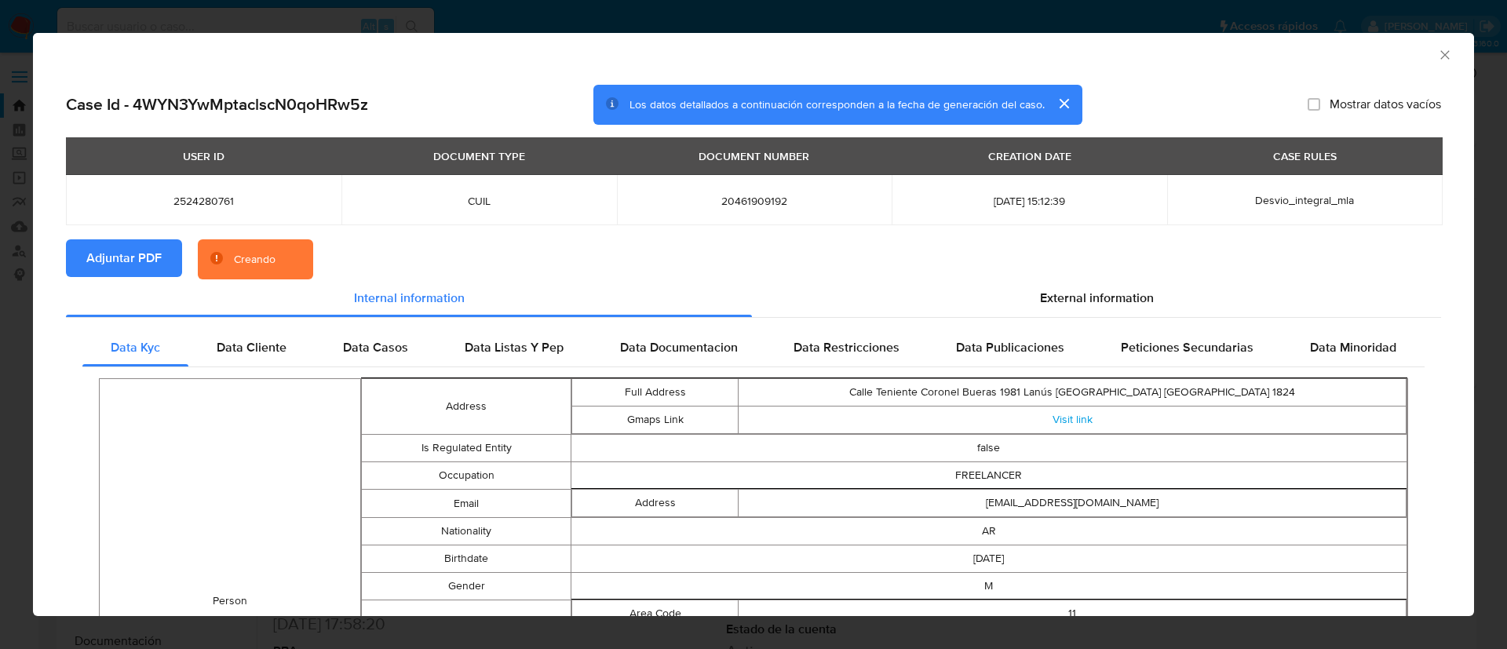
click at [1055, 104] on button "cerrar" at bounding box center [1063, 104] width 38 height 38
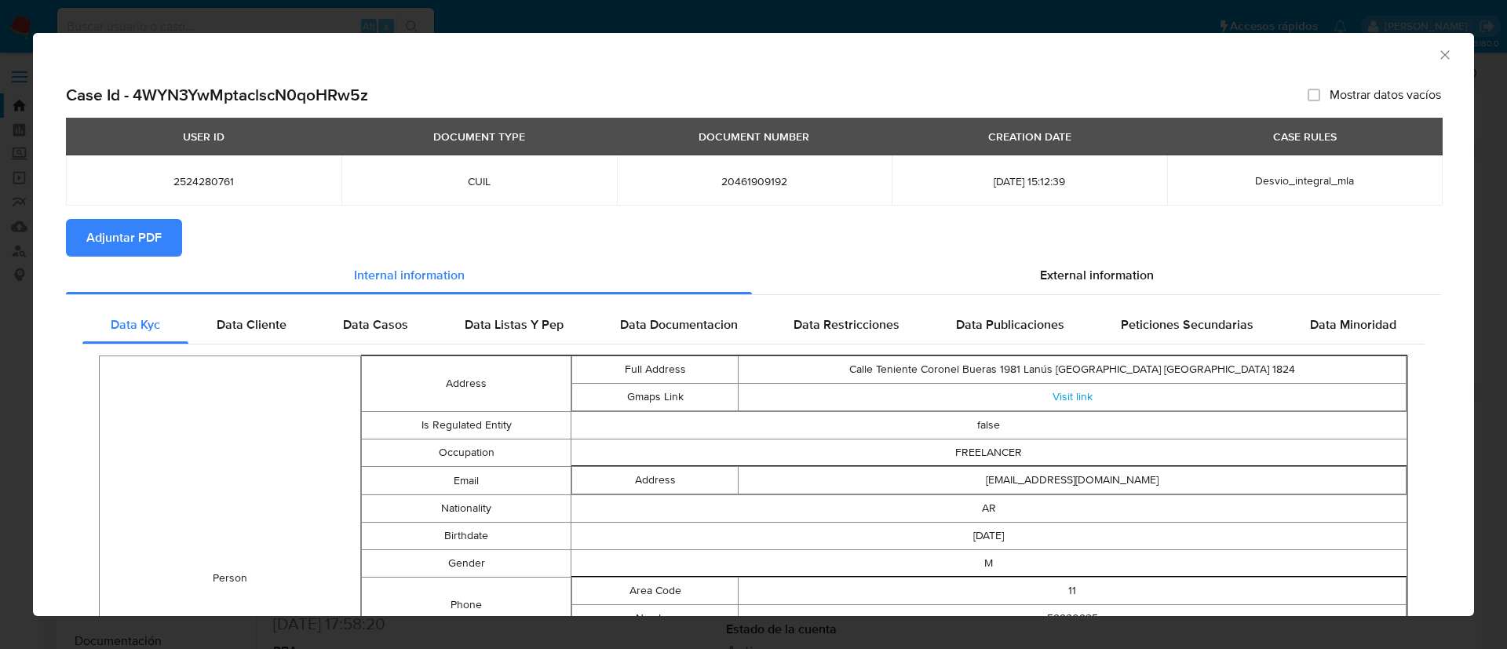
click at [1437, 56] on icon "Cerrar ventana" at bounding box center [1445, 55] width 16 height 16
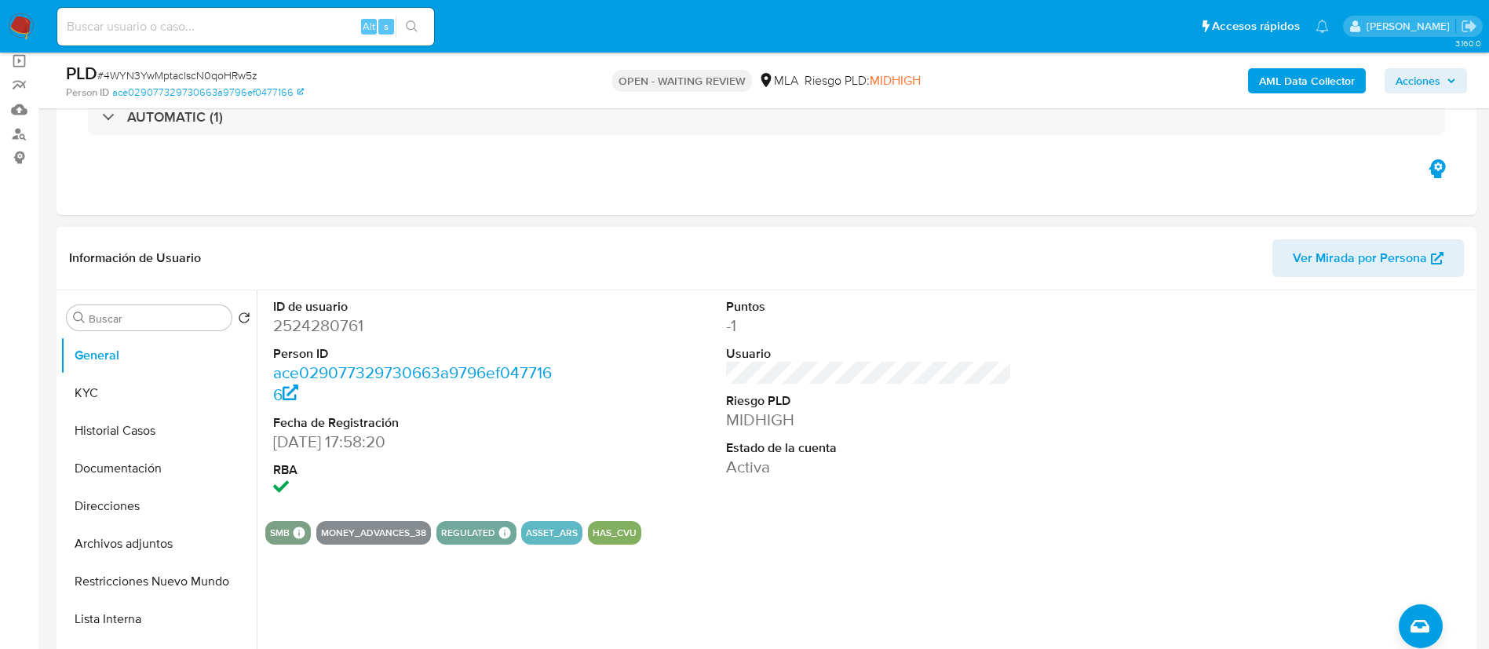
scroll to position [120, 0]
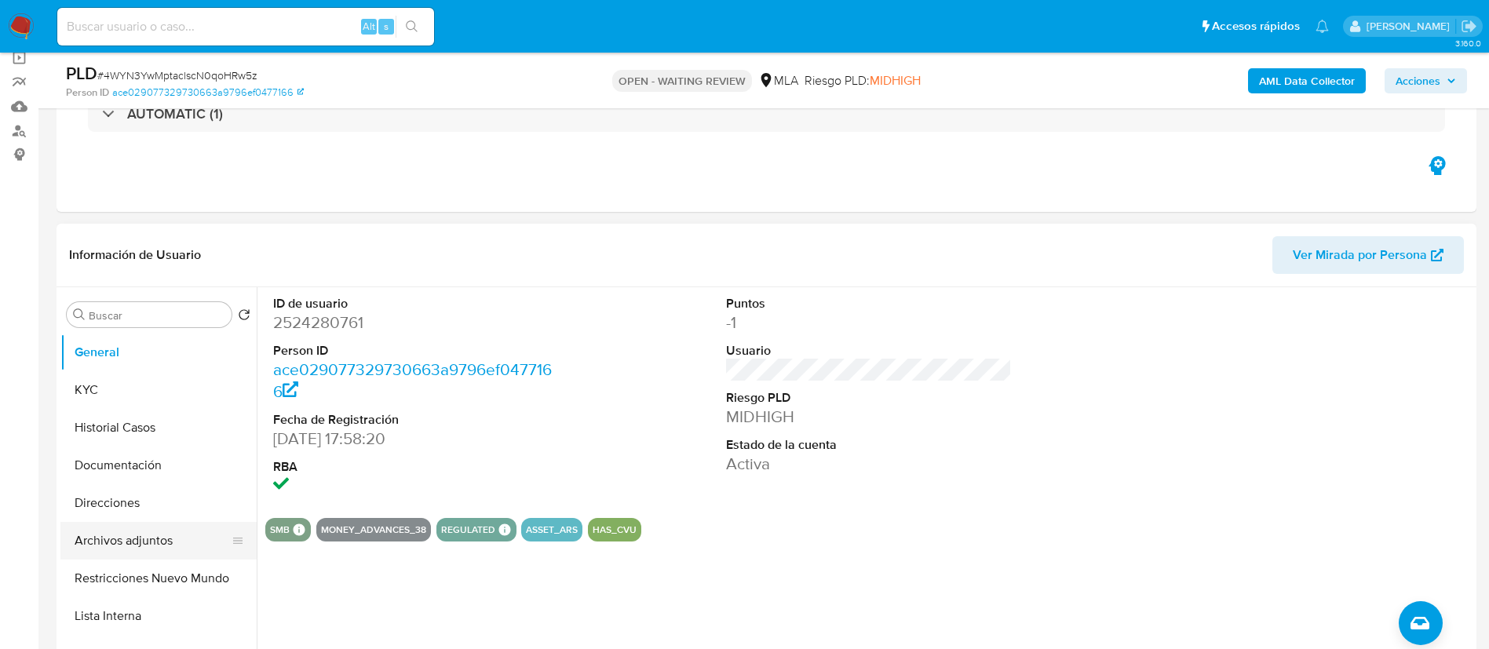
click at [132, 538] on button "Archivos adjuntos" at bounding box center [152, 541] width 184 height 38
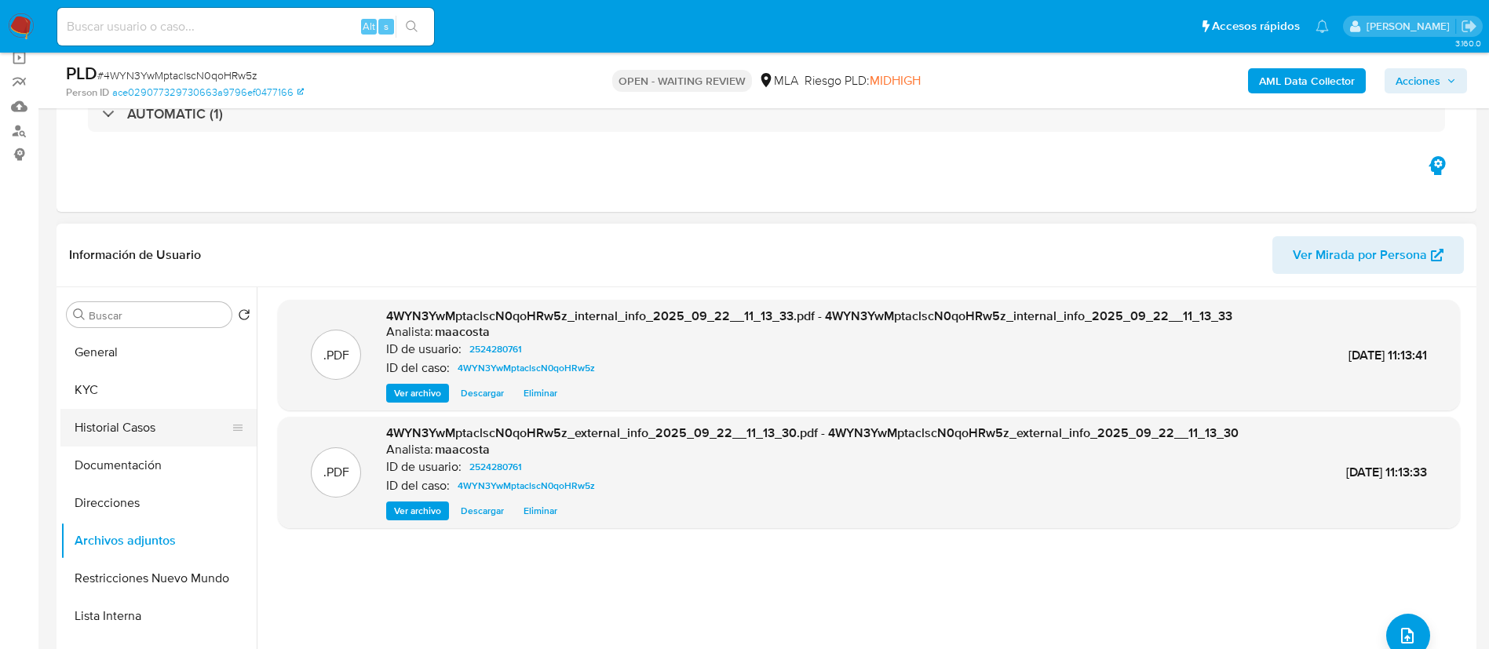
click at [148, 426] on button "Historial Casos" at bounding box center [152, 428] width 184 height 38
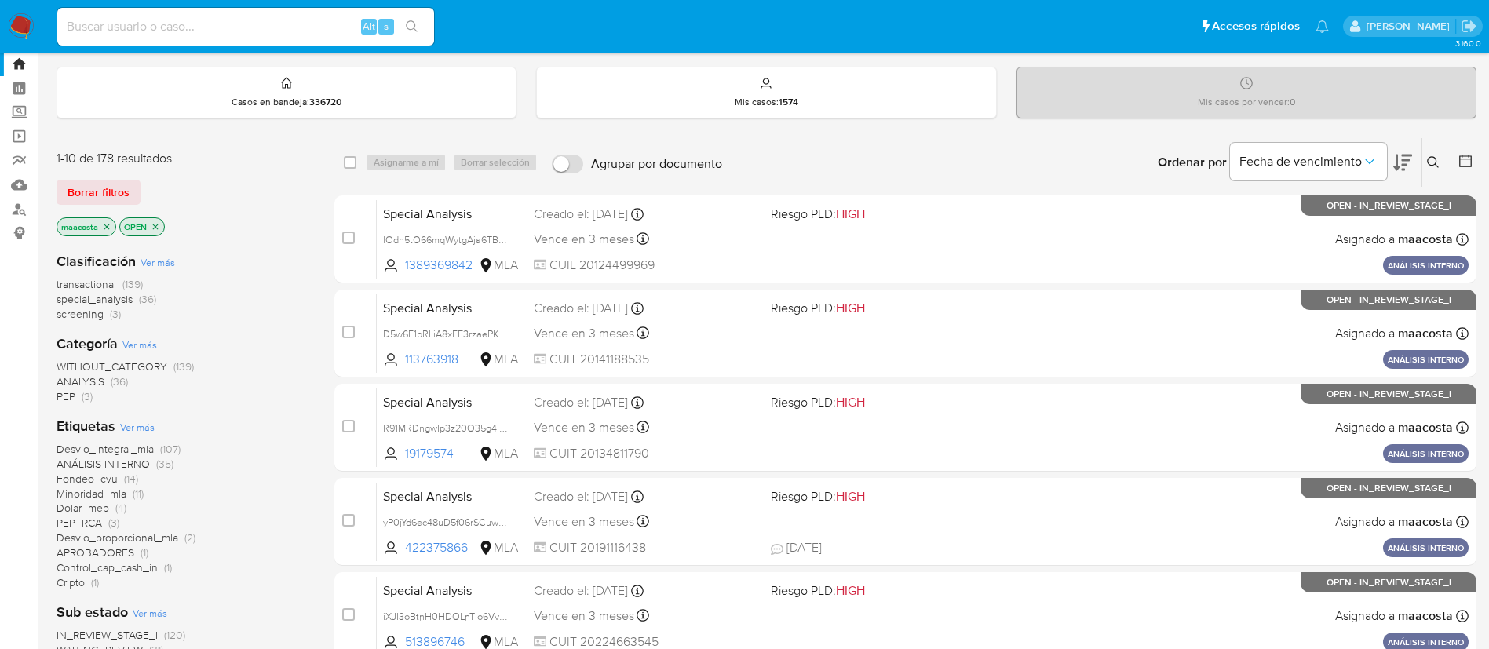
scroll to position [47, 0]
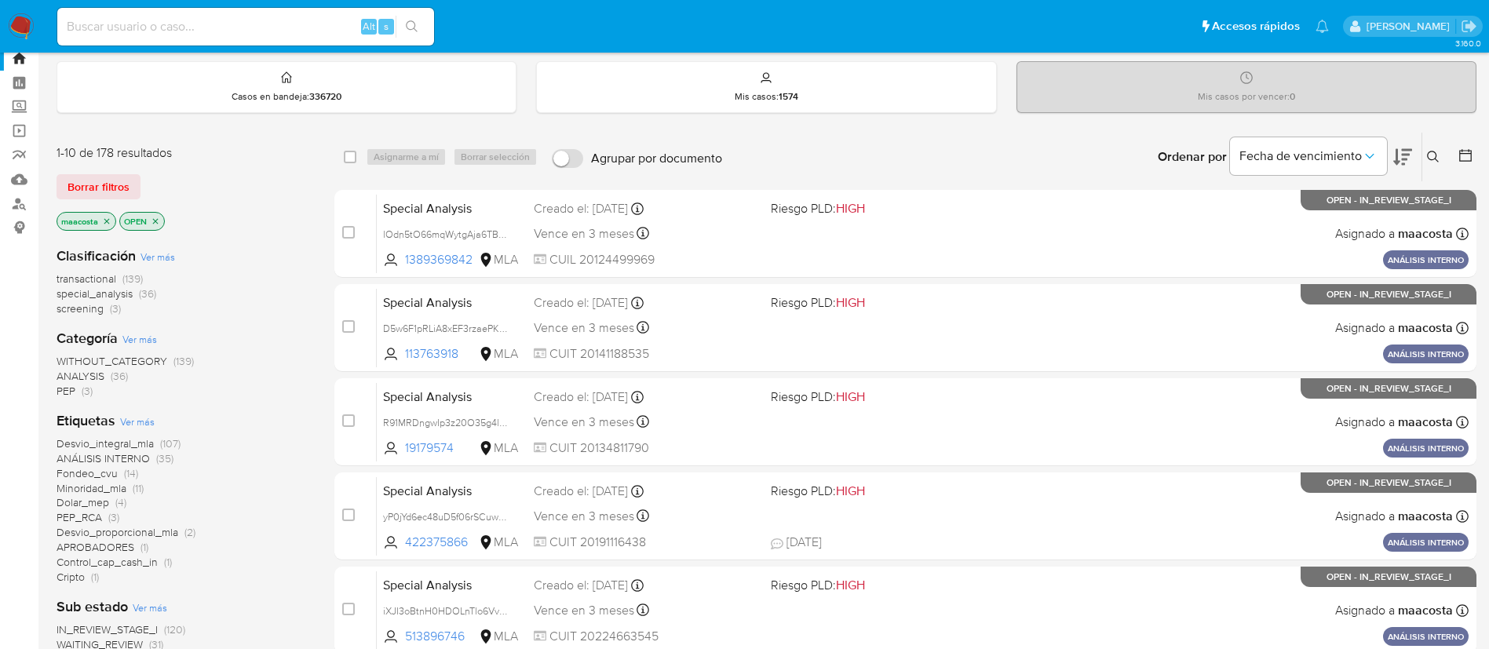
paste input "Kpvi513KnCyW3UoJjqPGCMB2"
click at [256, 24] on input "Kpvi513KnCyW3UoJjqPGCMB2" at bounding box center [245, 26] width 377 height 20
type input "Kpvi513KnCyW3UoJjqPGCMB2"
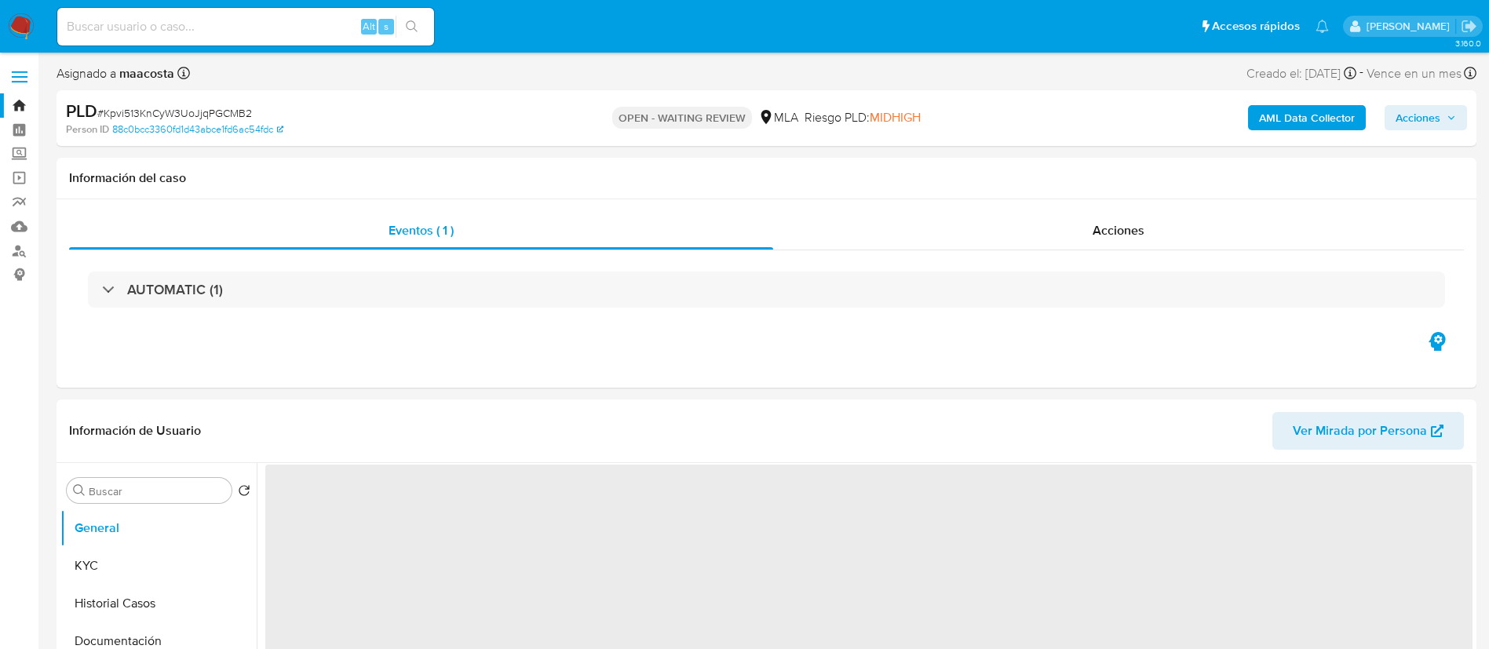
select select "10"
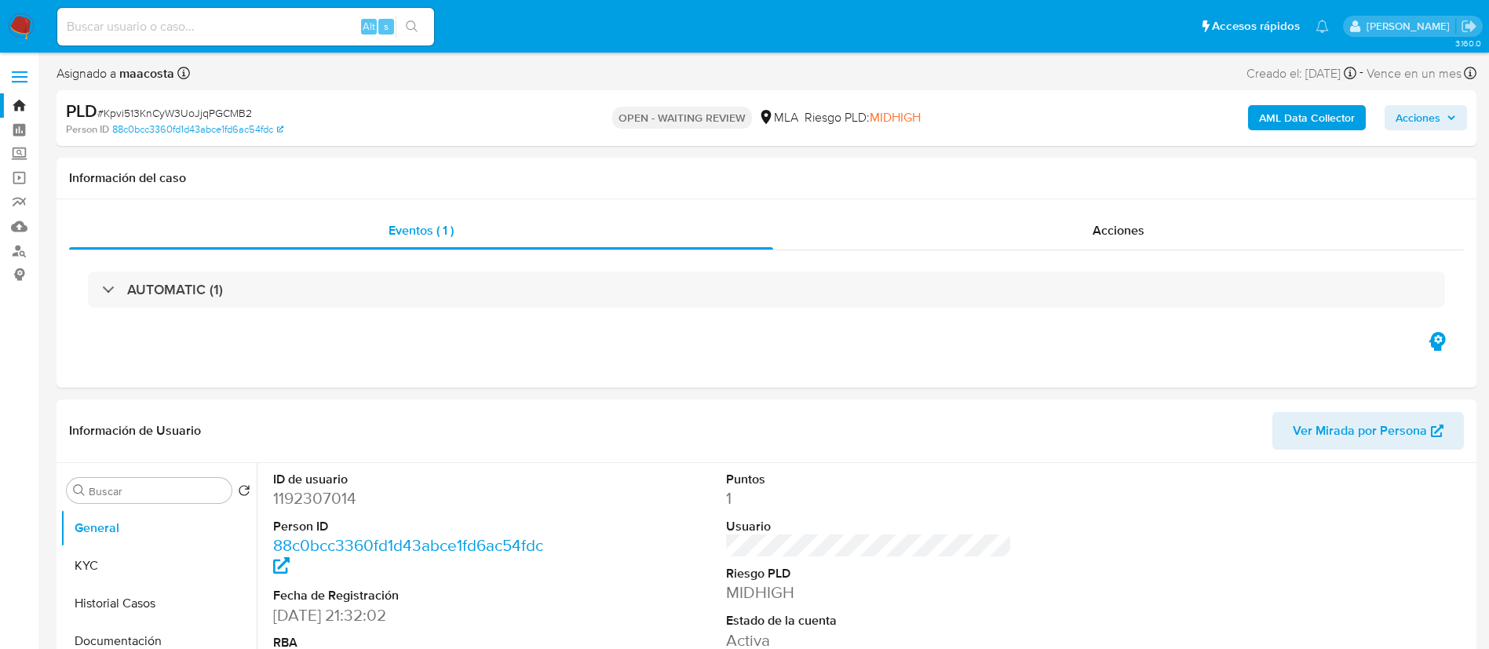
click at [1278, 108] on b "AML Data Collector" at bounding box center [1307, 117] width 96 height 25
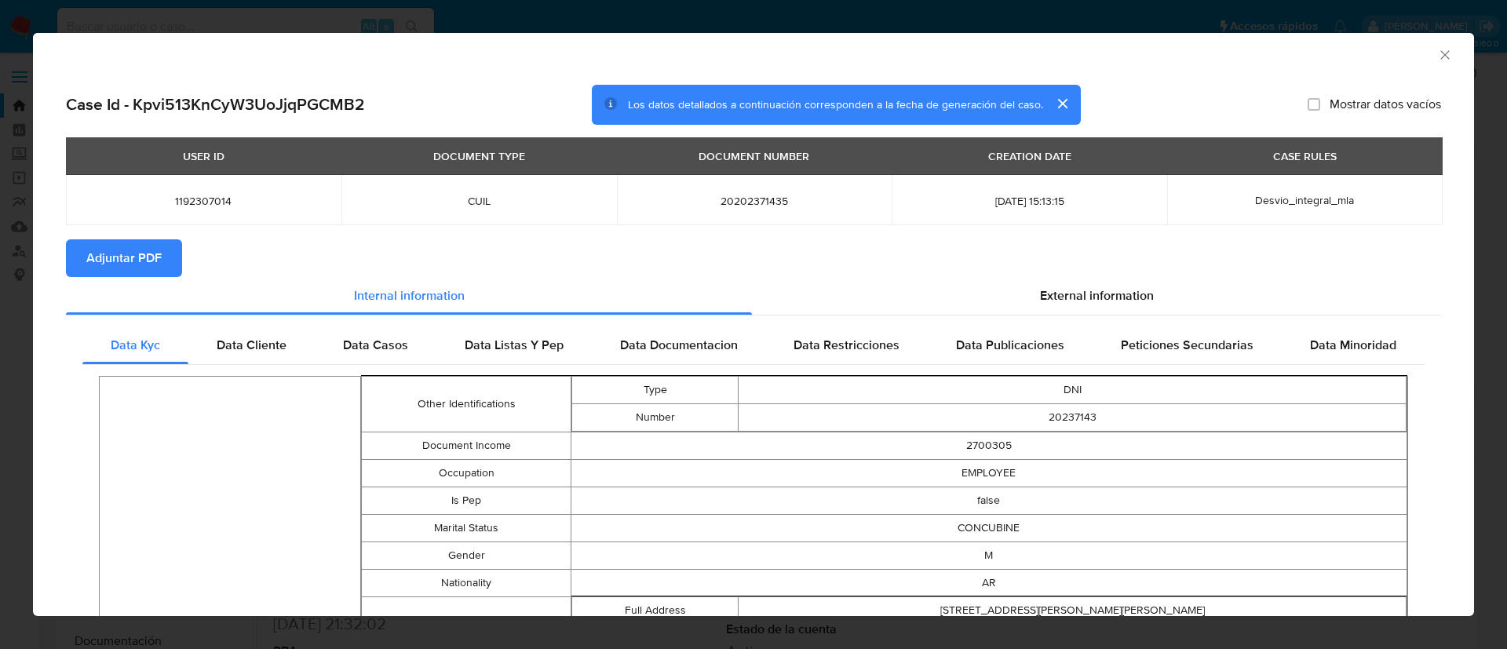
click at [121, 256] on span "Adjuntar PDF" at bounding box center [123, 258] width 75 height 35
click at [1055, 104] on button "cerrar" at bounding box center [1062, 104] width 38 height 38
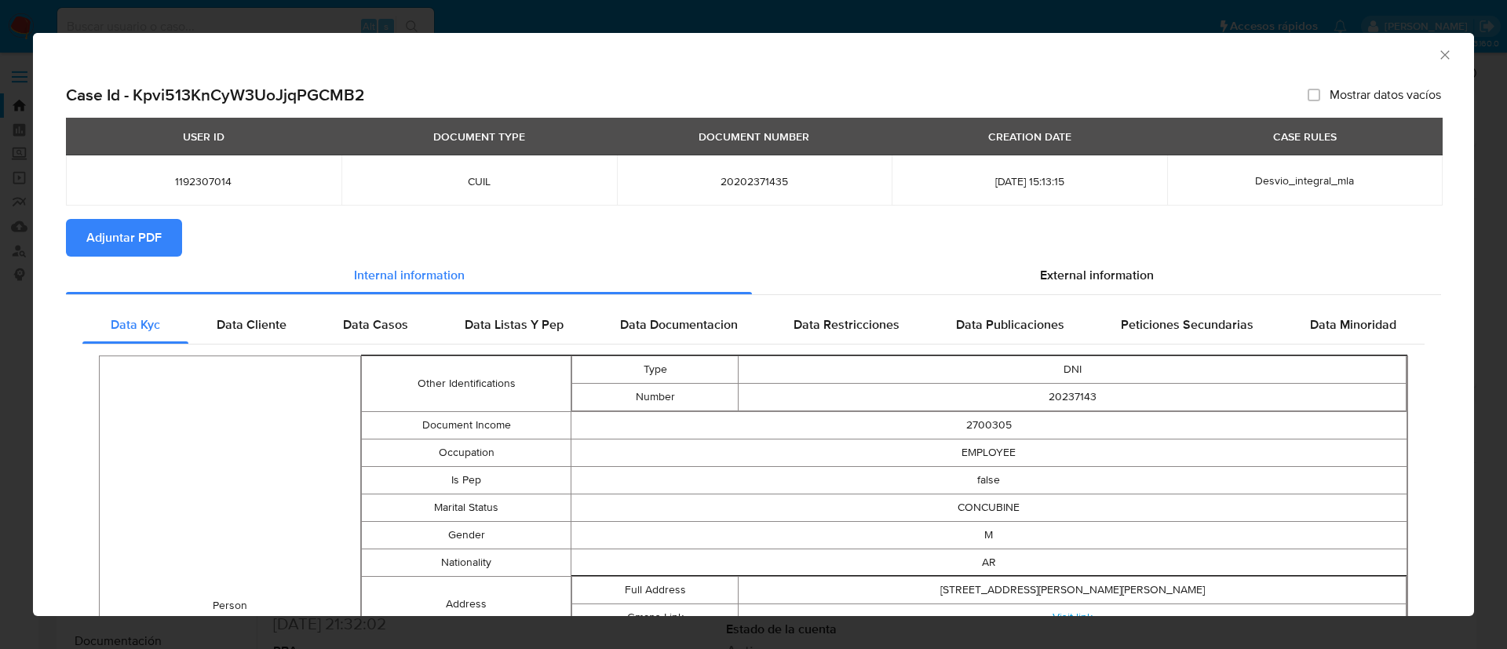
click at [1437, 56] on icon "Cerrar ventana" at bounding box center [1445, 55] width 16 height 16
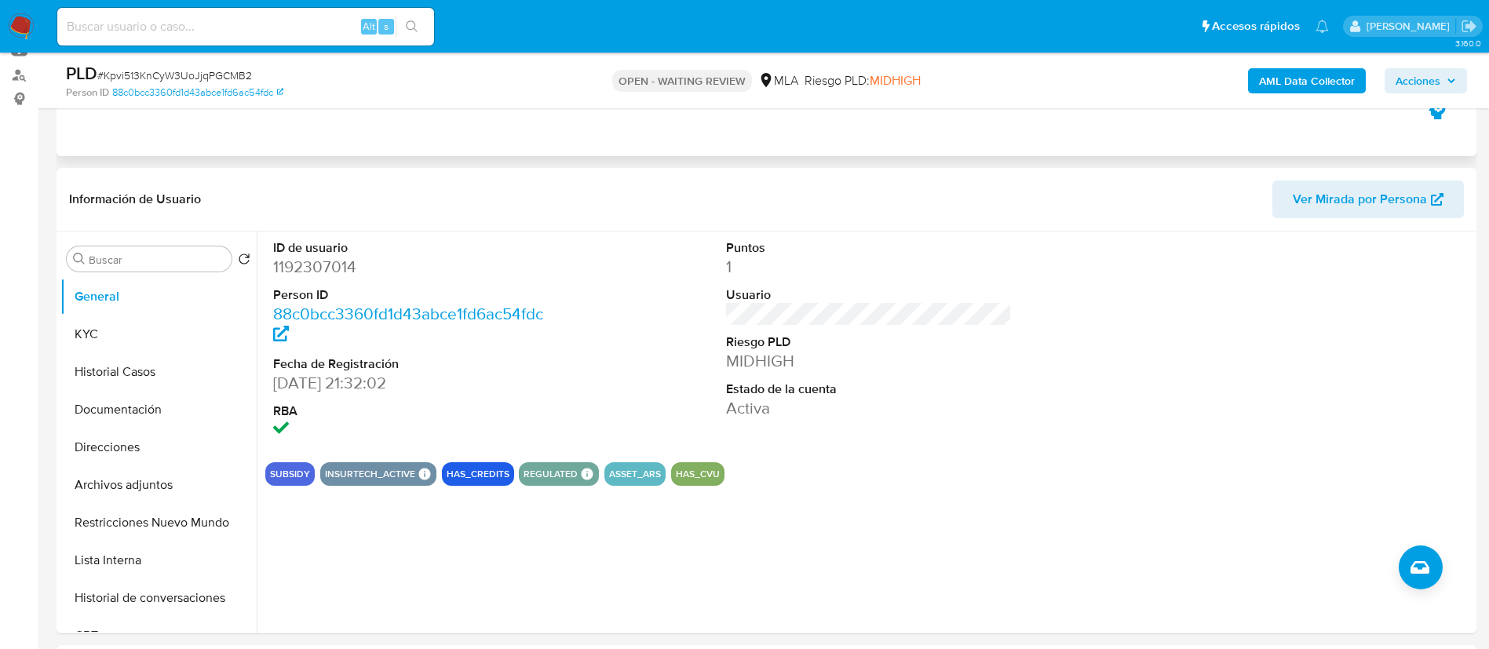
scroll to position [190, 0]
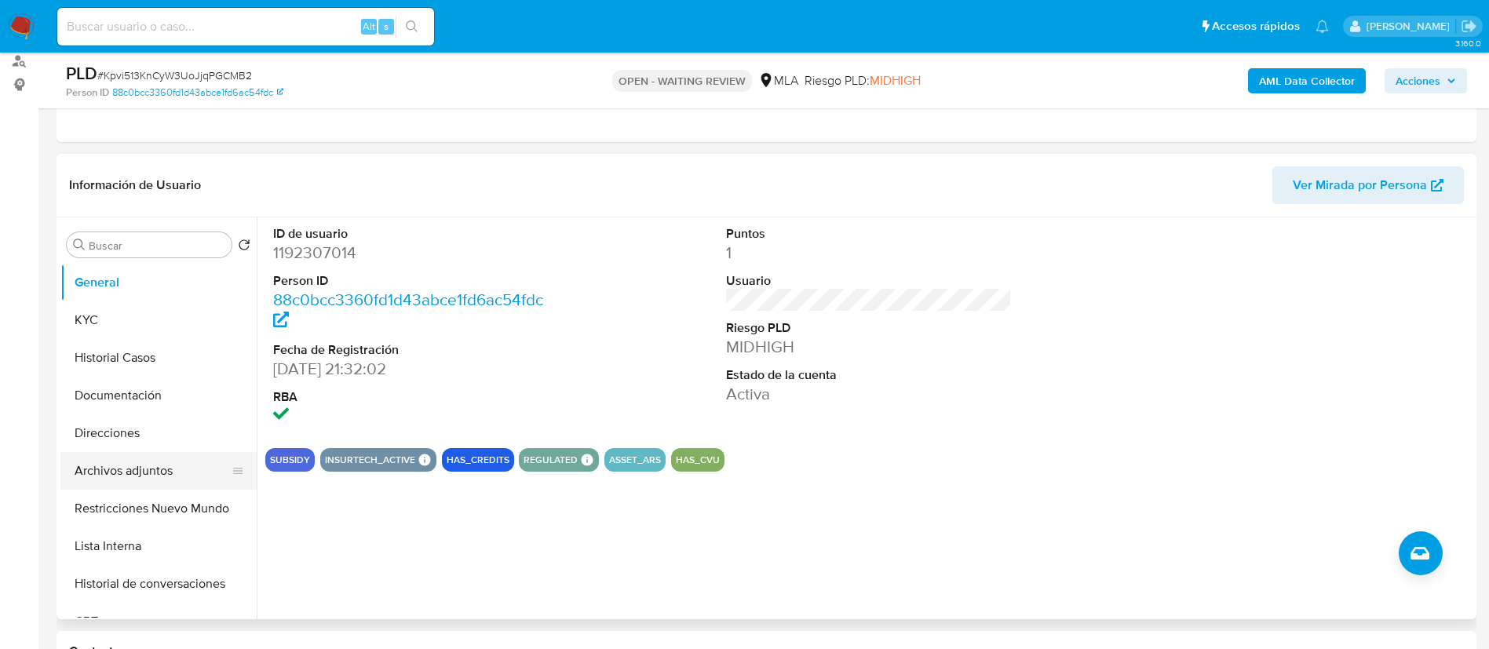
click at [122, 465] on button "Archivos adjuntos" at bounding box center [152, 471] width 184 height 38
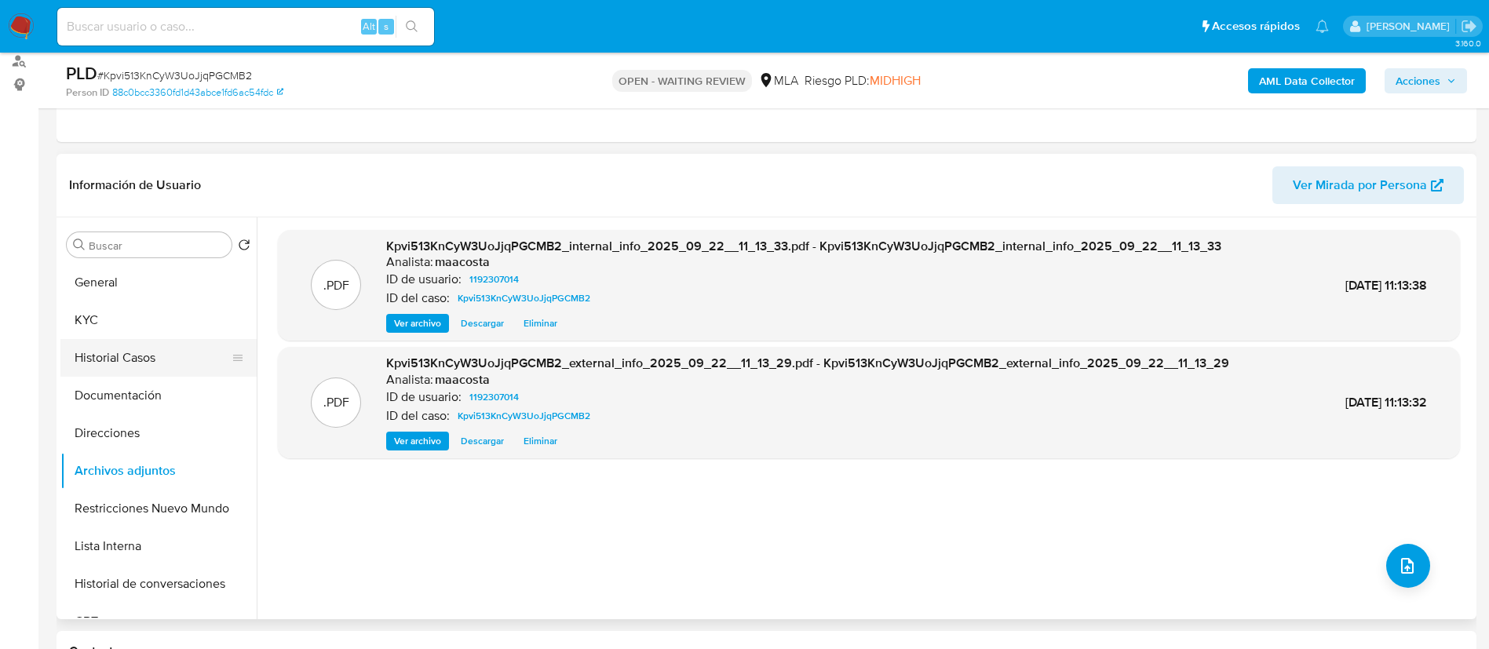
click at [147, 373] on button "Historial Casos" at bounding box center [152, 358] width 184 height 38
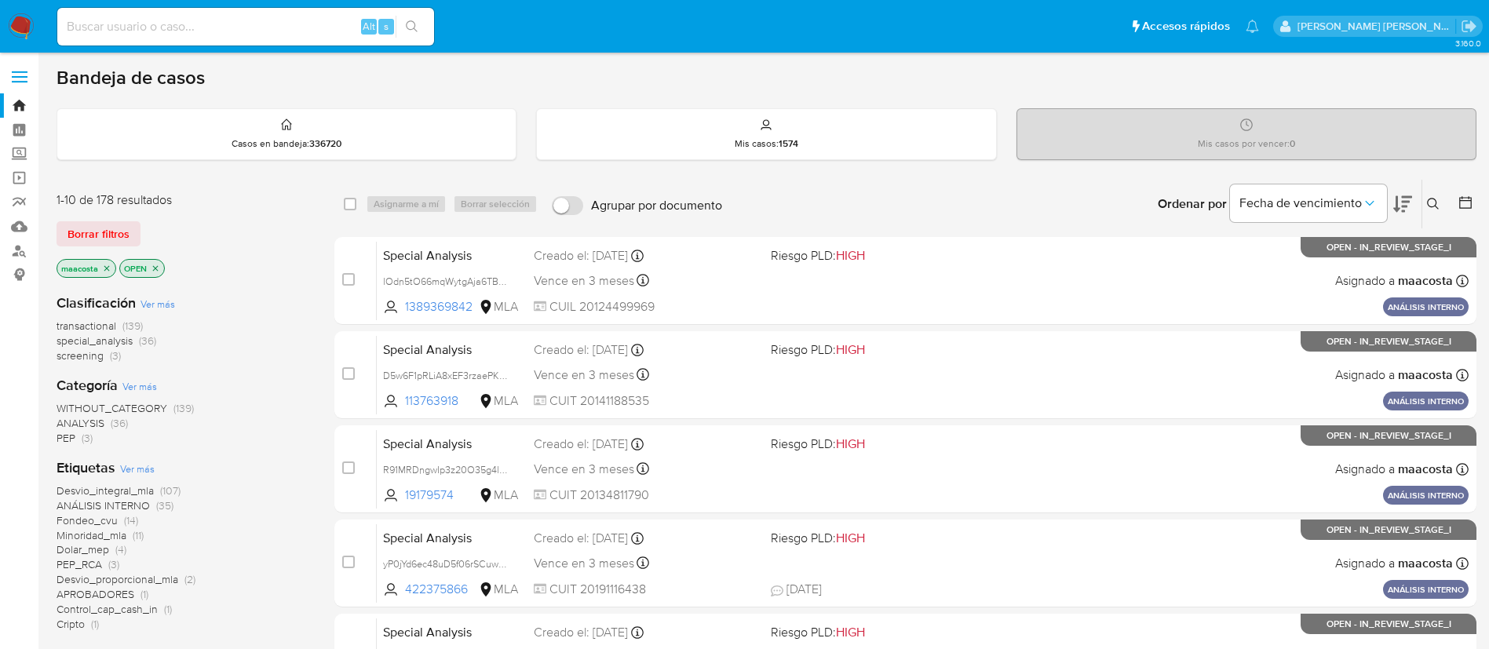
paste input "rhkfEgzHhFbfnAVSzjgUyZcY"
click at [304, 25] on input "rhkfEgzHhFbfnAVSzjgUyZcY" at bounding box center [245, 26] width 377 height 20
type input "rhkfEgzHhFbfnAVSzjgUyZcY"
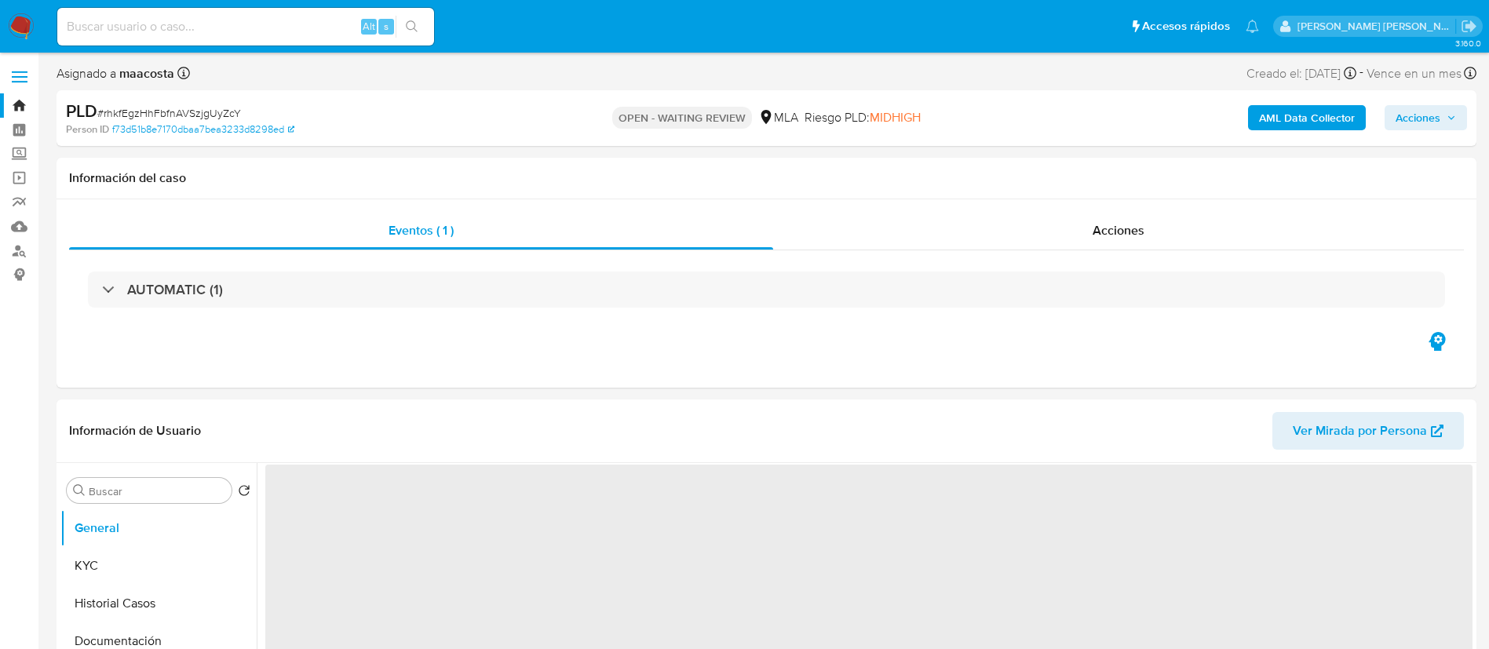
select select "10"
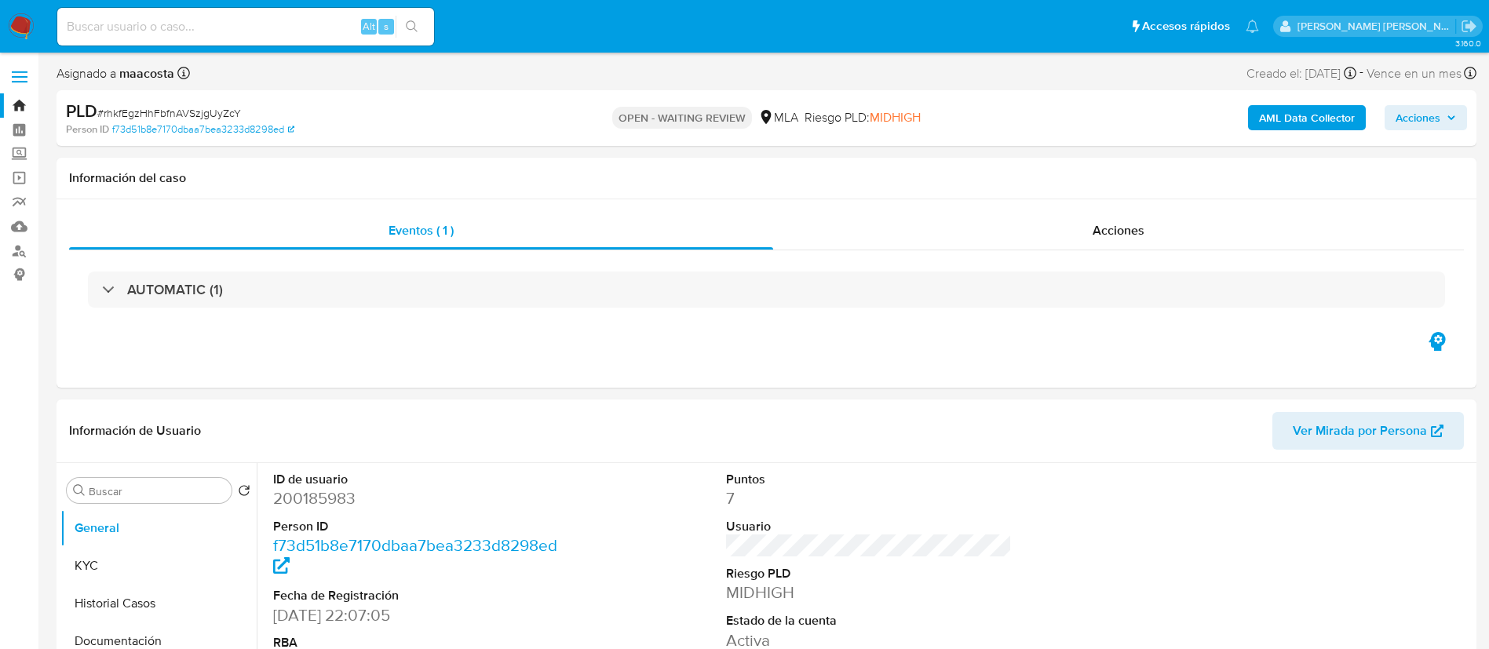
click at [1278, 108] on b "AML Data Collector" at bounding box center [1307, 117] width 96 height 25
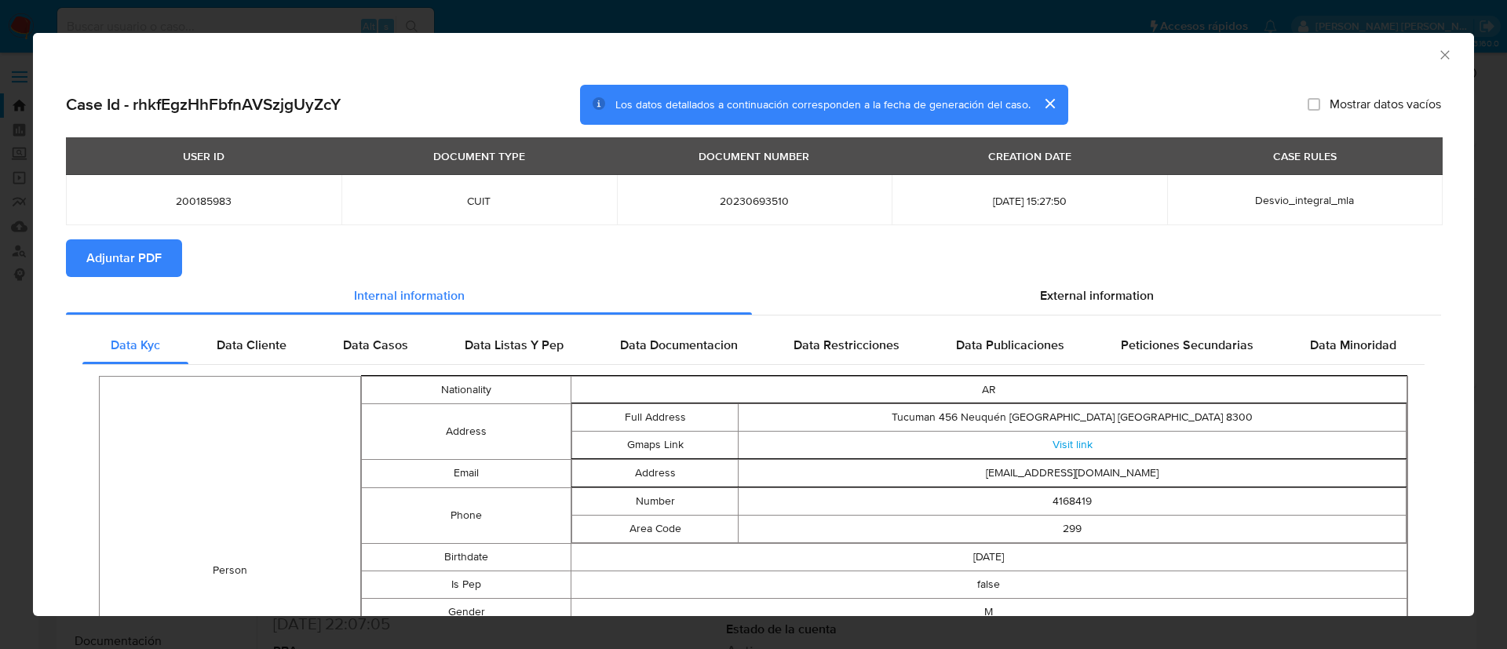
click at [121, 256] on span "Adjuntar PDF" at bounding box center [123, 258] width 75 height 35
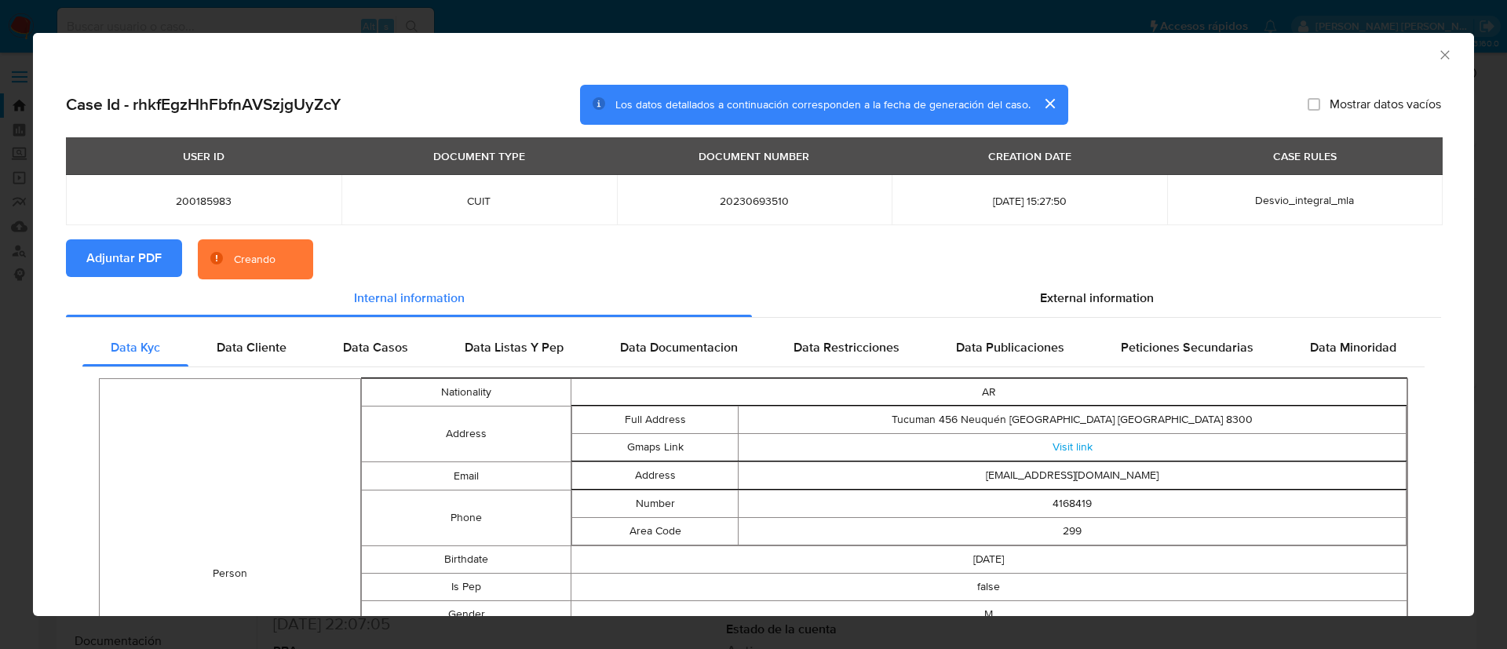
click at [1055, 104] on button "cerrar" at bounding box center [1049, 104] width 38 height 38
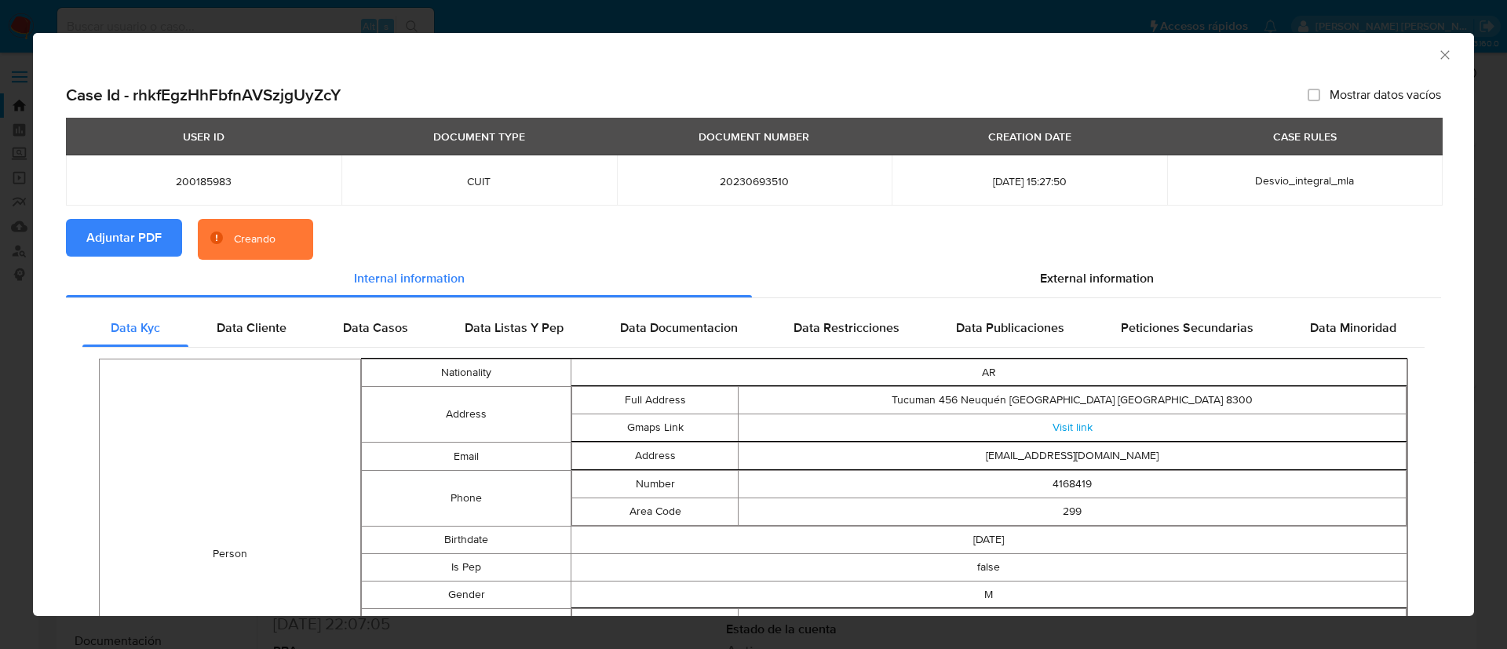
click at [1437, 56] on icon "Cerrar ventana" at bounding box center [1445, 55] width 16 height 16
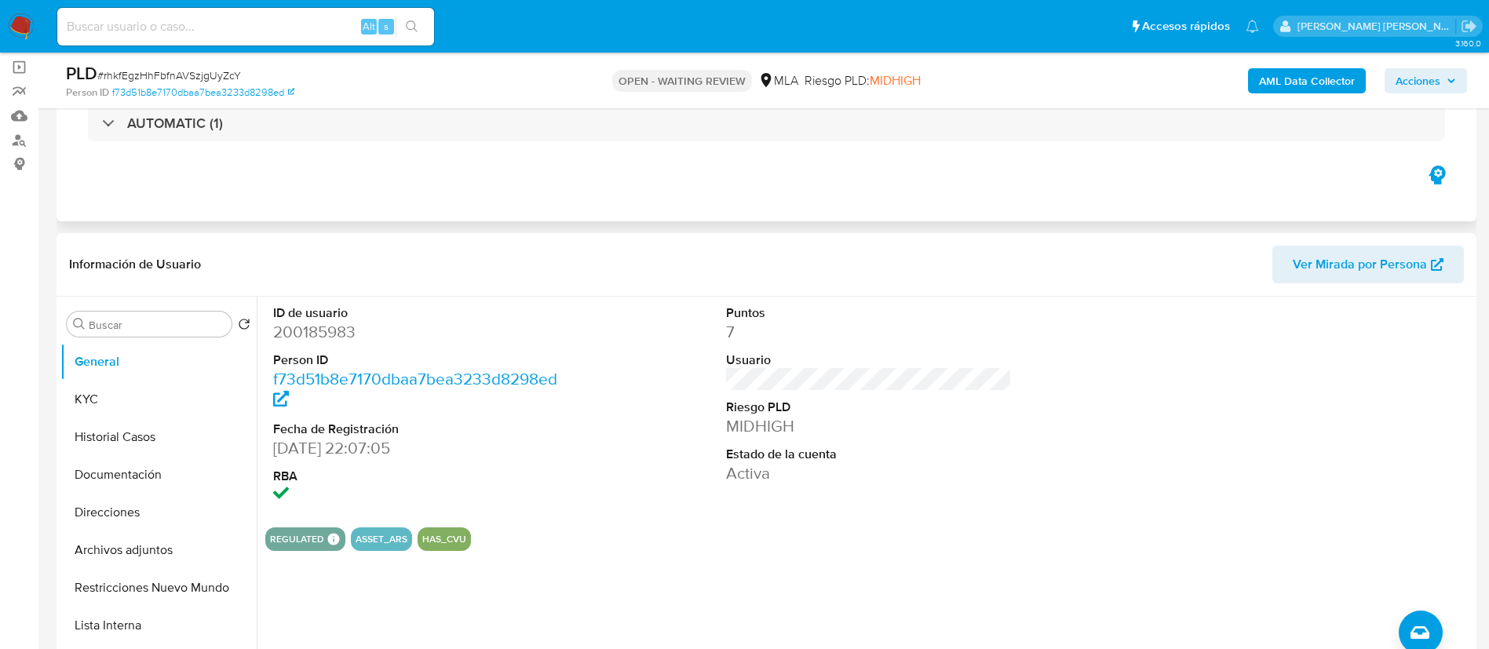
scroll to position [115, 0]
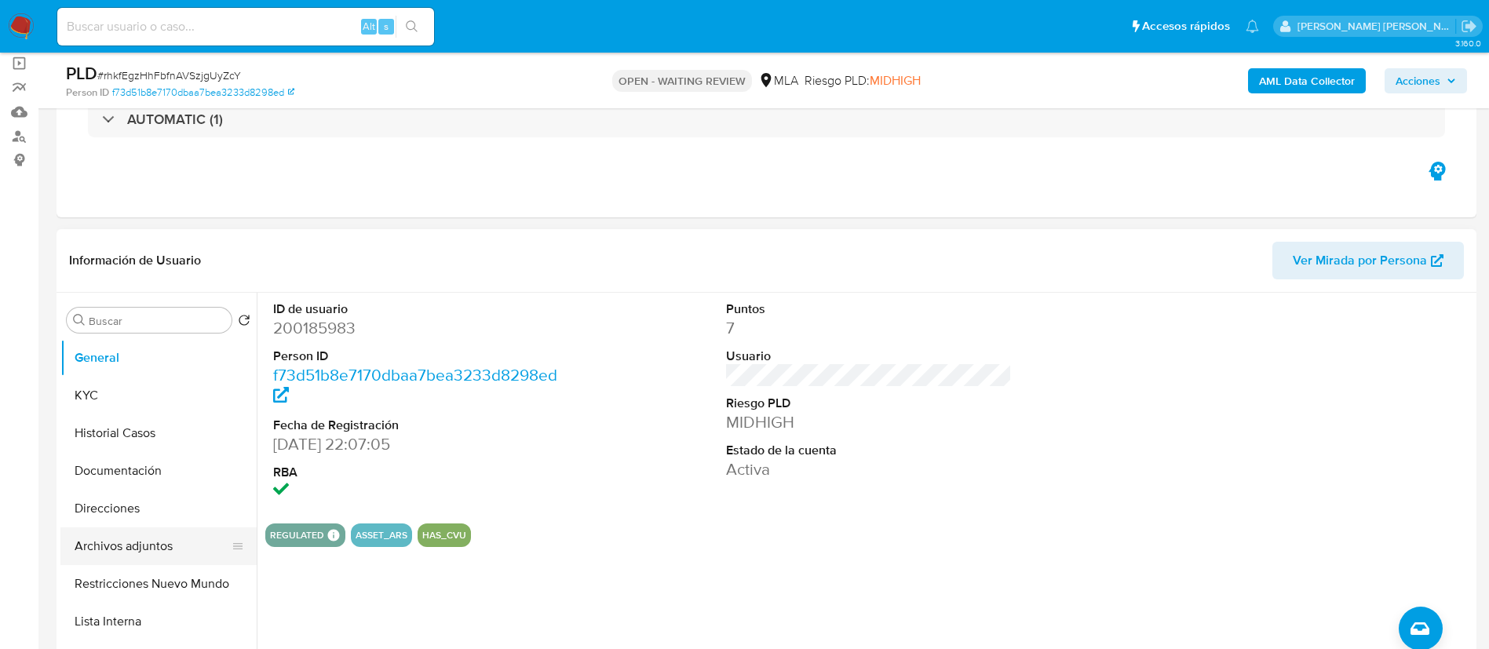
click at [135, 551] on button "Archivos adjuntos" at bounding box center [152, 546] width 184 height 38
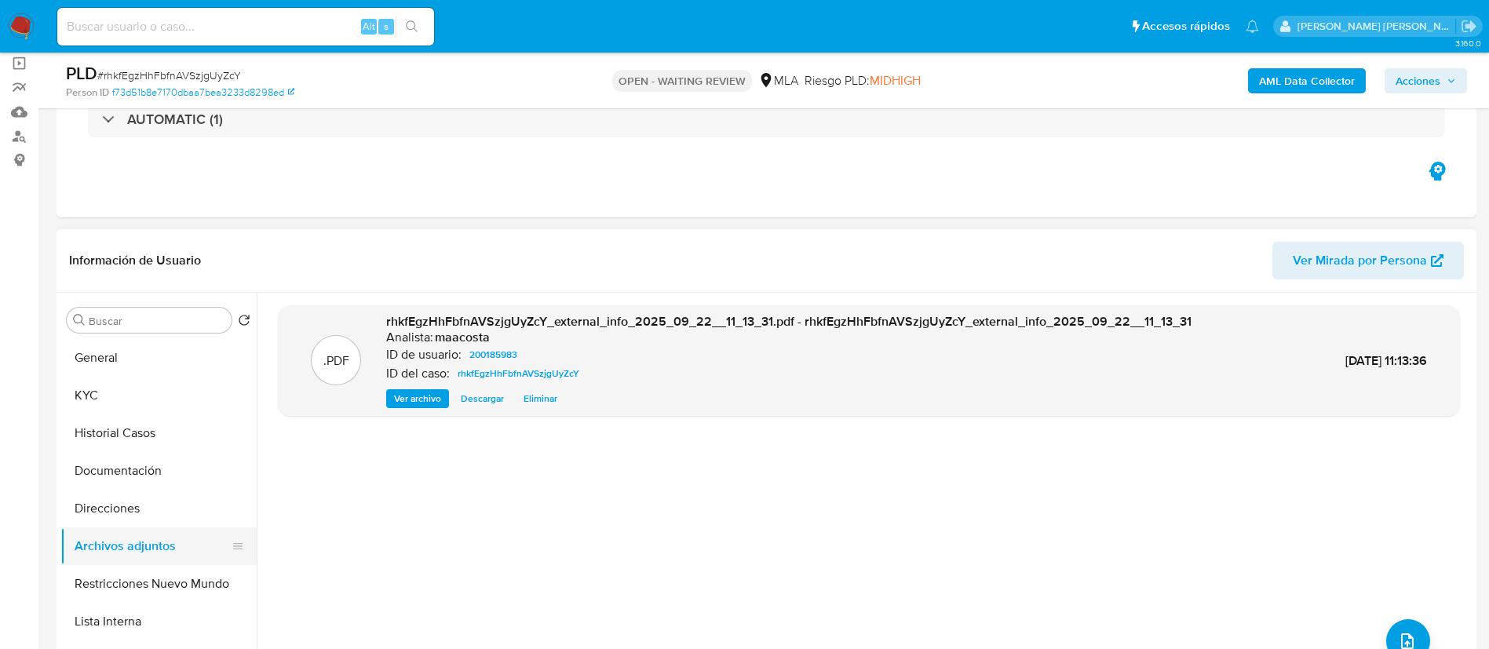
click at [84, 534] on button "Archivos adjuntos" at bounding box center [152, 546] width 184 height 38
click at [90, 534] on button "Archivos adjuntos" at bounding box center [152, 546] width 184 height 38
click at [155, 501] on button "Direcciones" at bounding box center [152, 509] width 184 height 38
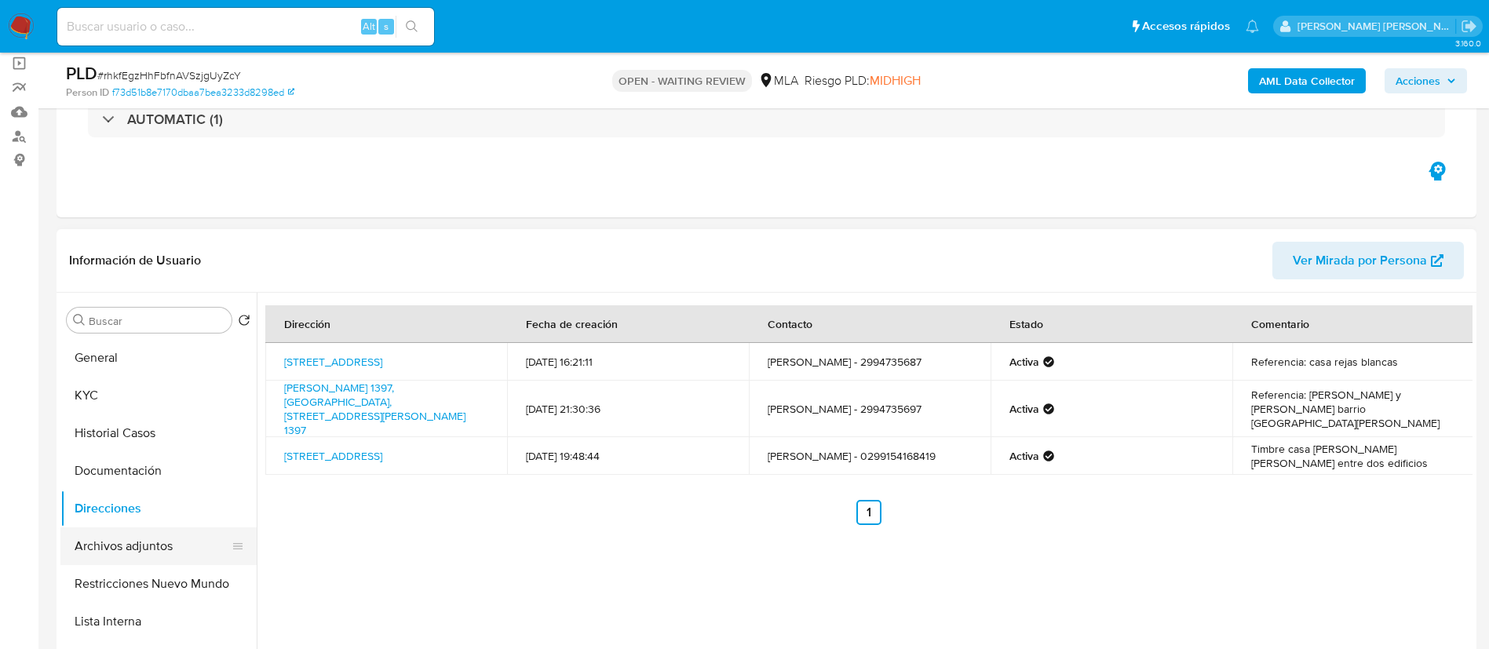
click at [154, 540] on button "Archivos adjuntos" at bounding box center [152, 546] width 184 height 38
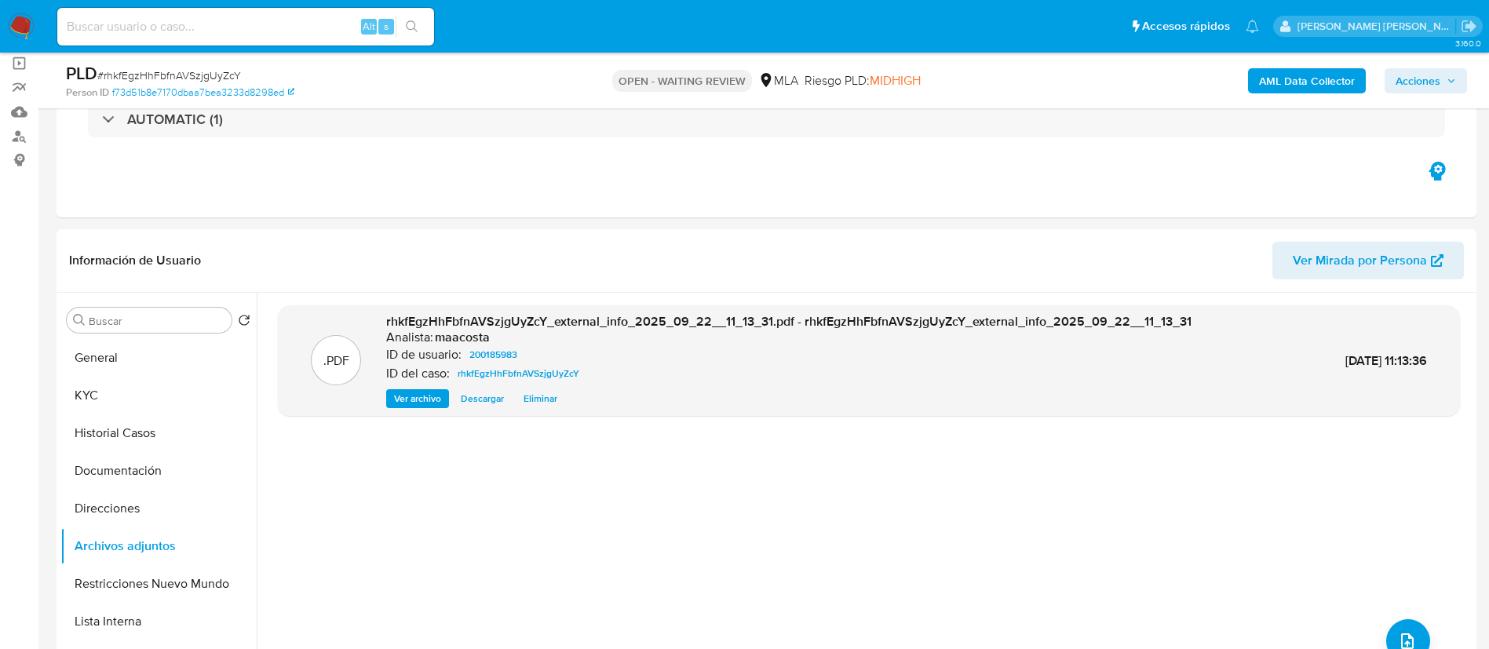
click at [1310, 86] on b "AML Data Collector" at bounding box center [1307, 80] width 96 height 25
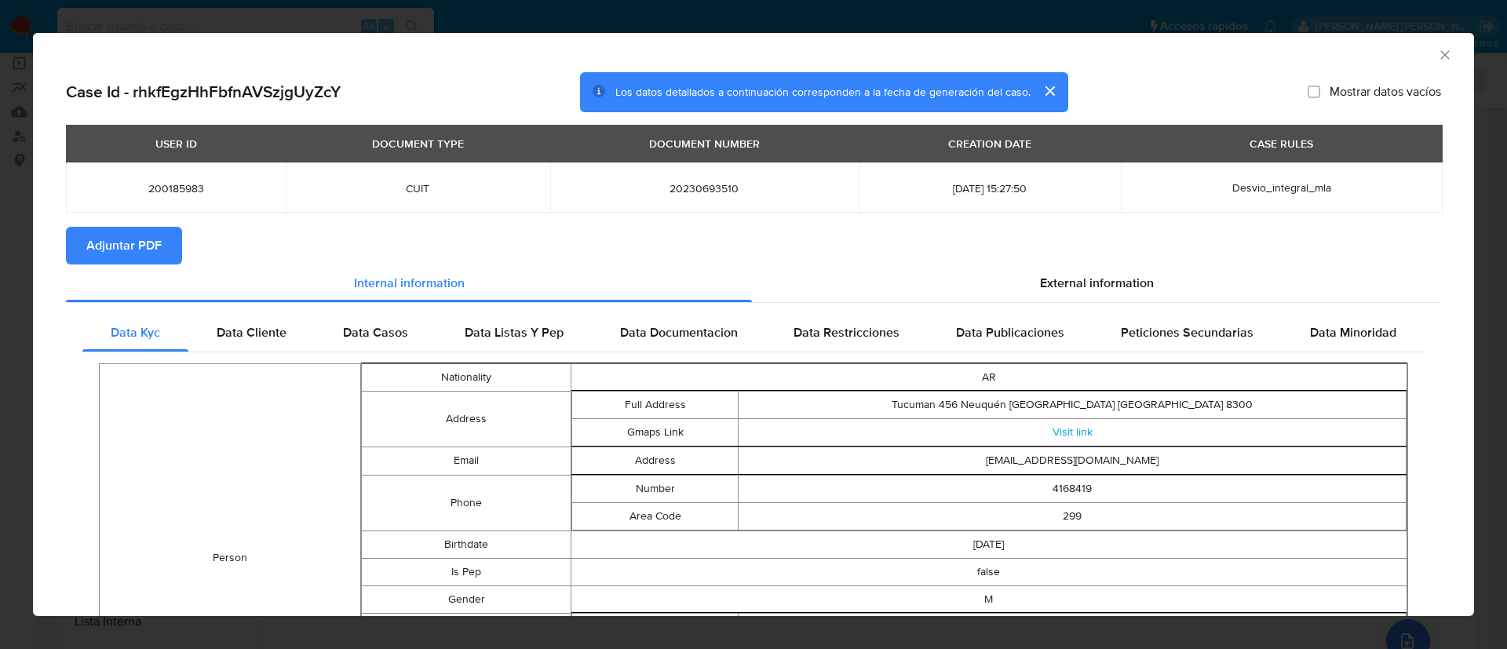
click at [127, 246] on span "Adjuntar PDF" at bounding box center [123, 245] width 75 height 35
click at [1440, 51] on icon "Cerrar ventana" at bounding box center [1444, 54] width 9 height 9
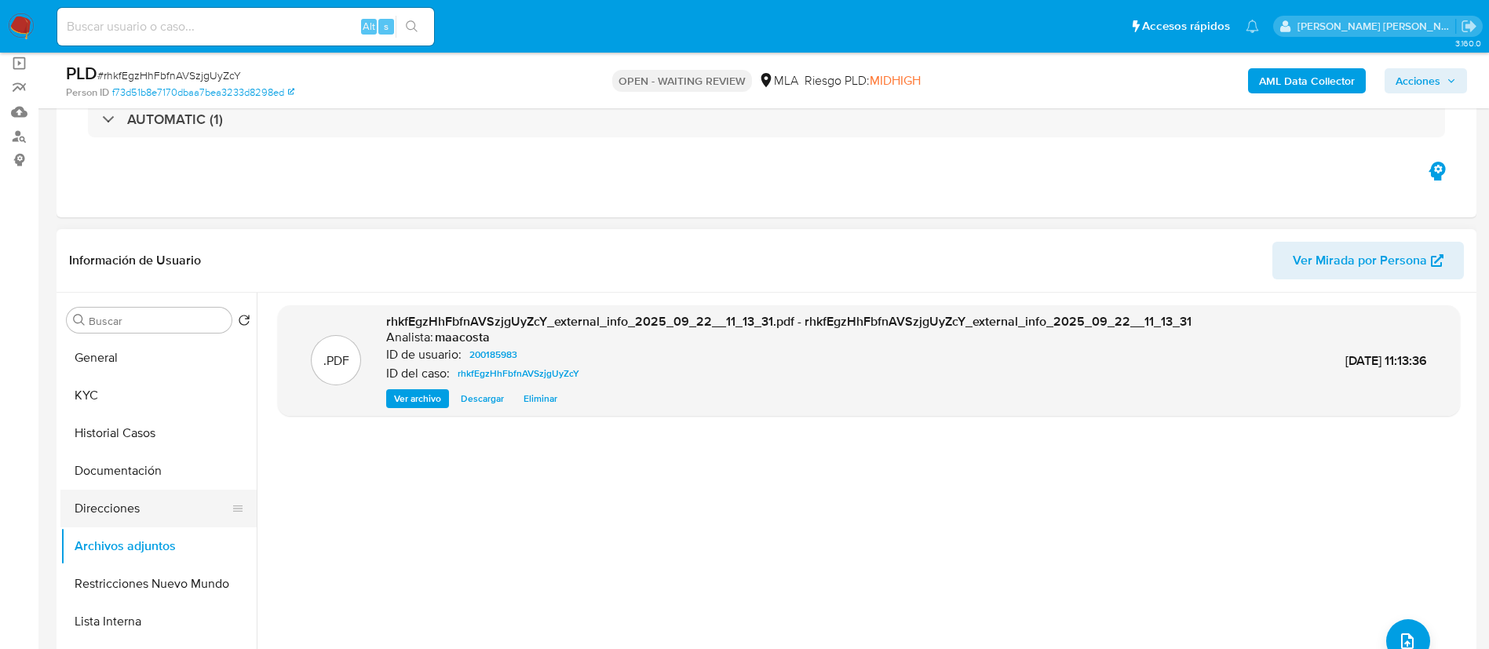
click at [130, 516] on button "Direcciones" at bounding box center [152, 509] width 184 height 38
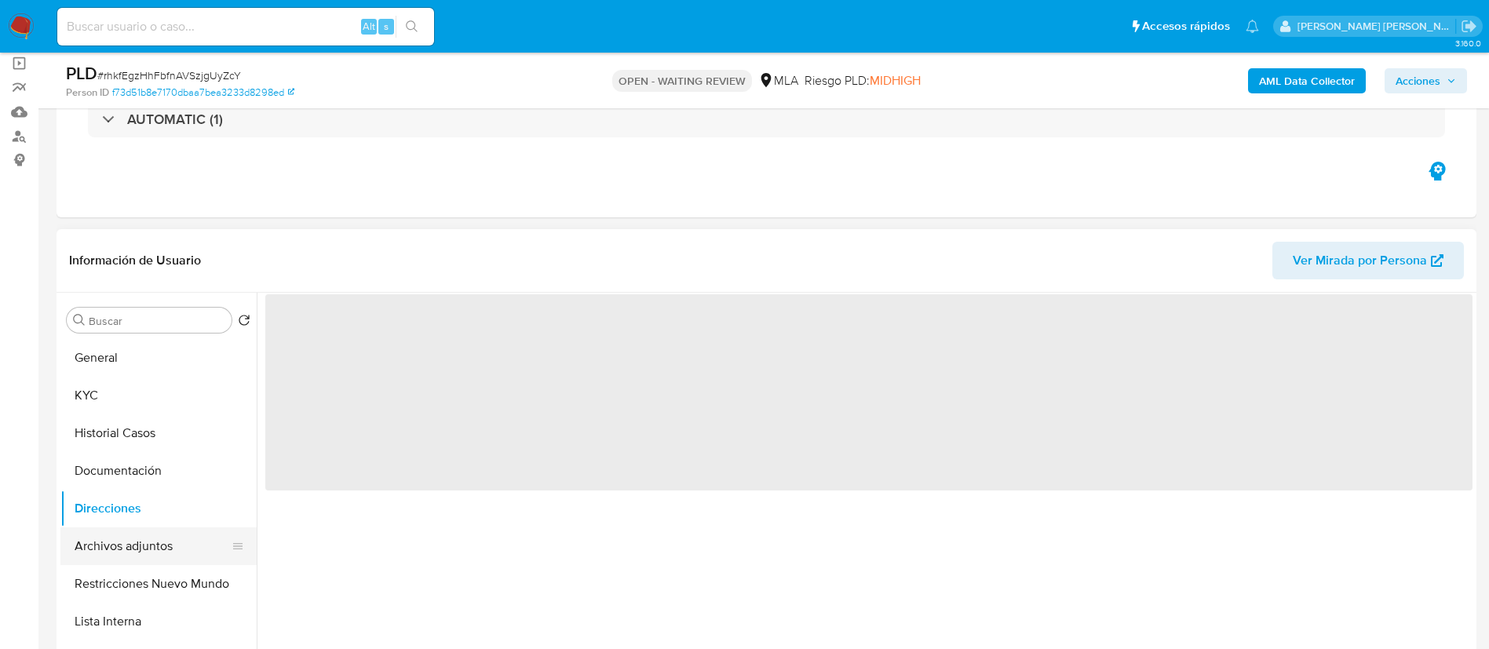
click at [138, 546] on button "Archivos adjuntos" at bounding box center [152, 546] width 184 height 38
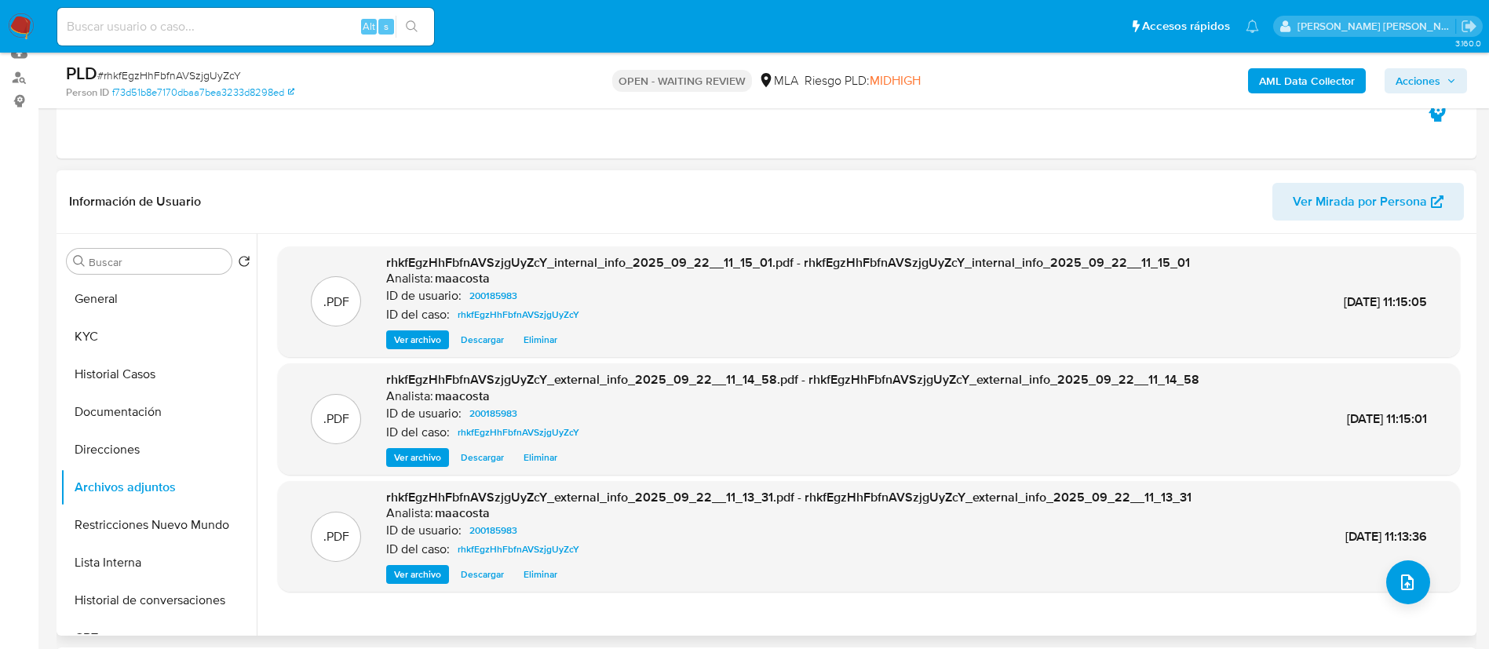
scroll to position [174, 0]
click at [155, 363] on button "Historial Casos" at bounding box center [152, 374] width 184 height 38
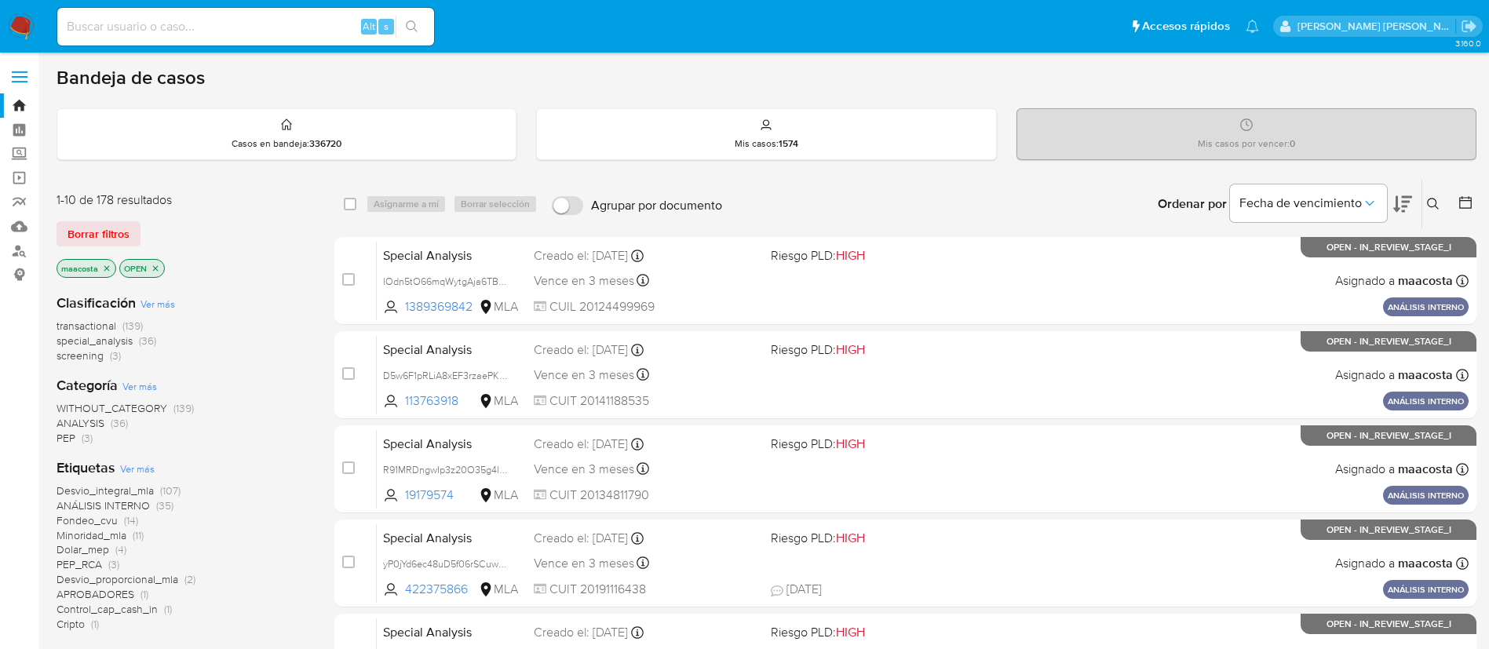
paste input "fh5nafmEYSu32TQsRLYbOYuK"
click at [226, 32] on input "fh5nafmEYSu32TQsRLYbOYuK" at bounding box center [245, 26] width 377 height 20
type input "fh5nafmEYSu32TQsRLYbOYuK"
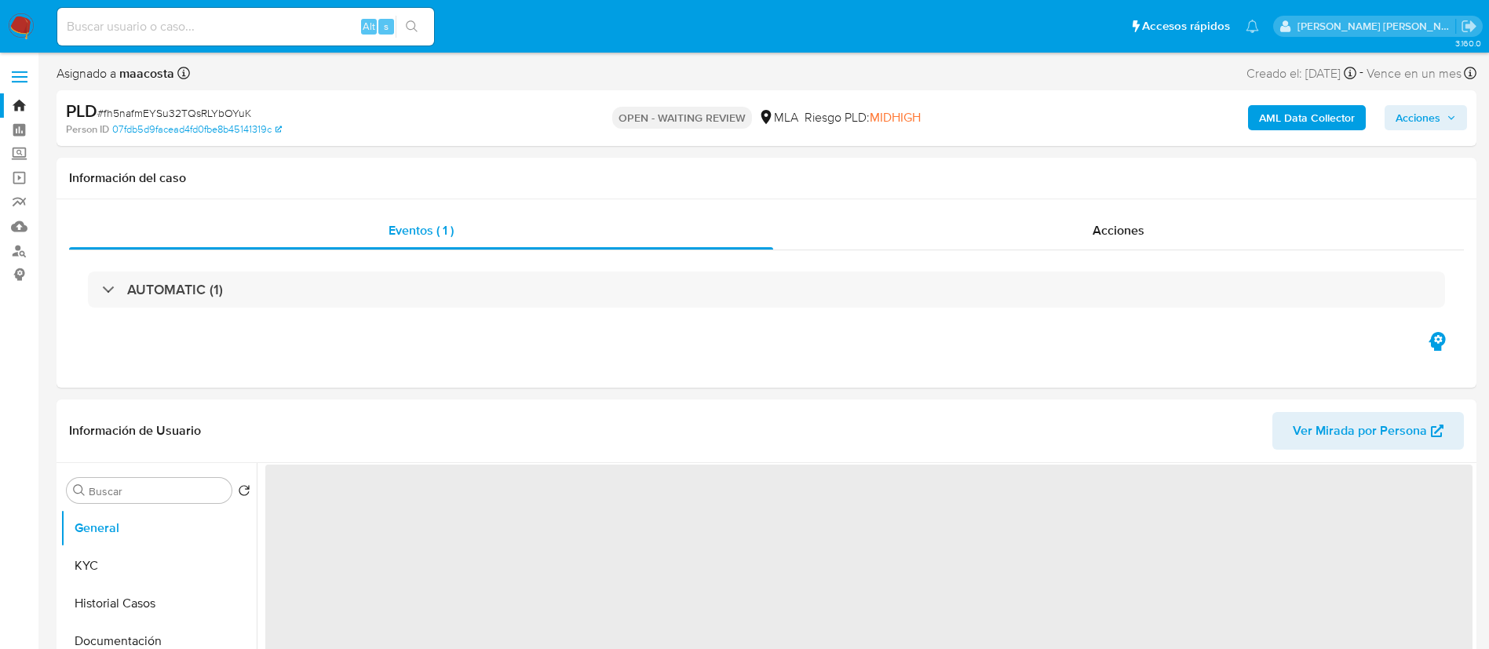
select select "10"
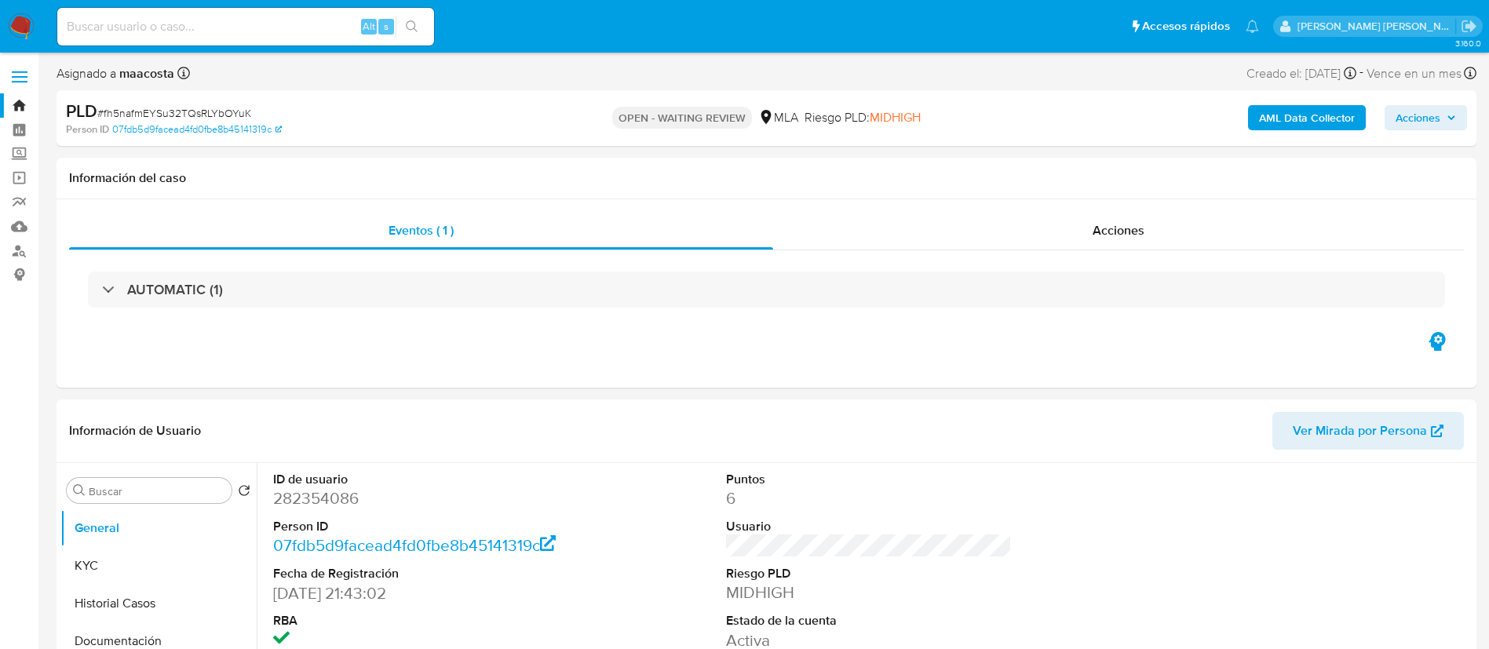
click at [1278, 108] on b "AML Data Collector" at bounding box center [1307, 117] width 96 height 25
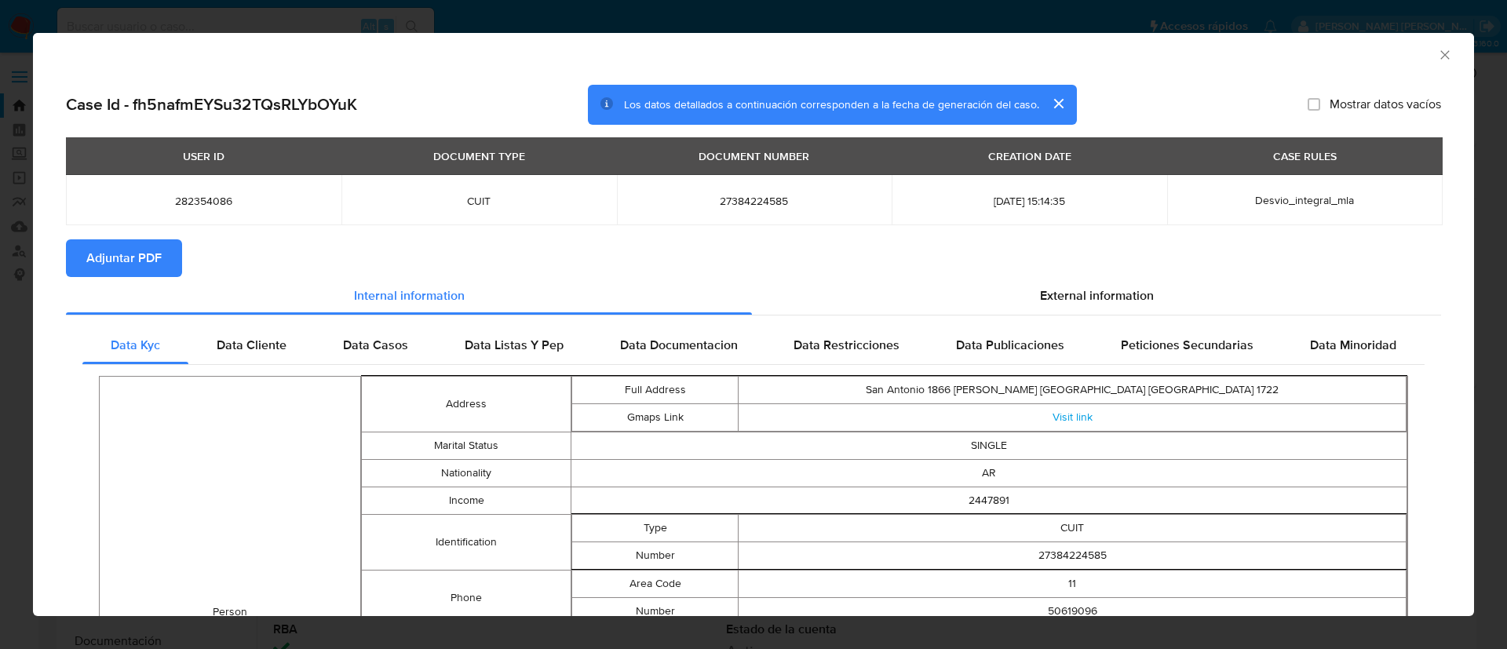
click at [121, 256] on span "Adjuntar PDF" at bounding box center [123, 258] width 75 height 35
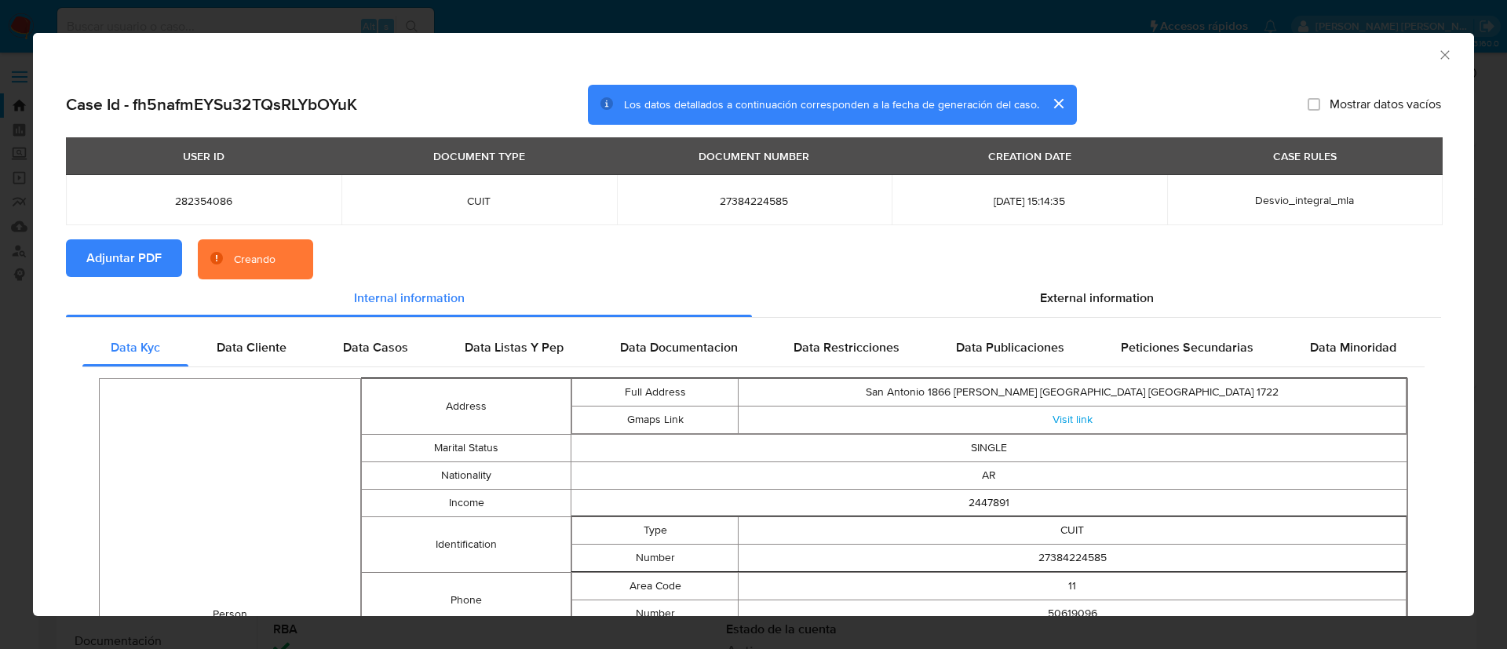
click at [1055, 104] on button "cerrar" at bounding box center [1058, 104] width 38 height 38
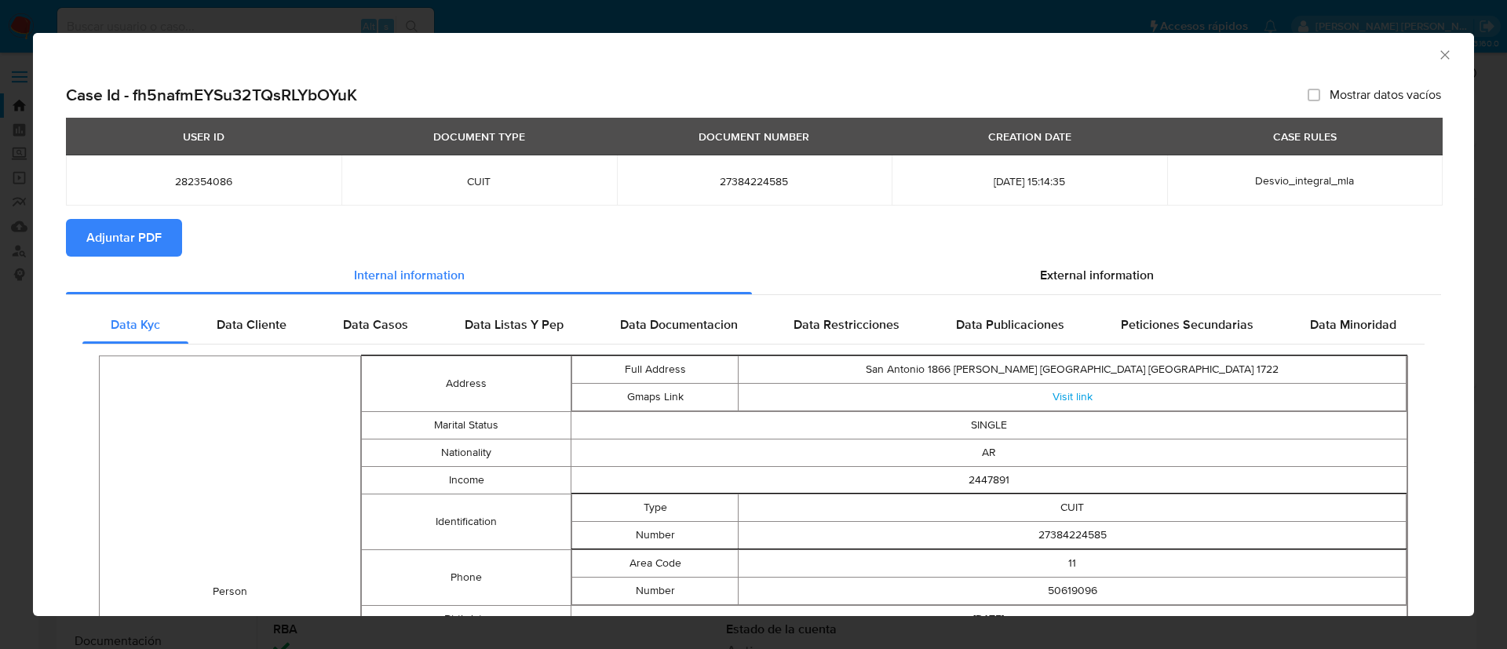
click at [1437, 56] on icon "Cerrar ventana" at bounding box center [1445, 55] width 16 height 16
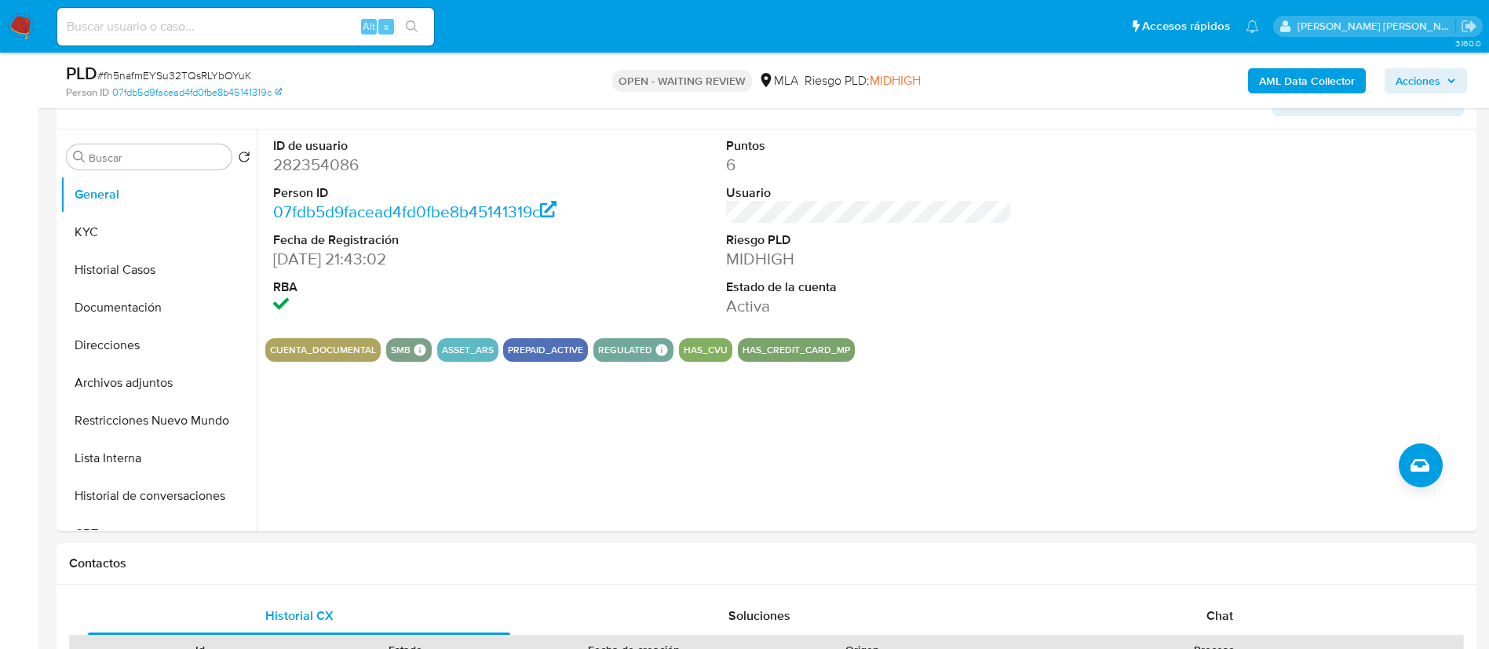
scroll to position [313, 0]
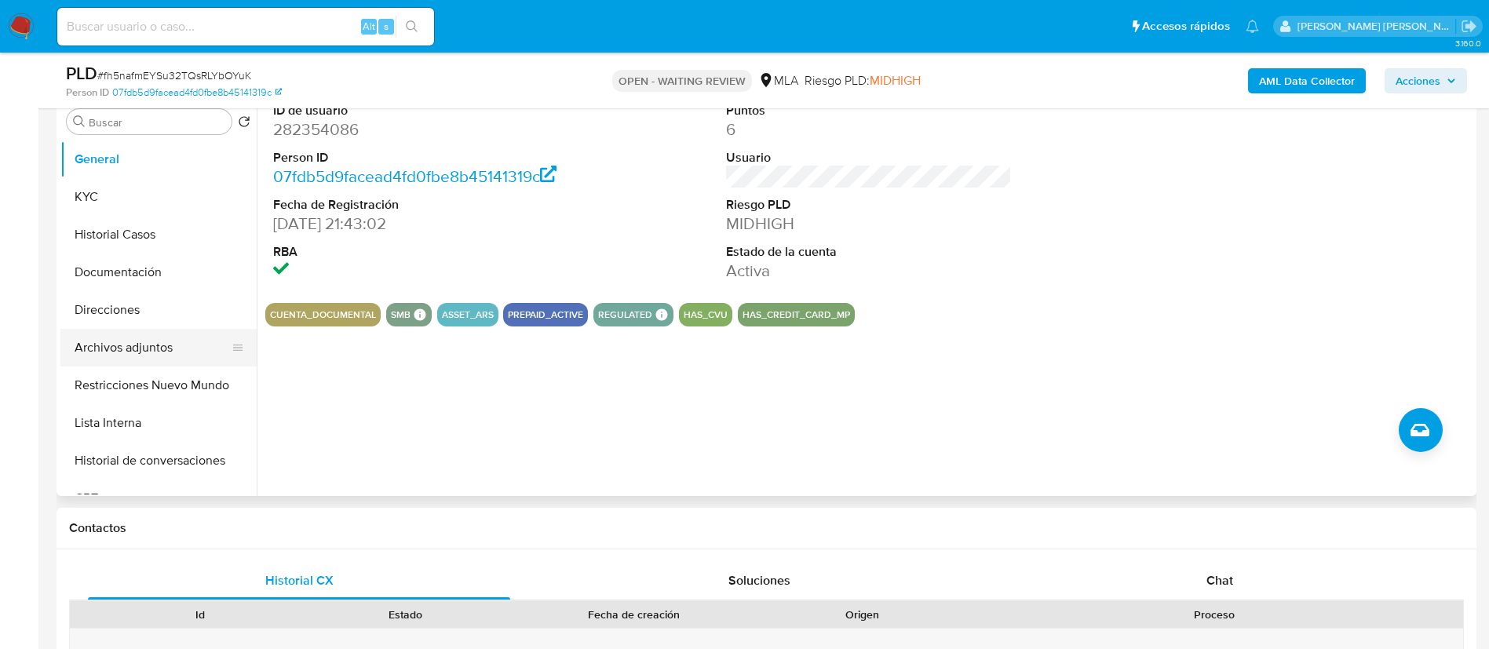
click at [148, 359] on button "Archivos adjuntos" at bounding box center [152, 348] width 184 height 38
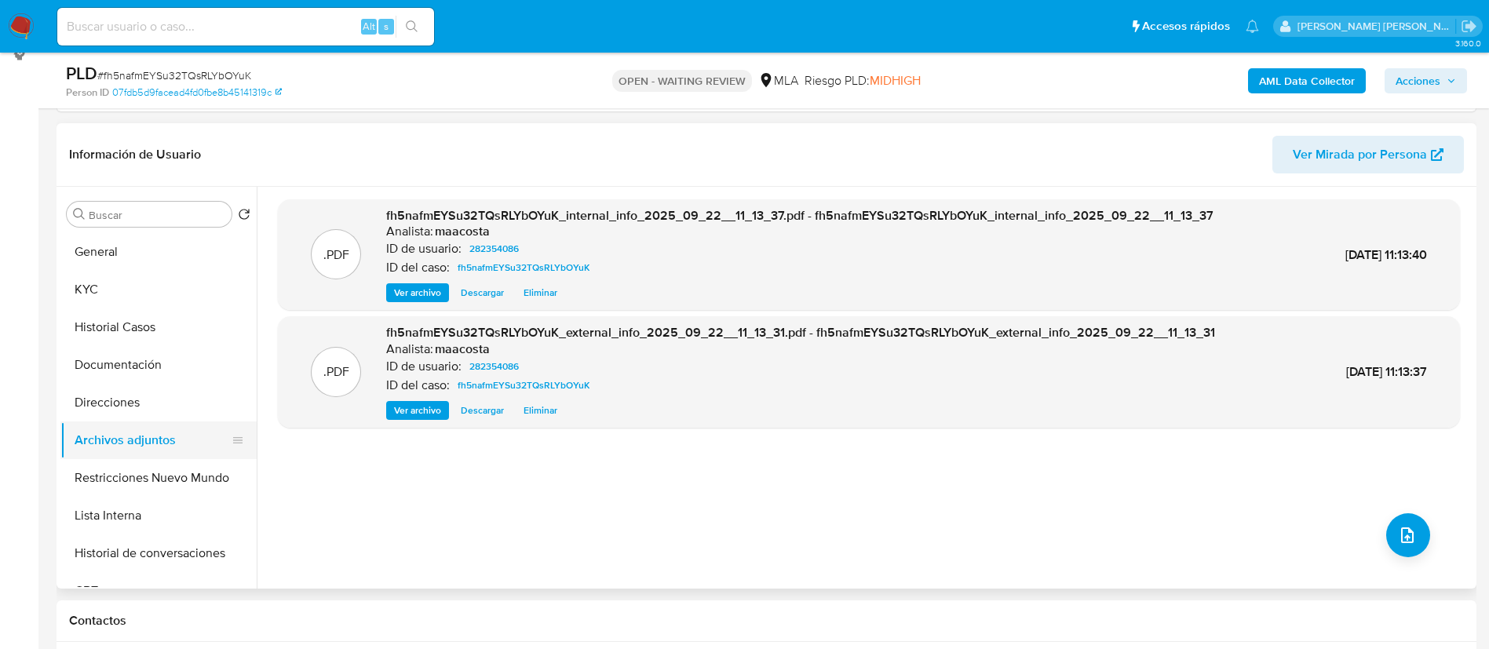
scroll to position [219, 0]
click at [161, 324] on button "Historial Casos" at bounding box center [152, 329] width 184 height 38
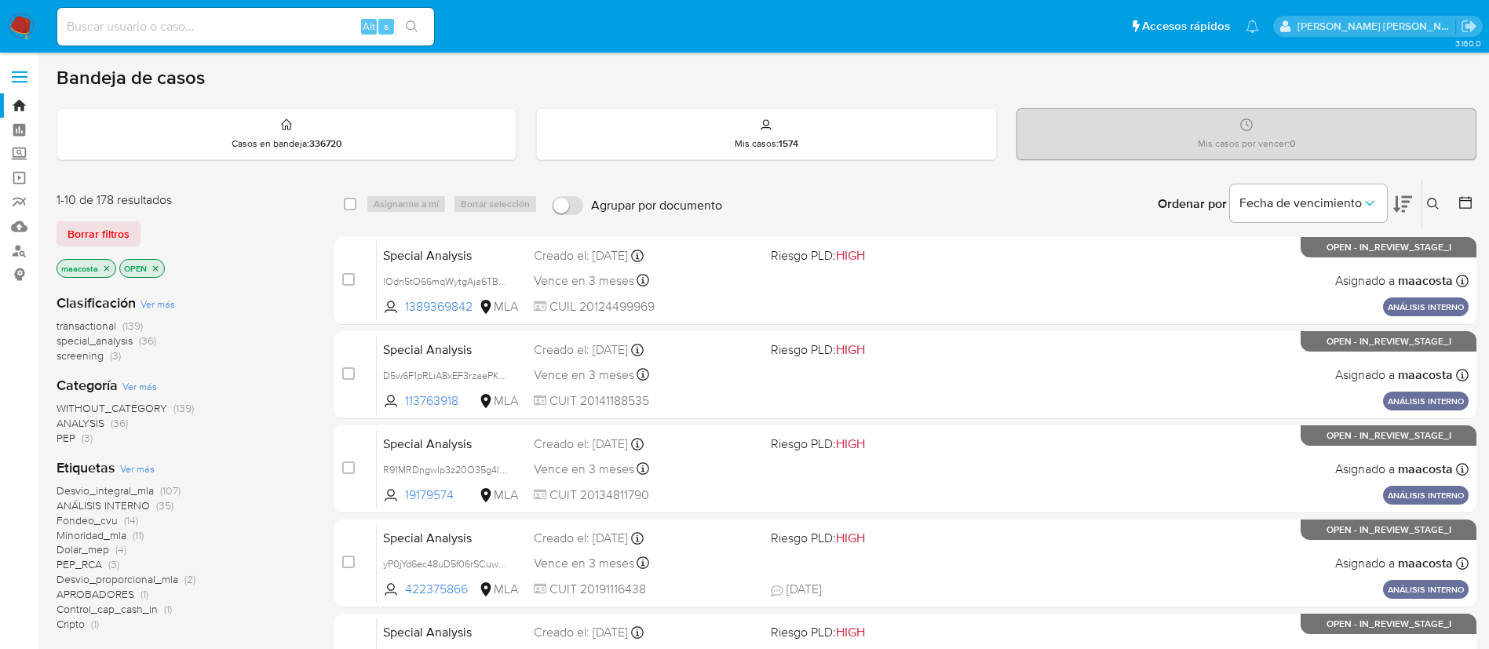
paste input "Wz3HpncI8Dsig1Zq5zsn9Qei"
click at [330, 27] on input "Wz3HpncI8Dsig1Zq5zsn9Qei" at bounding box center [245, 26] width 377 height 20
type input "Wz3HpncI8Dsig1Zq5zsn9Qei"
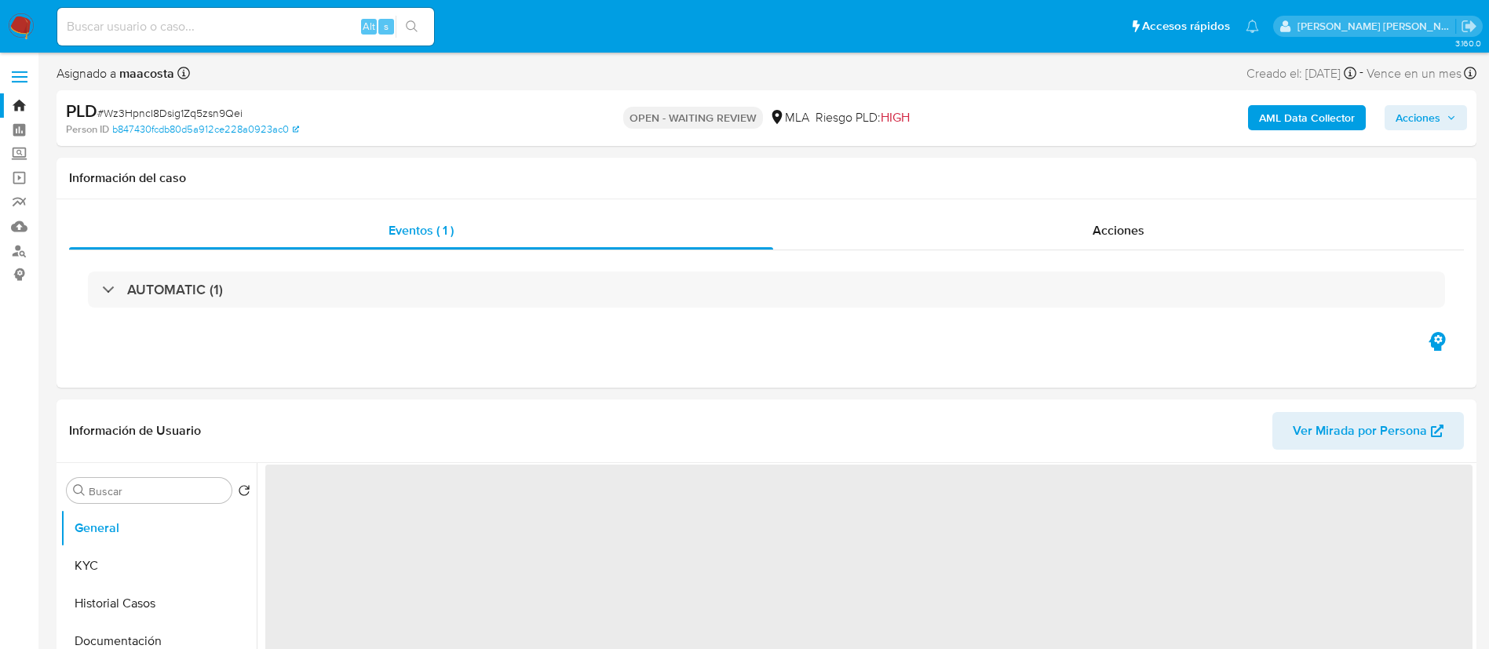
select select "10"
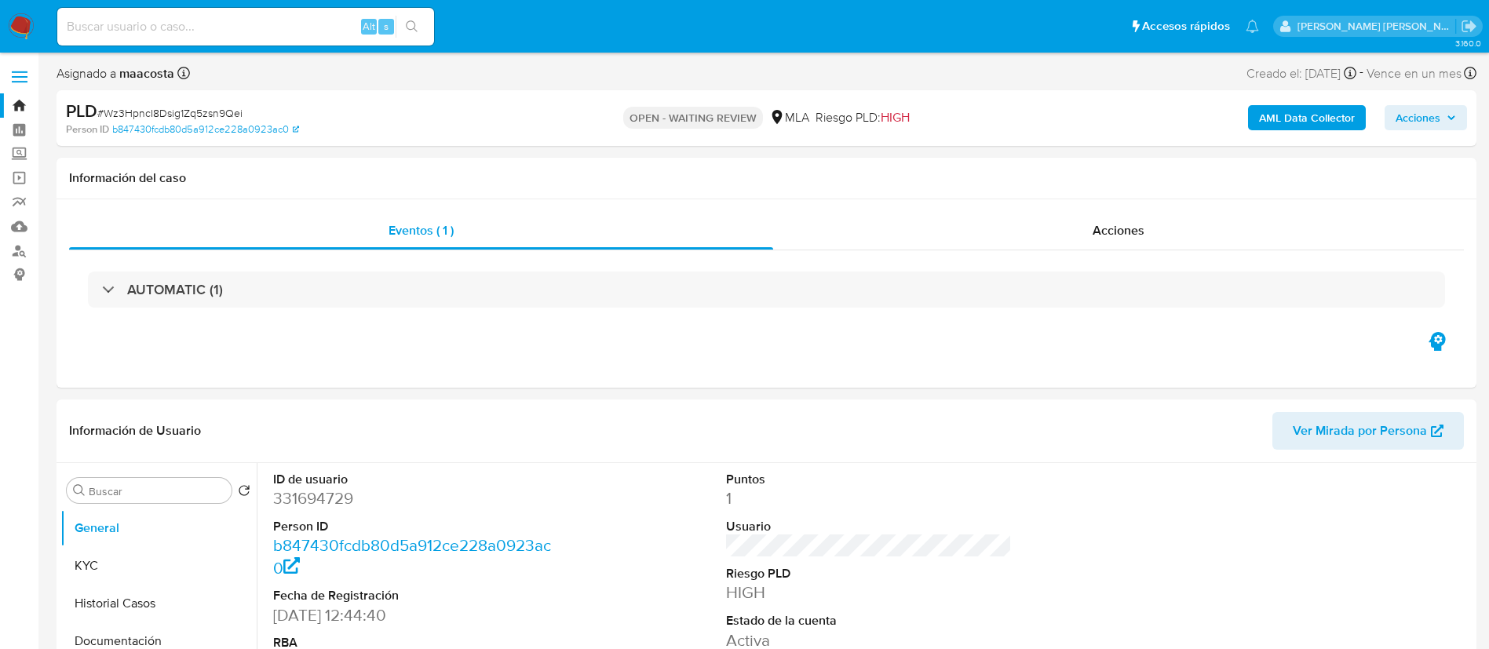
click at [1278, 108] on b "AML Data Collector" at bounding box center [1307, 117] width 96 height 25
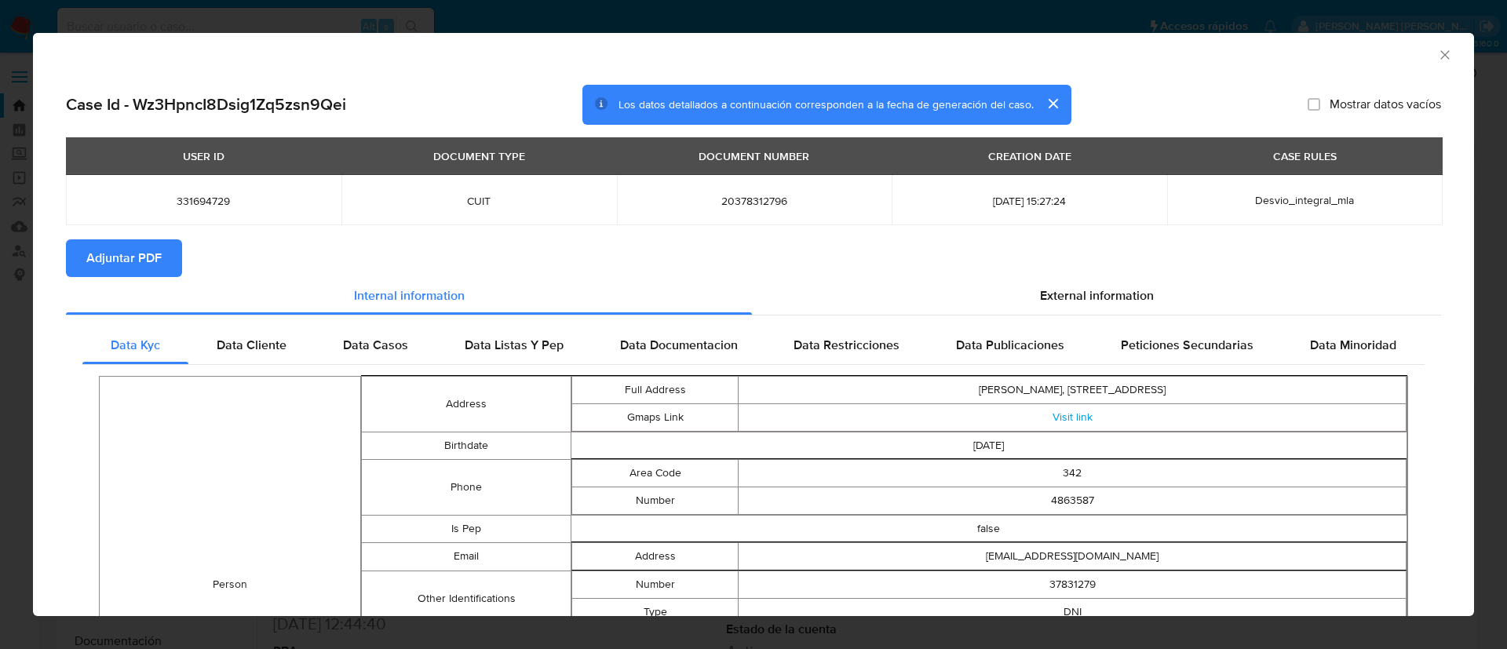
click at [121, 256] on span "Adjuntar PDF" at bounding box center [123, 258] width 75 height 35
click at [1055, 104] on button "cerrar" at bounding box center [1052, 104] width 38 height 38
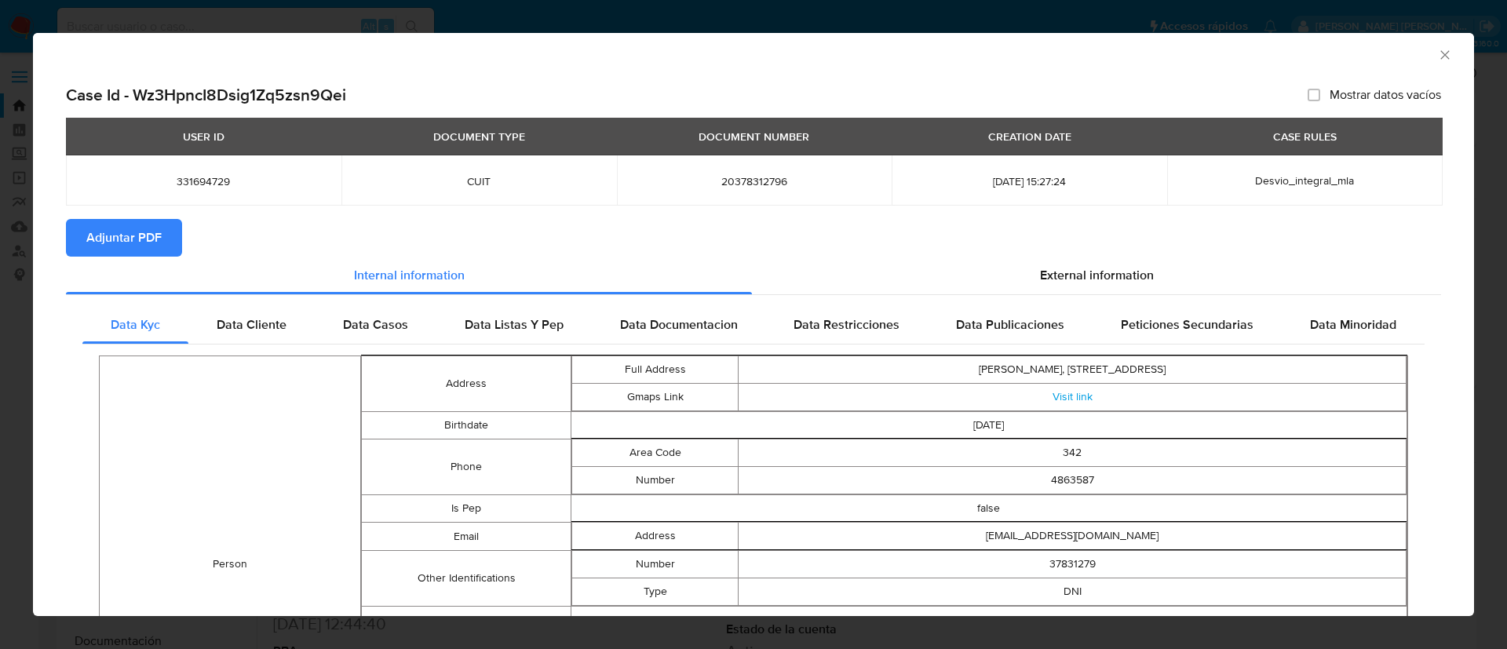
click at [1437, 56] on icon "Cerrar ventana" at bounding box center [1445, 55] width 16 height 16
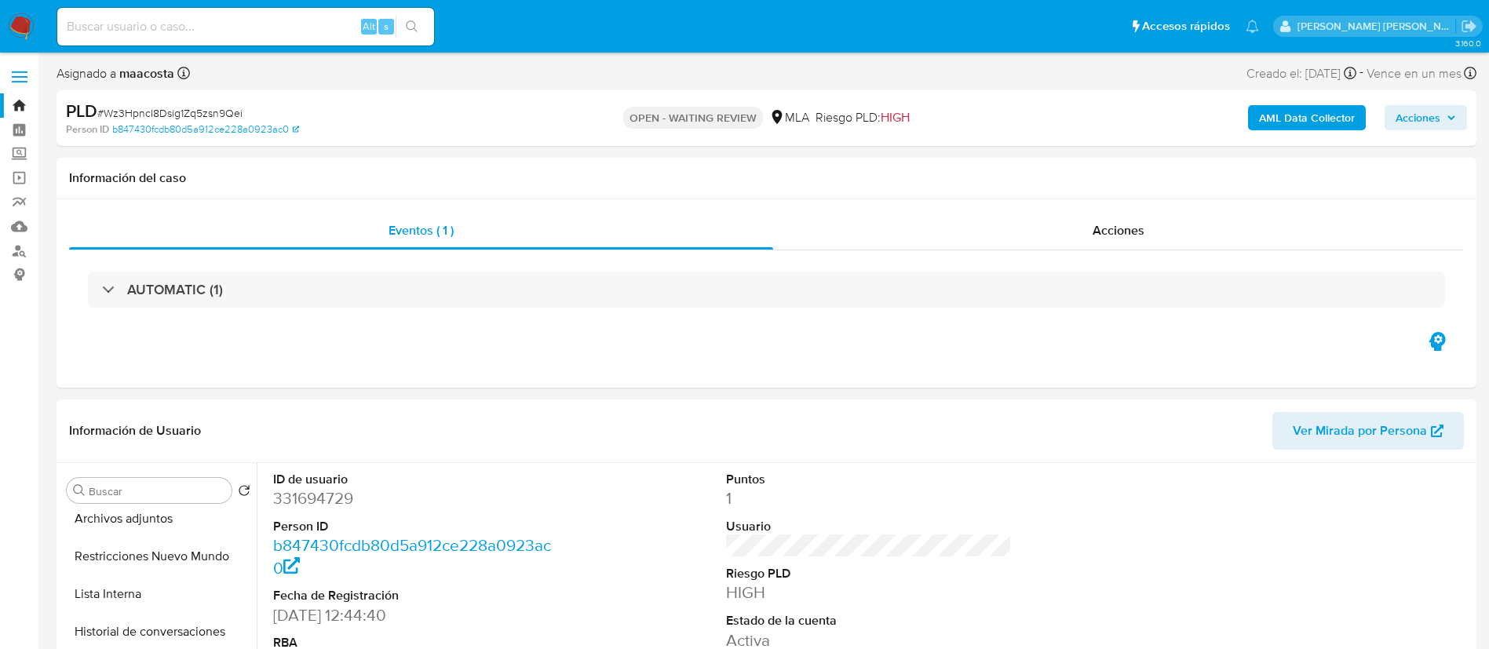
scroll to position [200, 0]
click at [121, 519] on button "Archivos adjuntos" at bounding box center [152, 516] width 184 height 38
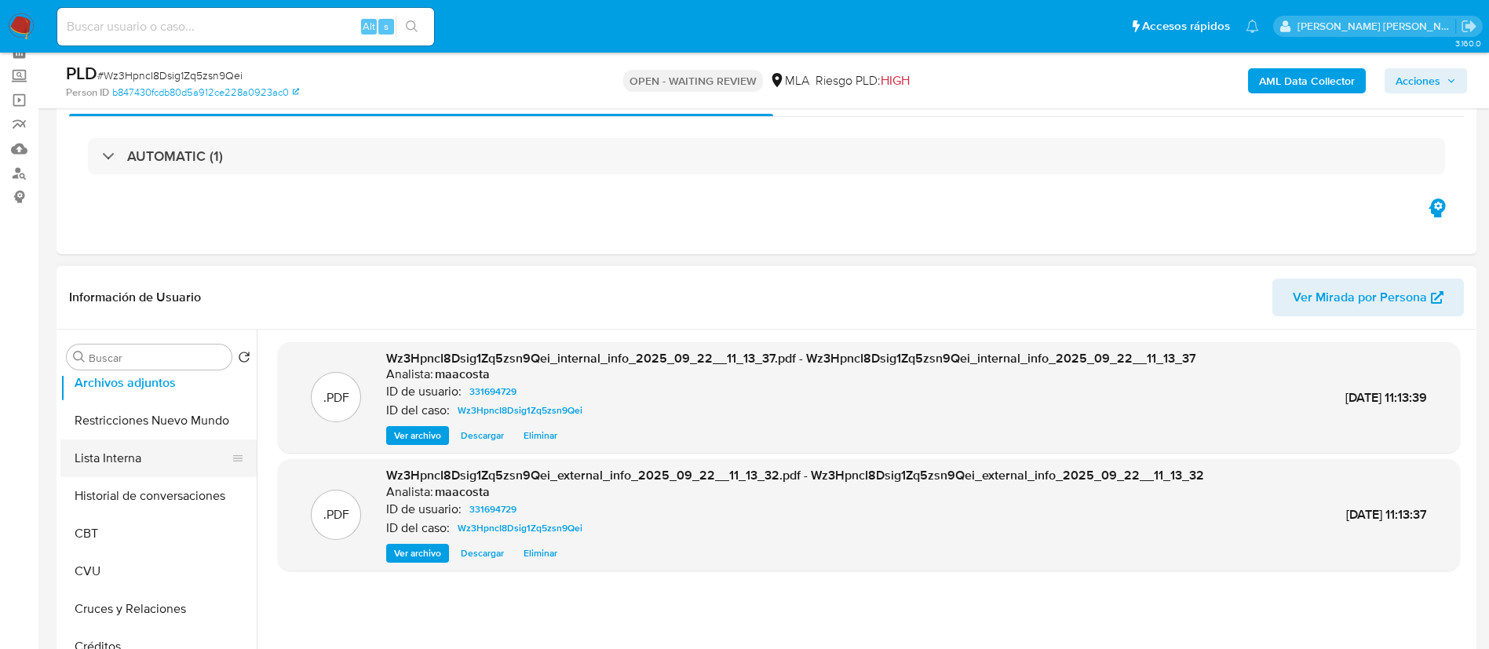
scroll to position [0, 0]
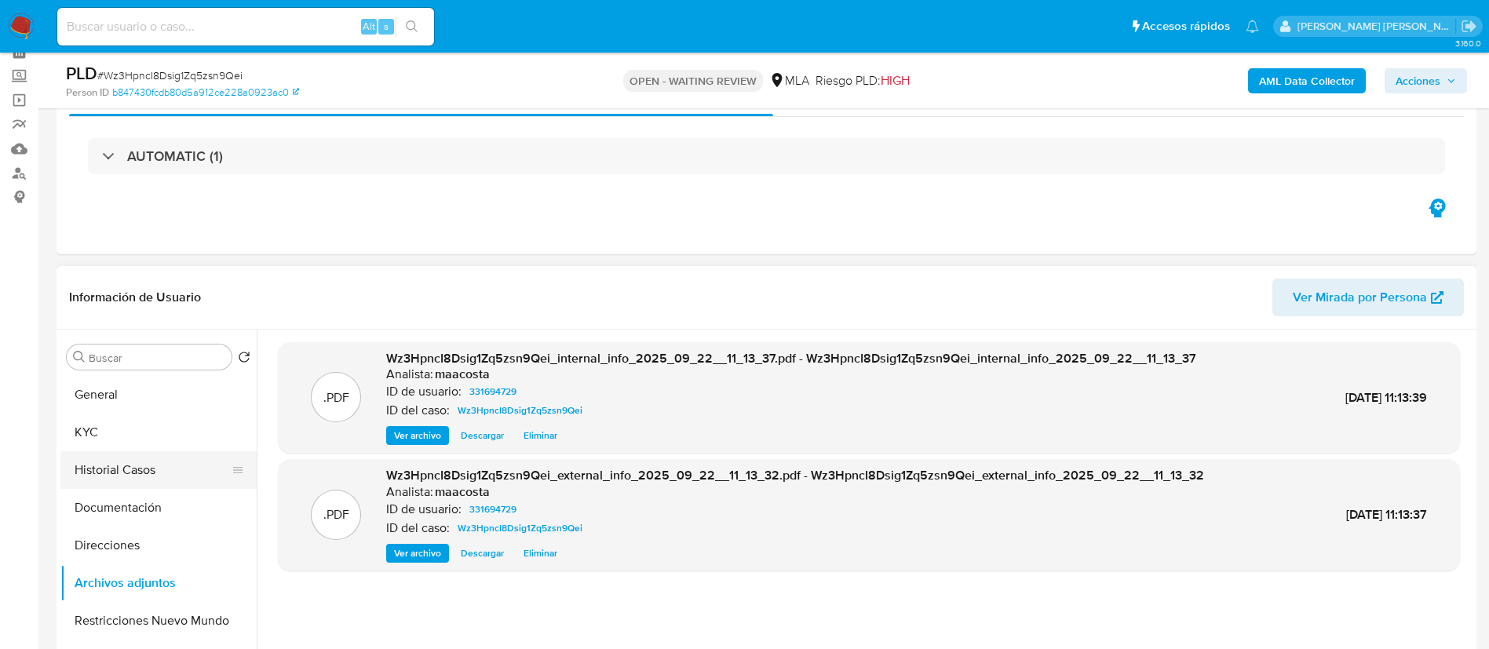
click at [107, 470] on button "Historial Casos" at bounding box center [152, 470] width 184 height 38
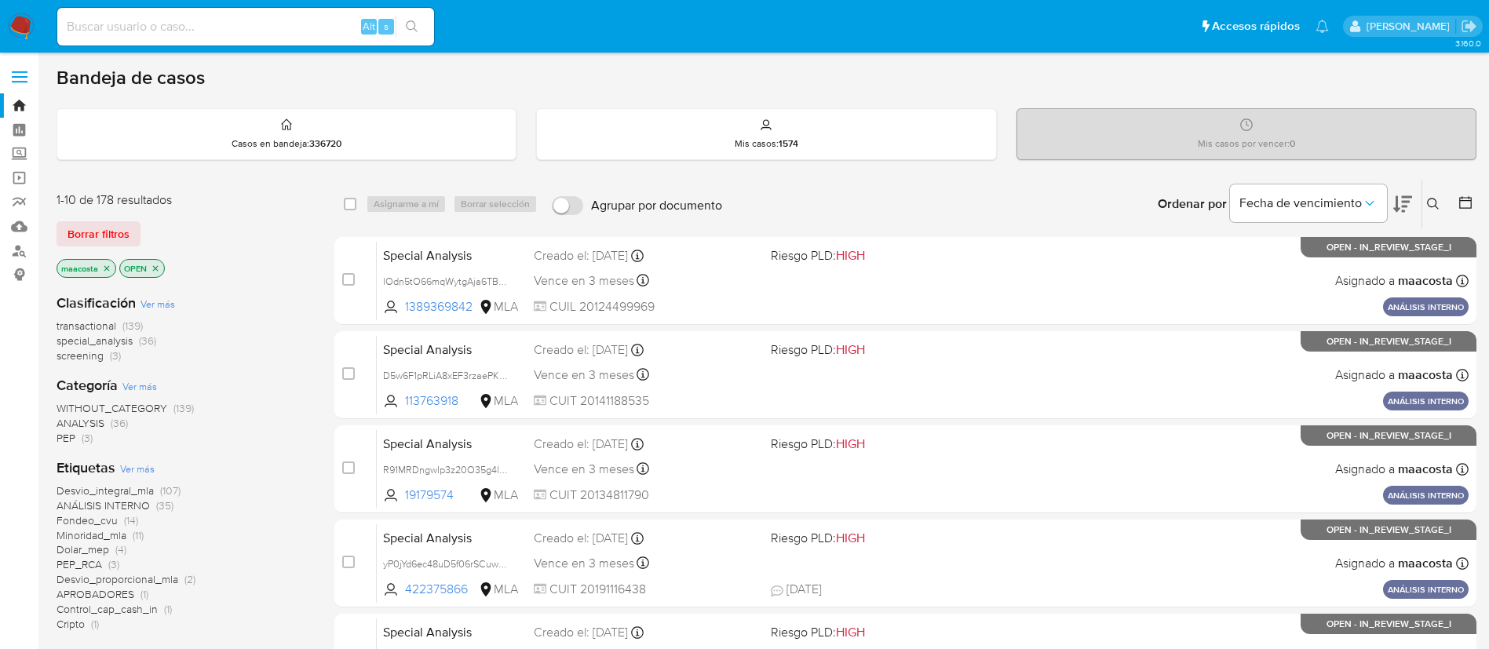
paste input "IMAFCcgcFewmWqbQasr4ylE6"
click at [261, 30] on input "IMAFCcgcFewmWqbQasr4ylE6" at bounding box center [245, 26] width 377 height 20
type input "IMAFCcgcFewmWqbQasr4ylE6"
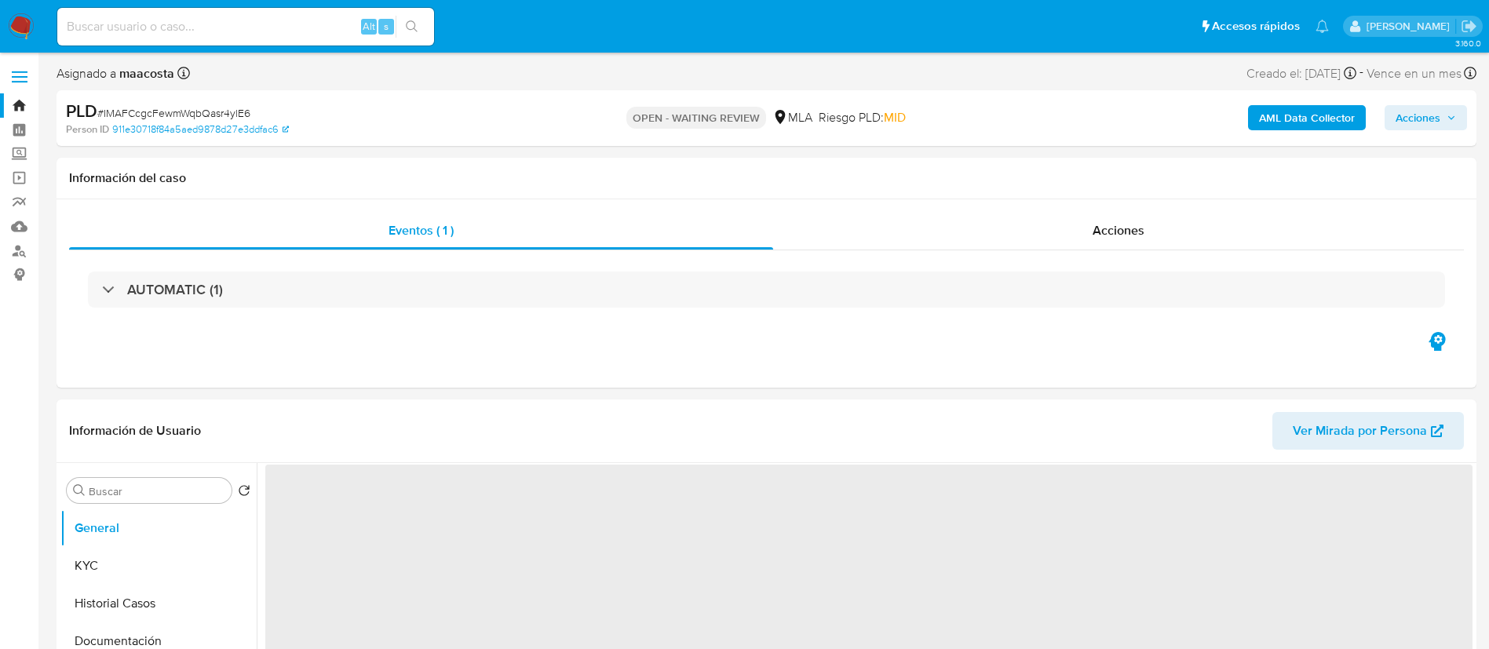
select select "10"
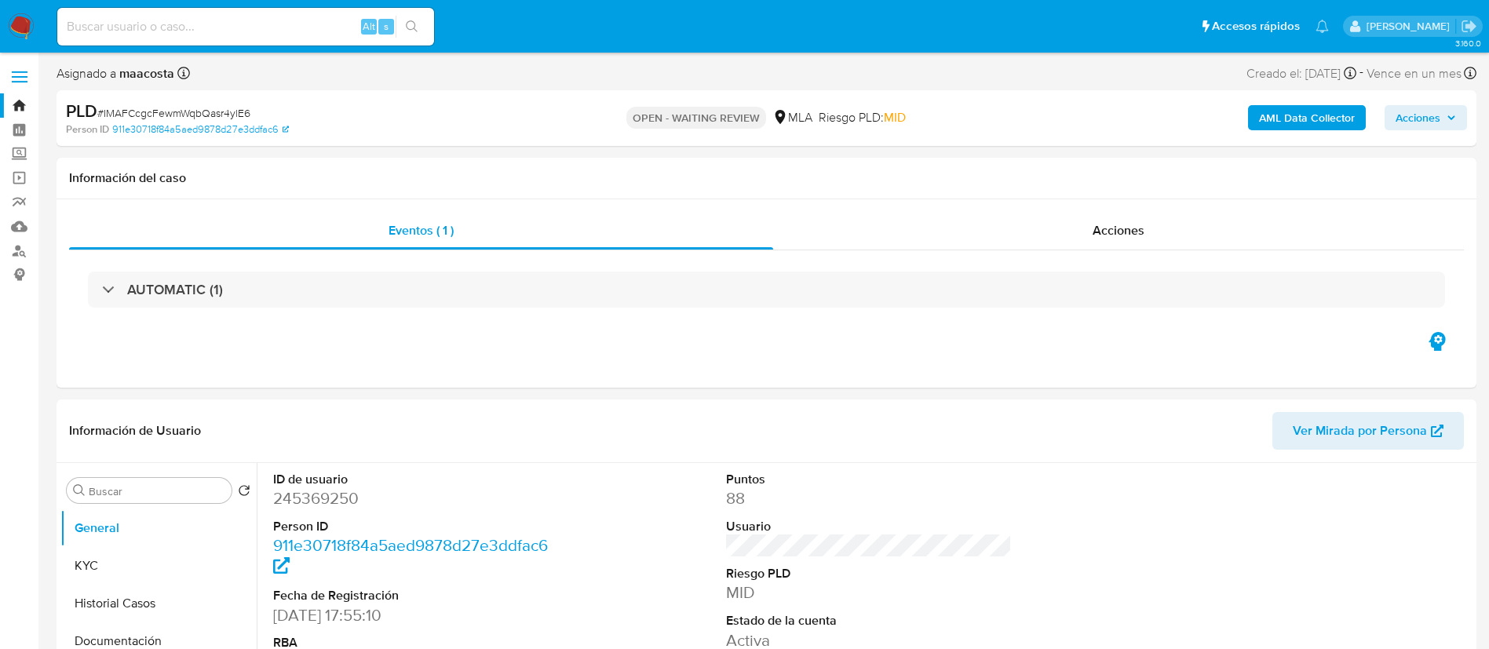
click at [1278, 108] on b "AML Data Collector" at bounding box center [1307, 117] width 96 height 25
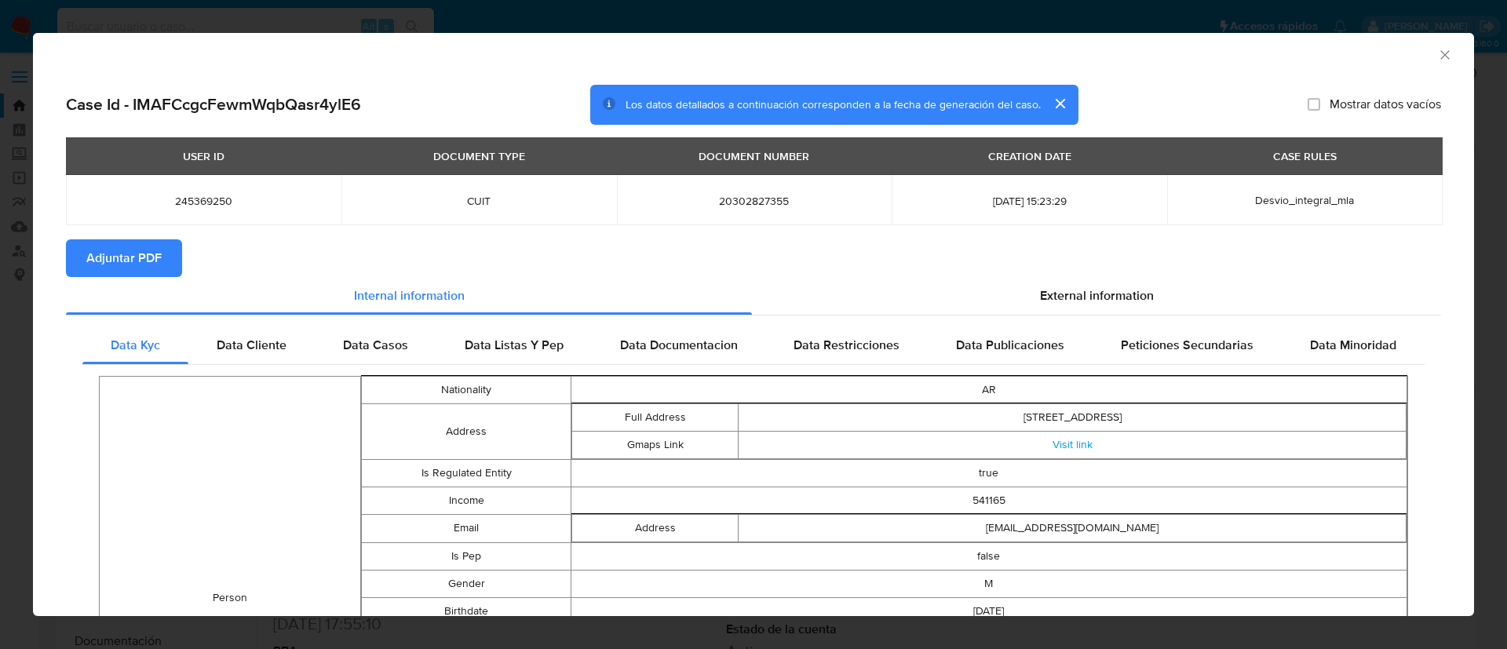
click at [121, 256] on span "Adjuntar PDF" at bounding box center [123, 258] width 75 height 35
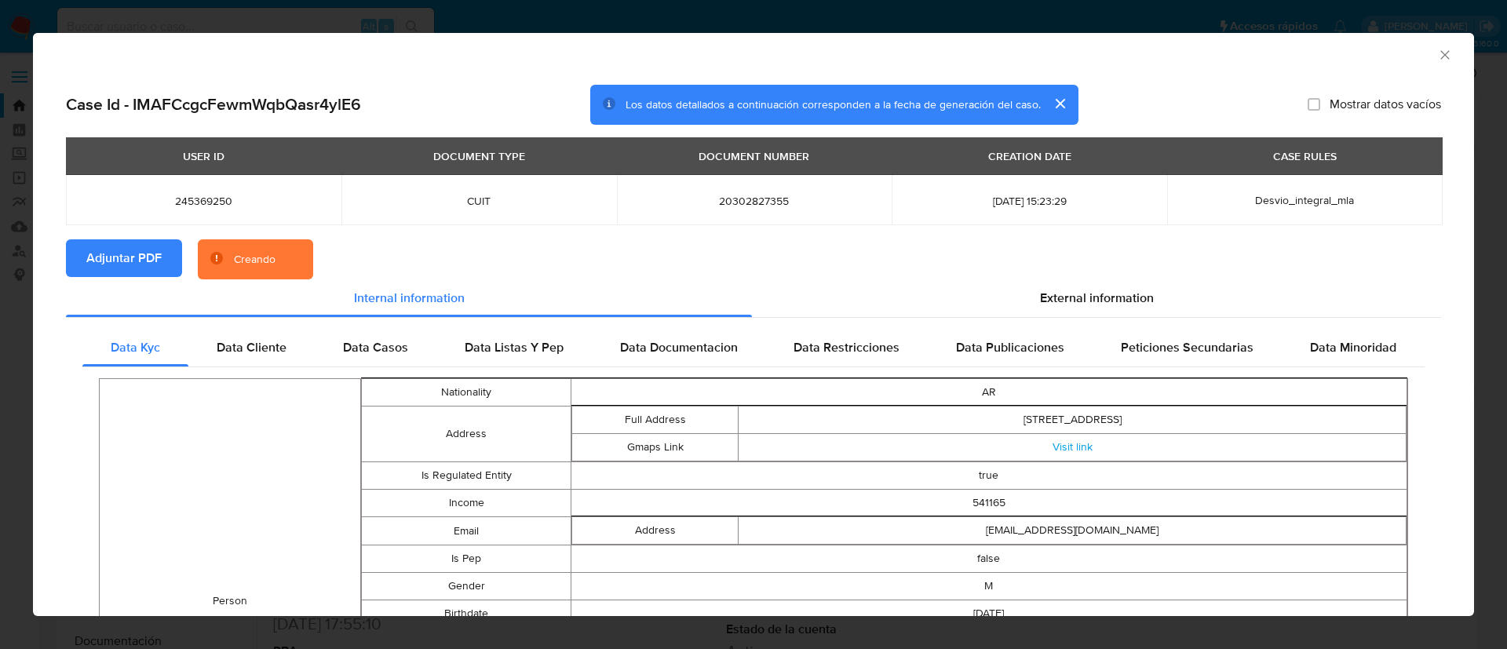
click at [1055, 104] on button "cerrar" at bounding box center [1059, 104] width 38 height 38
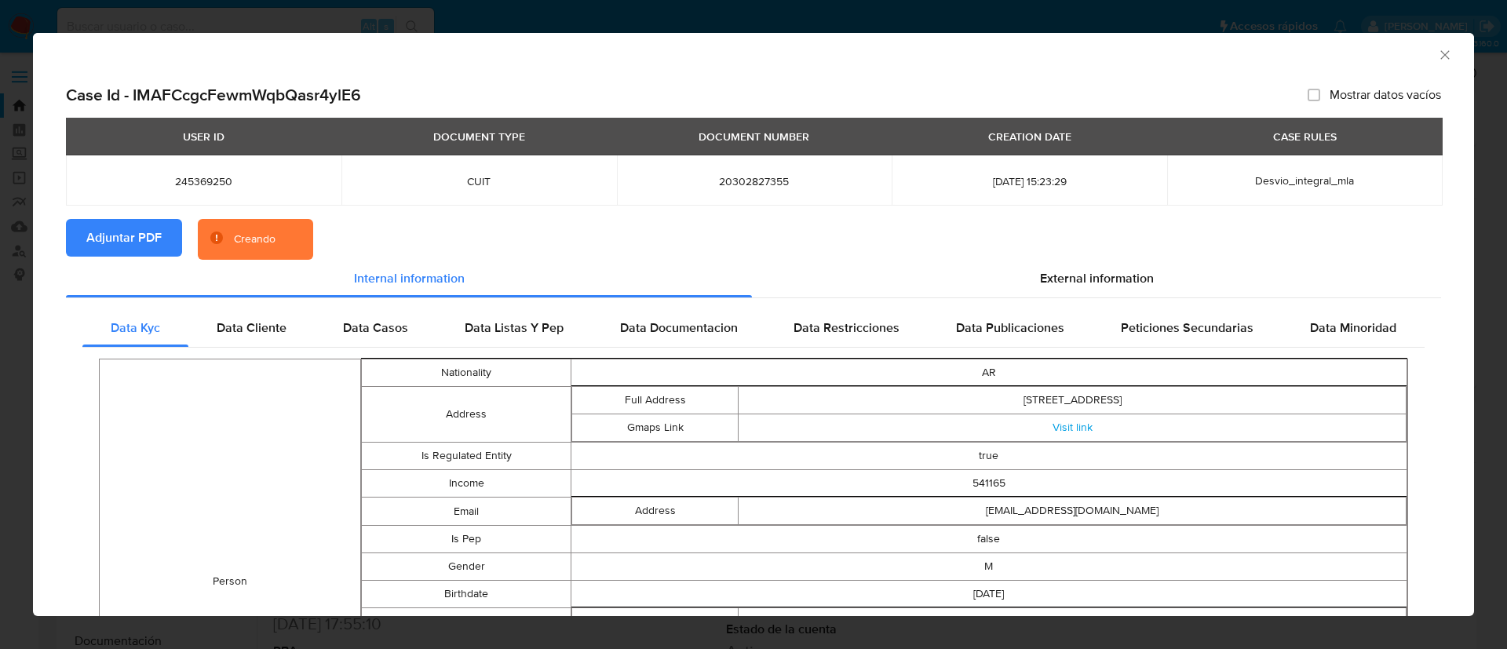
click at [1437, 56] on icon "Cerrar ventana" at bounding box center [1445, 55] width 16 height 16
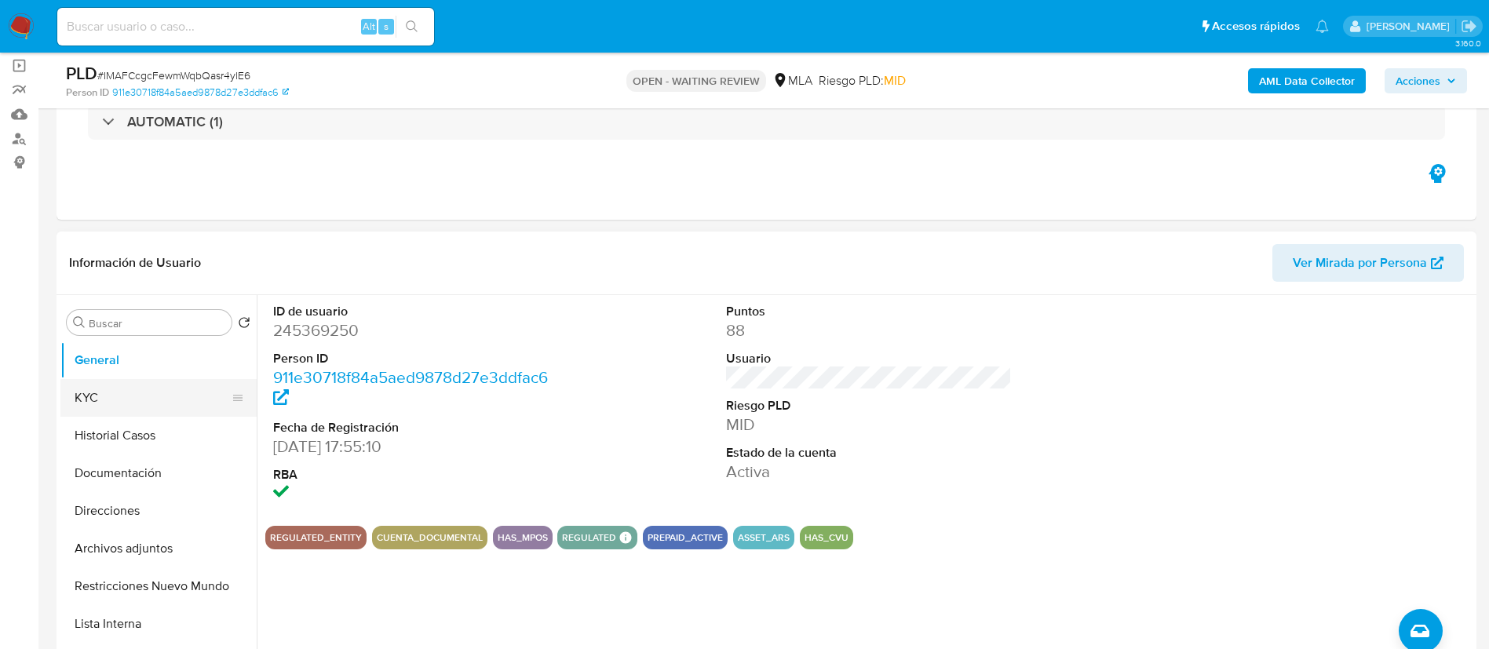
scroll to position [119, 0]
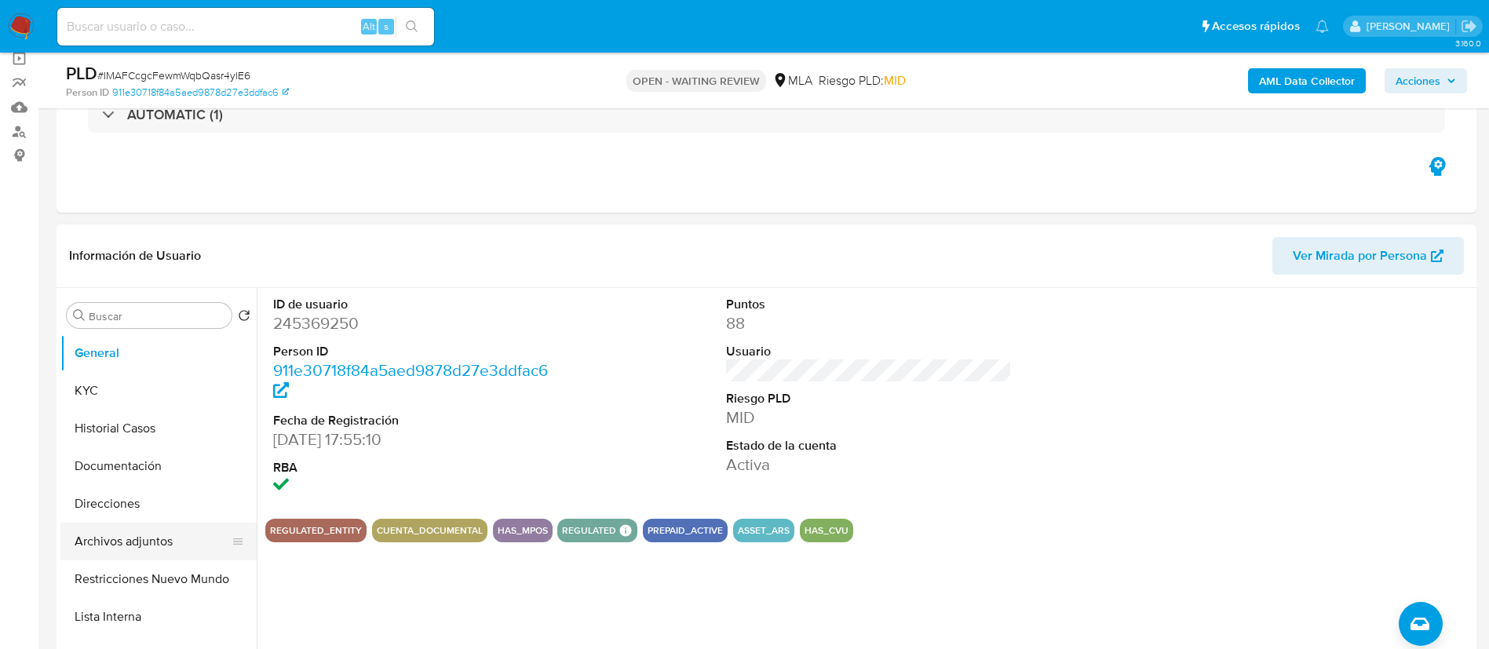
click at [161, 541] on button "Archivos adjuntos" at bounding box center [152, 542] width 184 height 38
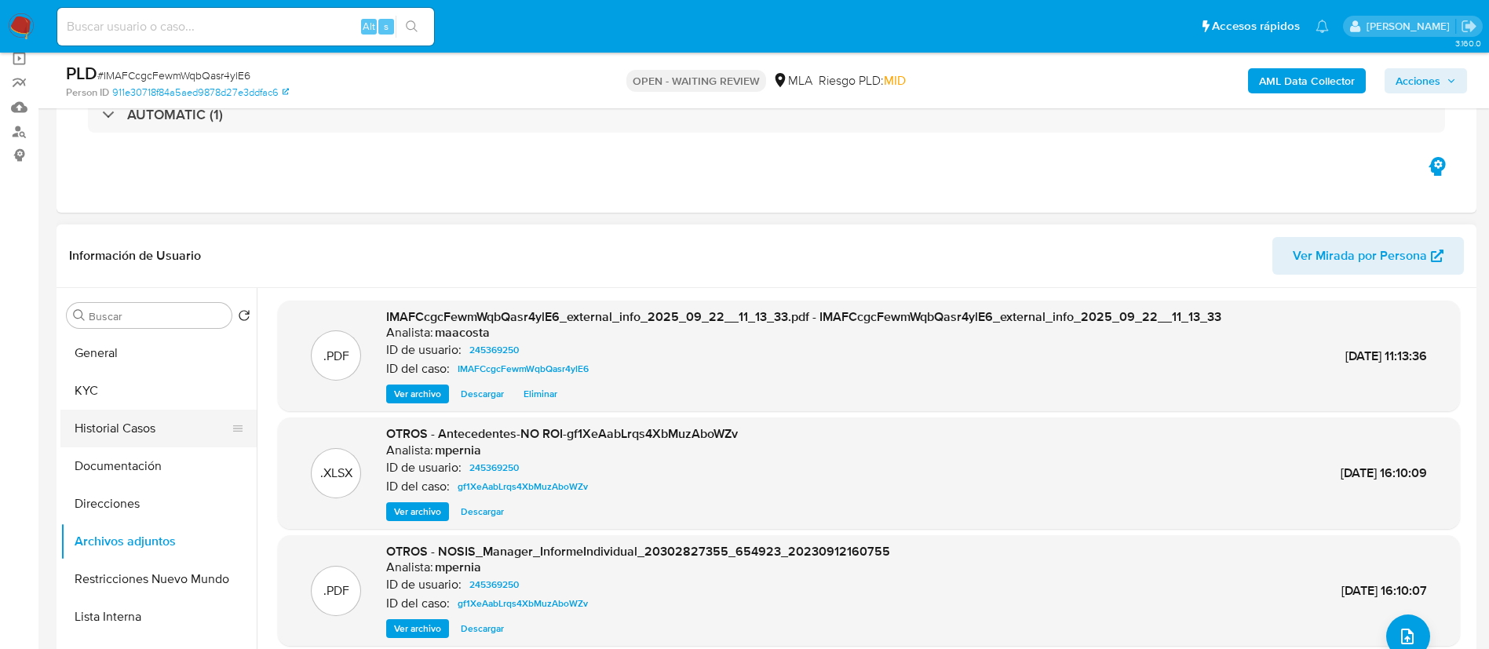
click at [118, 425] on button "Historial Casos" at bounding box center [152, 429] width 184 height 38
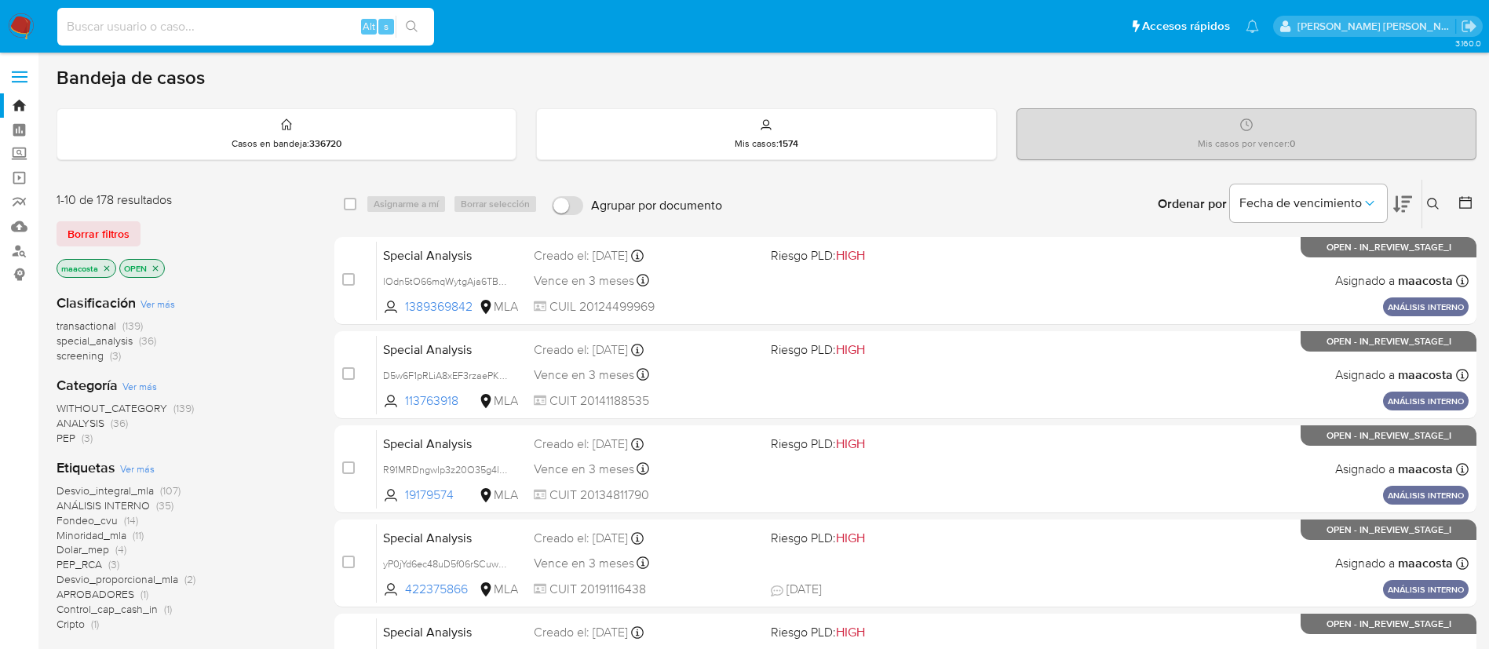
paste input "JXPgWrwL0kgcMuqhNrFBTYkv"
click at [199, 35] on input "JXPgWrwL0kgcMuqhNrFBTYkv" at bounding box center [245, 26] width 377 height 20
type input "JXPgWrwL0kgcMuqhNrFBTYkv"
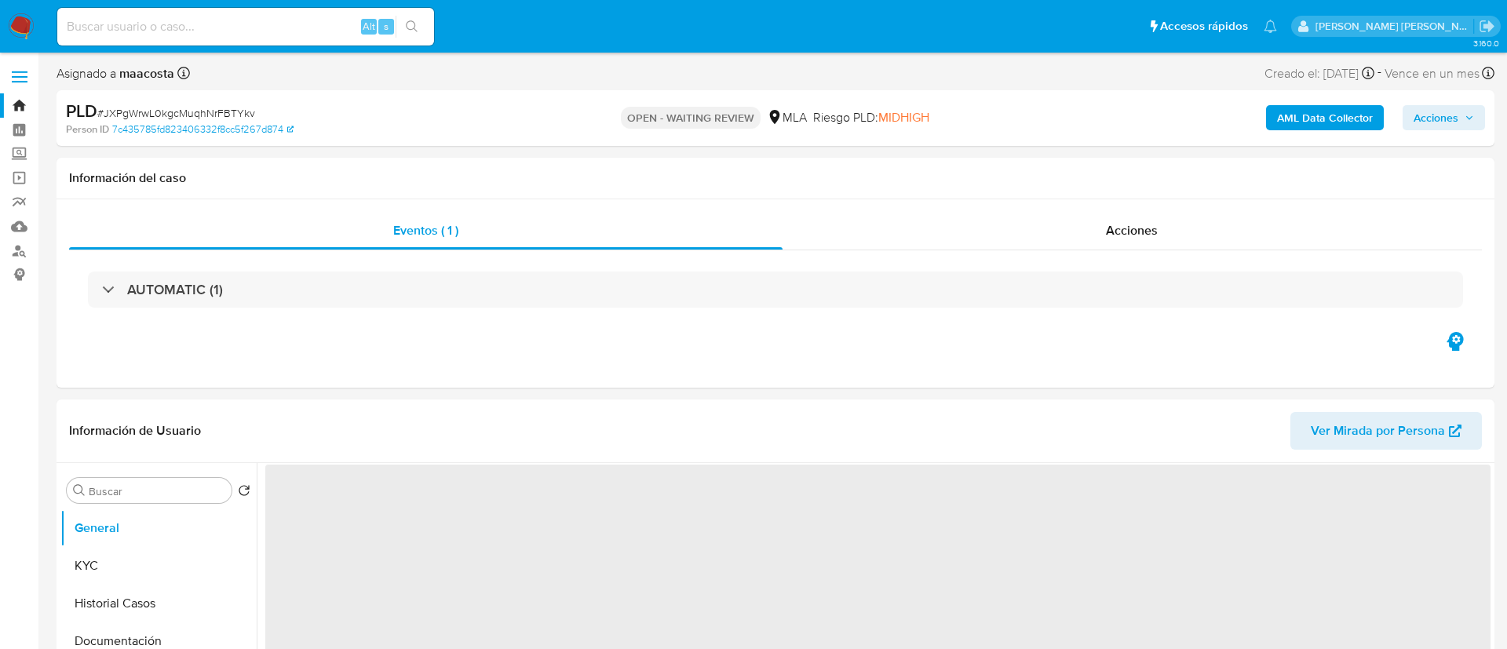
select select "10"
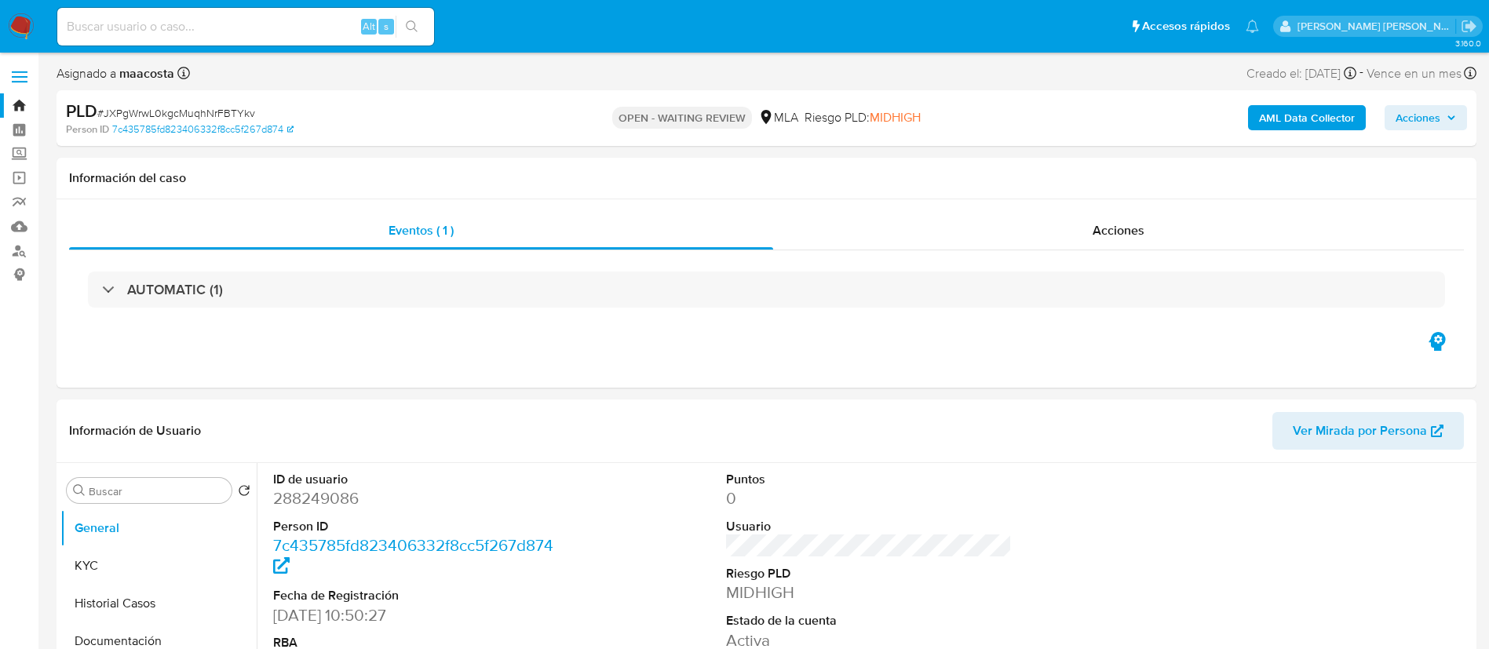
click at [1278, 108] on b "AML Data Collector" at bounding box center [1307, 117] width 96 height 25
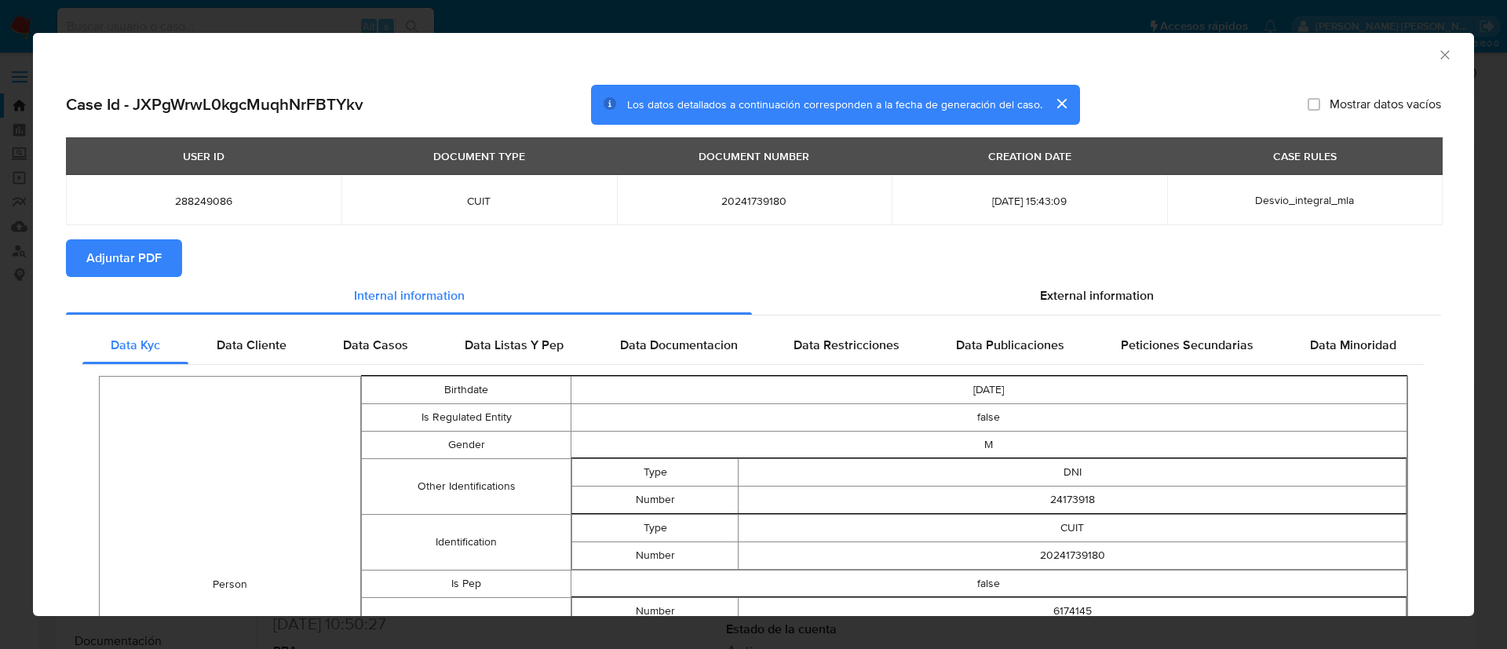
click at [121, 256] on span "Adjuntar PDF" at bounding box center [123, 258] width 75 height 35
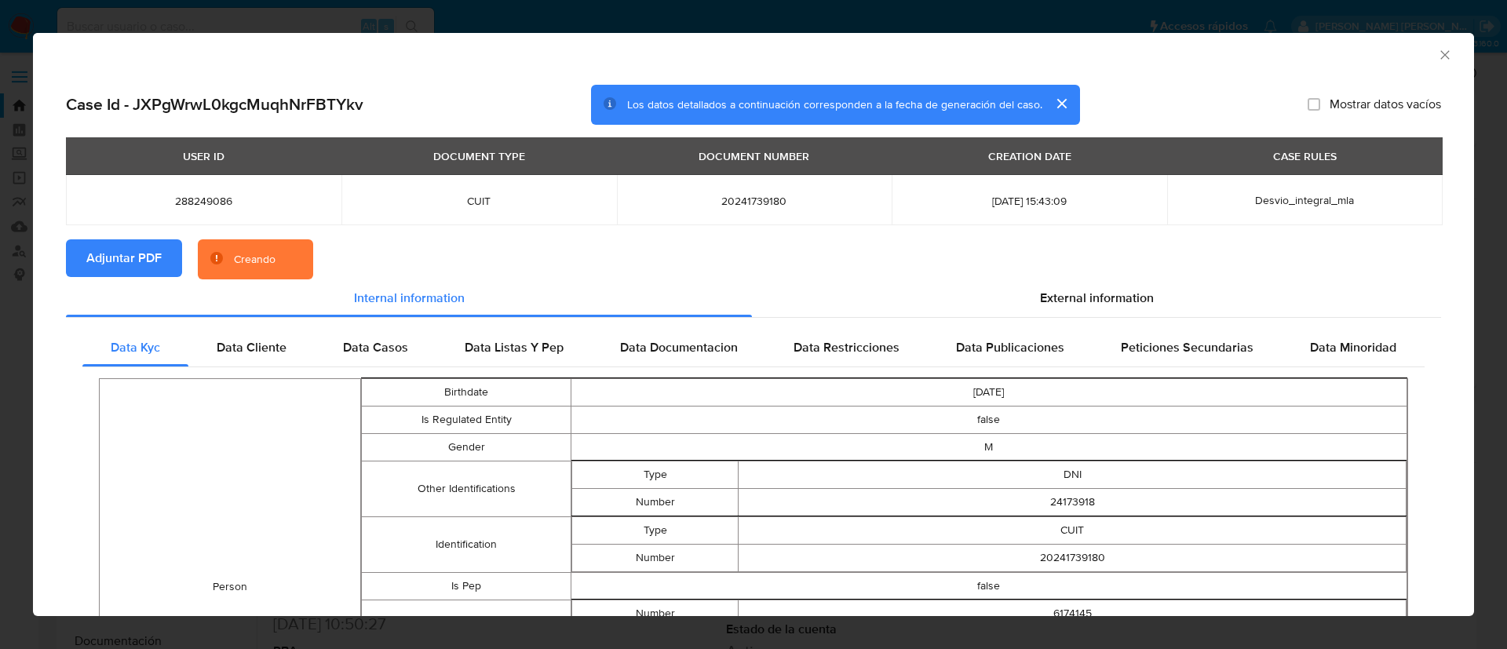
click at [1055, 104] on button "cerrar" at bounding box center [1061, 104] width 38 height 38
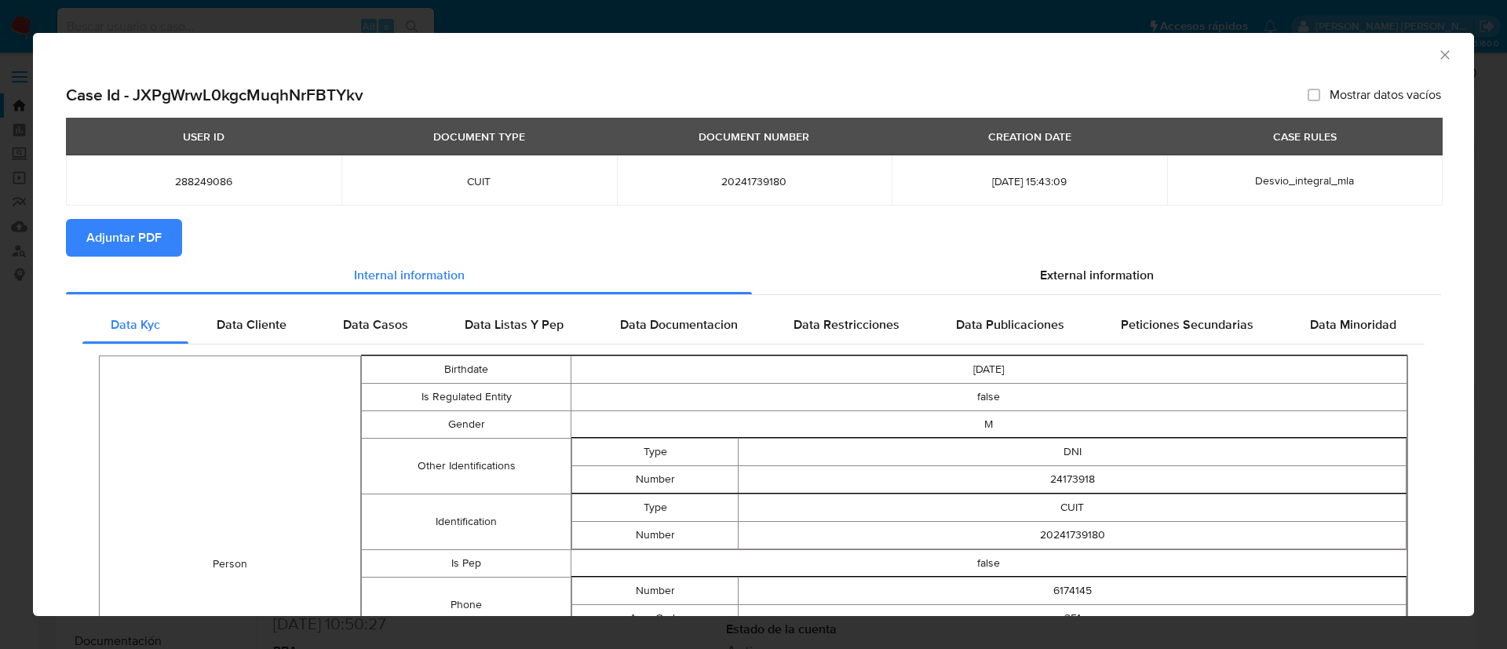
click at [1437, 56] on icon "Cerrar ventana" at bounding box center [1445, 55] width 16 height 16
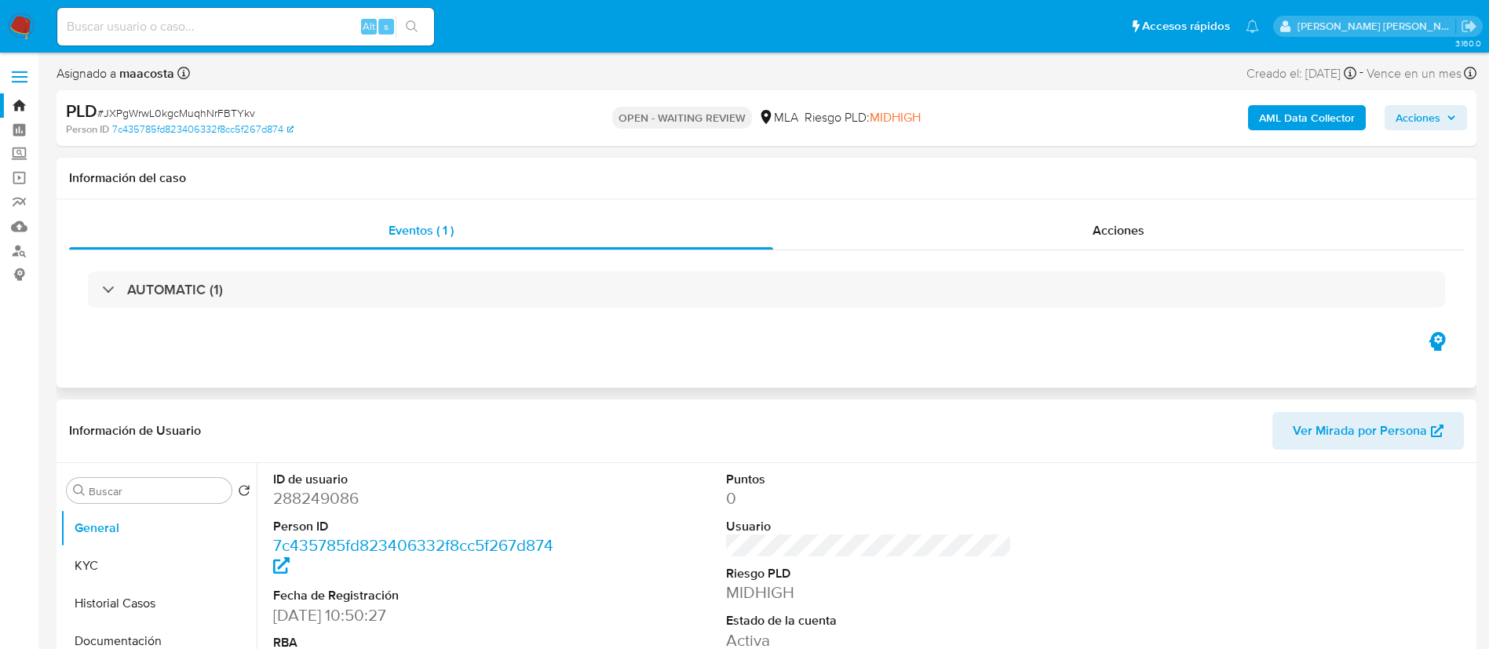
click at [277, 364] on div "Eventos ( 1 ) Acciones AUTOMATIC (1)" at bounding box center [766, 293] width 1420 height 188
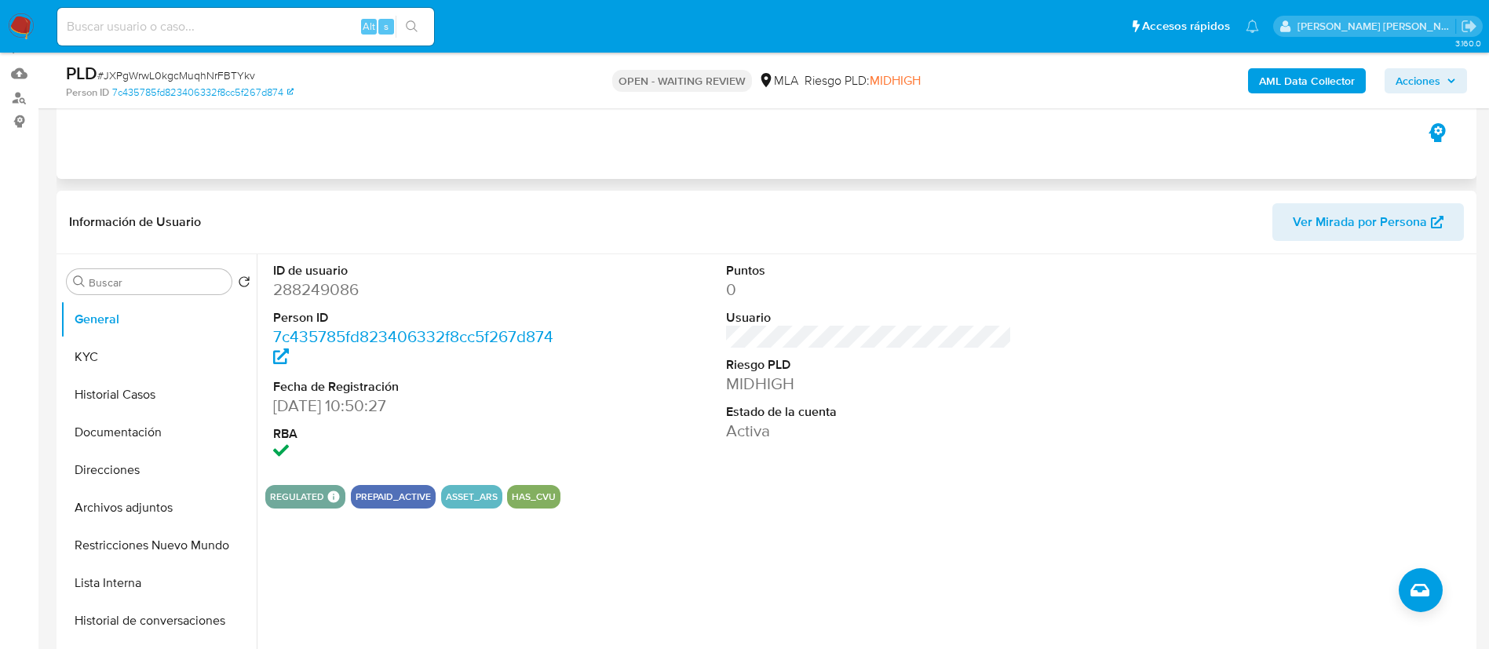
scroll to position [167, 0]
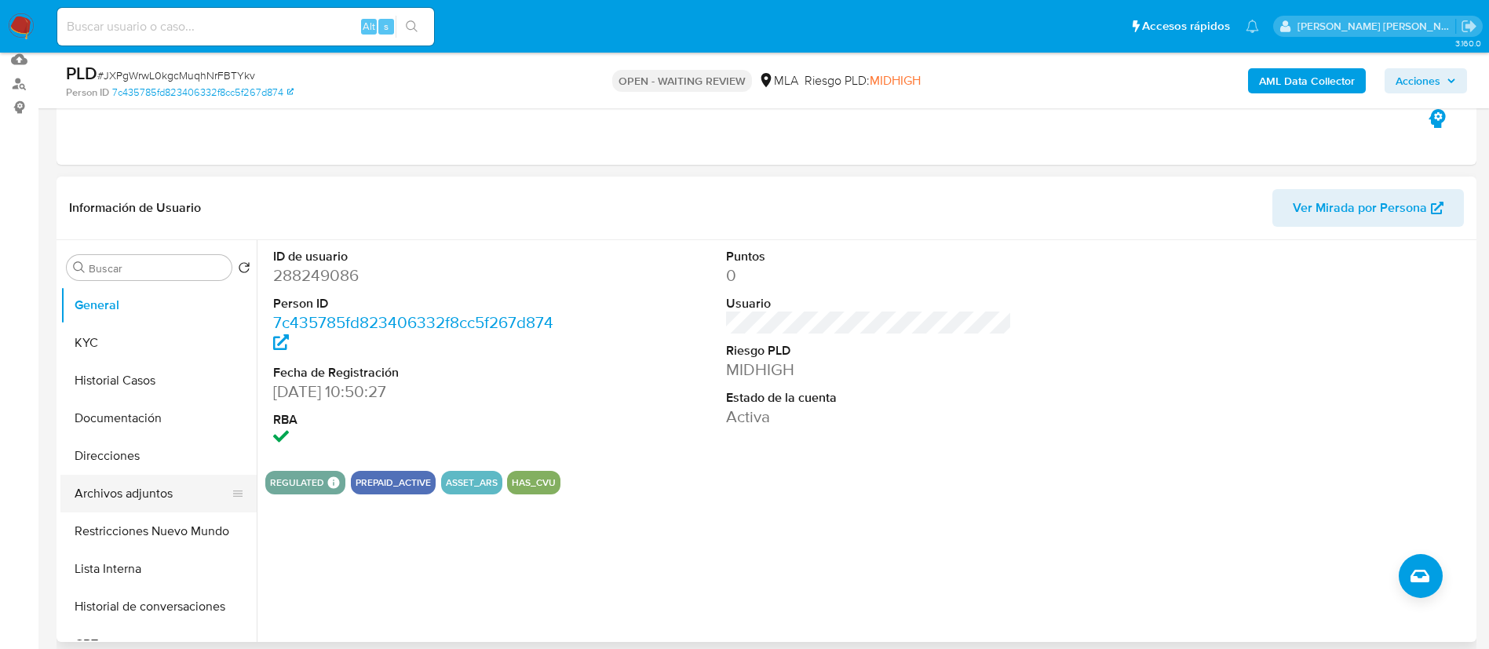
click at [161, 494] on button "Archivos adjuntos" at bounding box center [152, 494] width 184 height 38
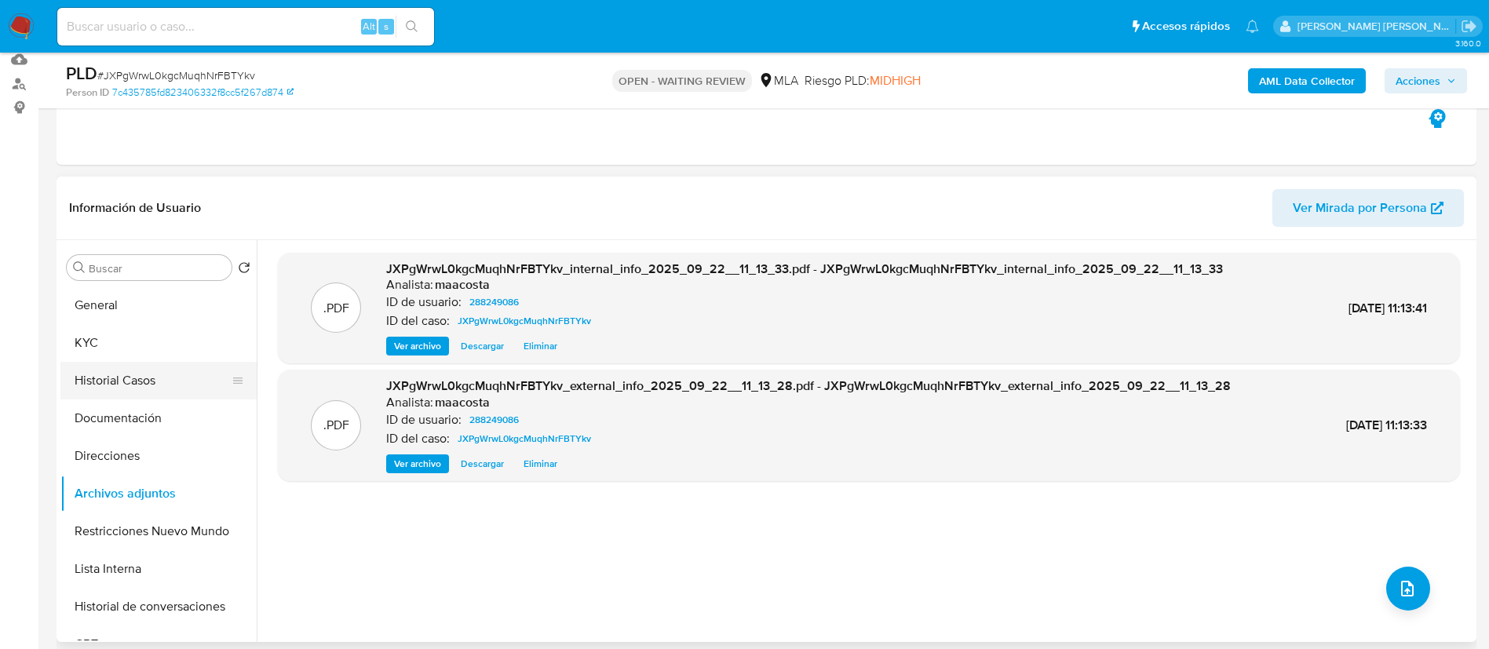
click at [147, 373] on button "Historial Casos" at bounding box center [152, 381] width 184 height 38
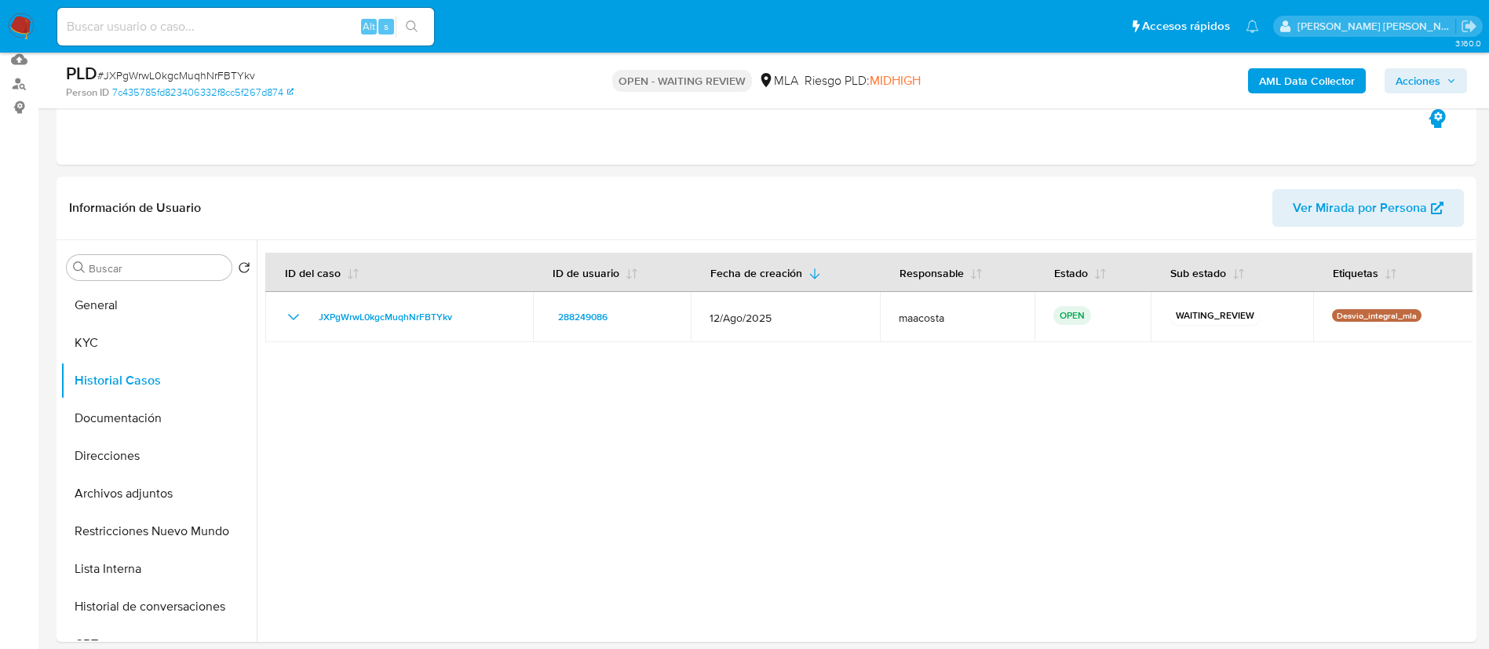
paste input "q4VBF4iz0HncedvFBnjybGzQ"
click at [194, 27] on input "q4VBF4iz0HncedvFBnjybGzQ" at bounding box center [245, 26] width 377 height 20
type input "q4VBF4iz0HncedvFBnjybGzQ"
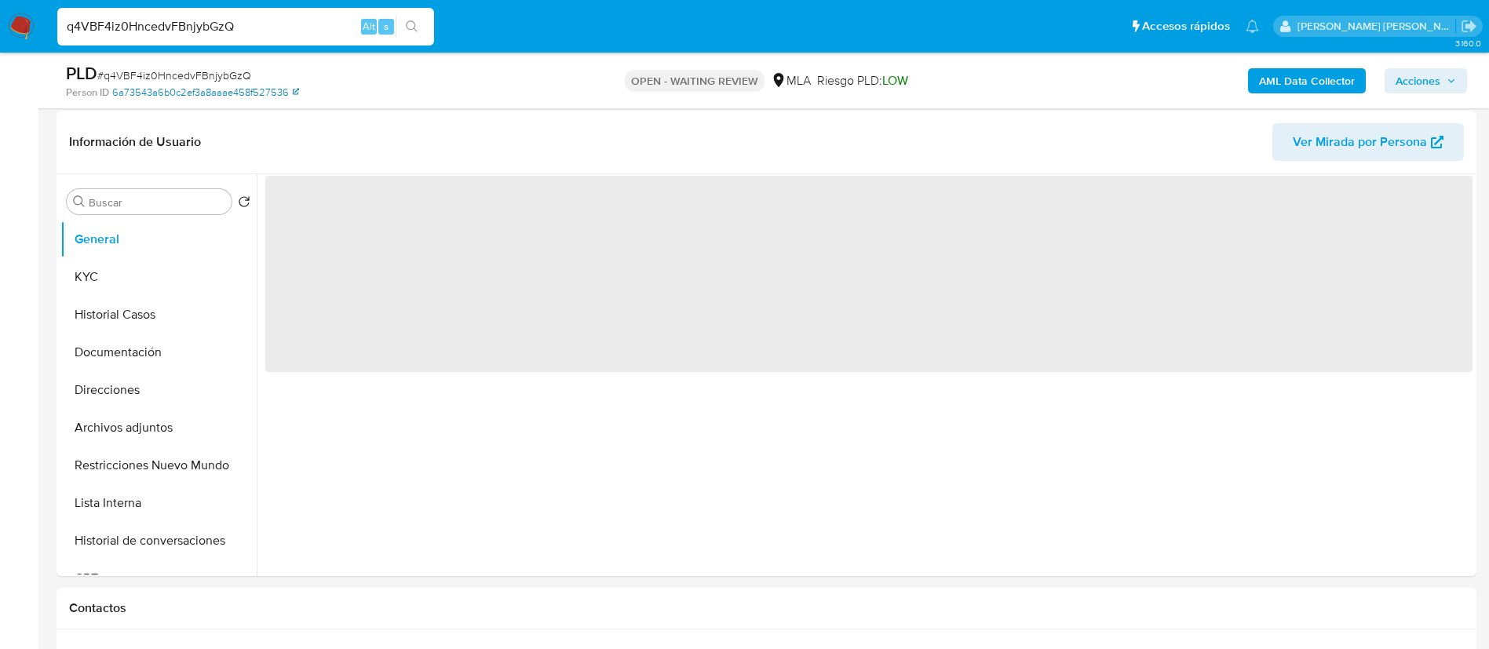
scroll to position [240, 0]
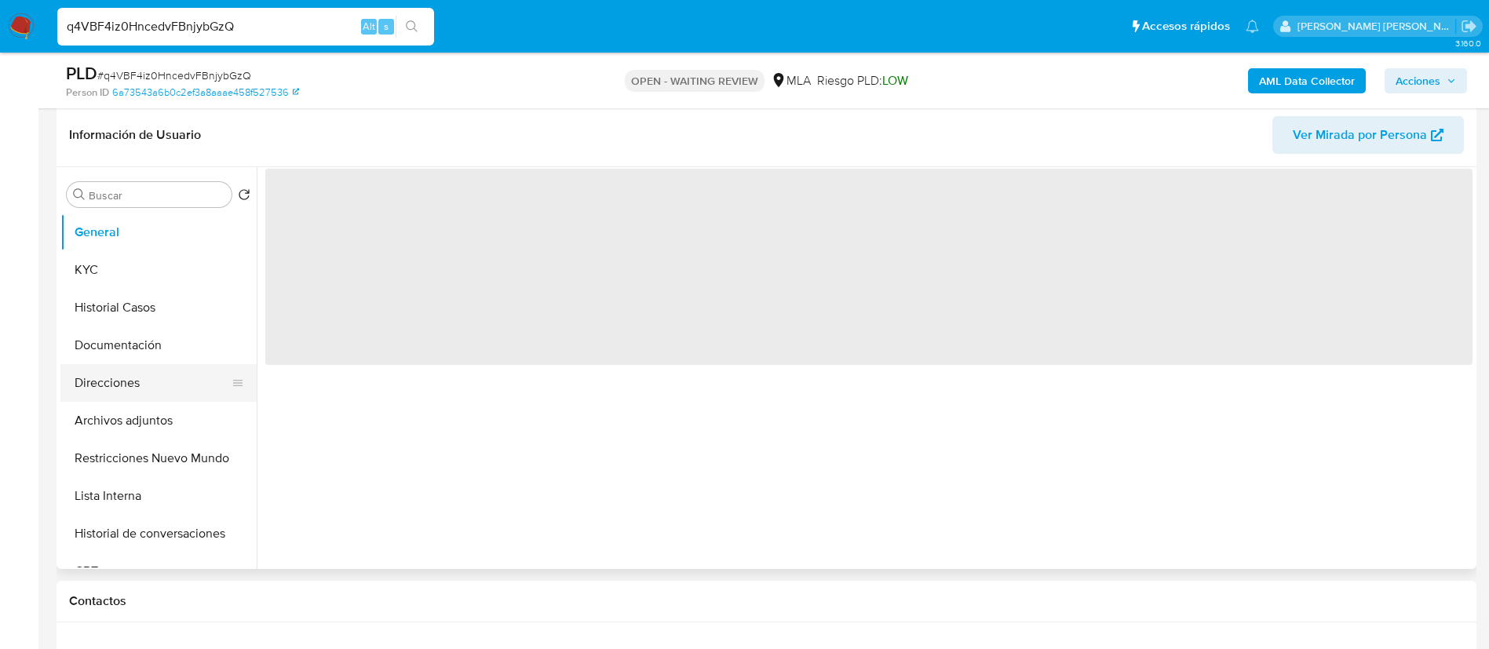
select select "10"
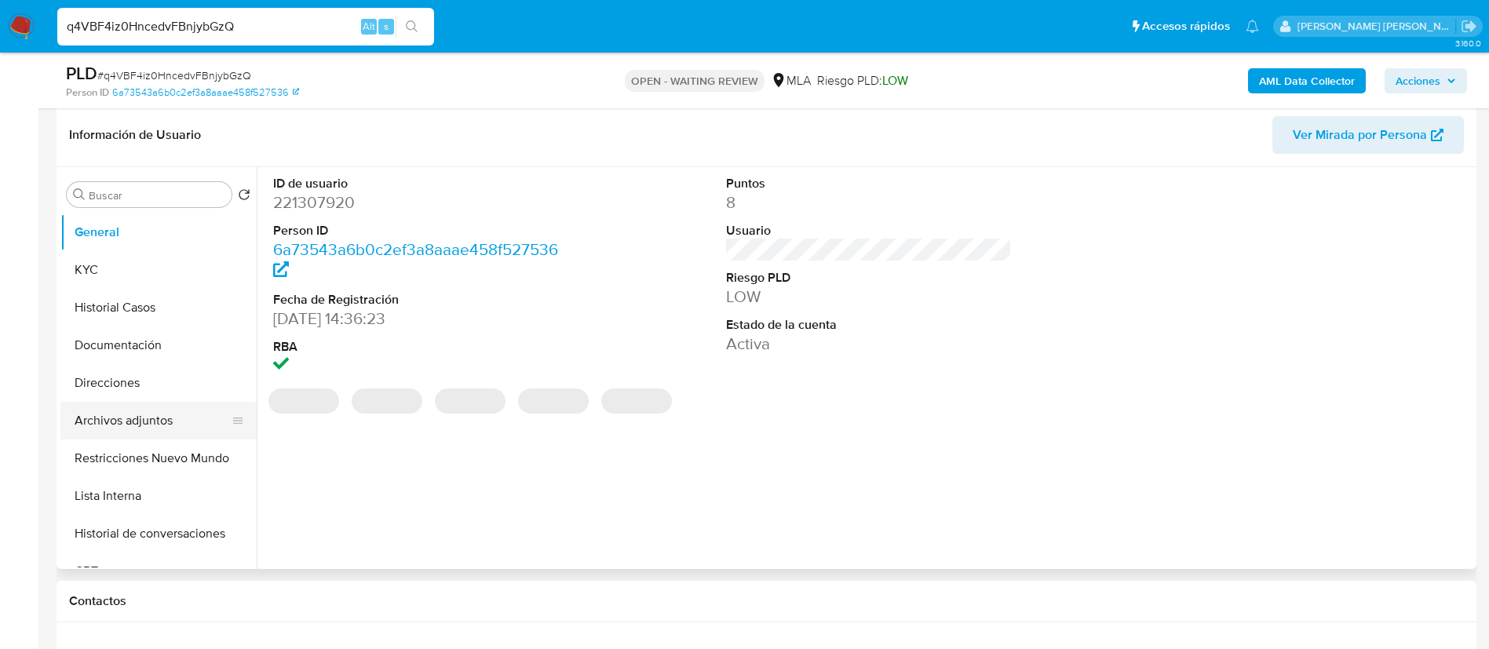
click at [153, 414] on button "Archivos adjuntos" at bounding box center [152, 421] width 184 height 38
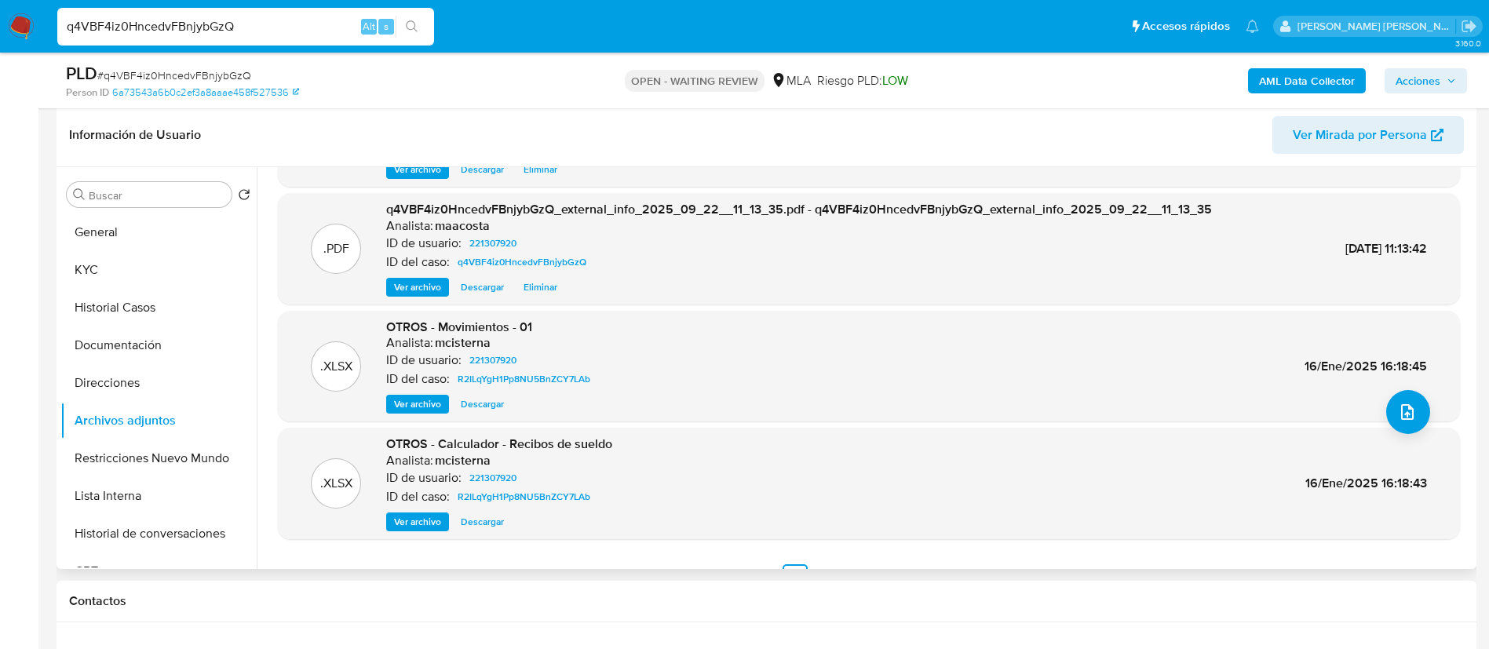
scroll to position [132, 0]
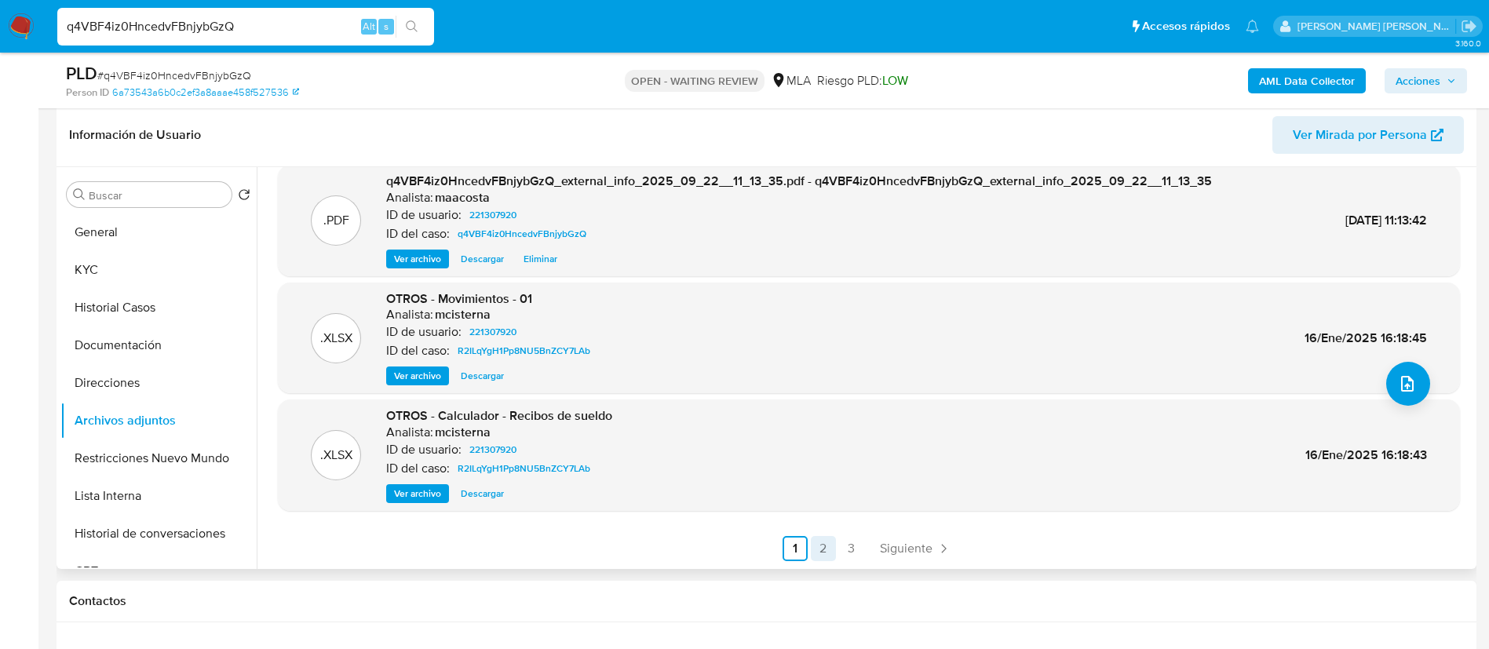
click at [820, 548] on link "2" at bounding box center [823, 548] width 25 height 25
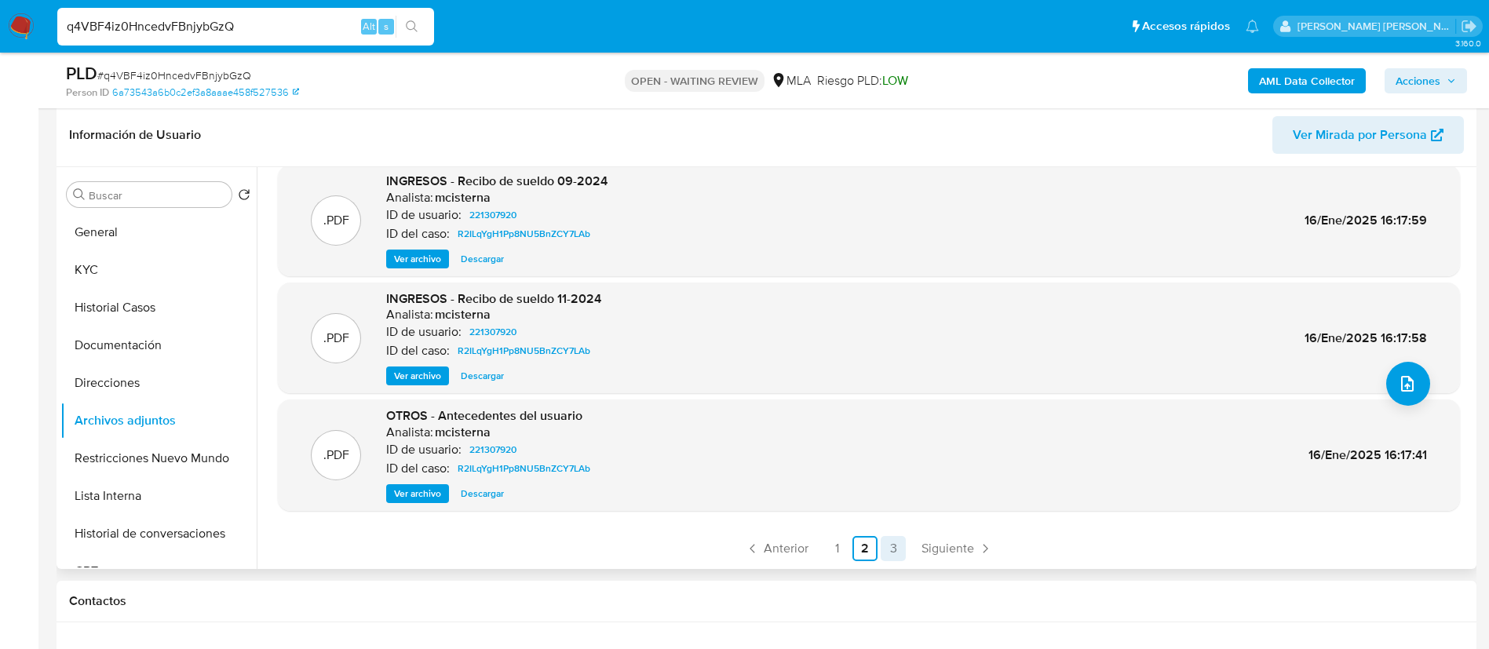
click at [897, 556] on link "3" at bounding box center [892, 548] width 25 height 25
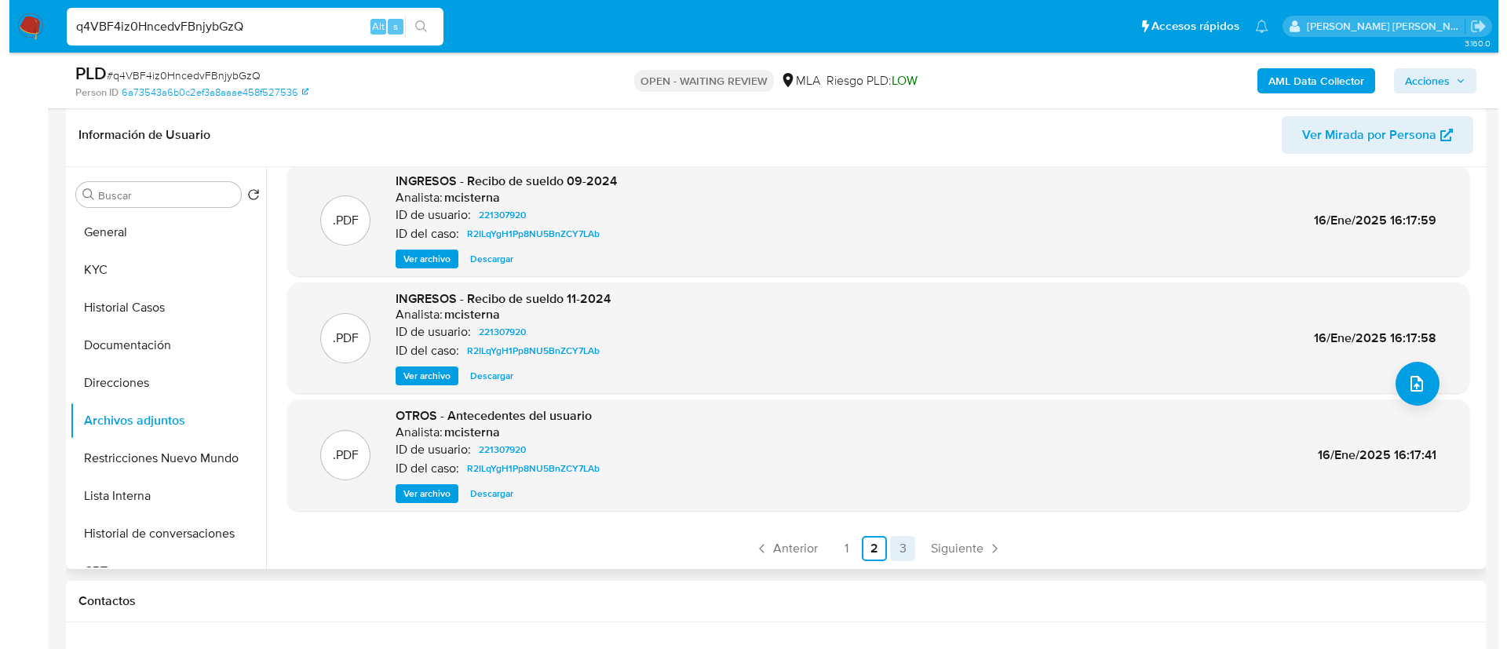
scroll to position [0, 0]
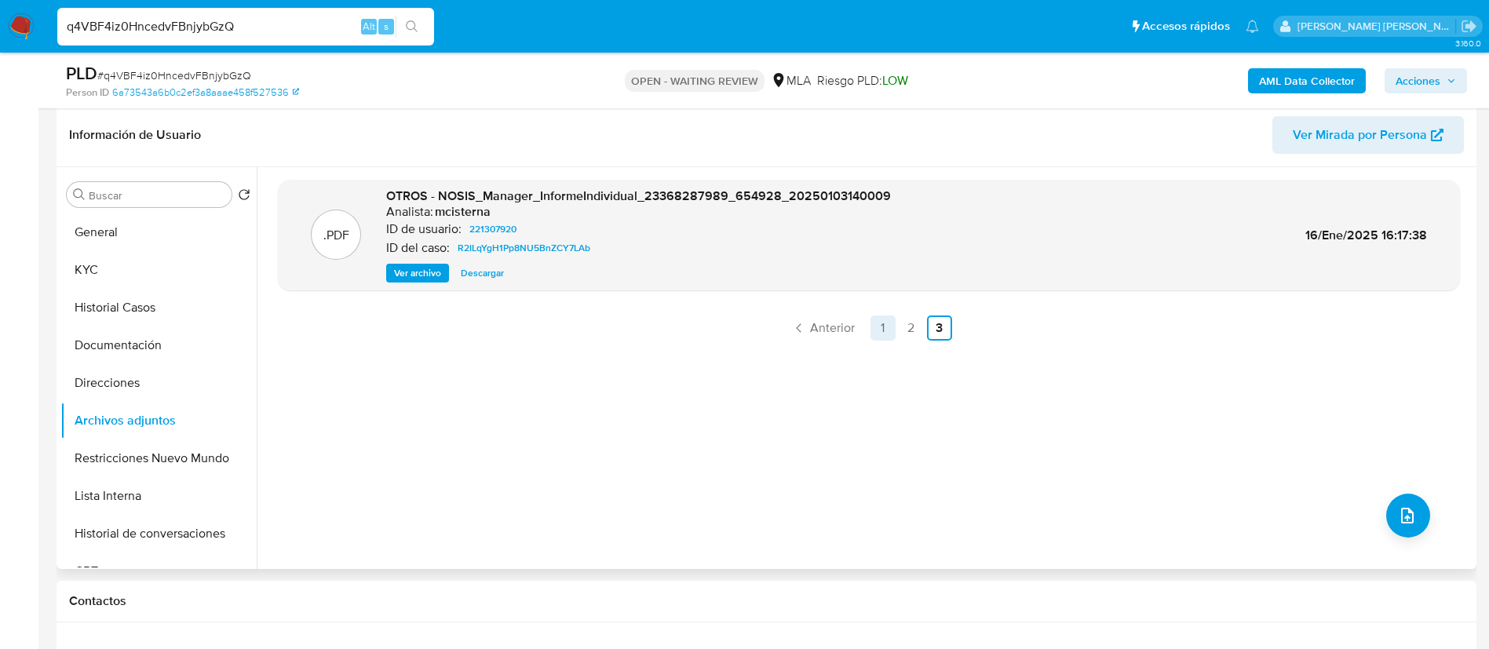
click at [880, 318] on link "1" at bounding box center [882, 327] width 25 height 25
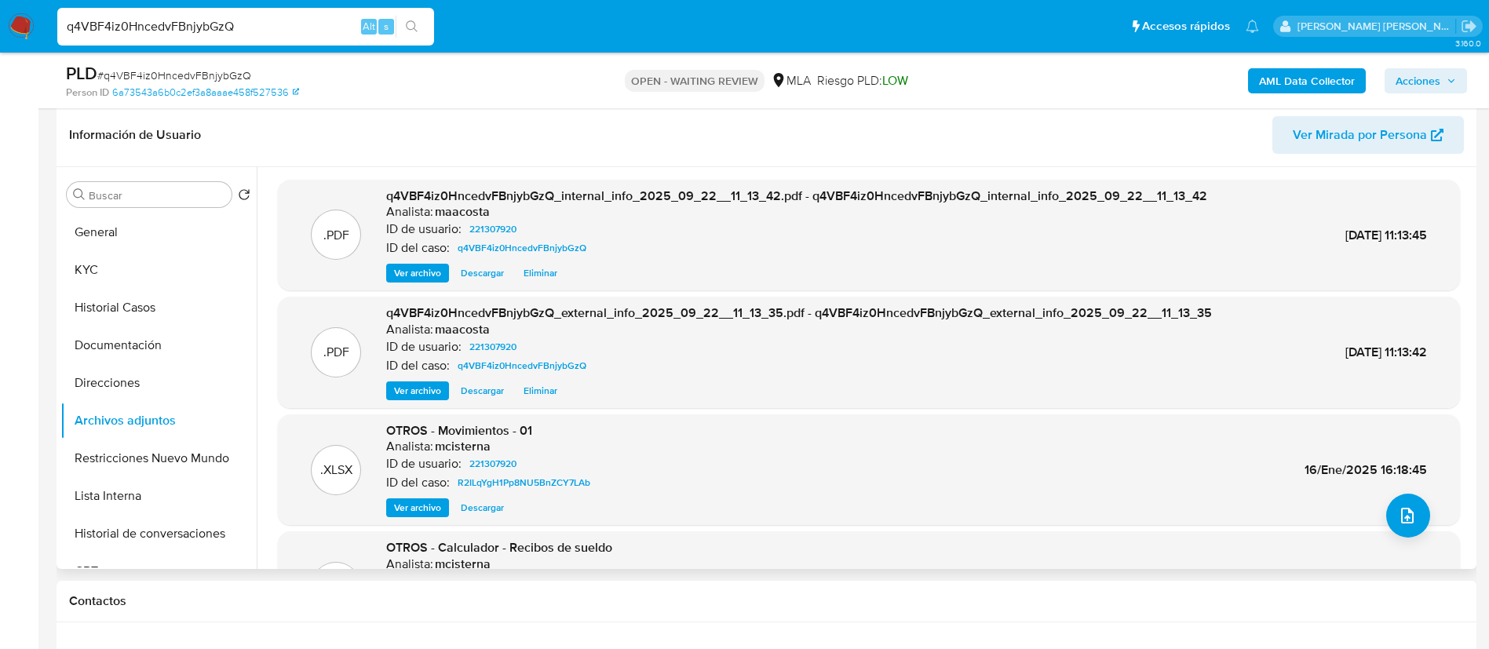
click at [410, 504] on span "Ver archivo" at bounding box center [417, 508] width 47 height 16
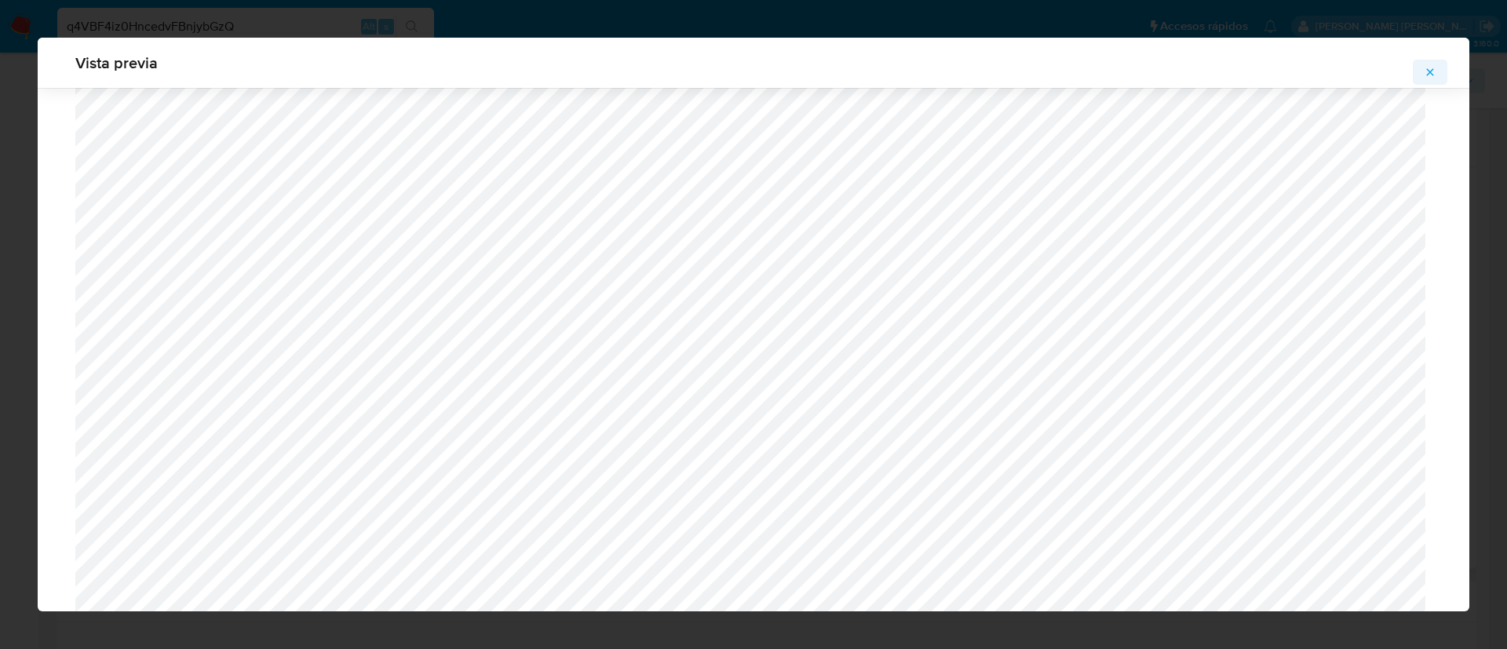
scroll to position [929, 0]
click at [1429, 67] on icon "Attachment preview" at bounding box center [1429, 72] width 13 height 13
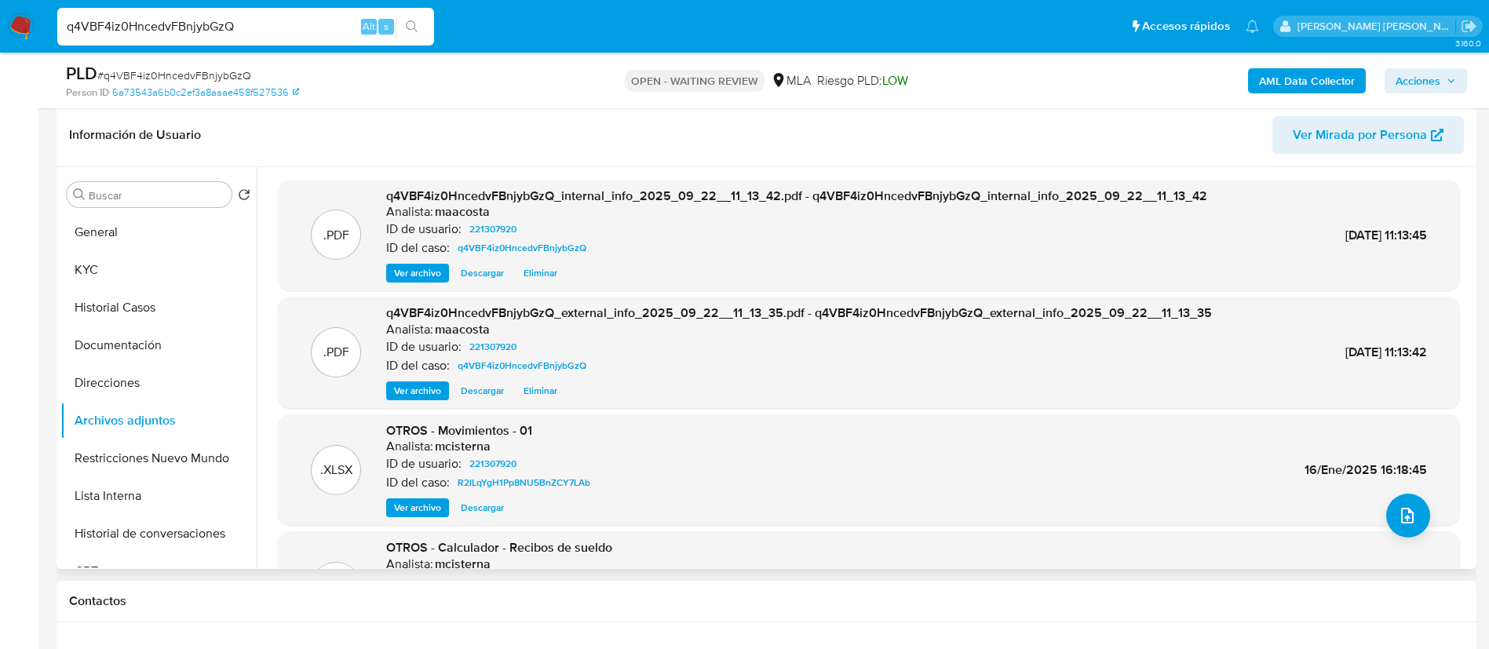
scroll to position [132, 0]
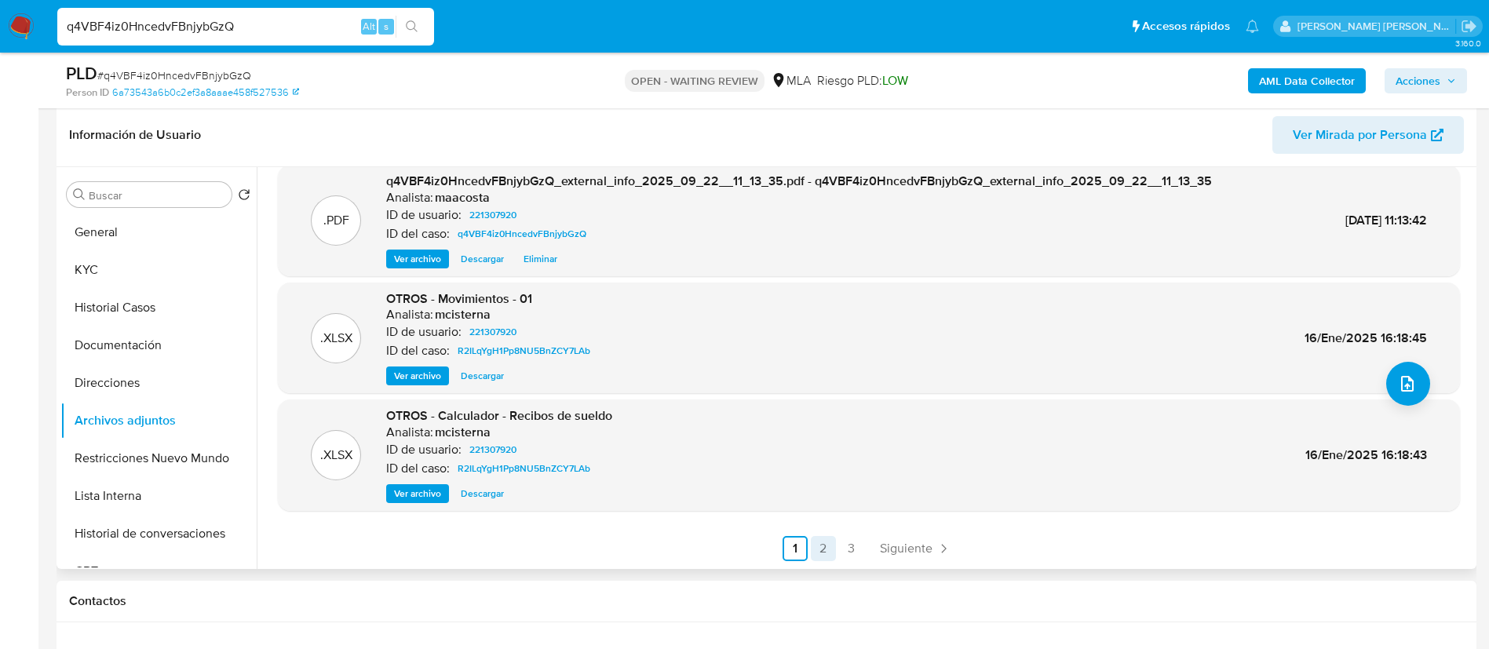
click at [817, 537] on link "2" at bounding box center [823, 548] width 25 height 25
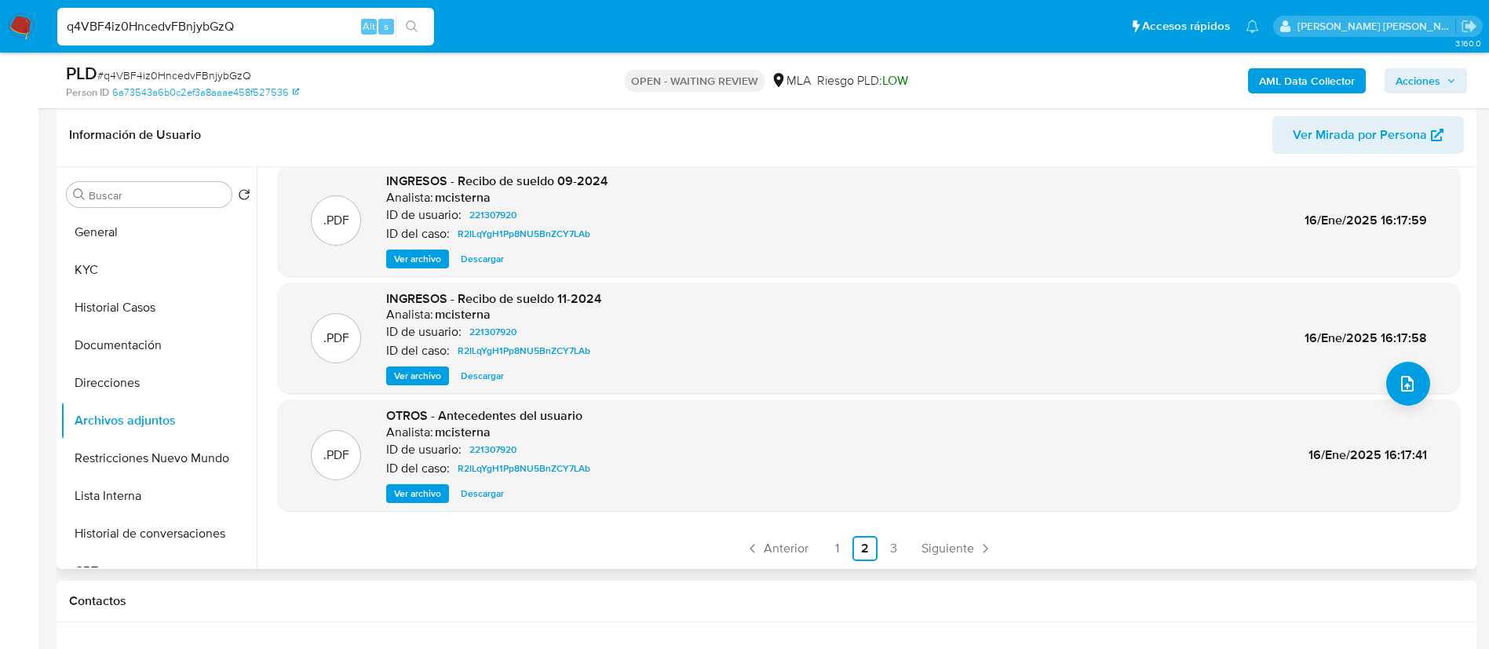
click at [419, 497] on span "Ver archivo" at bounding box center [417, 494] width 47 height 16
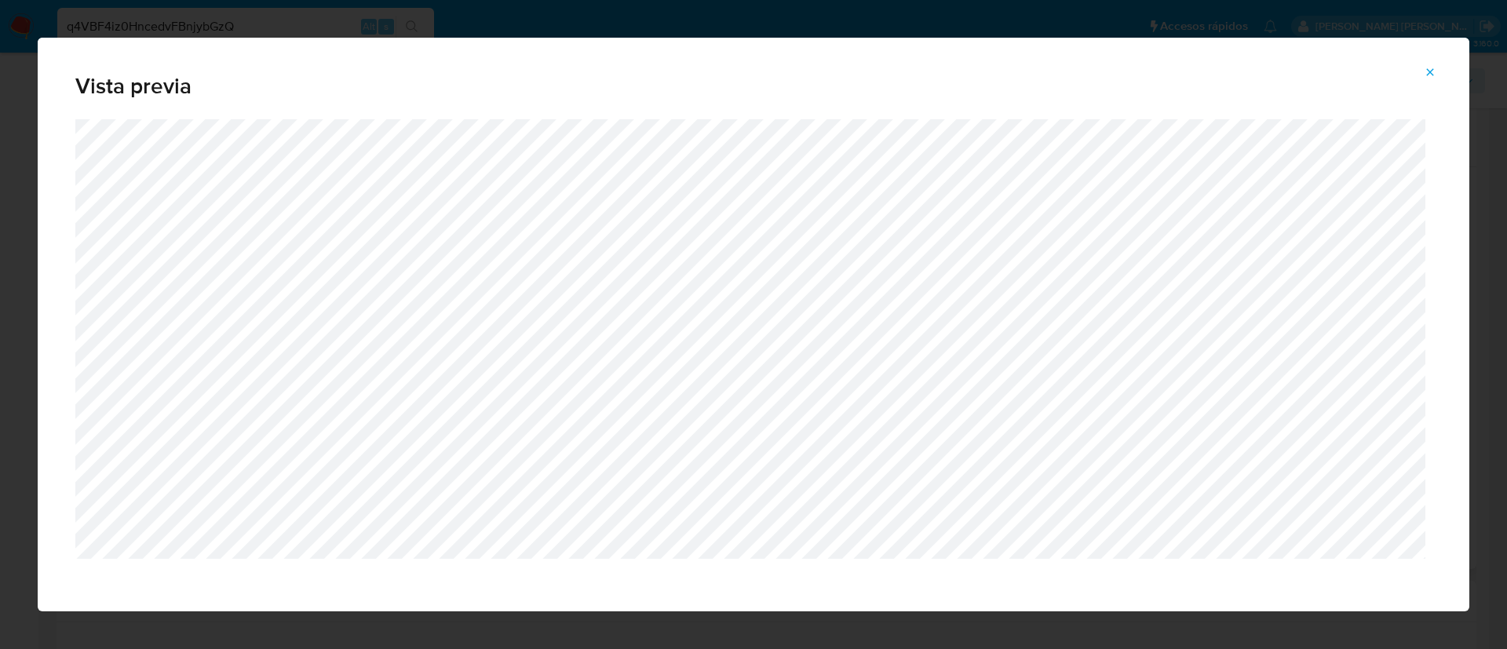
click at [1428, 72] on icon "Attachment preview" at bounding box center [1429, 72] width 13 height 13
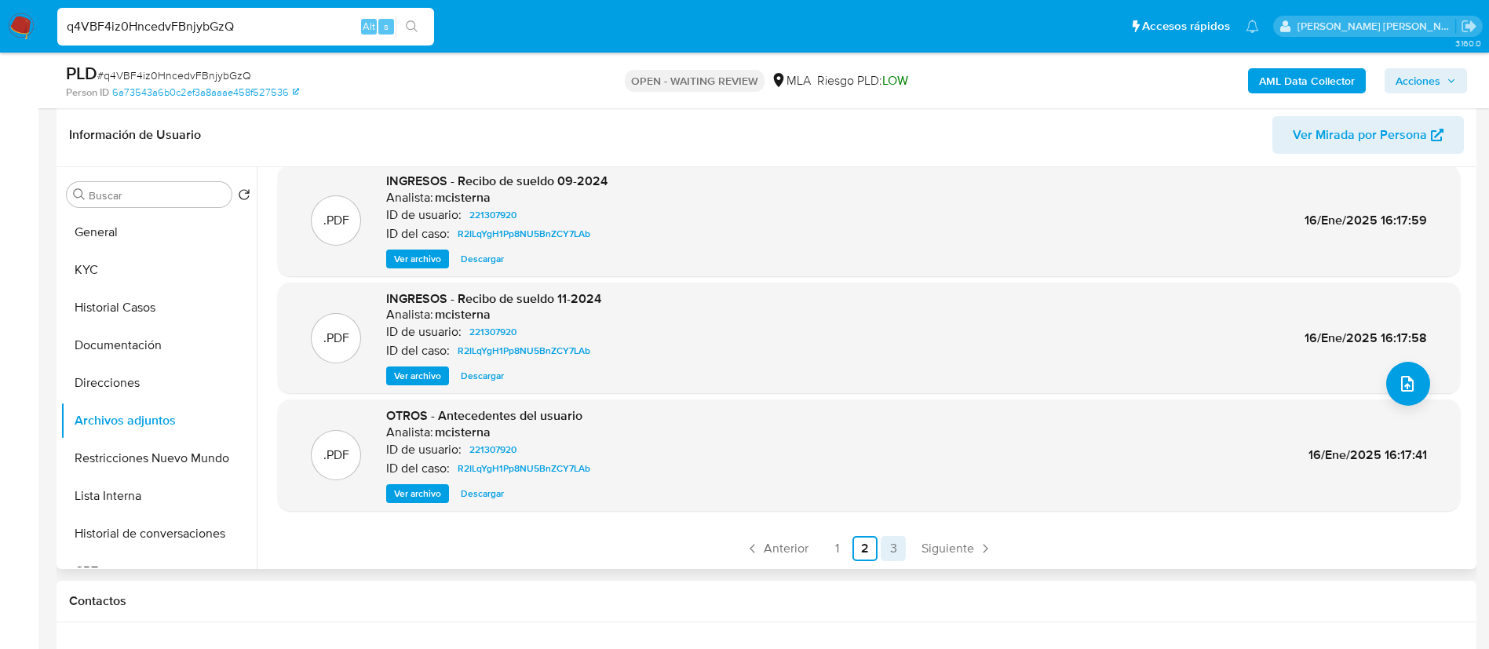
click at [896, 556] on link "3" at bounding box center [892, 548] width 25 height 25
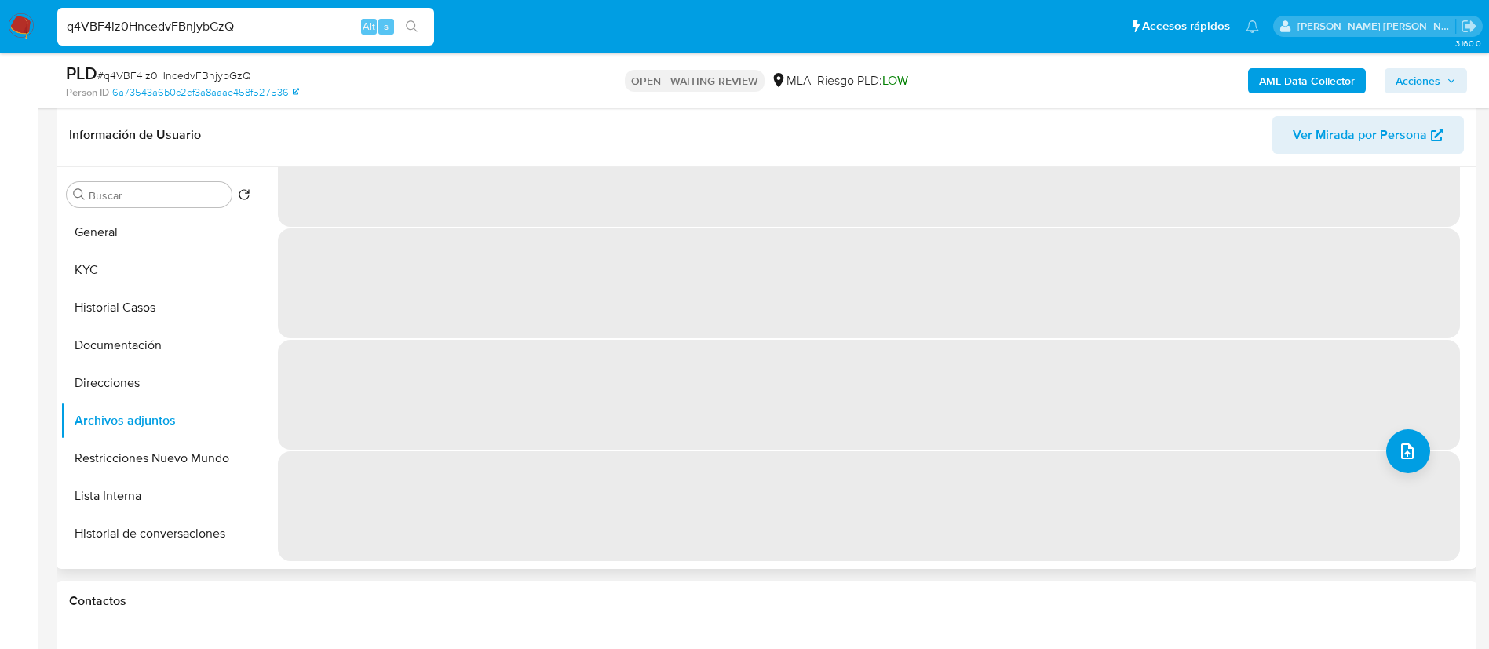
scroll to position [0, 0]
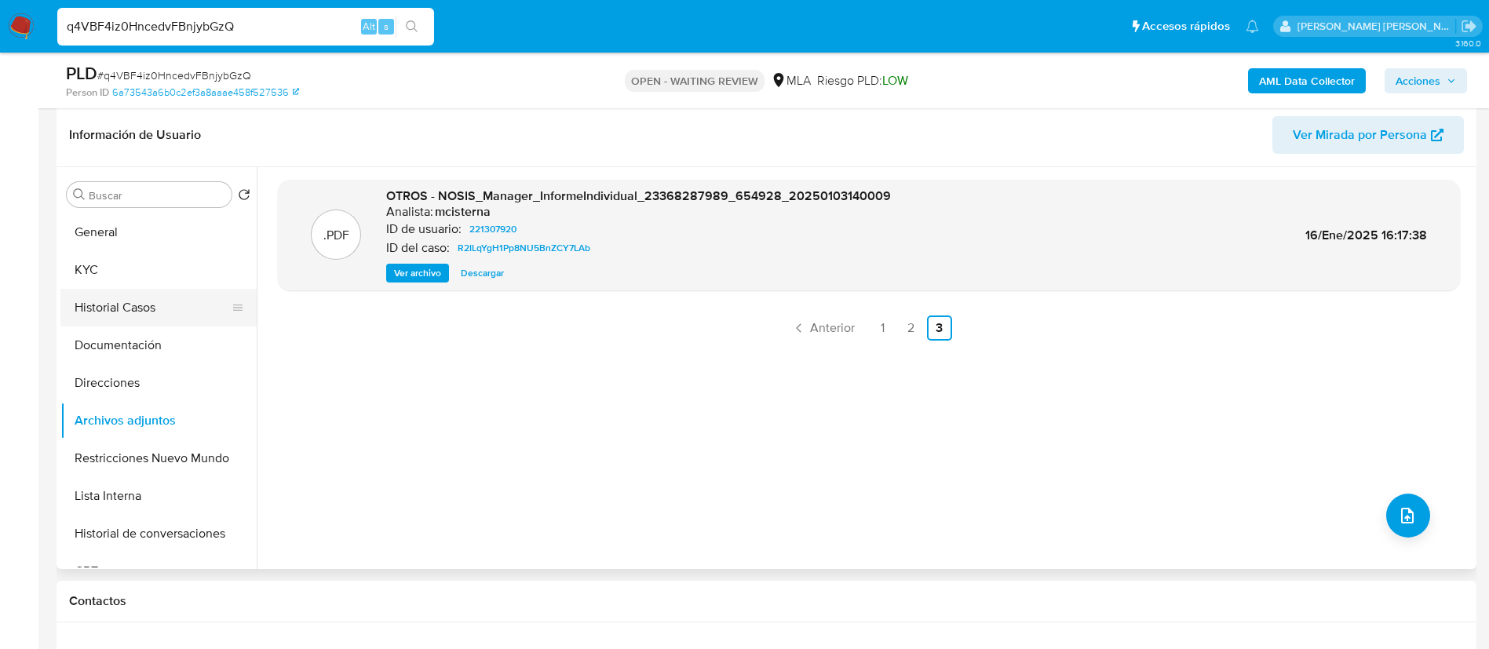
click at [108, 314] on button "Historial Casos" at bounding box center [152, 308] width 184 height 38
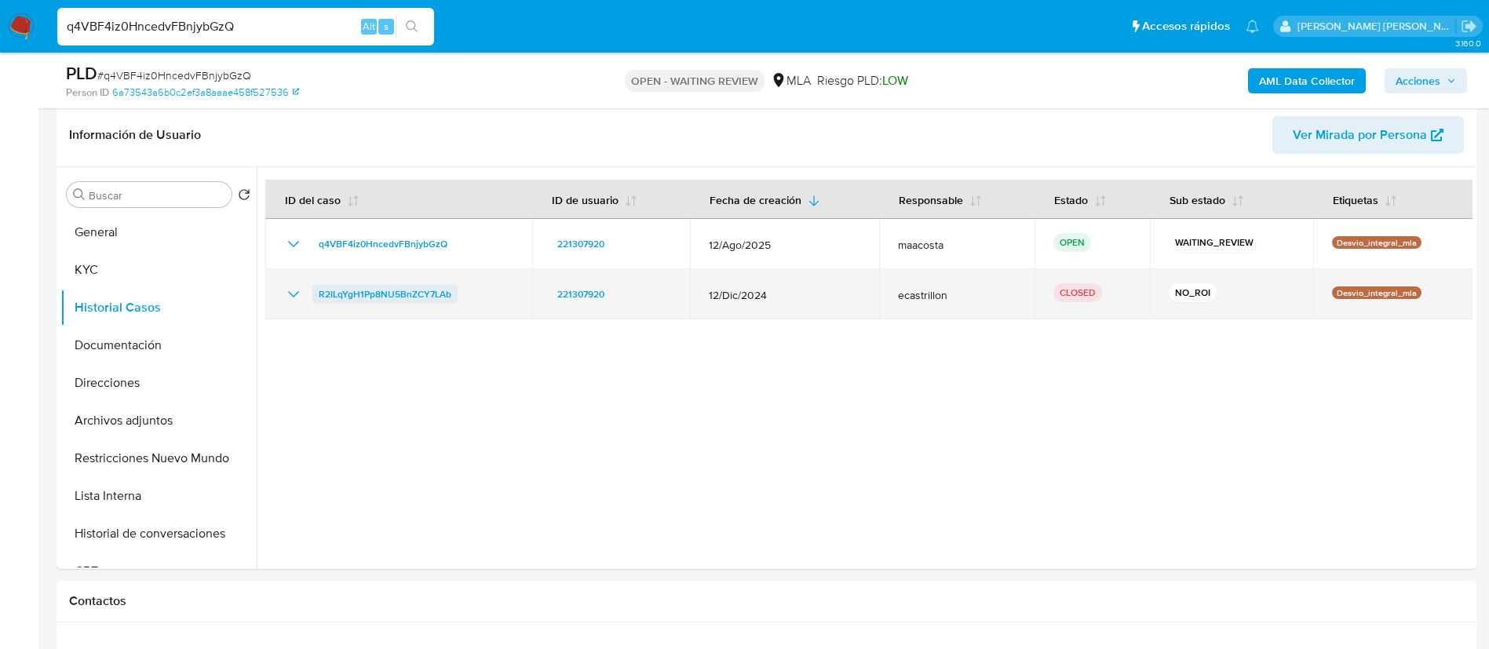
click at [421, 286] on span "R2ILqYgH1Pp8NU5BnZCY7LAb" at bounding box center [385, 294] width 133 height 19
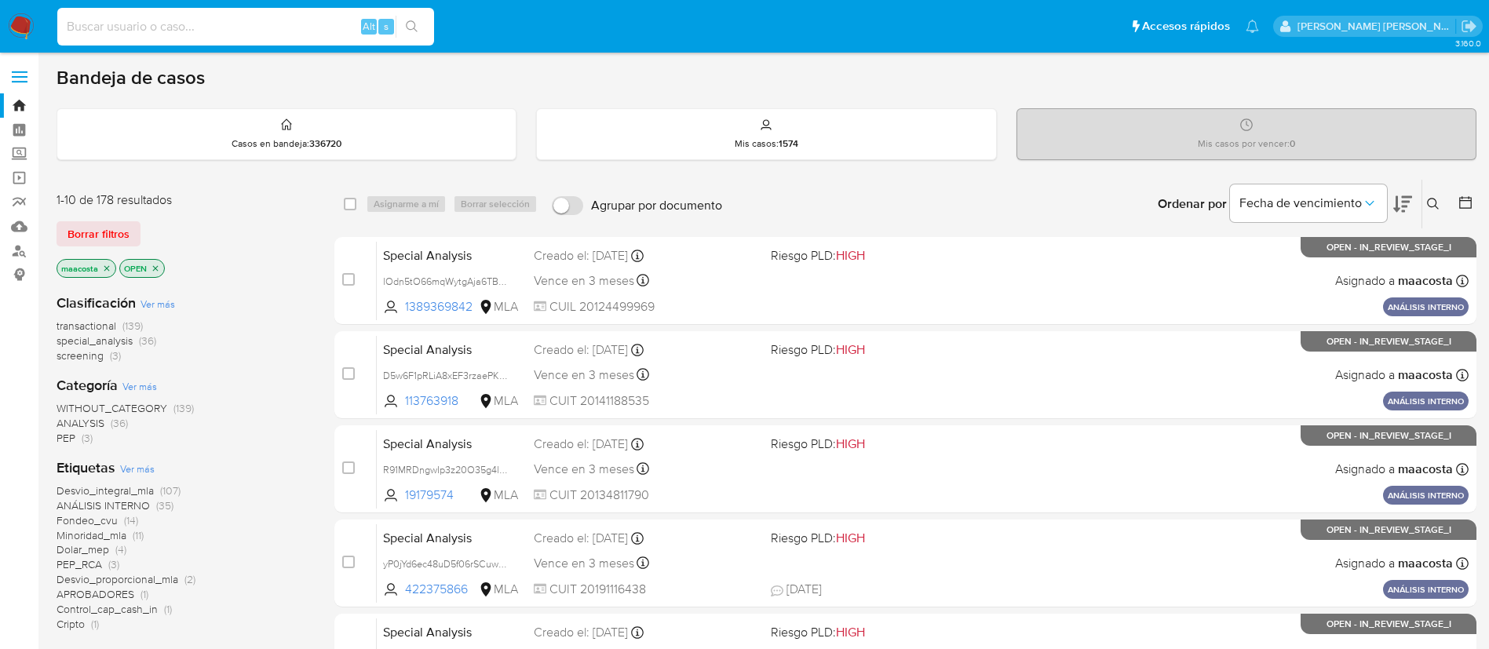
paste input "q4VBF4iz0HncedvFBnjybGzQ"
click at [326, 26] on input at bounding box center [245, 26] width 377 height 20
type input "q4VBF4iz0HncedvFBnjybGzQ"
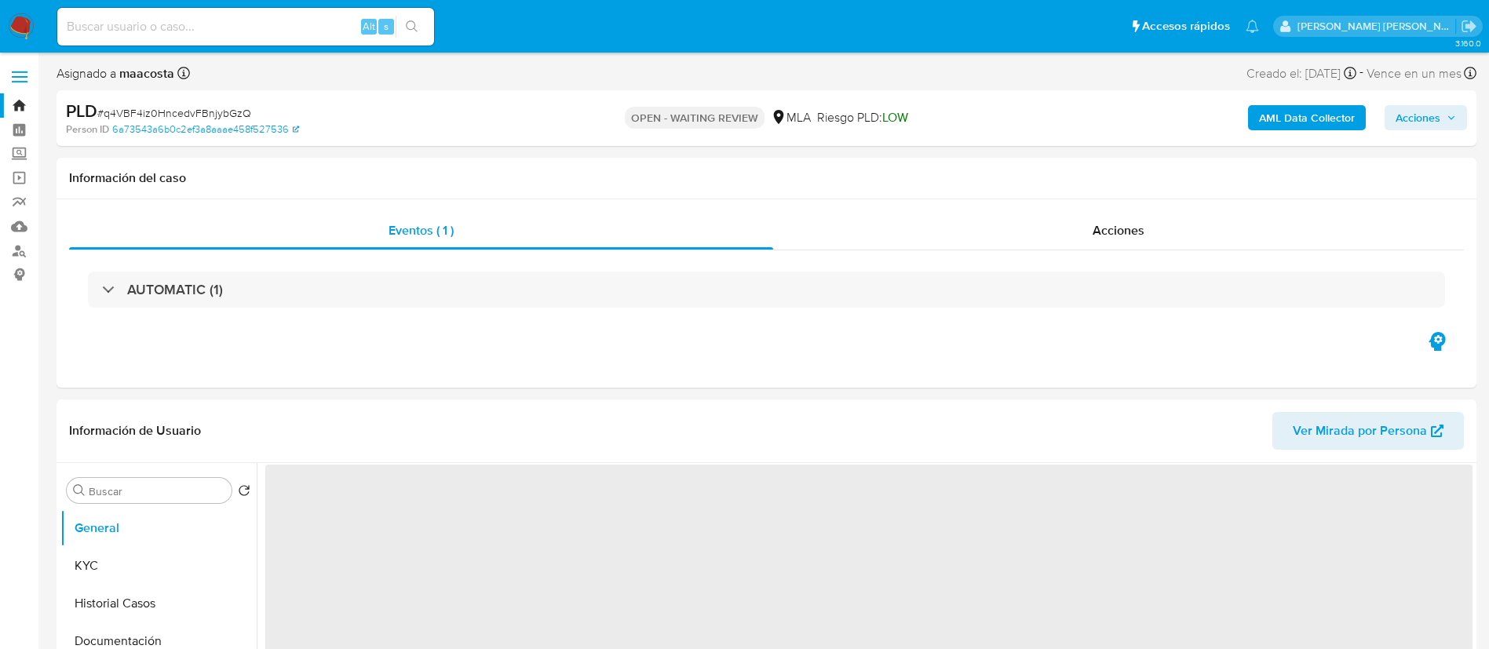
select select "10"
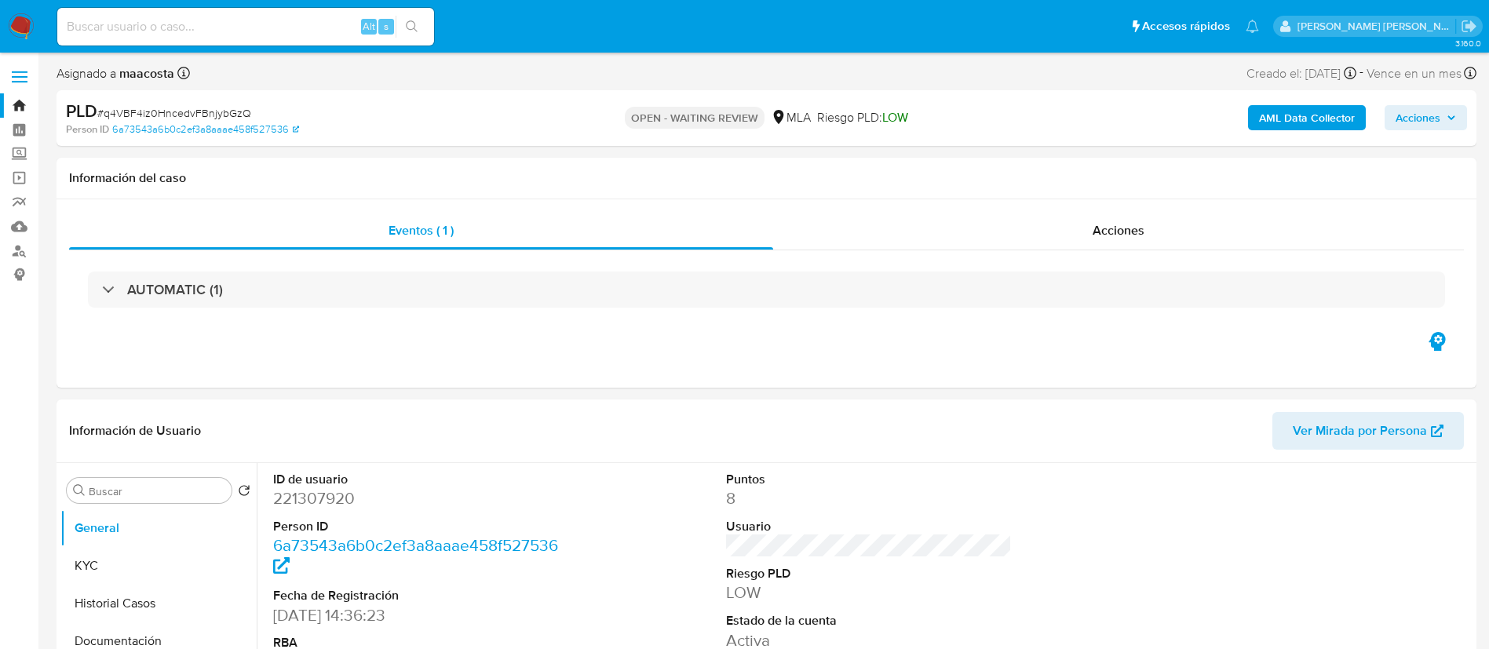
click at [1278, 108] on b "AML Data Collector" at bounding box center [1307, 117] width 96 height 25
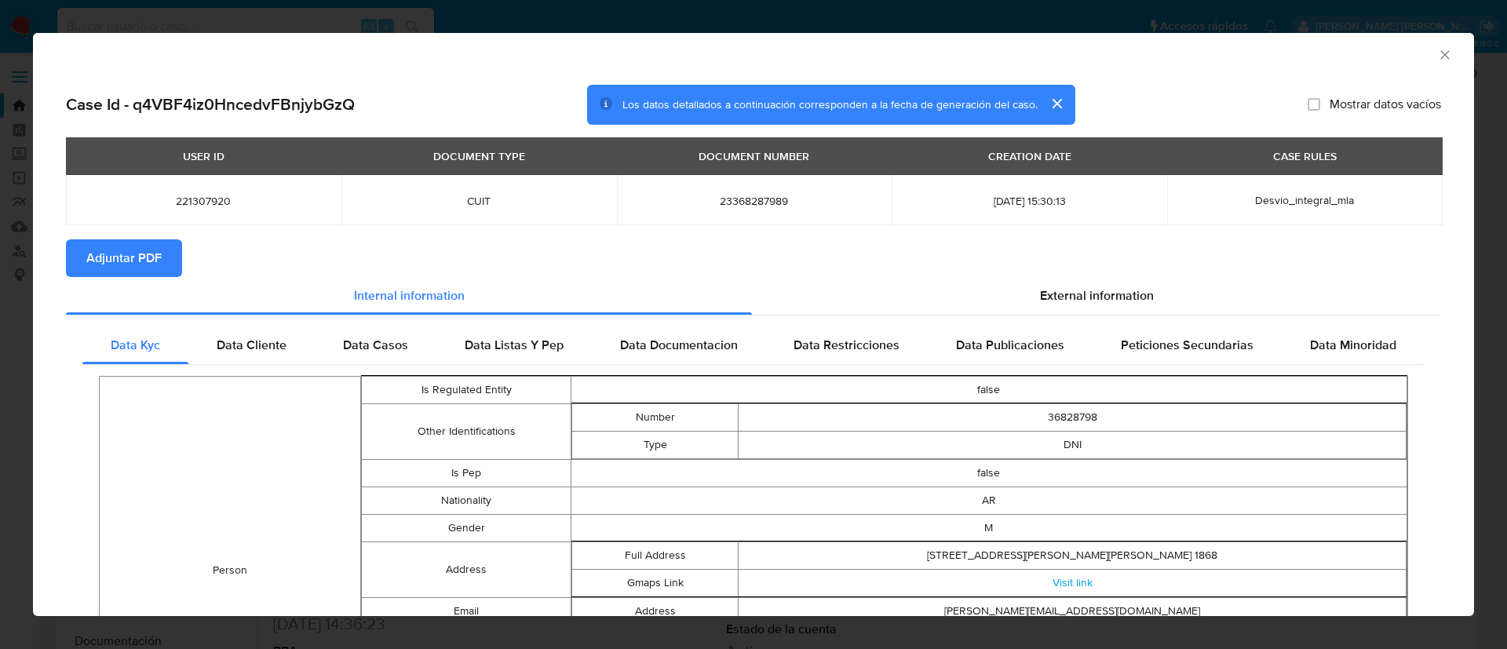
click at [121, 256] on span "Adjuntar PDF" at bounding box center [123, 258] width 75 height 35
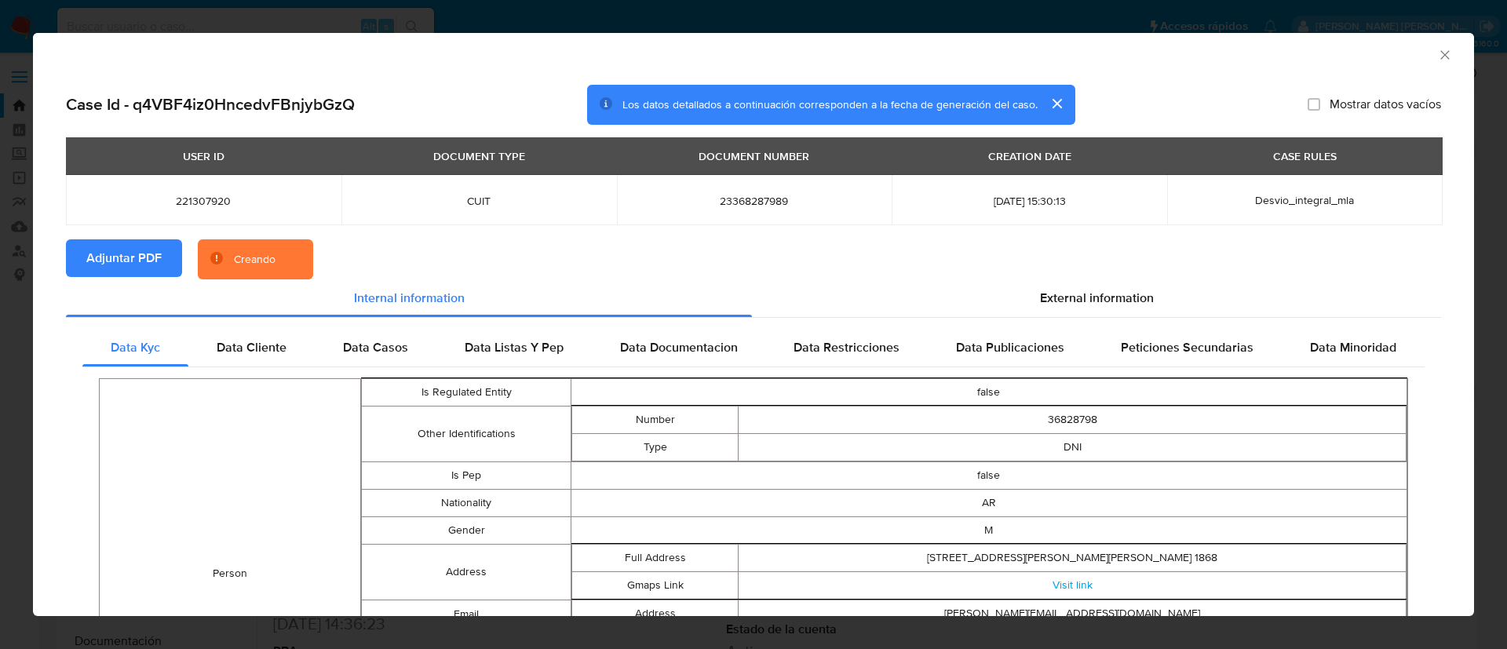
click at [1055, 104] on button "cerrar" at bounding box center [1056, 104] width 38 height 38
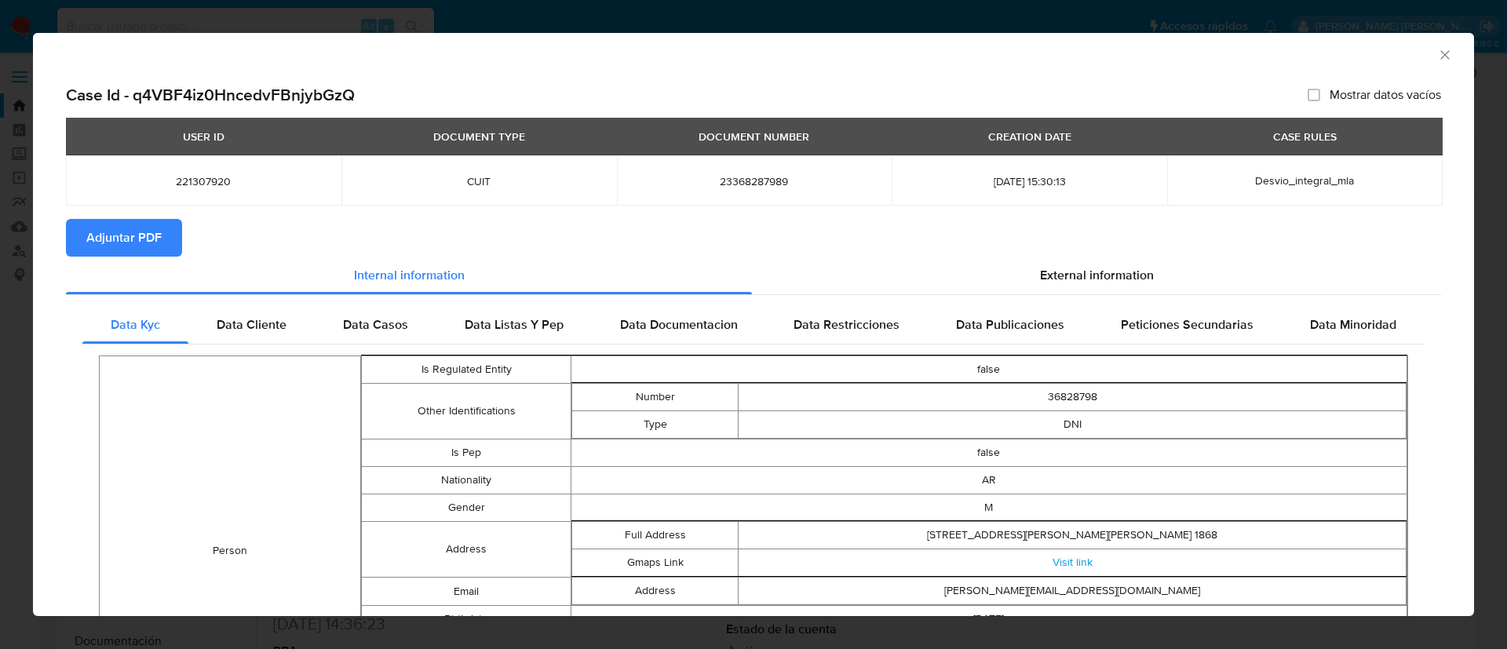
click at [1437, 56] on icon "Cerrar ventana" at bounding box center [1445, 55] width 16 height 16
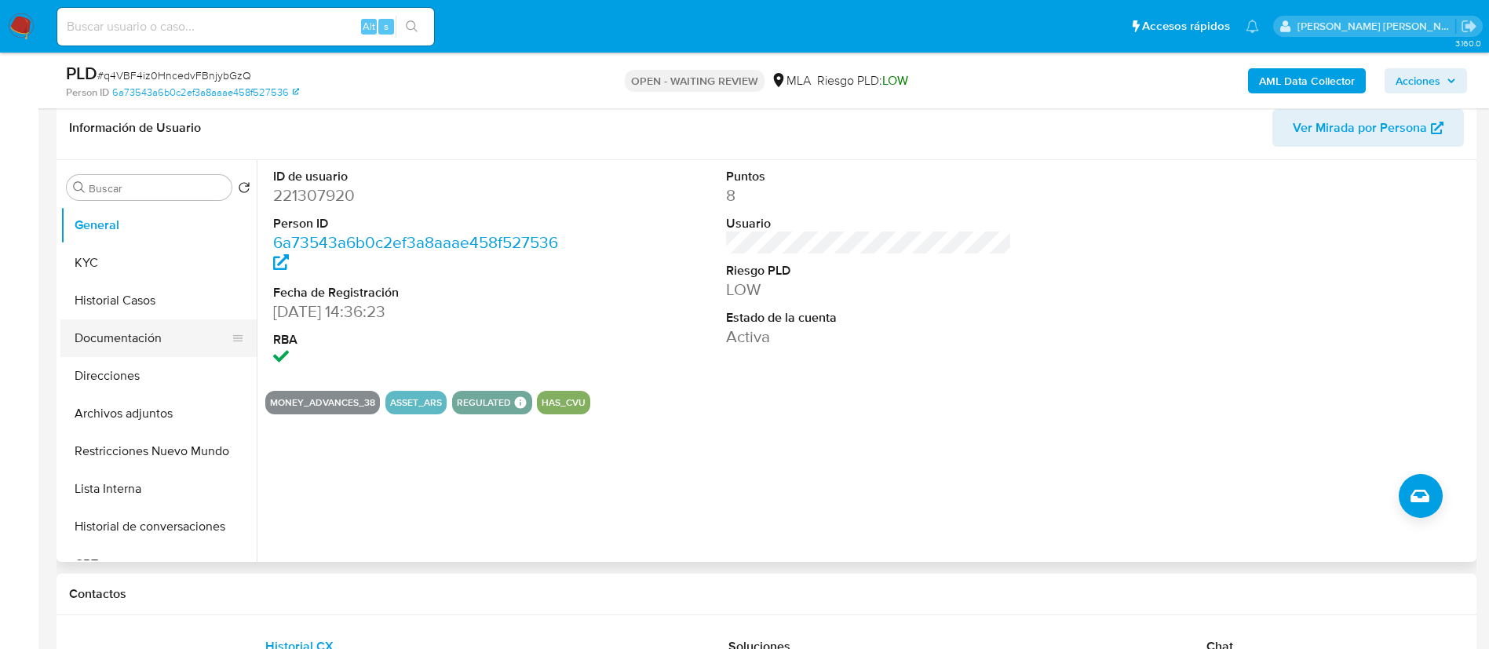
scroll to position [249, 0]
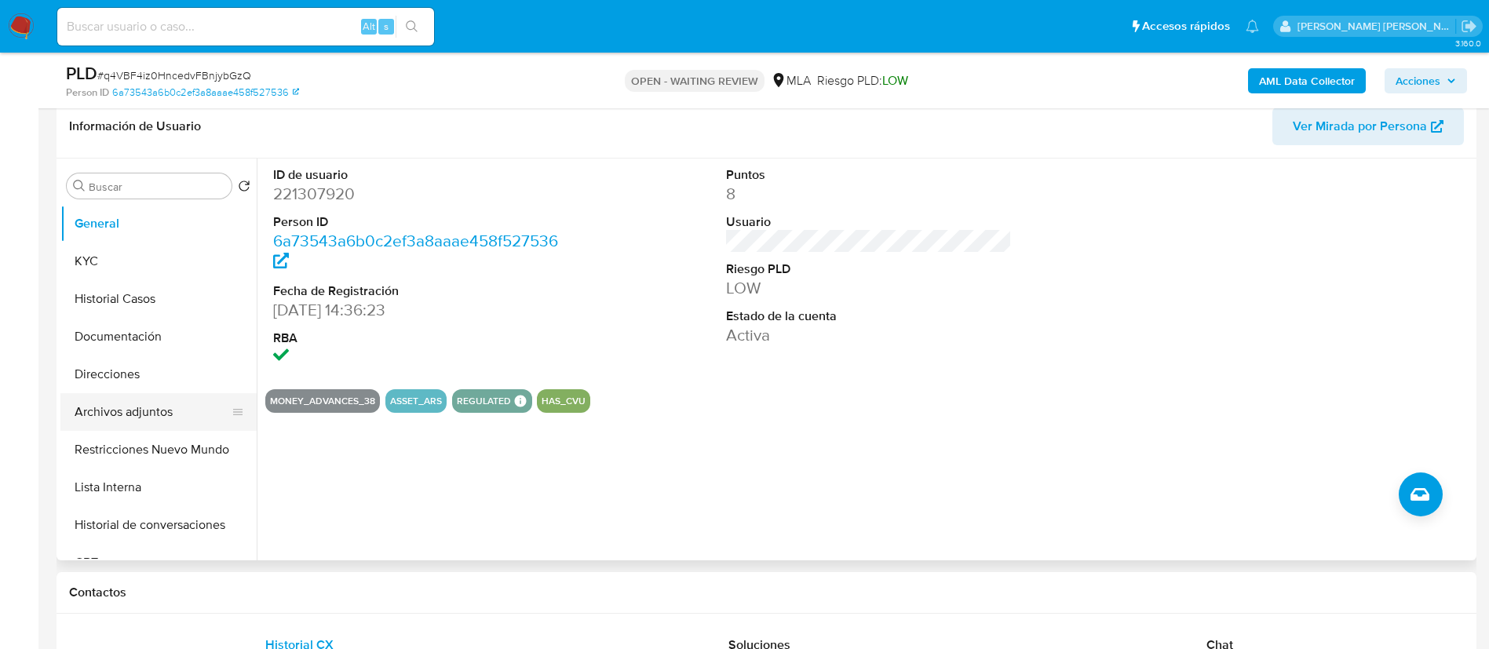
click at [129, 417] on button "Archivos adjuntos" at bounding box center [152, 412] width 184 height 38
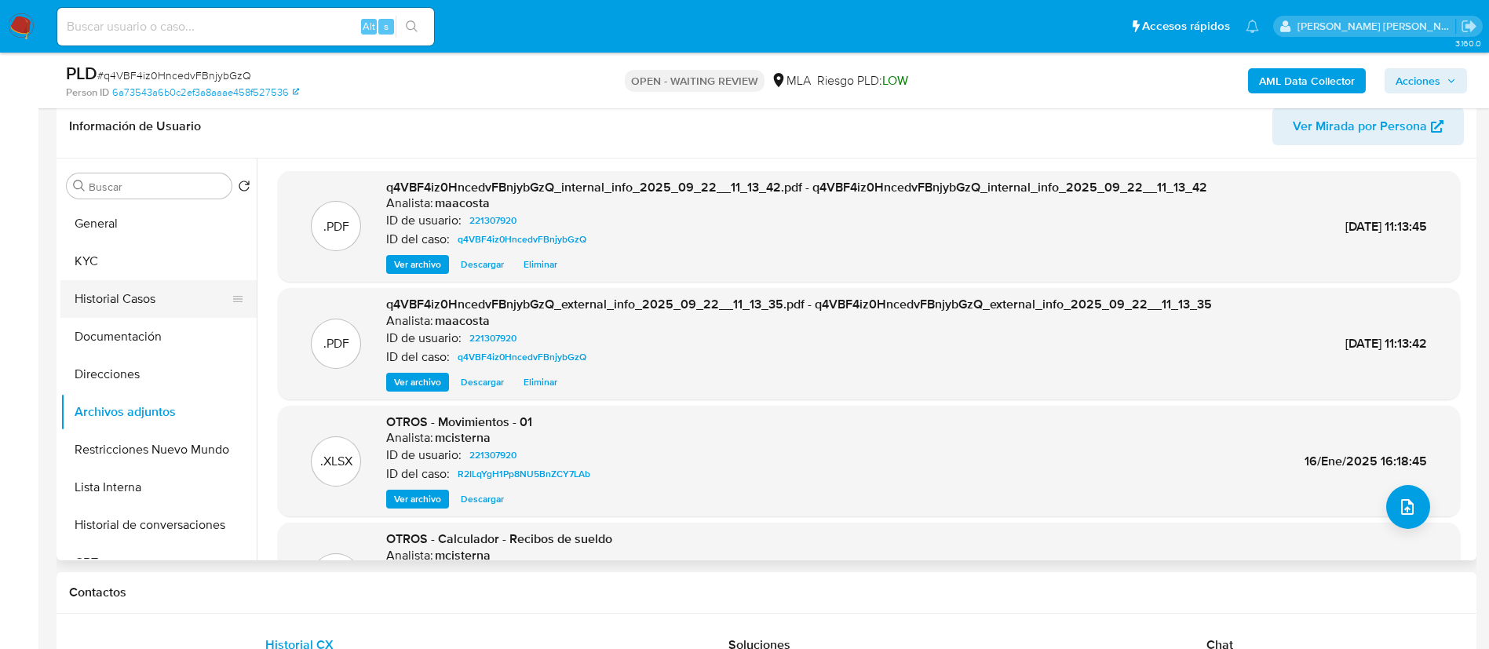
click at [132, 288] on button "Historial Casos" at bounding box center [152, 299] width 184 height 38
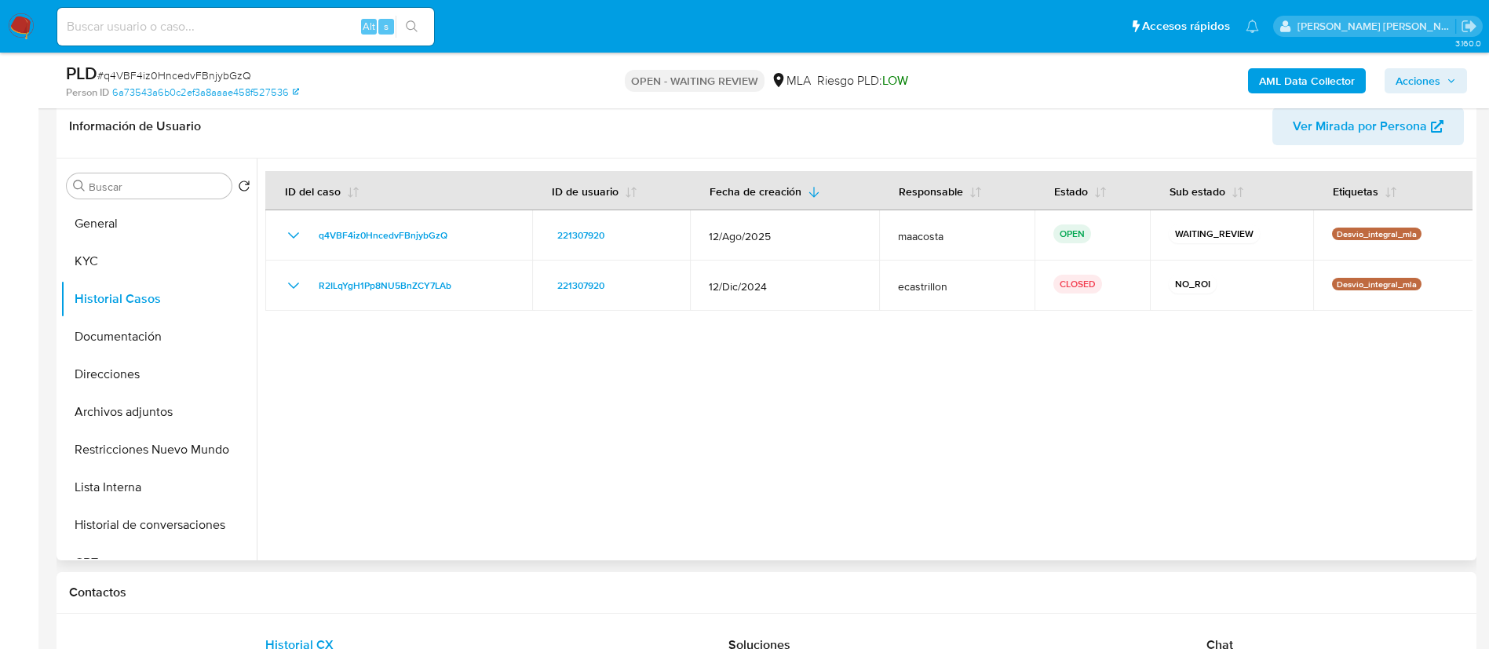
click at [876, 505] on div at bounding box center [864, 360] width 1215 height 402
click at [504, 71] on div "PLD # q4VBF4iz0HncedvFBnjybGzQ" at bounding box center [296, 74] width 461 height 24
click at [279, 374] on div at bounding box center [864, 360] width 1215 height 402
click at [1030, 398] on div at bounding box center [864, 360] width 1215 height 402
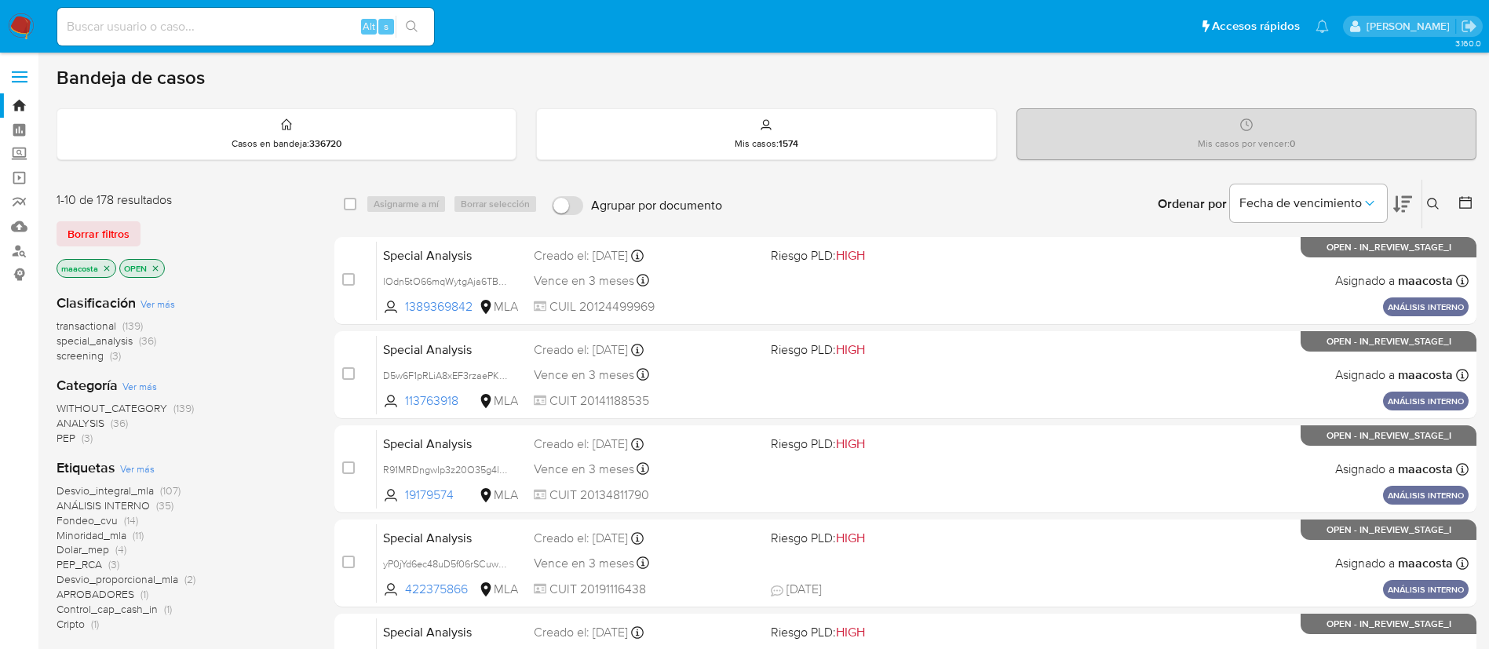
paste input "tWTgmUwgpkczJMQaq4D2VHdh"
click at [295, 30] on input "tWTgmUwgpkczJMQaq4D2VHdh" at bounding box center [245, 26] width 377 height 20
type input "tWTgmUwgpkczJMQaq4D2VHdh"
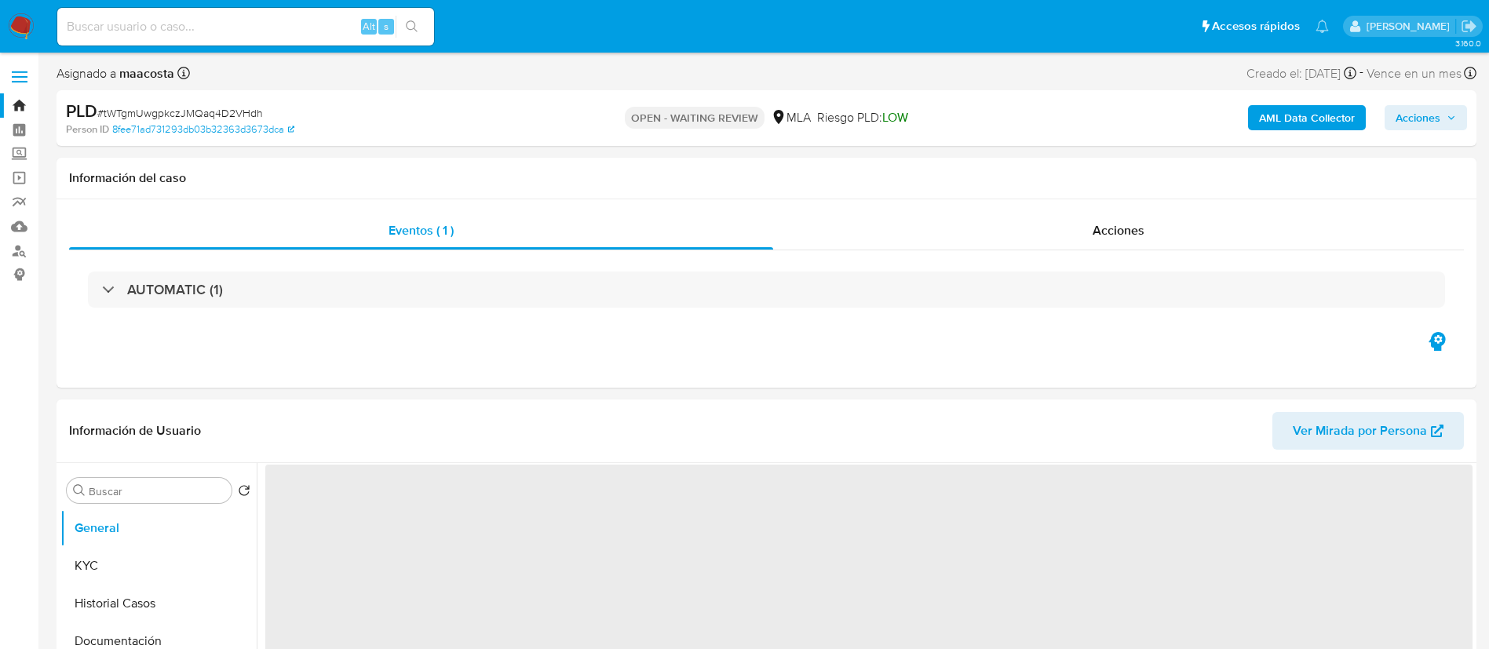
select select "10"
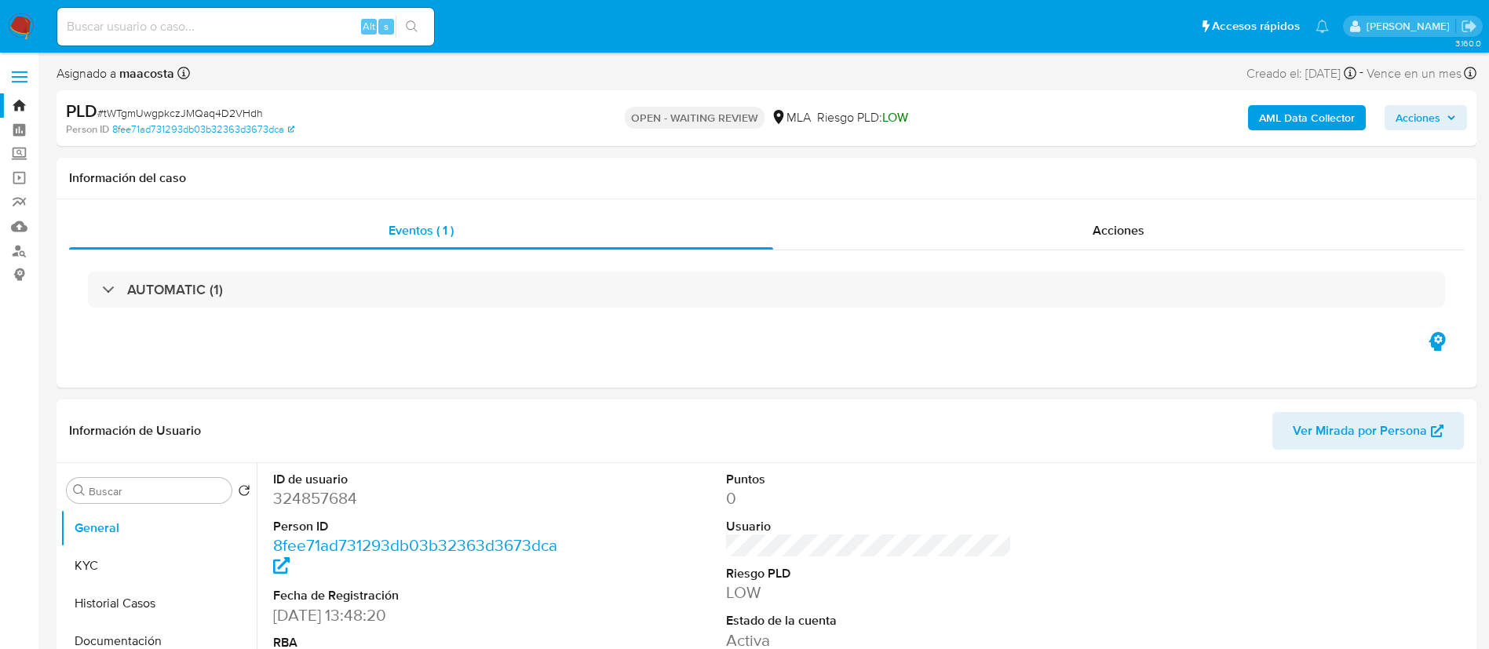
click at [1278, 108] on b "AML Data Collector" at bounding box center [1307, 117] width 96 height 25
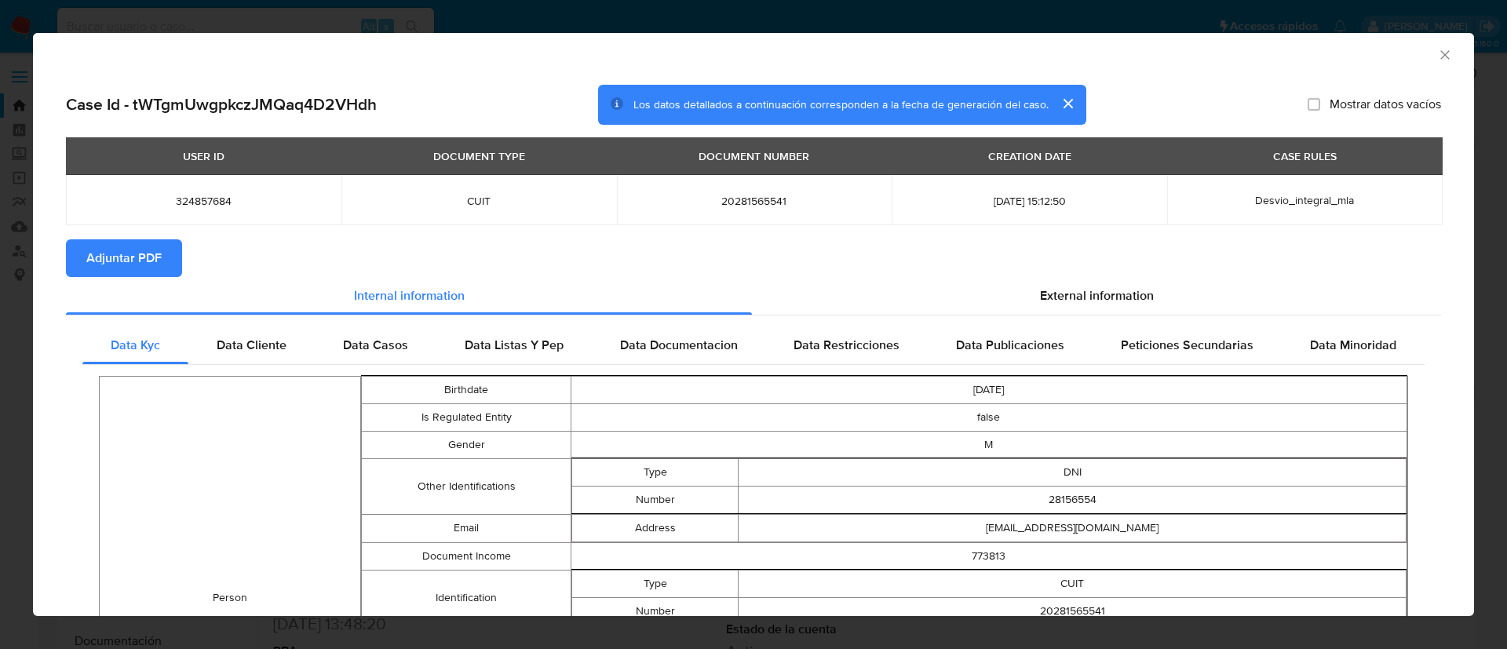
click at [121, 256] on span "Adjuntar PDF" at bounding box center [123, 258] width 75 height 35
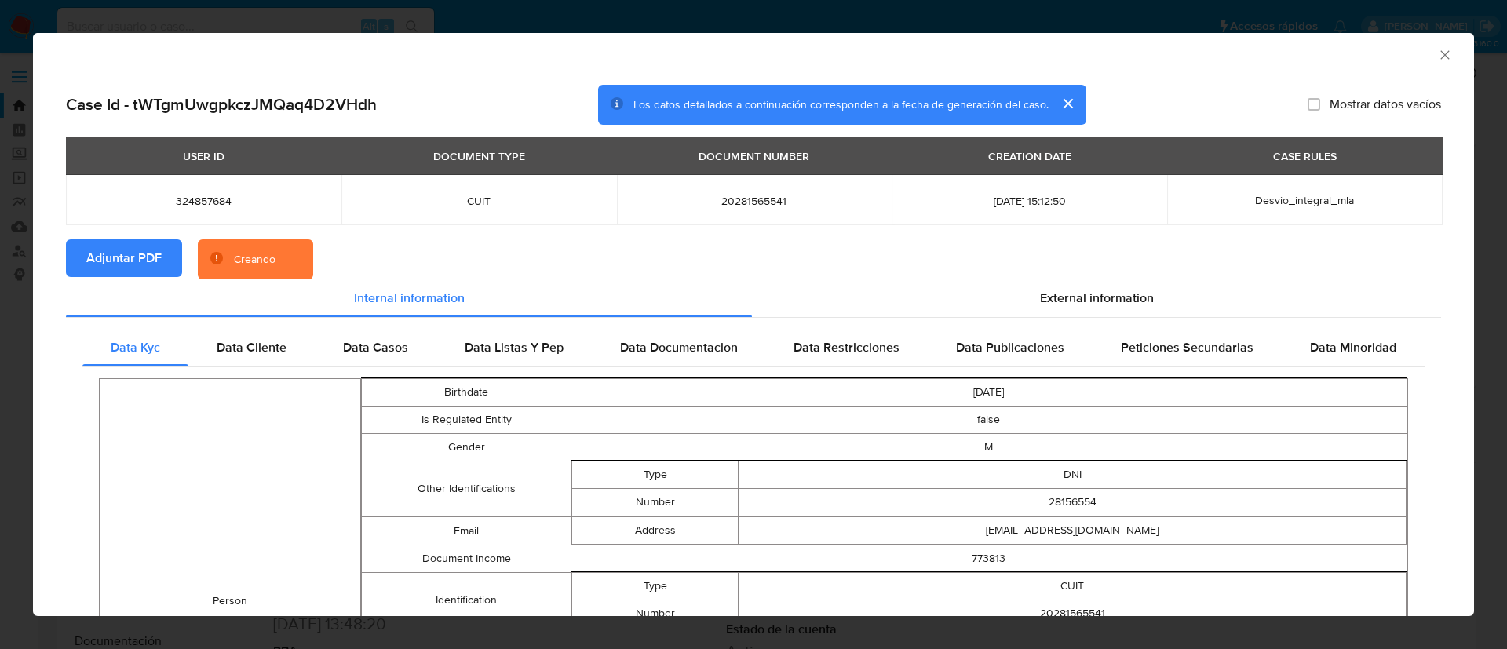
click at [1055, 104] on button "cerrar" at bounding box center [1067, 104] width 38 height 38
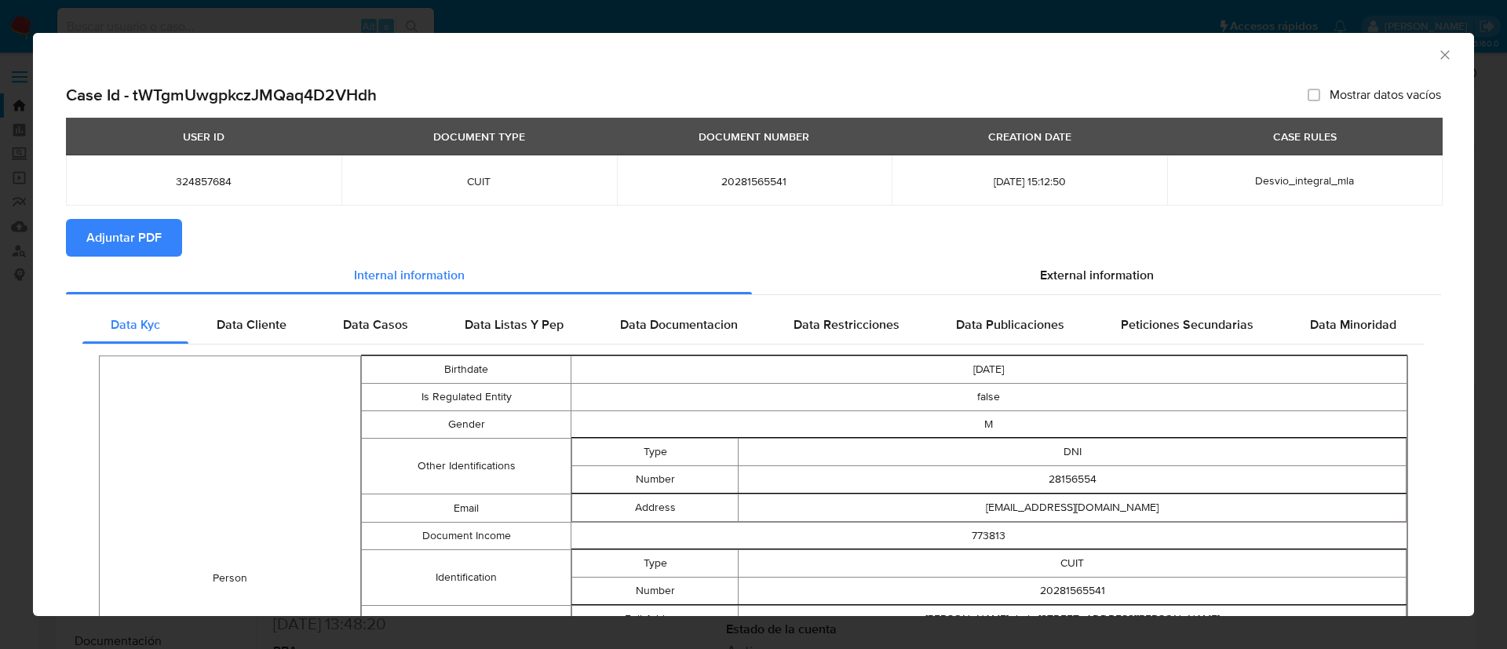
click at [1437, 56] on icon "Cerrar ventana" at bounding box center [1445, 55] width 16 height 16
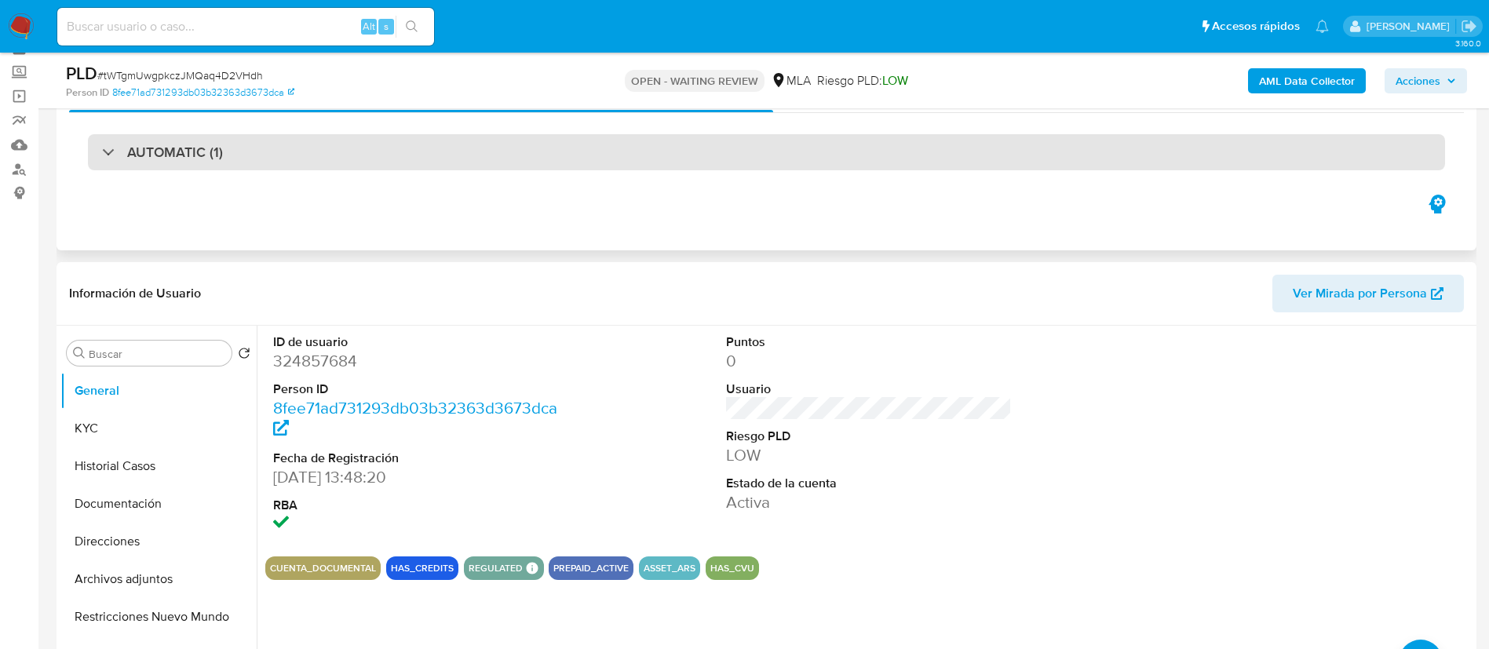
scroll to position [92, 0]
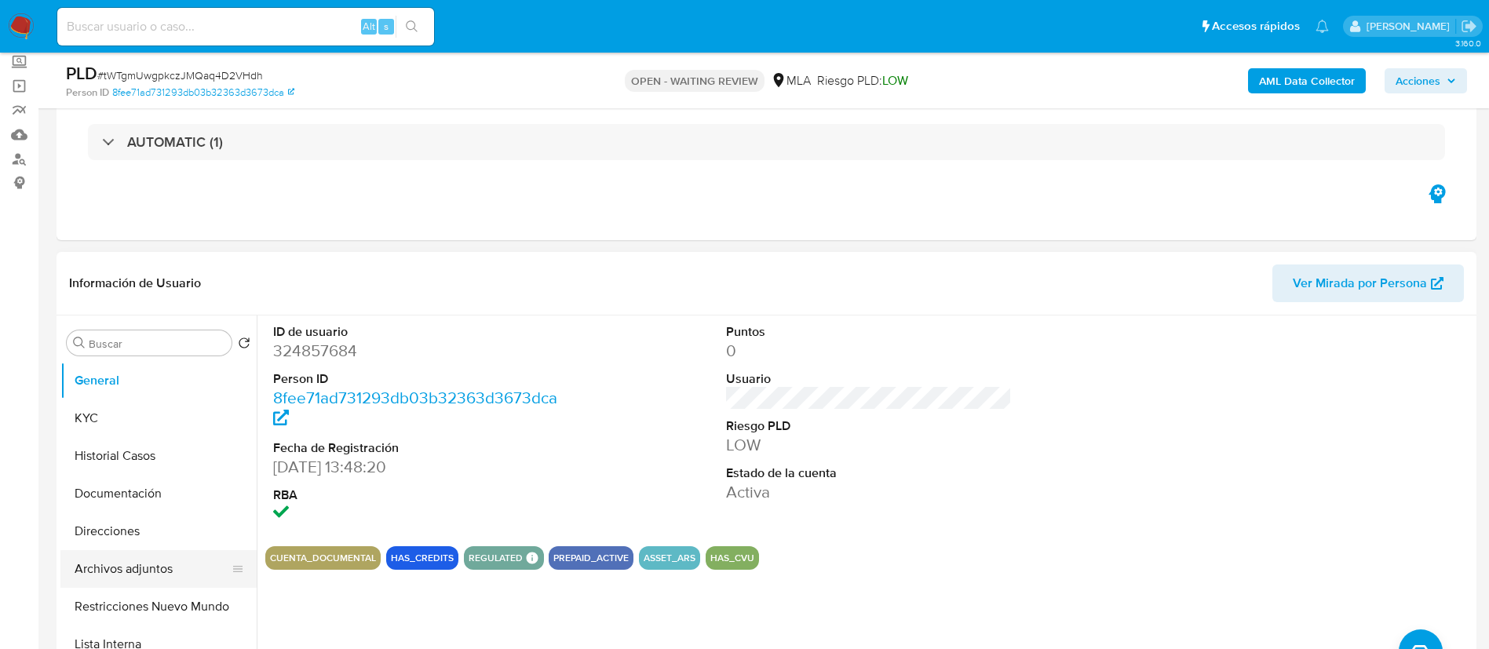
click at [152, 559] on button "Archivos adjuntos" at bounding box center [152, 569] width 184 height 38
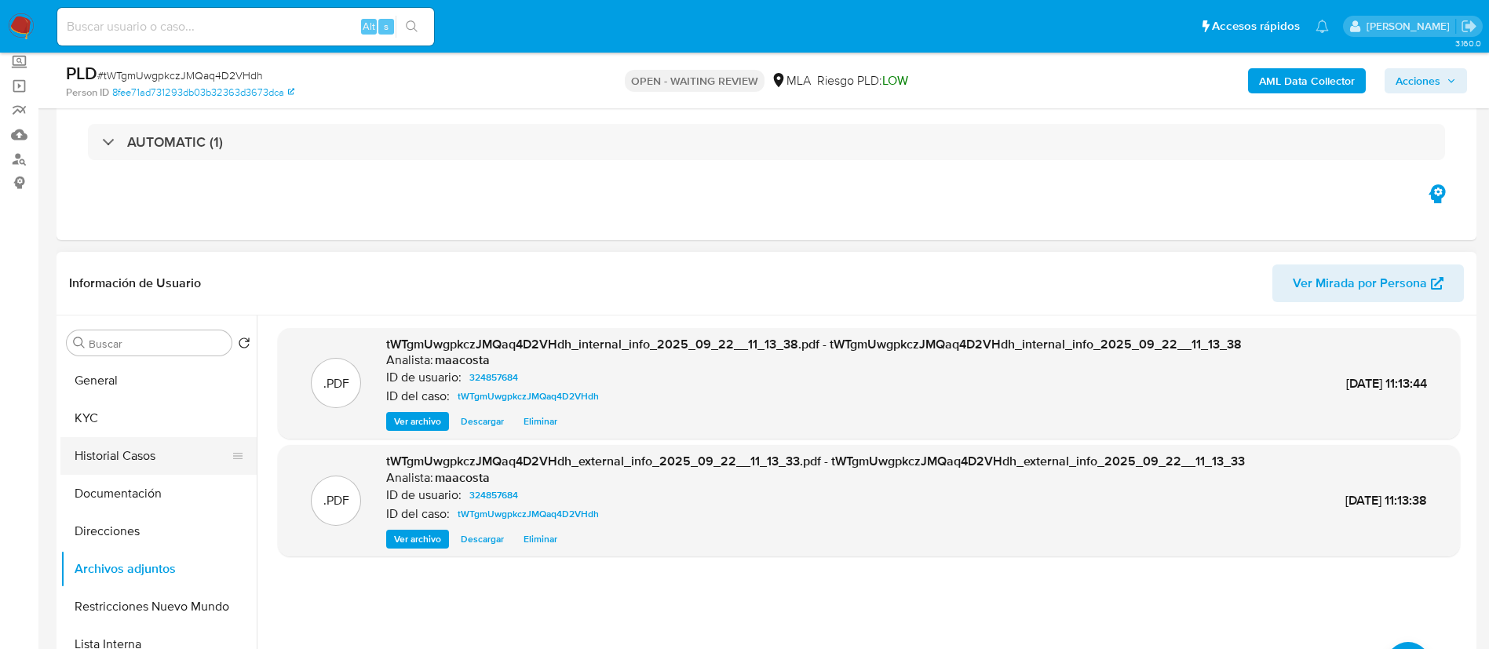
click at [119, 451] on button "Historial Casos" at bounding box center [152, 456] width 184 height 38
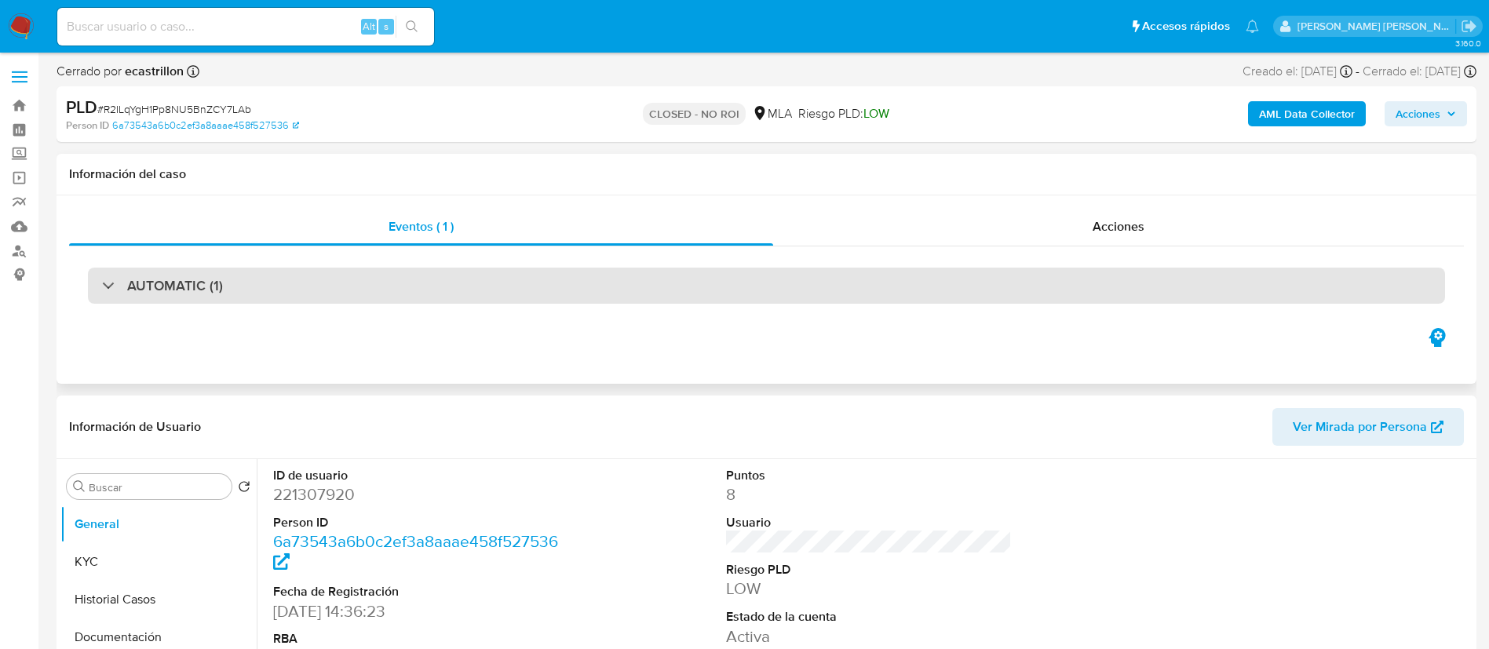
select select "10"
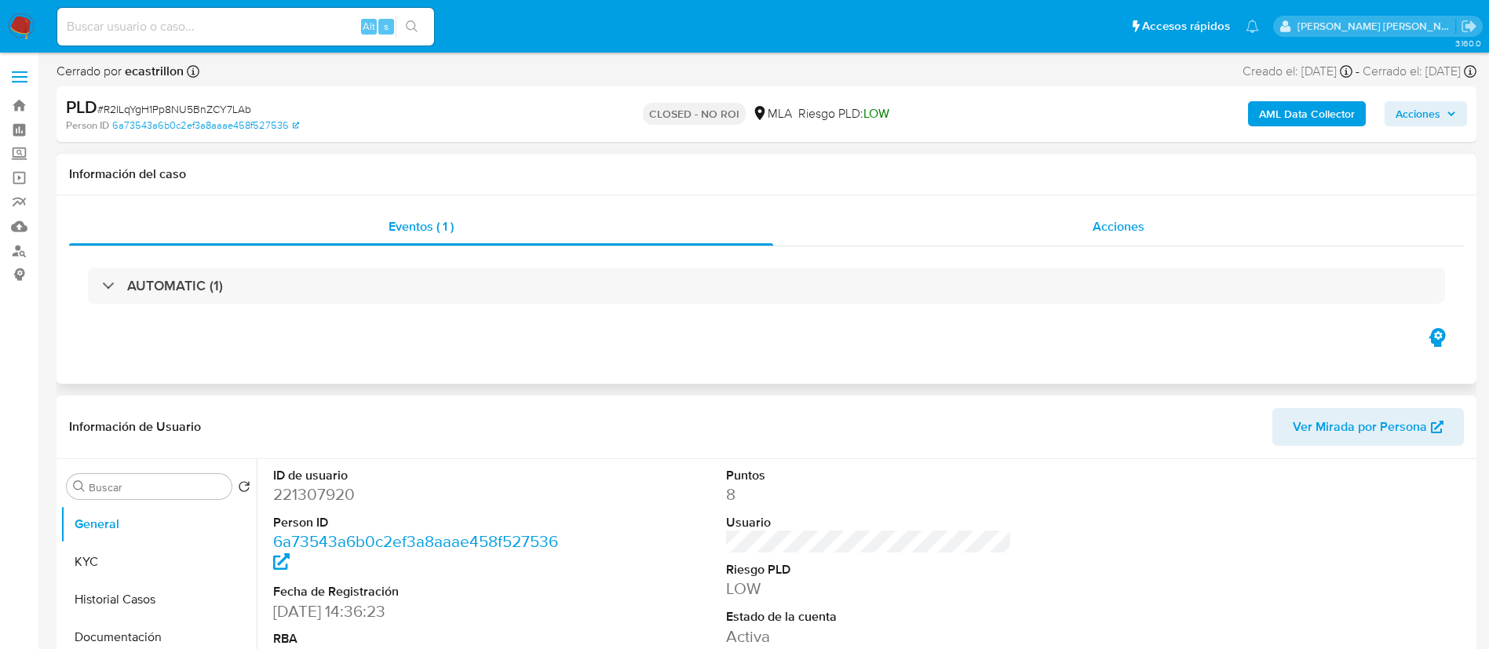
click at [1086, 228] on div "Acciones" at bounding box center [1118, 227] width 691 height 38
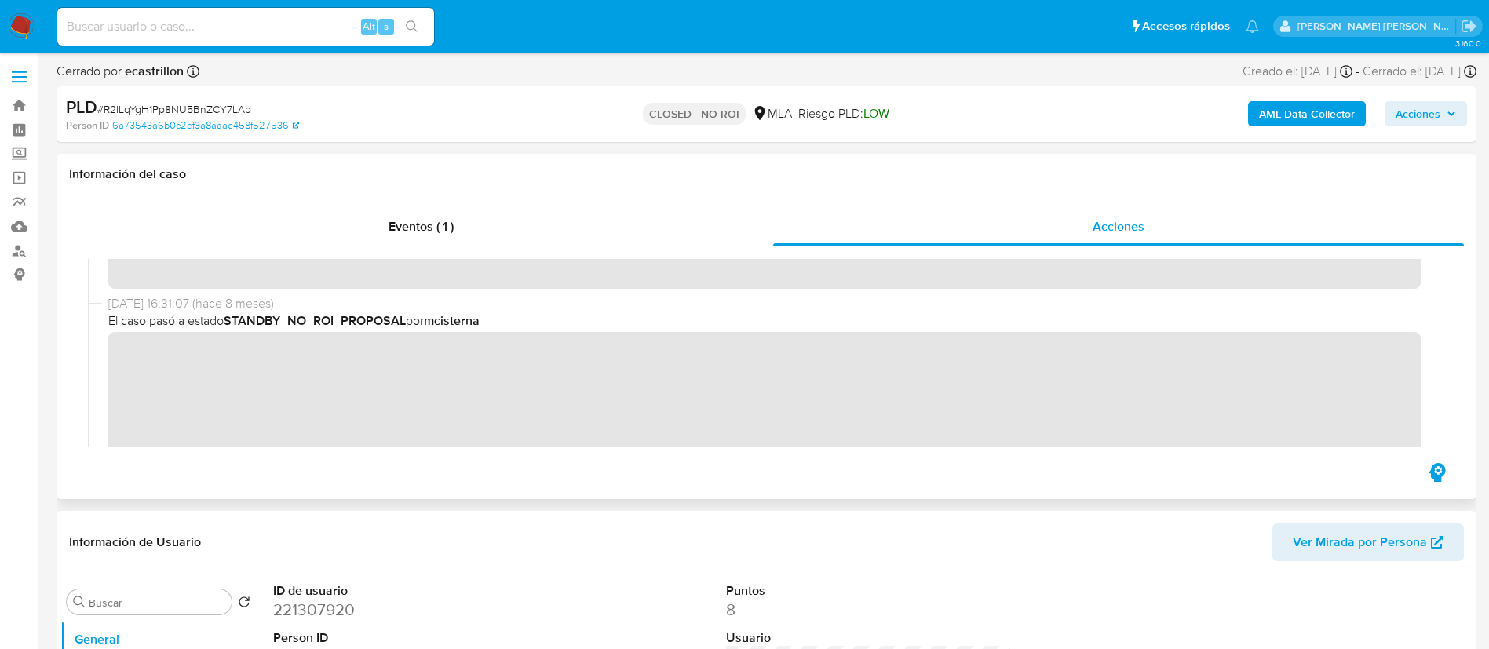
scroll to position [191, 0]
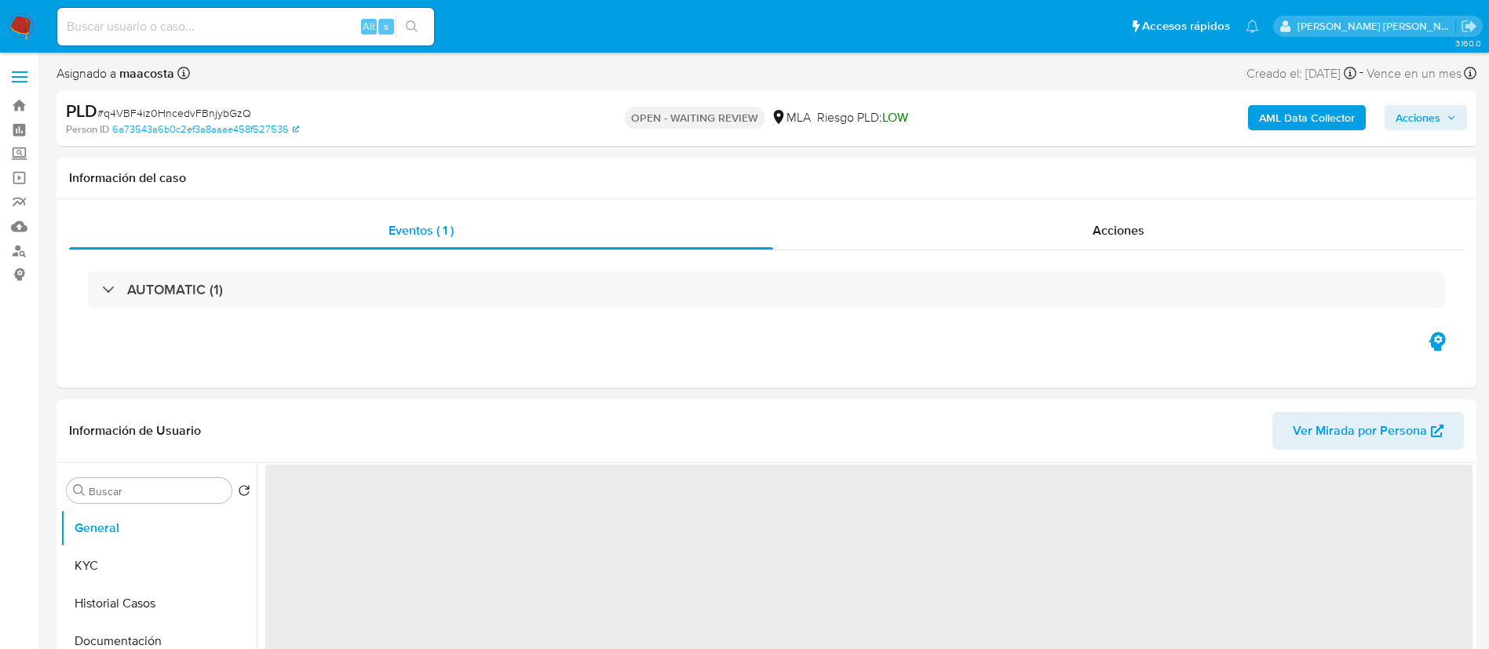
select select "10"
